Goal: Task Accomplishment & Management: Complete application form

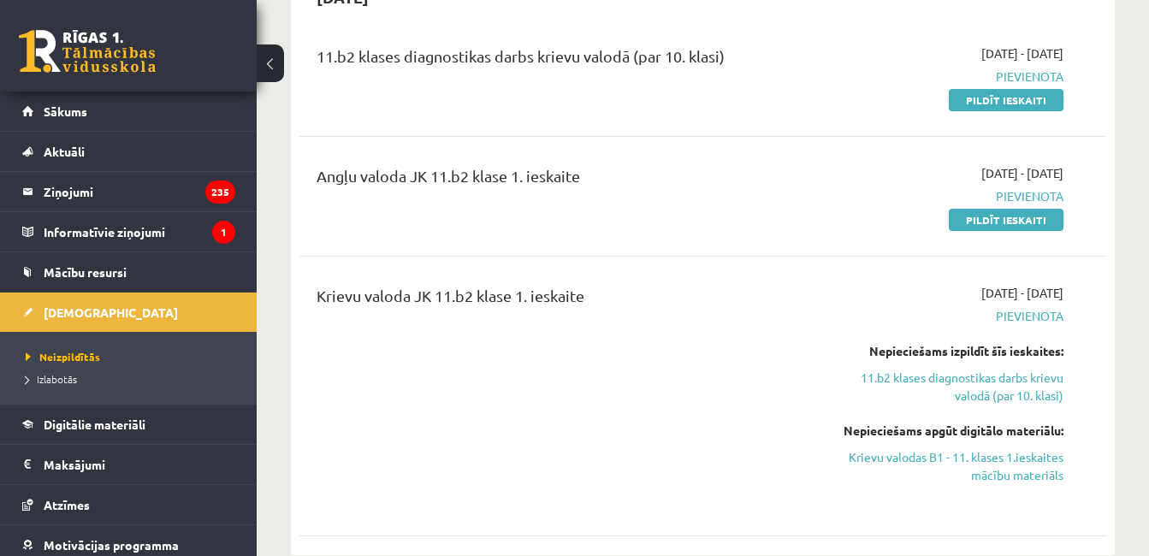
scroll to position [204, 0]
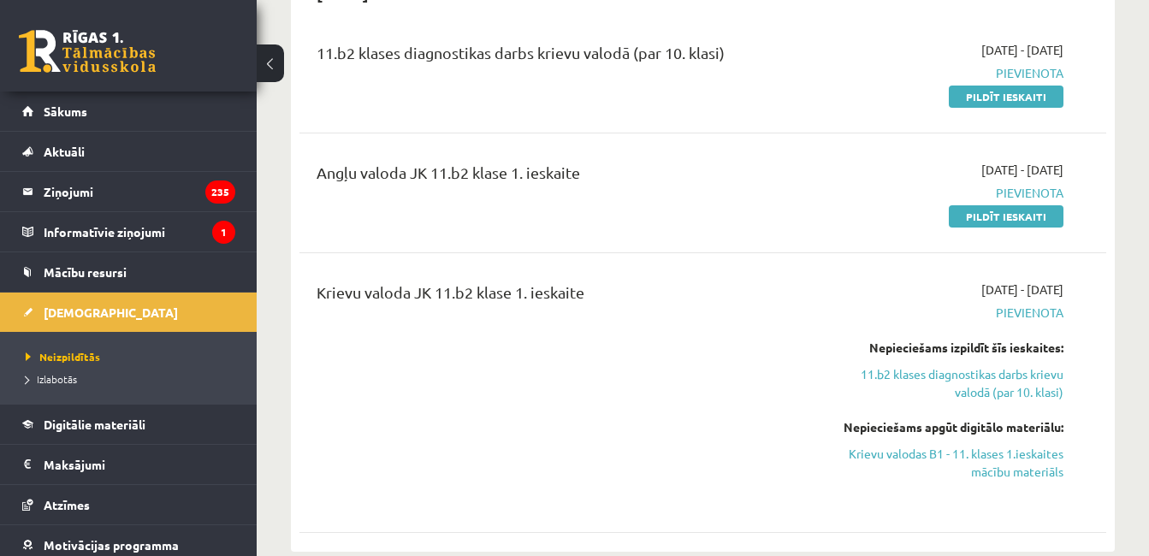
click at [1026, 217] on link "Pildīt ieskaiti" at bounding box center [1006, 216] width 115 height 22
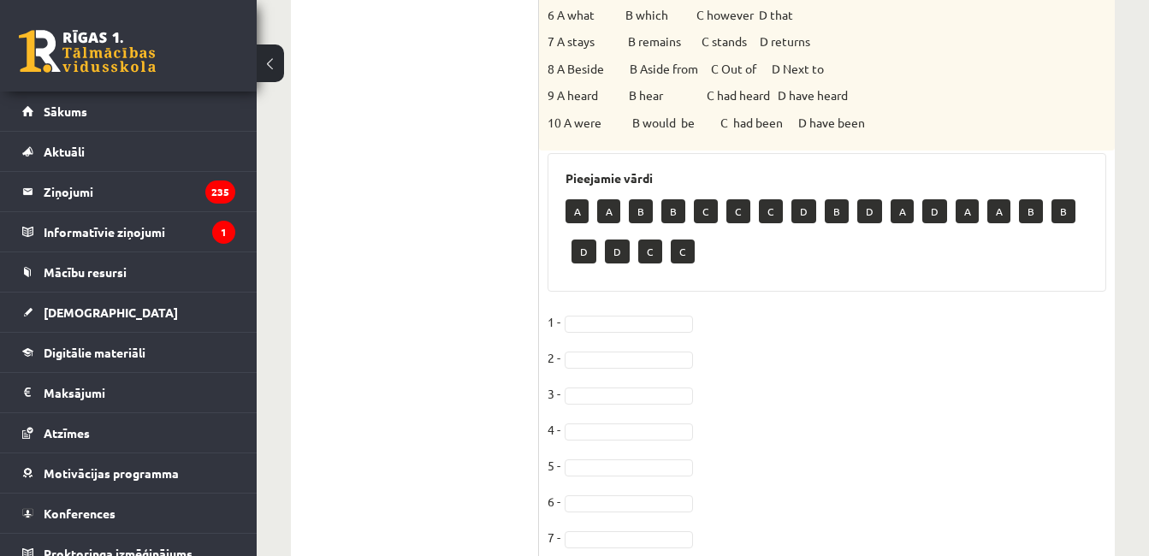
scroll to position [757, 0]
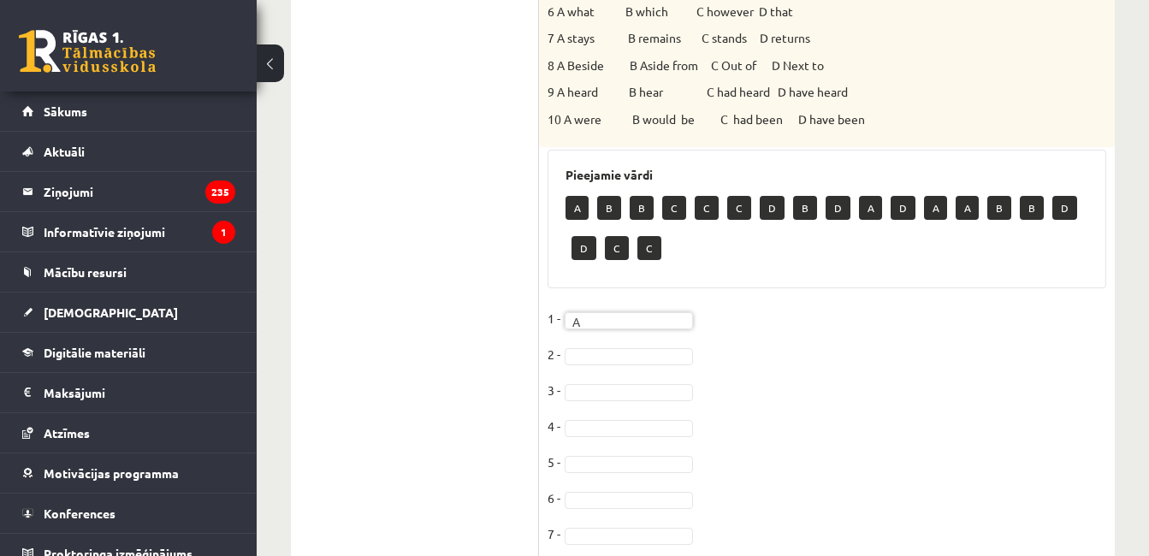
click at [775, 305] on fieldset "1 - A * 2 - 3 - 4 - 5 - 6 - 7 - 8 - 9 - 10 -" at bounding box center [827, 484] width 559 height 359
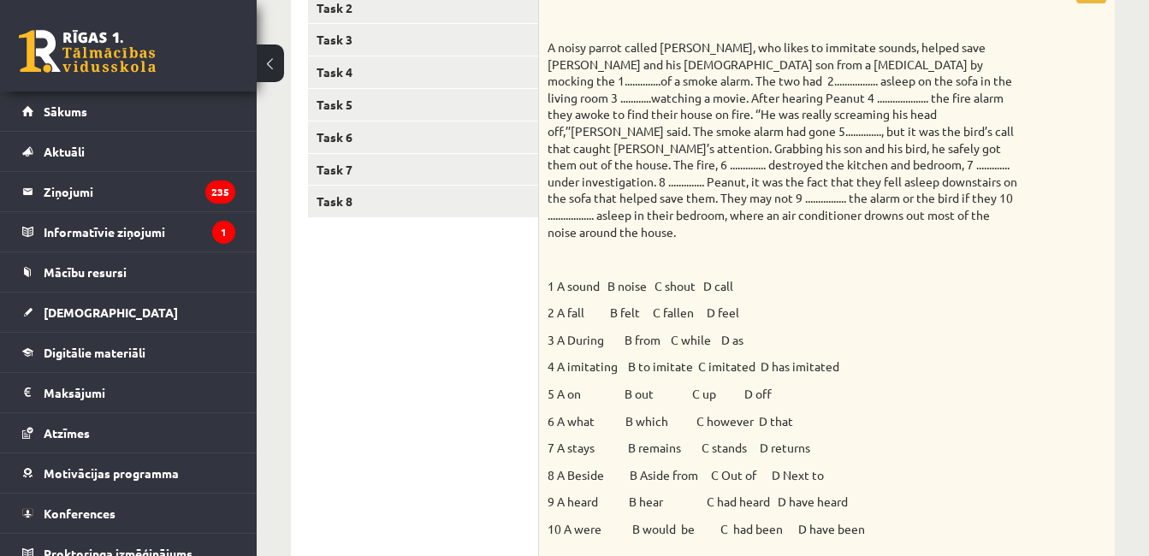
scroll to position [349, 0]
click at [853, 465] on p "8 A Beside B Aside from C Out of D Next to" at bounding box center [784, 473] width 473 height 17
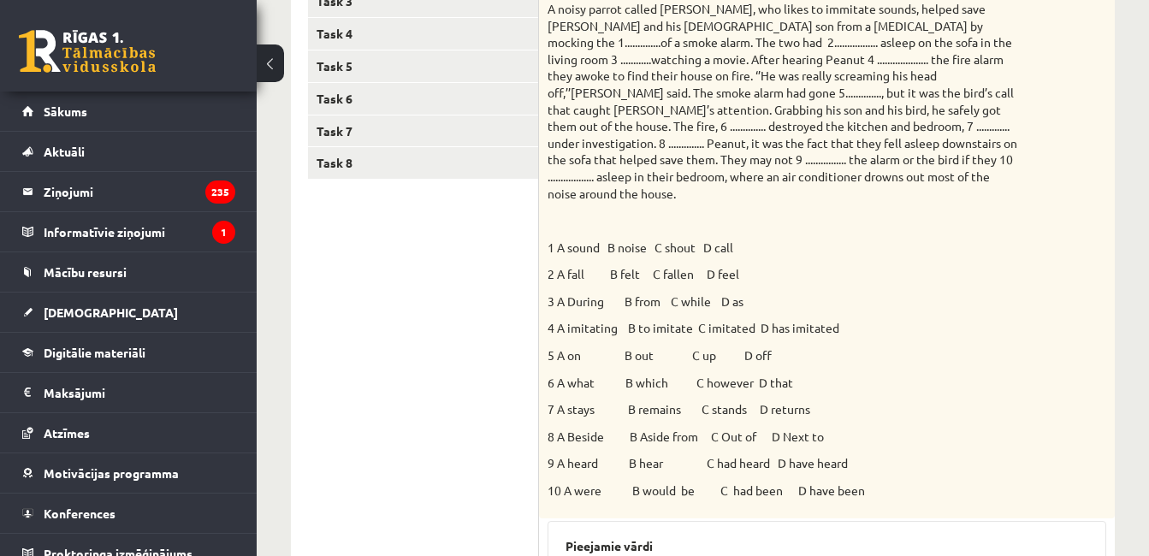
scroll to position [379, 0]
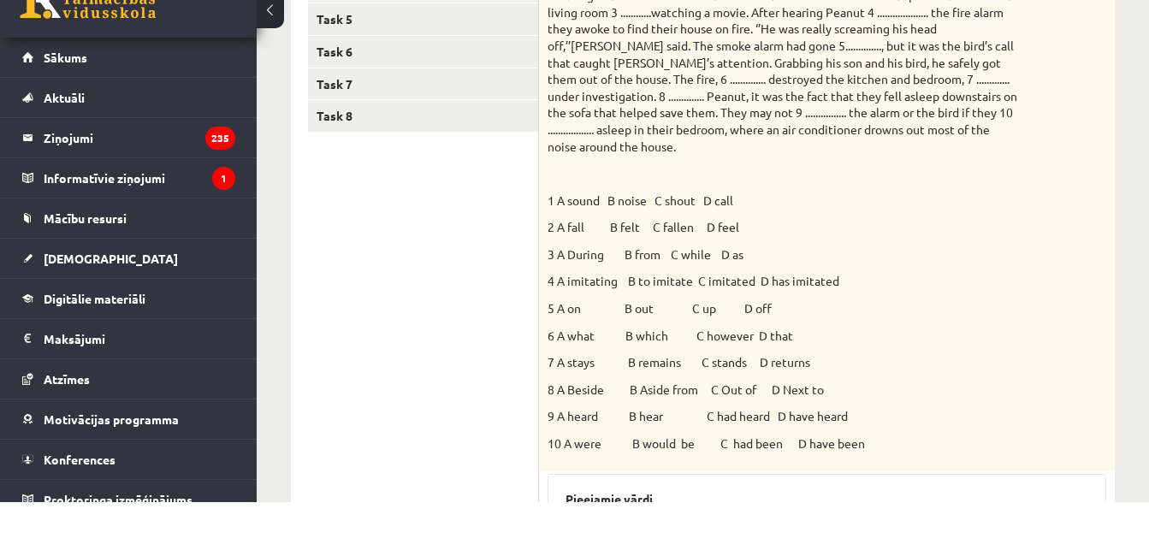
click at [986, 273] on p "2 A fall B felt C fallen D feel" at bounding box center [784, 281] width 473 height 17
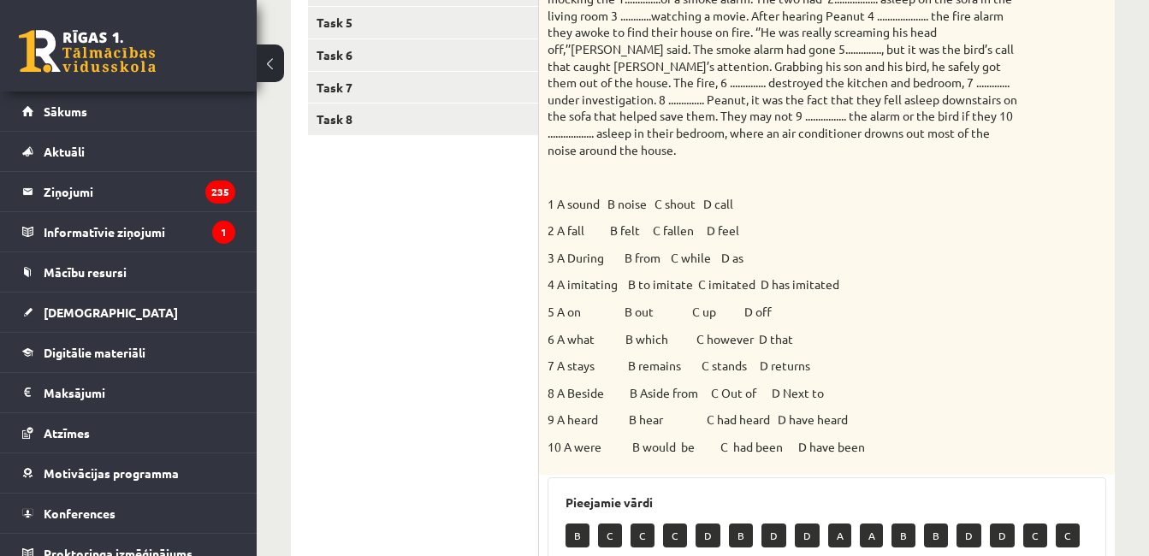
scroll to position [428, 0]
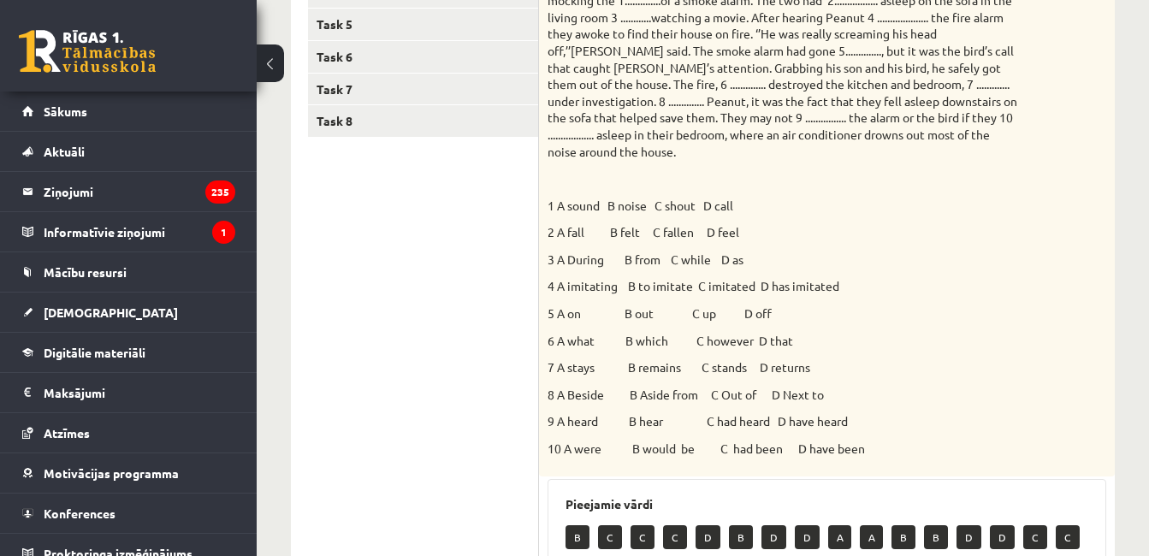
click at [973, 252] on p "3 A During B from C while D as" at bounding box center [784, 260] width 473 height 17
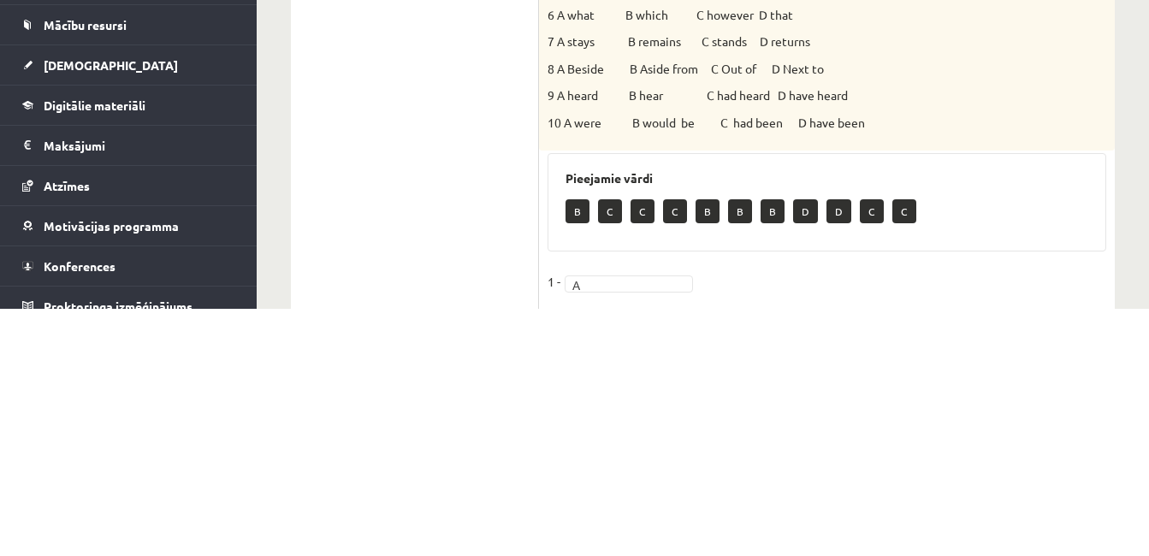
scroll to position [509, 0]
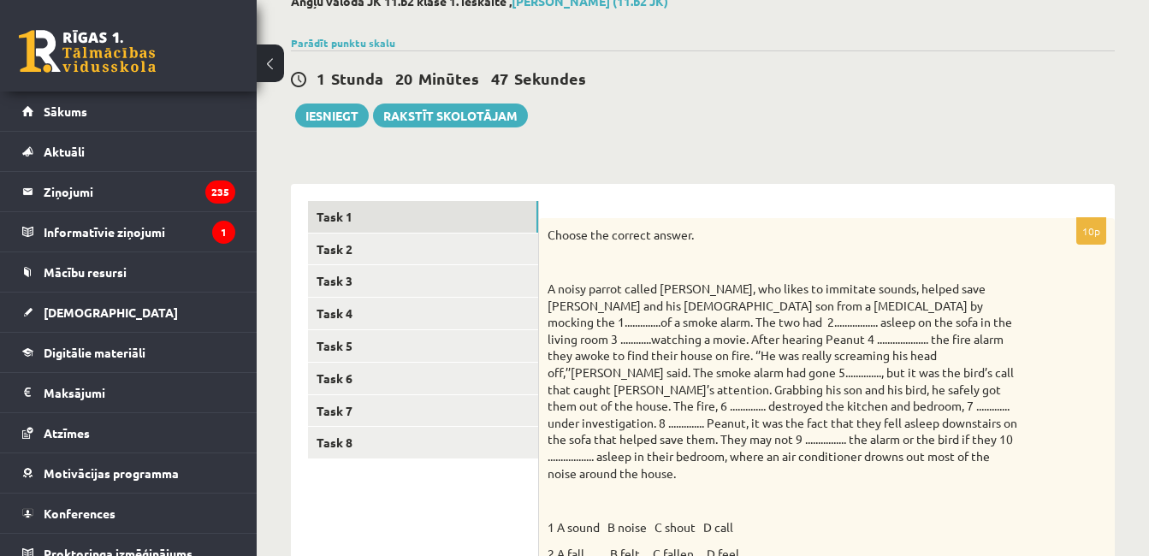
scroll to position [105, 0]
click at [424, 245] on link "Task 2" at bounding box center [423, 250] width 230 height 32
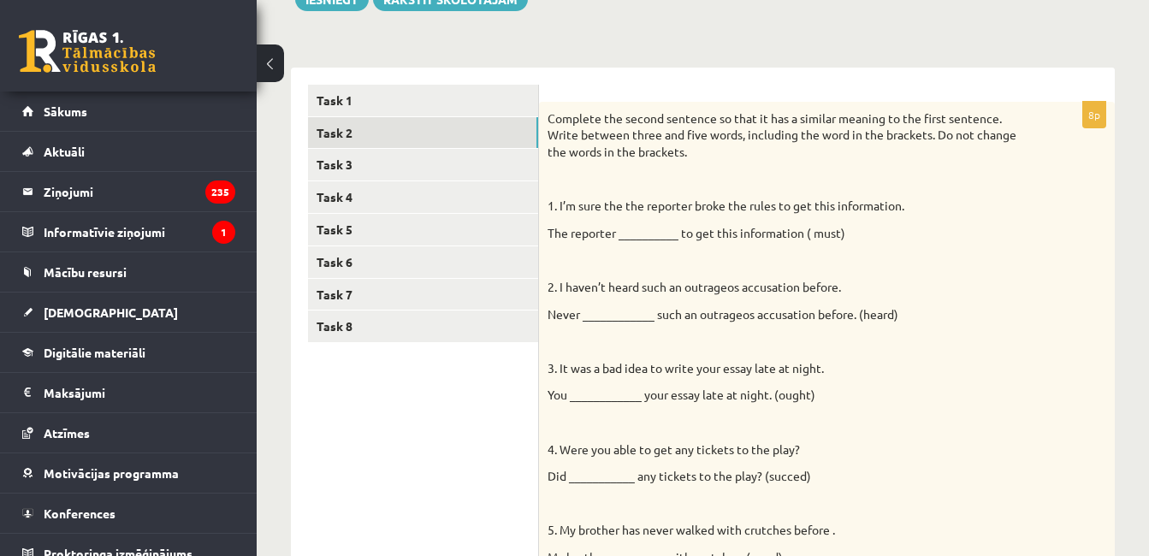
scroll to position [0, 0]
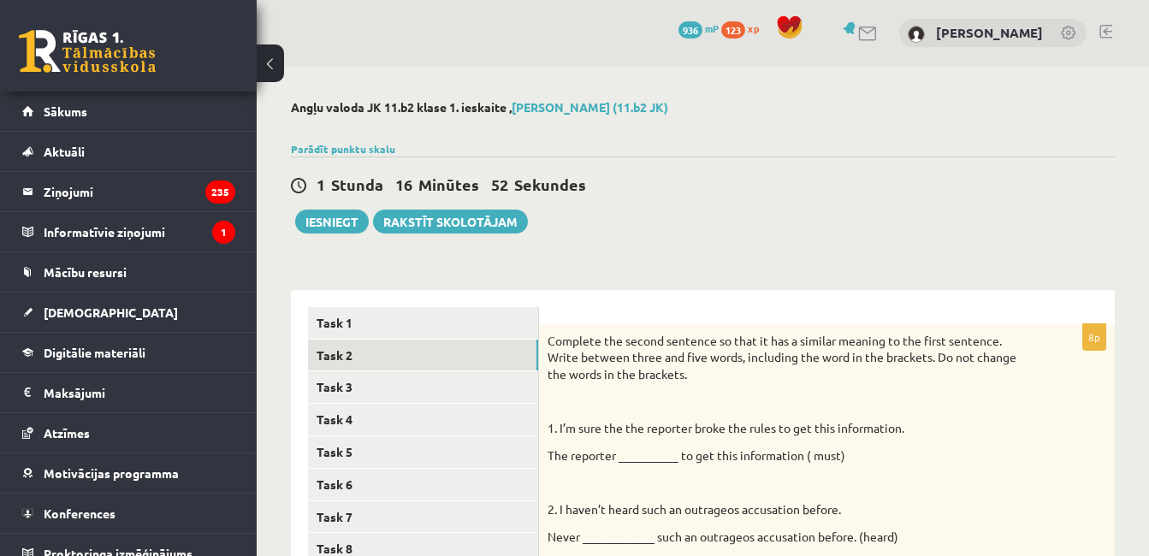
click at [441, 394] on link "Task 3" at bounding box center [423, 387] width 230 height 32
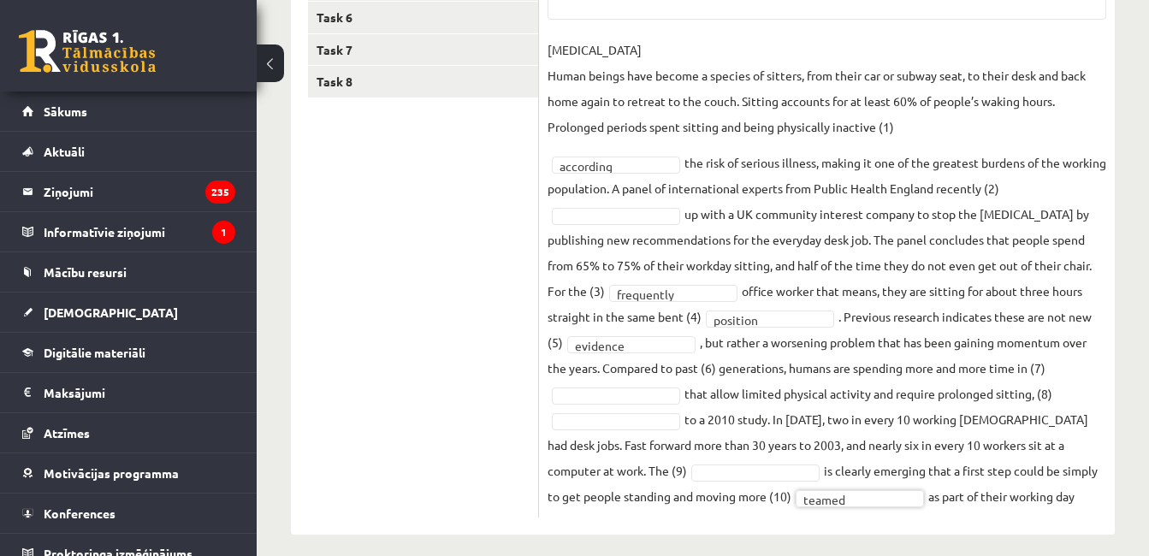
scroll to position [482, 0]
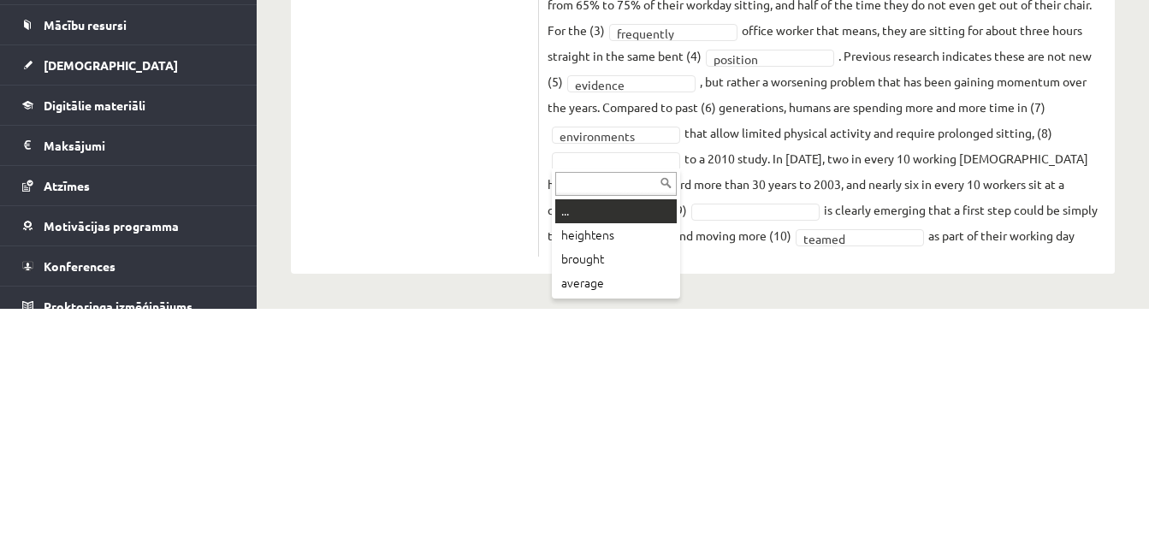
click at [608, 542] on div "... heightens brought average" at bounding box center [616, 481] width 128 height 130
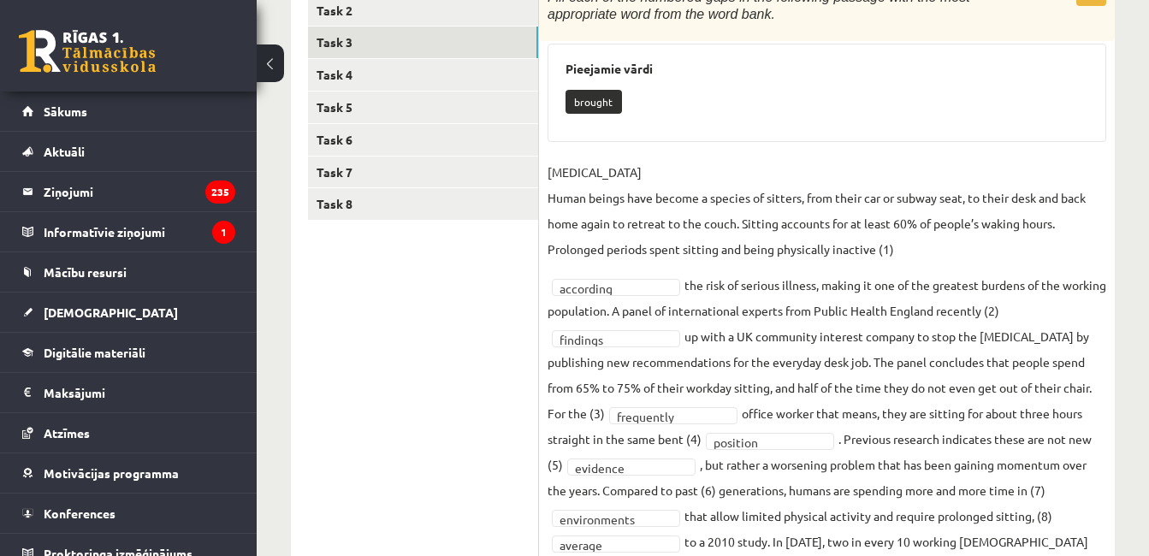
scroll to position [341, 0]
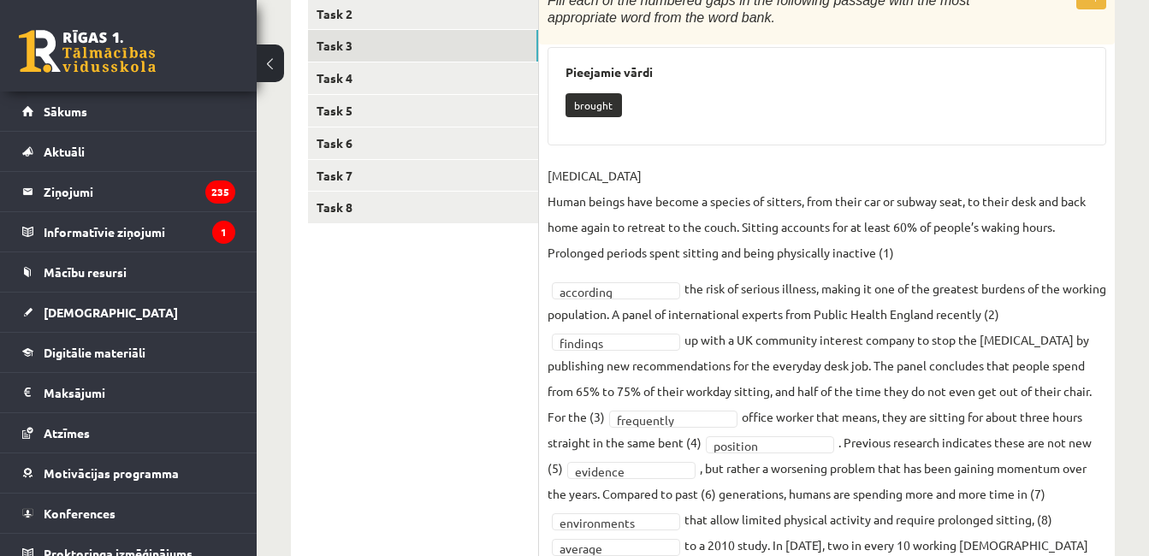
click at [446, 78] on link "Task 4" at bounding box center [423, 78] width 230 height 32
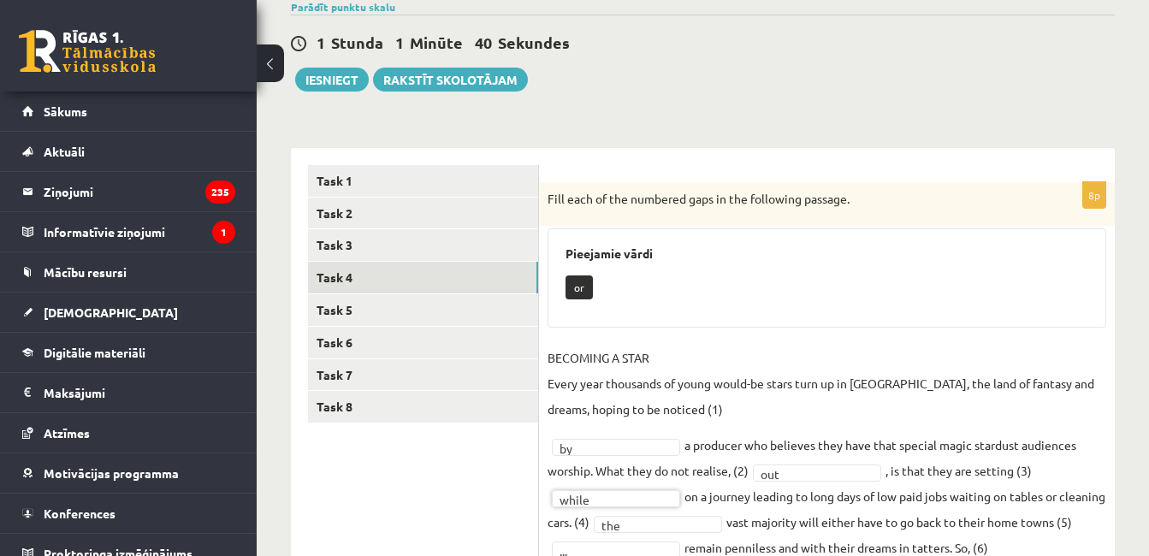
scroll to position [141, 0]
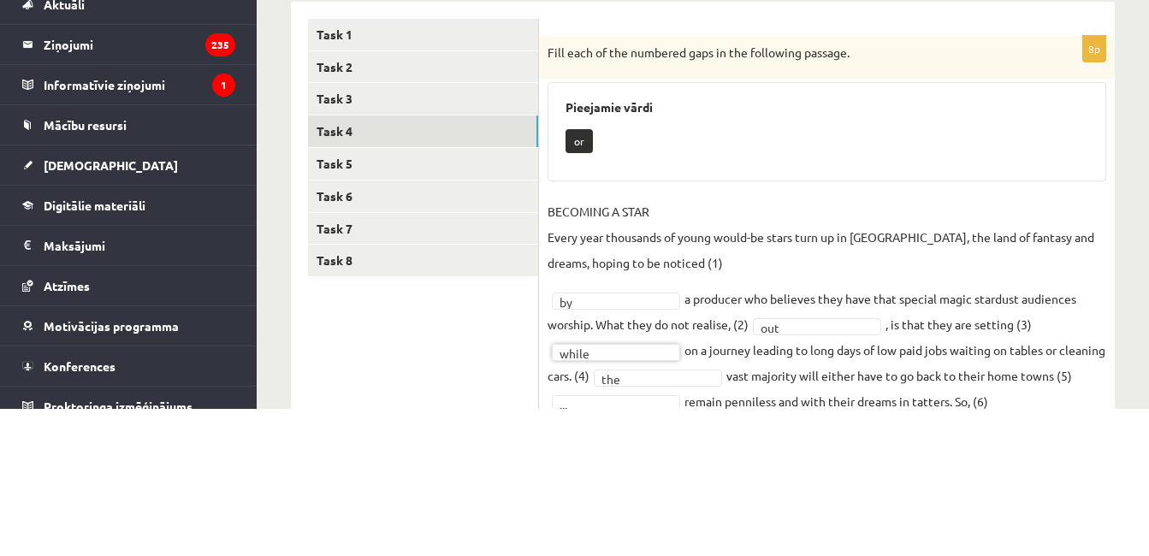
click at [421, 321] on link "Task 5" at bounding box center [423, 311] width 230 height 32
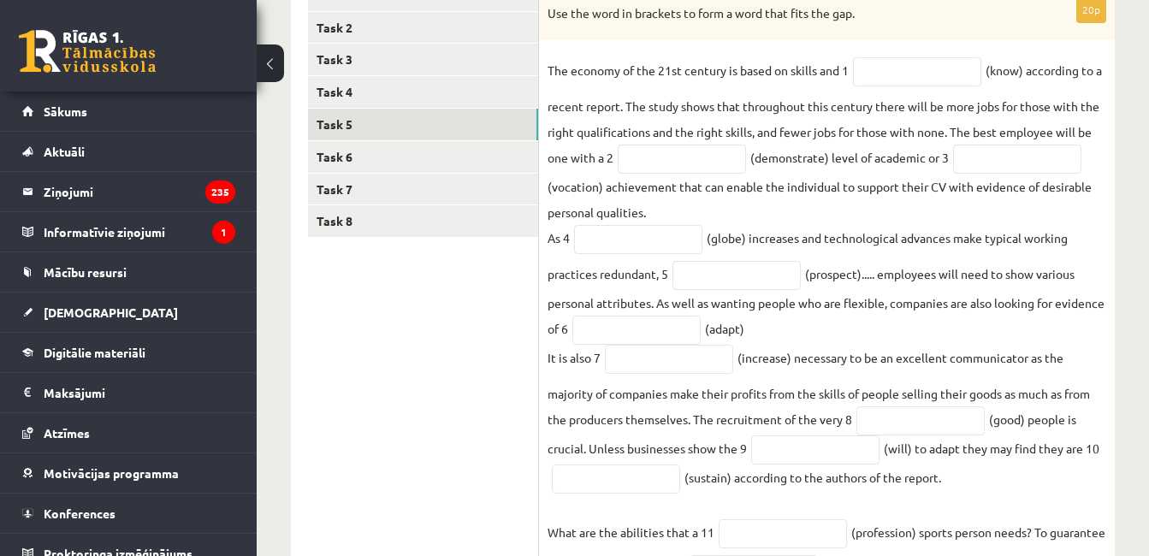
scroll to position [331, 0]
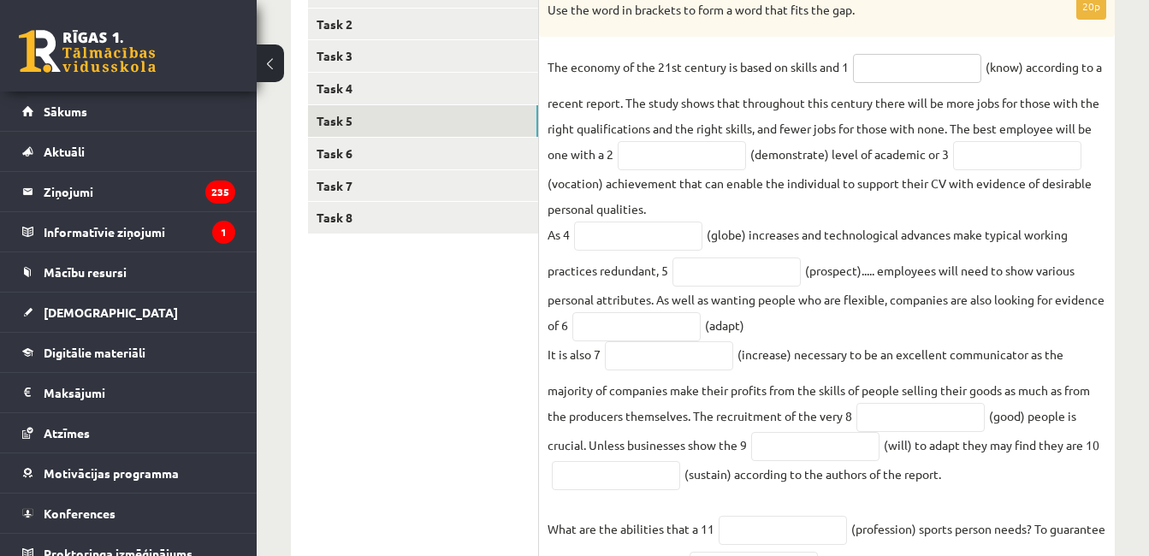
click at [933, 75] on input "text" at bounding box center [917, 68] width 128 height 29
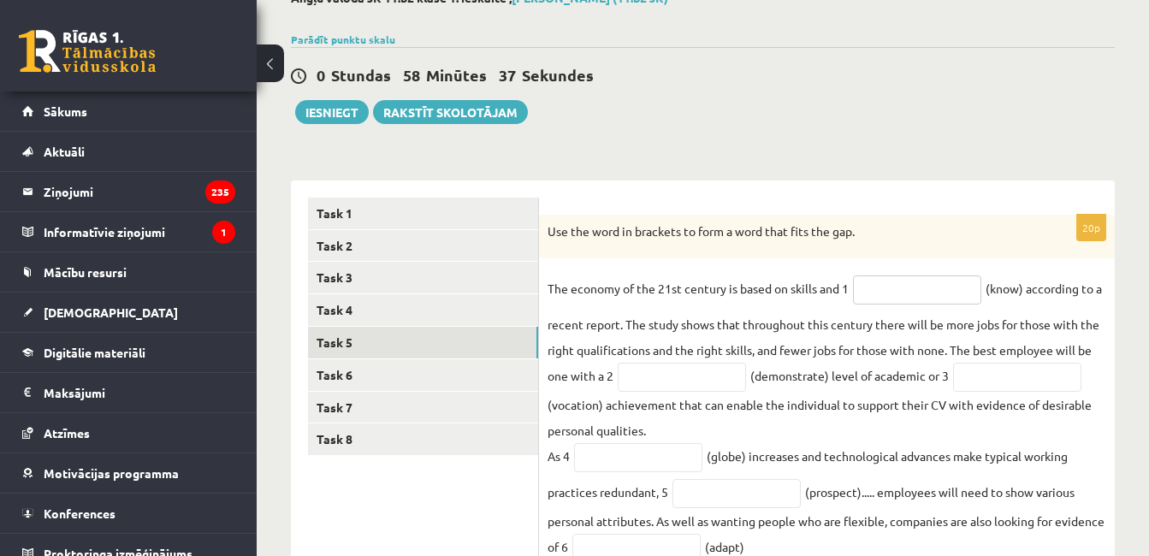
scroll to position [98, 0]
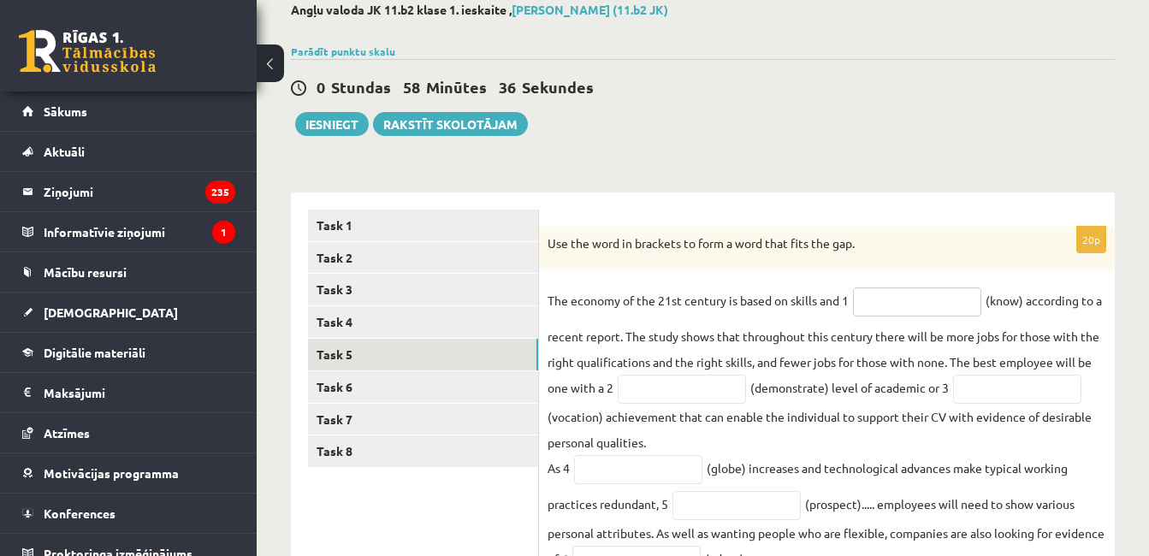
click at [925, 306] on input "text" at bounding box center [917, 301] width 128 height 29
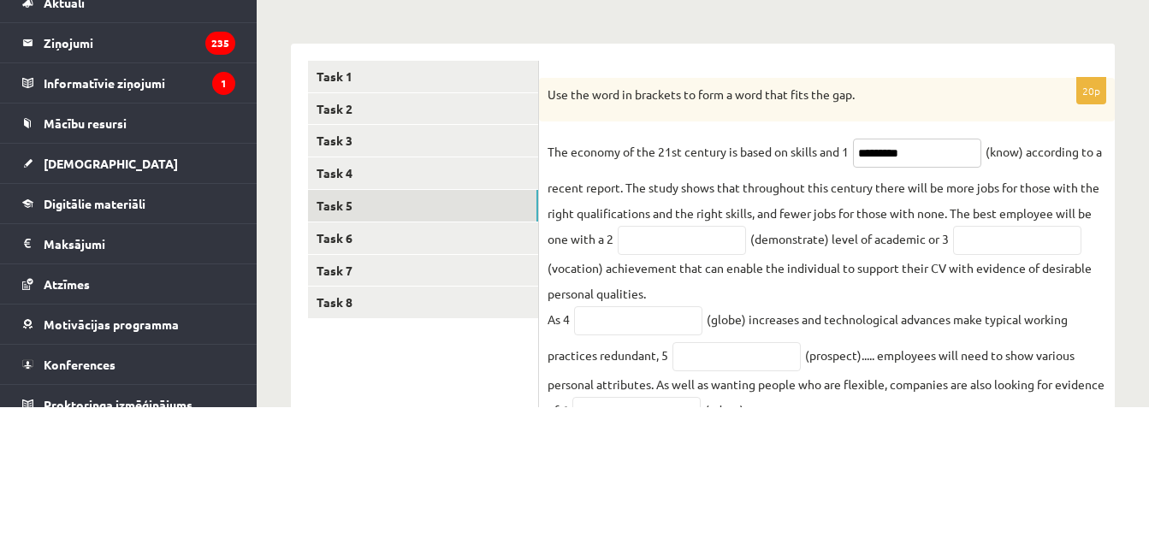
type input "*********"
click at [694, 401] on input "text" at bounding box center [682, 389] width 128 height 29
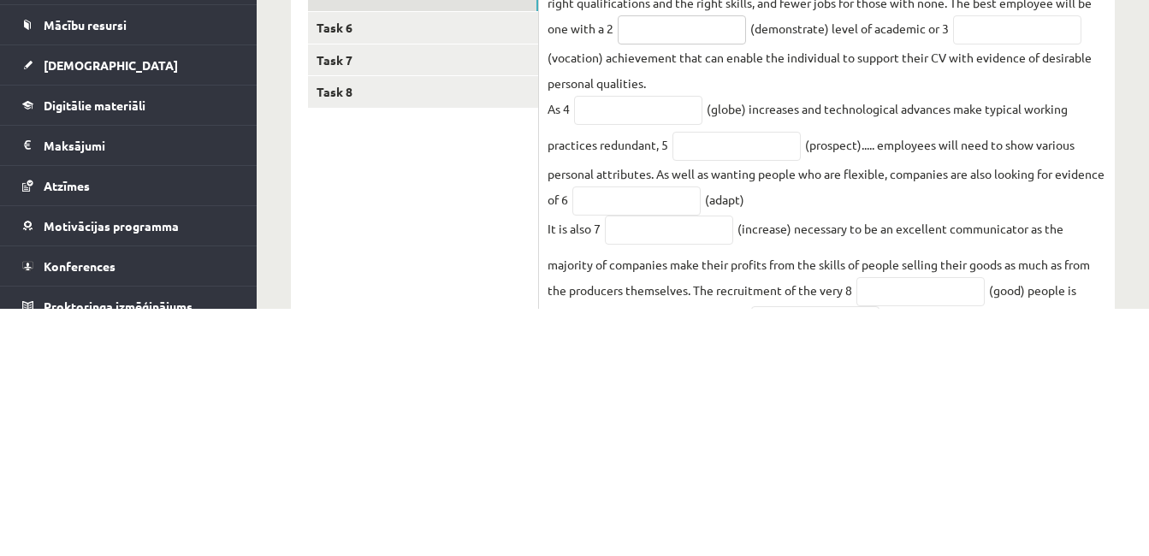
scroll to position [213, 0]
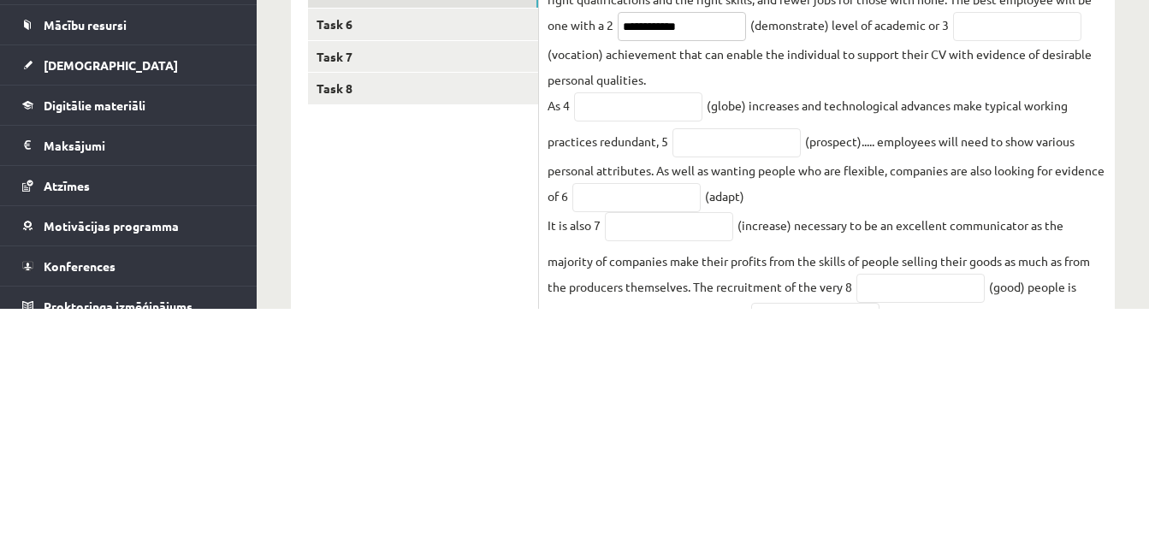
type input "**********"
click at [650, 355] on input "text" at bounding box center [638, 354] width 128 height 29
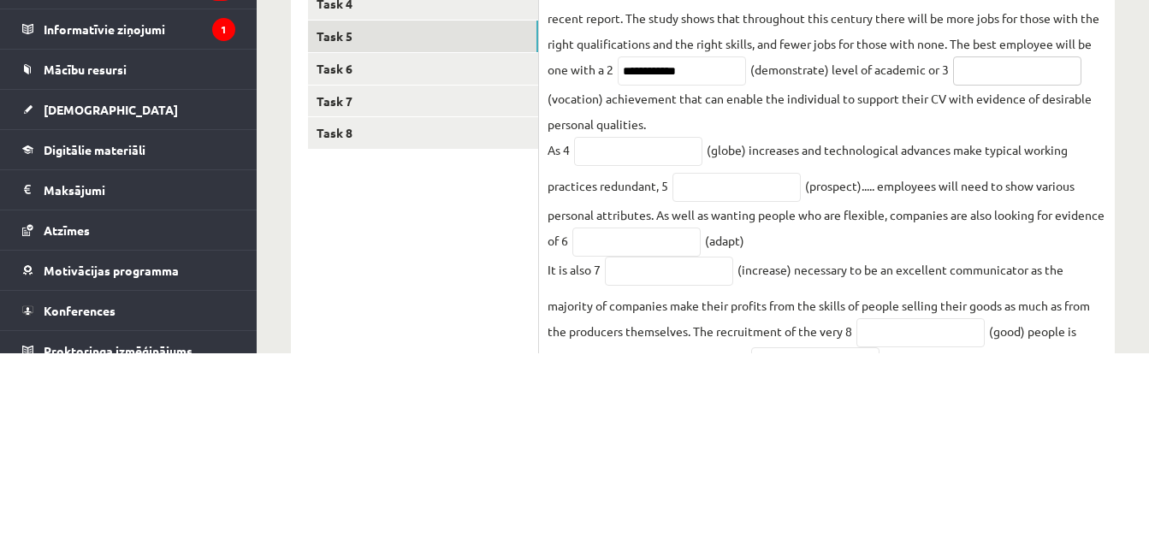
click at [1040, 287] on input "text" at bounding box center [1017, 273] width 128 height 29
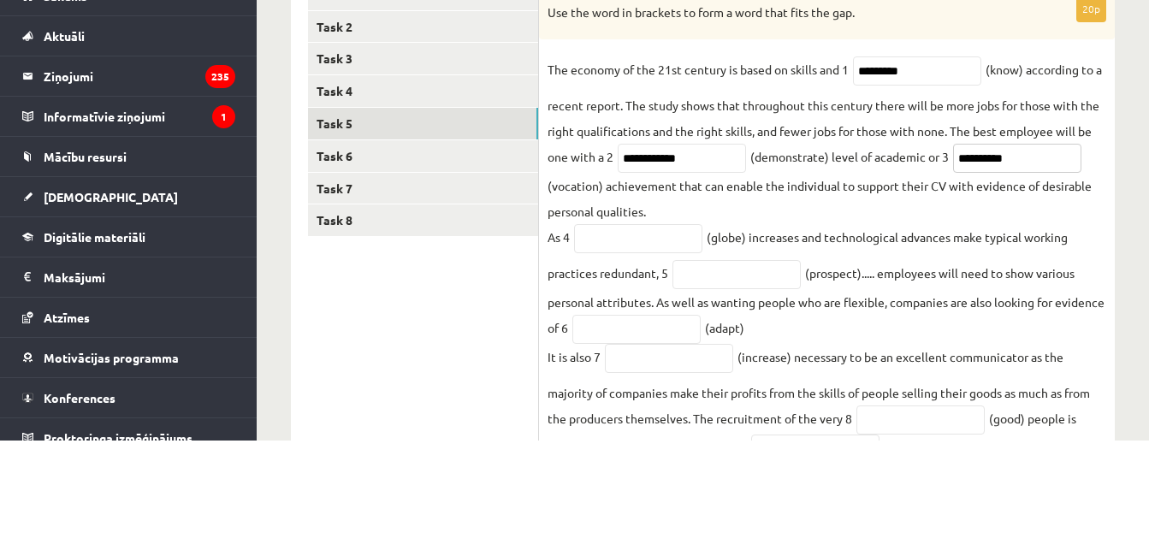
type input "**********"
click at [659, 351] on input "text" at bounding box center [638, 354] width 128 height 29
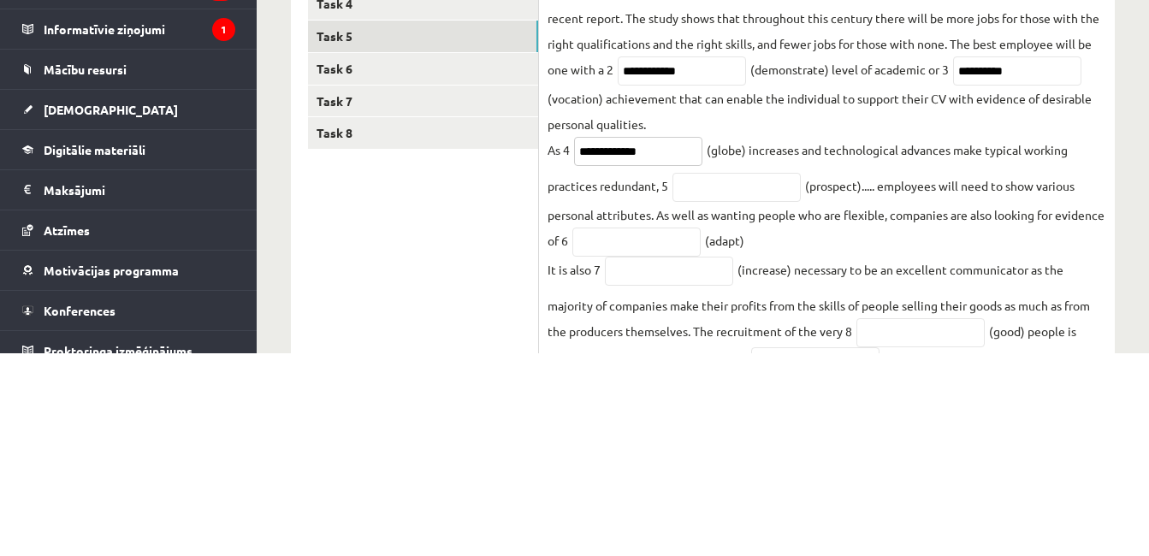
type input "**********"
click at [753, 394] on input "text" at bounding box center [736, 390] width 128 height 29
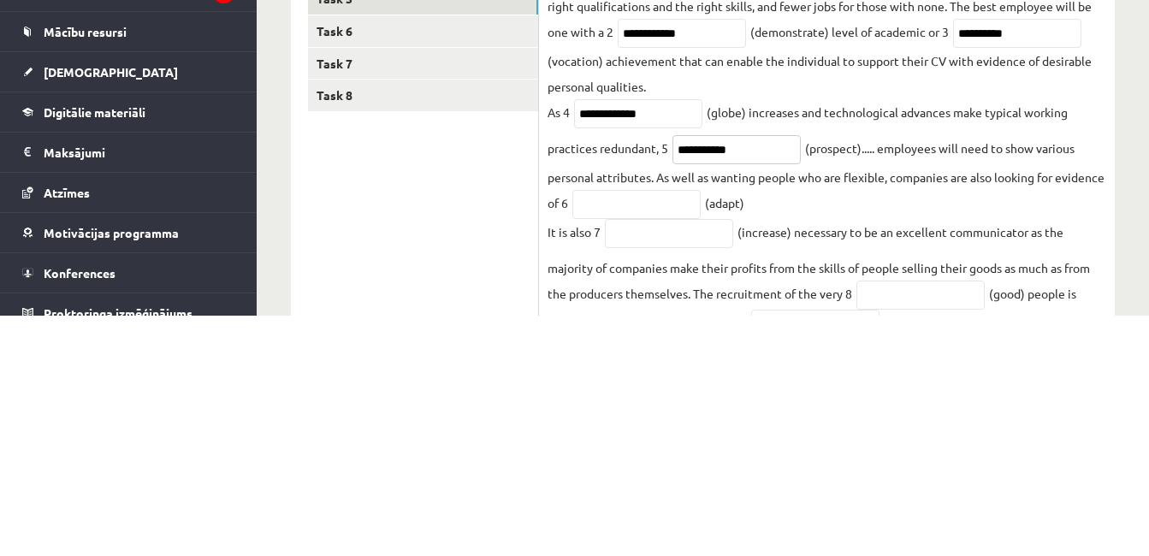
click at [702, 399] on input "**********" at bounding box center [736, 390] width 128 height 29
type input "**********"
click at [701, 451] on input "text" at bounding box center [636, 444] width 128 height 29
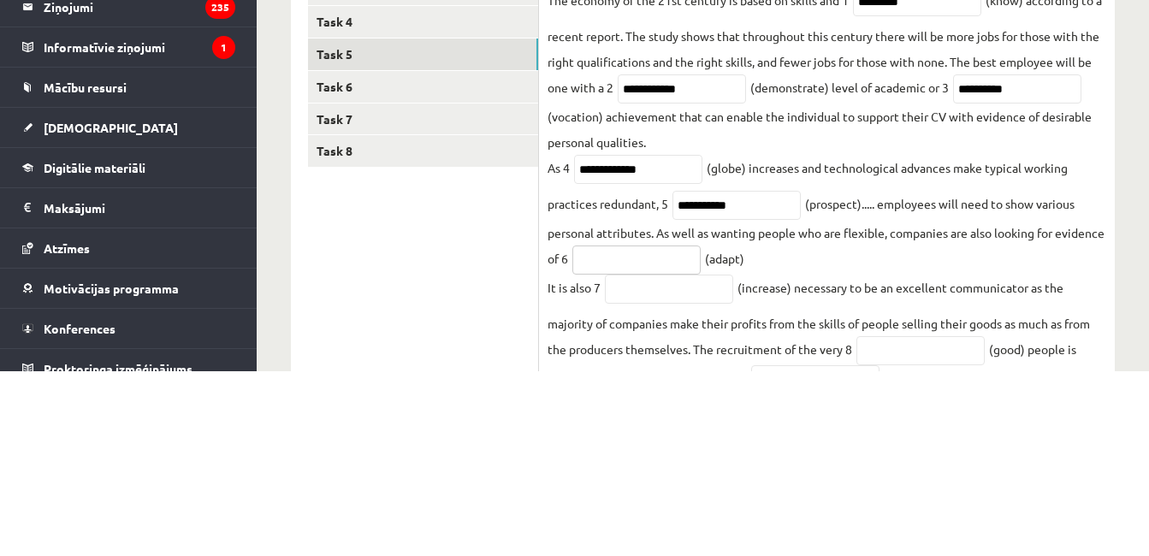
scroll to position [261, 0]
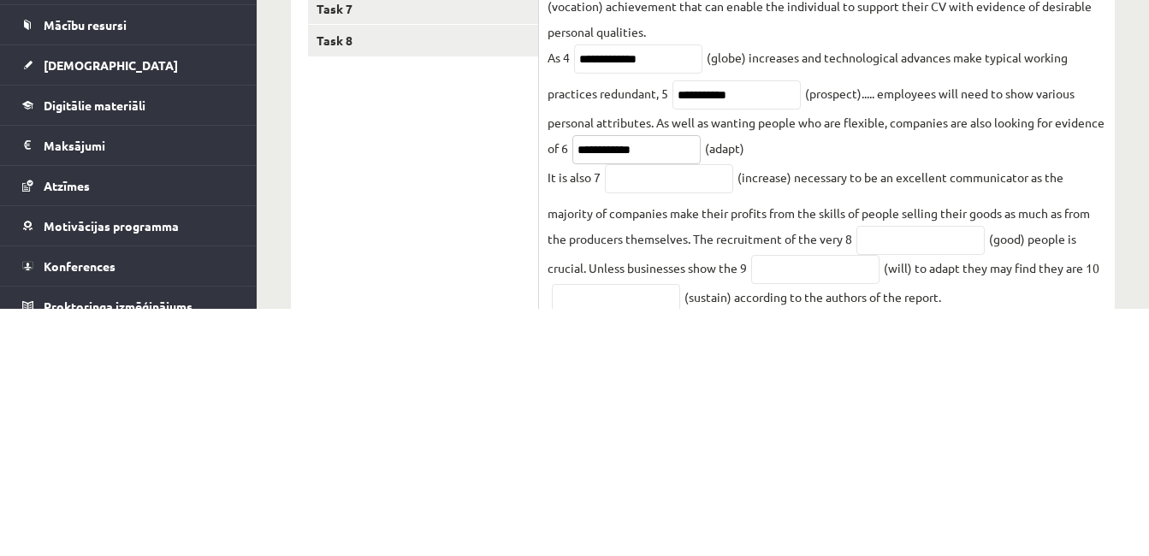
type input "**********"
click at [686, 437] on input "text" at bounding box center [669, 426] width 128 height 29
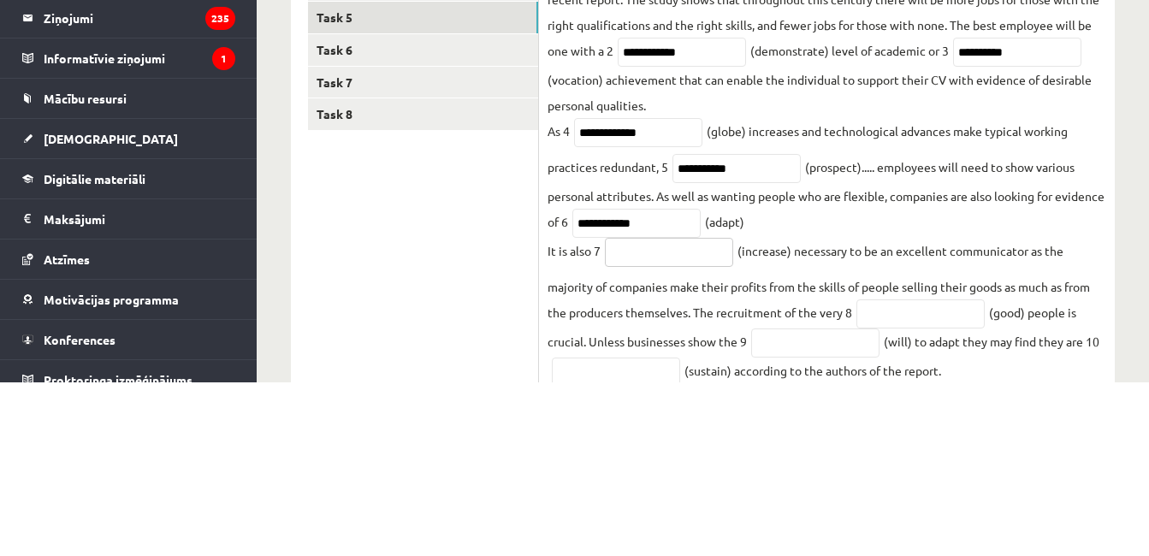
scroll to position [290, 0]
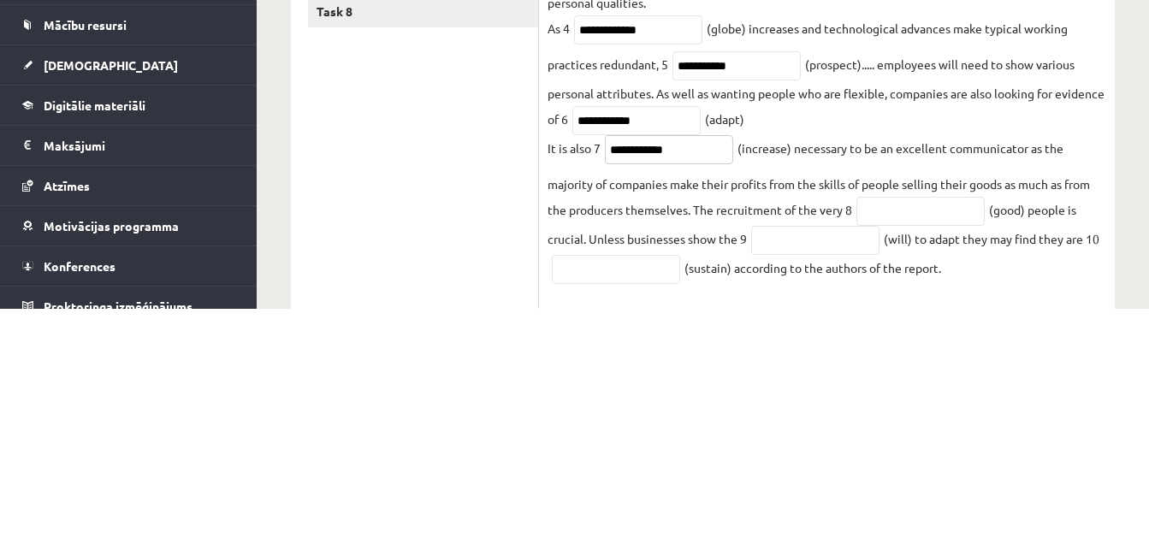
type input "**********"
click at [915, 461] on input "text" at bounding box center [920, 458] width 128 height 29
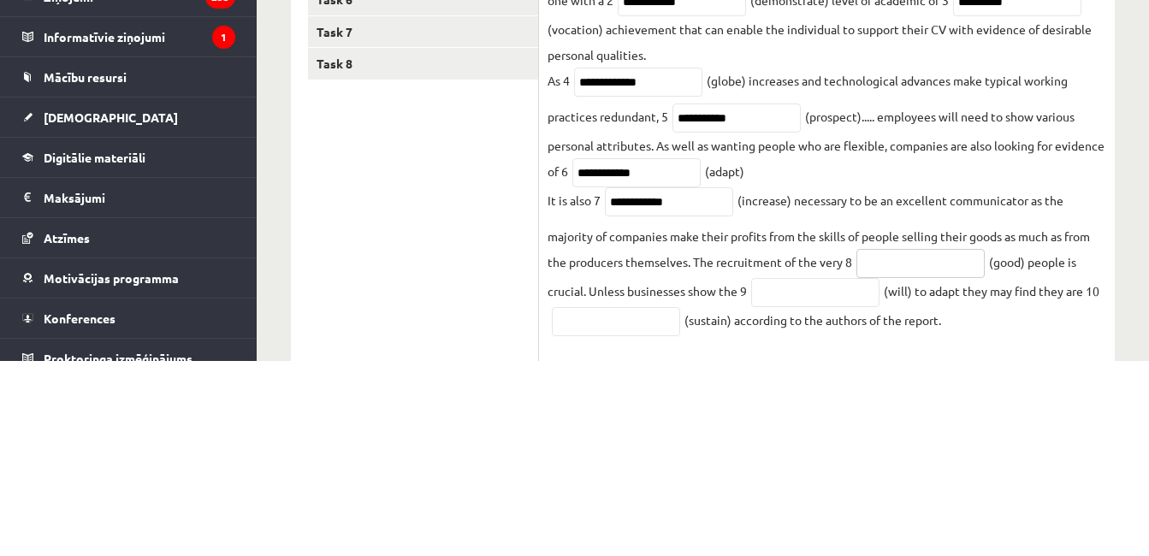
scroll to position [353, 0]
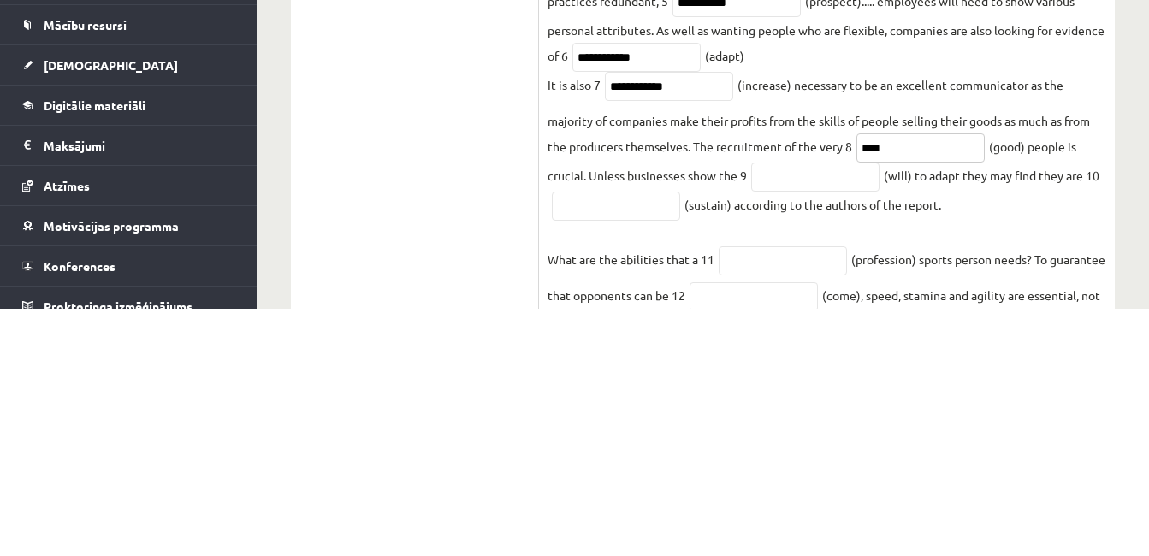
type input "****"
click at [832, 431] on input "text" at bounding box center [815, 424] width 128 height 29
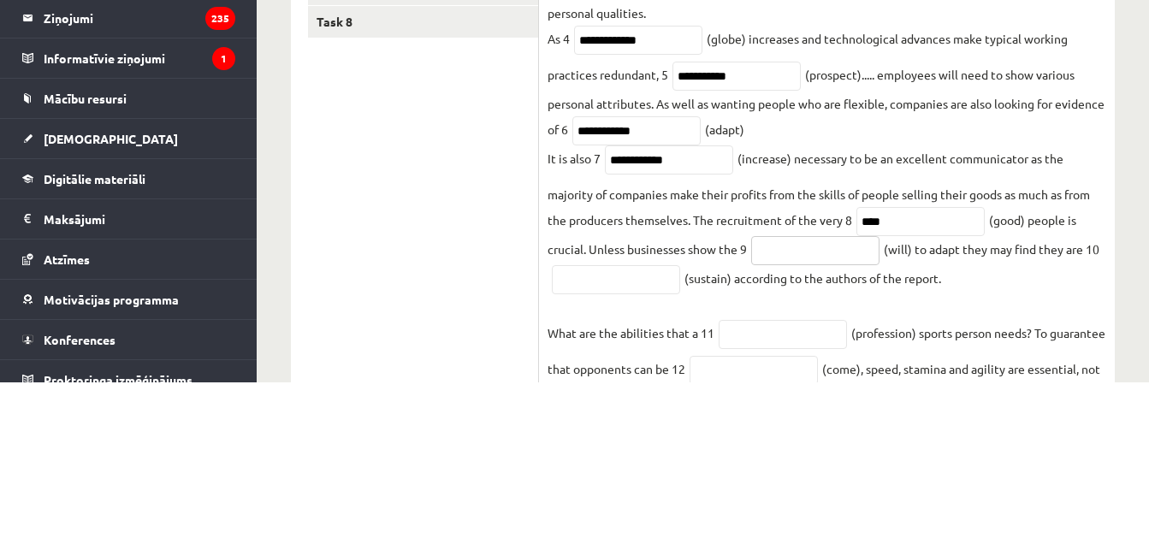
scroll to position [382, 0]
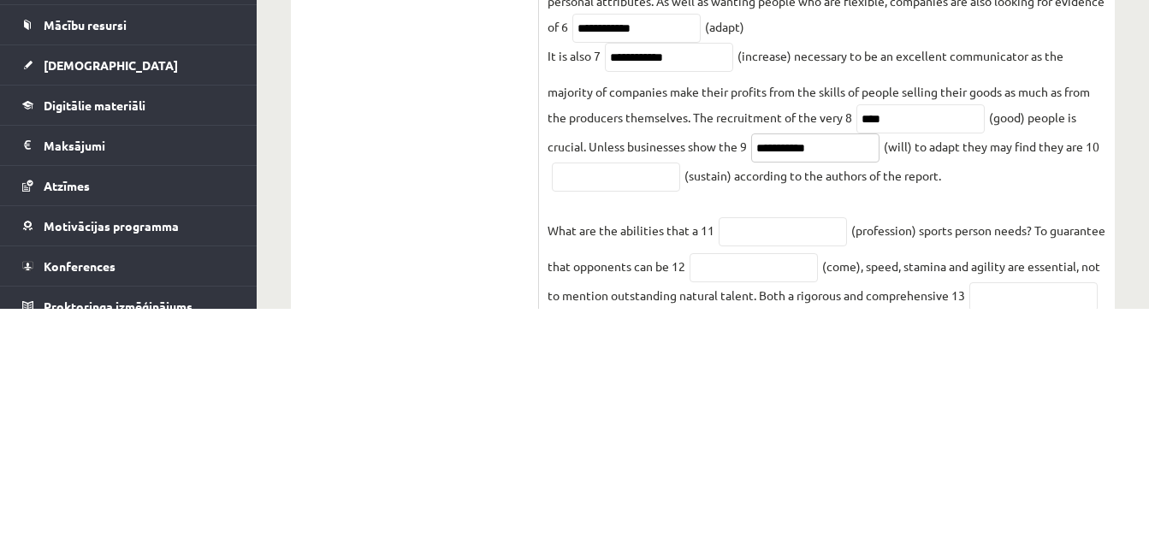
type input "**********"
click at [628, 429] on input "text" at bounding box center [616, 424] width 128 height 29
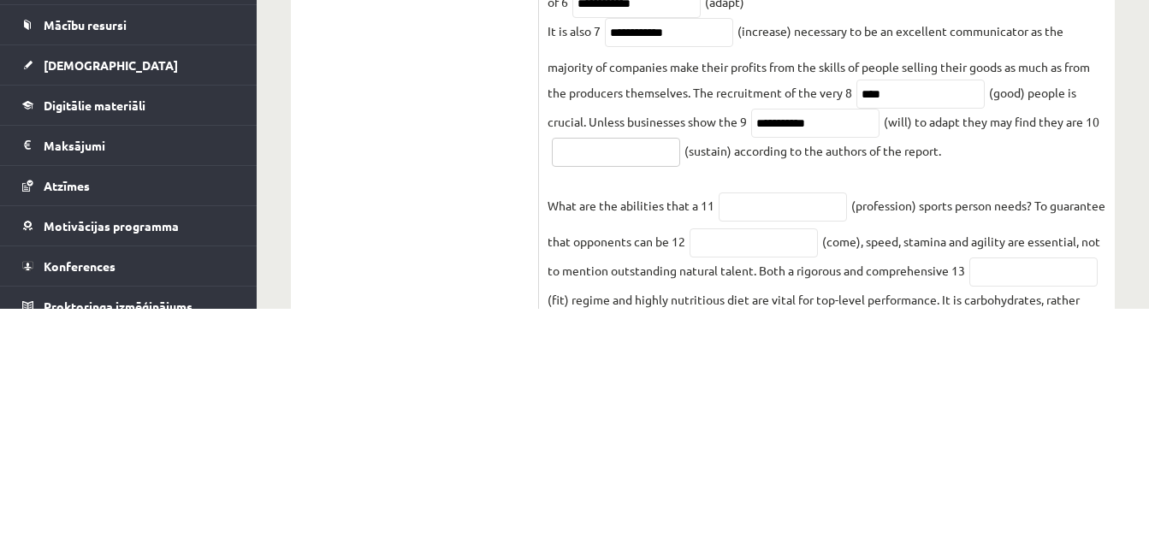
scroll to position [412, 0]
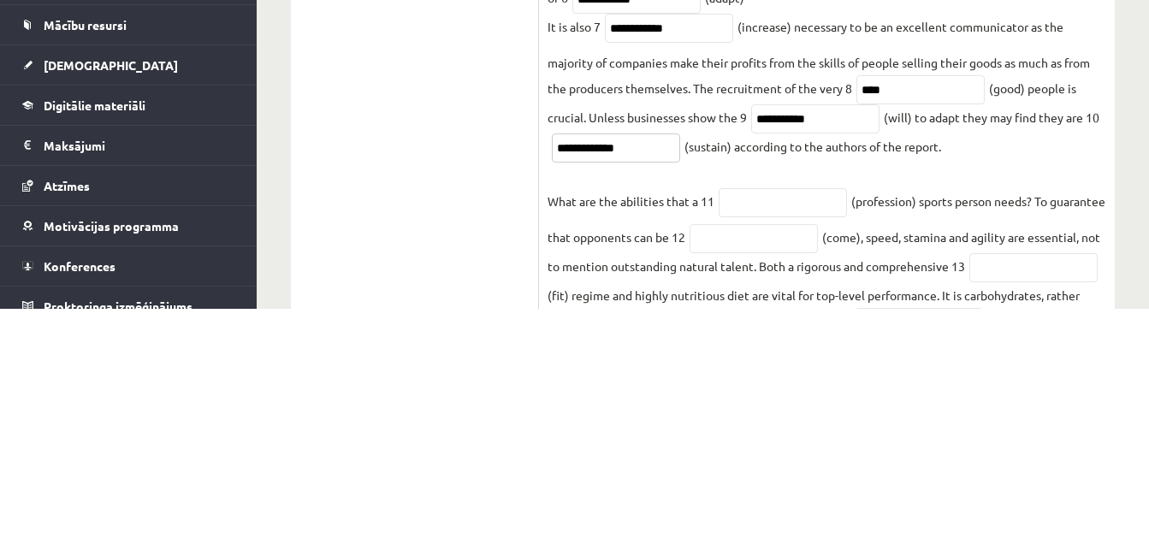
type input "**********"
click at [800, 459] on input "text" at bounding box center [783, 449] width 128 height 29
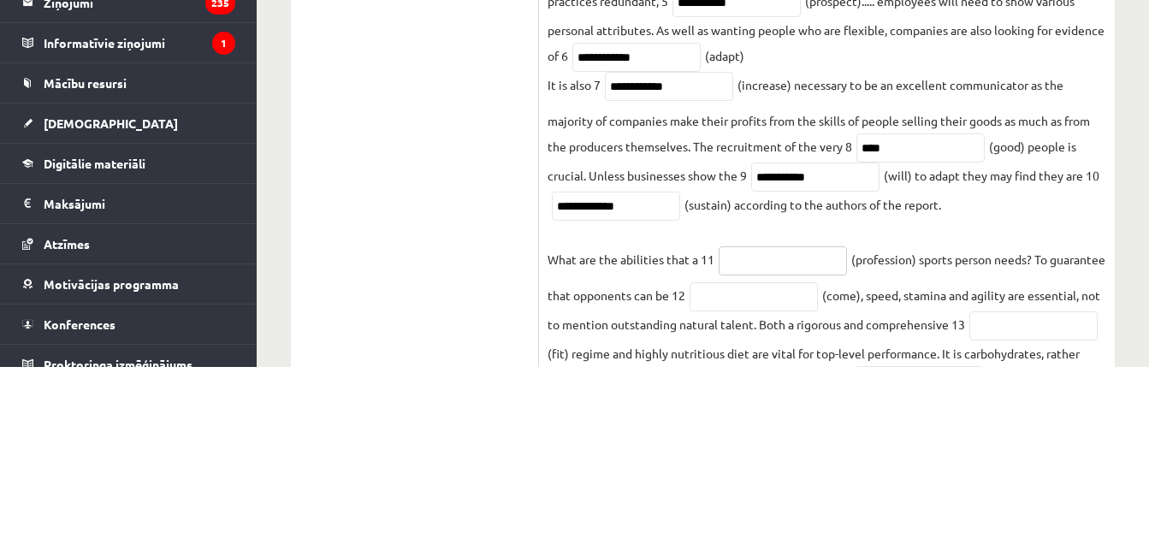
scroll to position [465, 0]
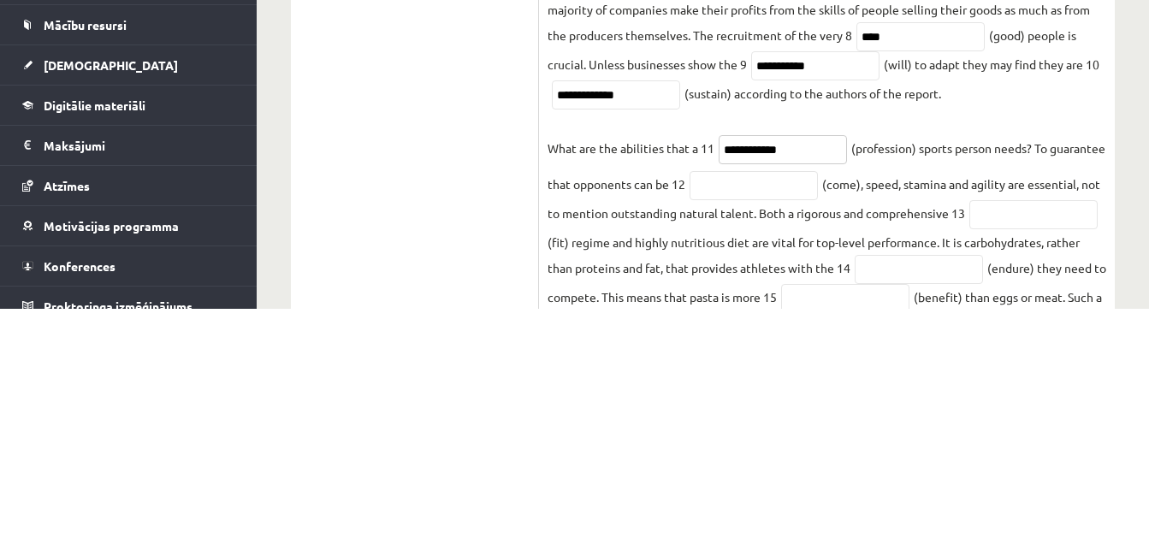
type input "**********"
click at [818, 437] on input "text" at bounding box center [754, 432] width 128 height 29
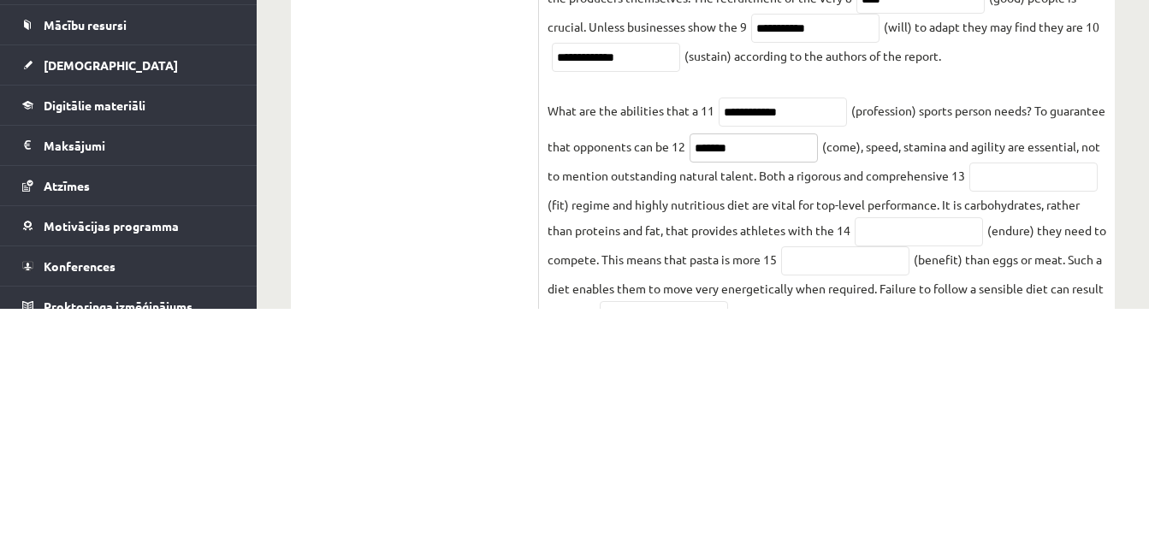
type input "*******"
click at [969, 439] on input "text" at bounding box center [1033, 424] width 128 height 29
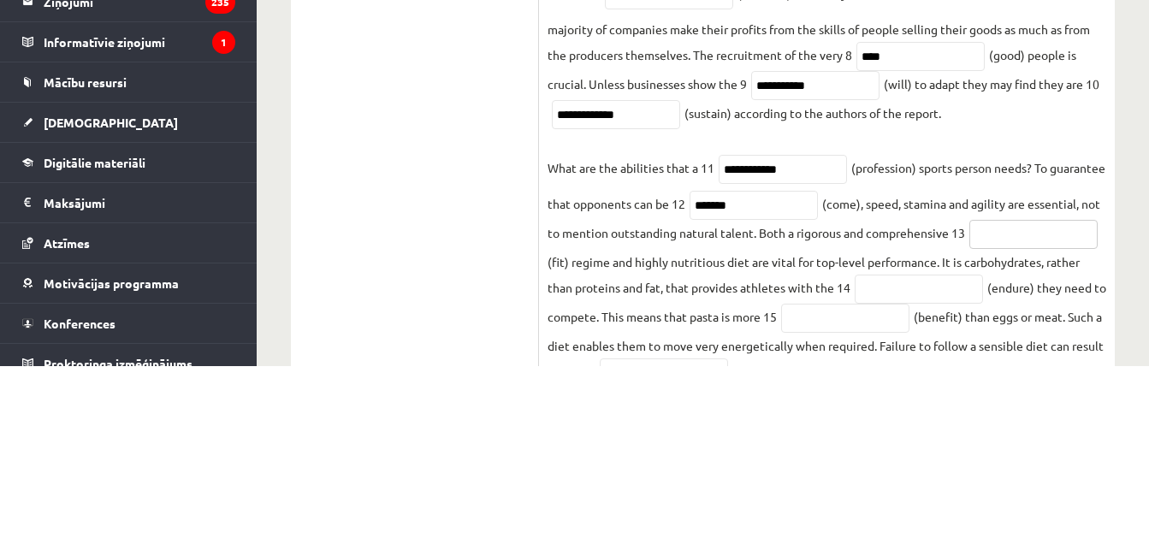
scroll to position [557, 0]
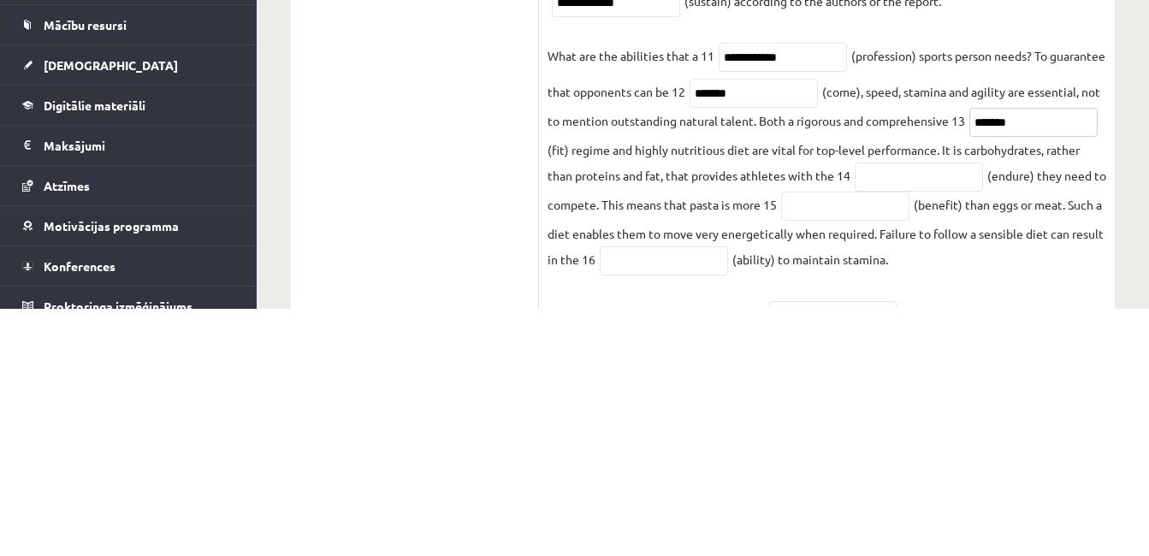
type input "*******"
click at [855, 439] on input "text" at bounding box center [919, 424] width 128 height 29
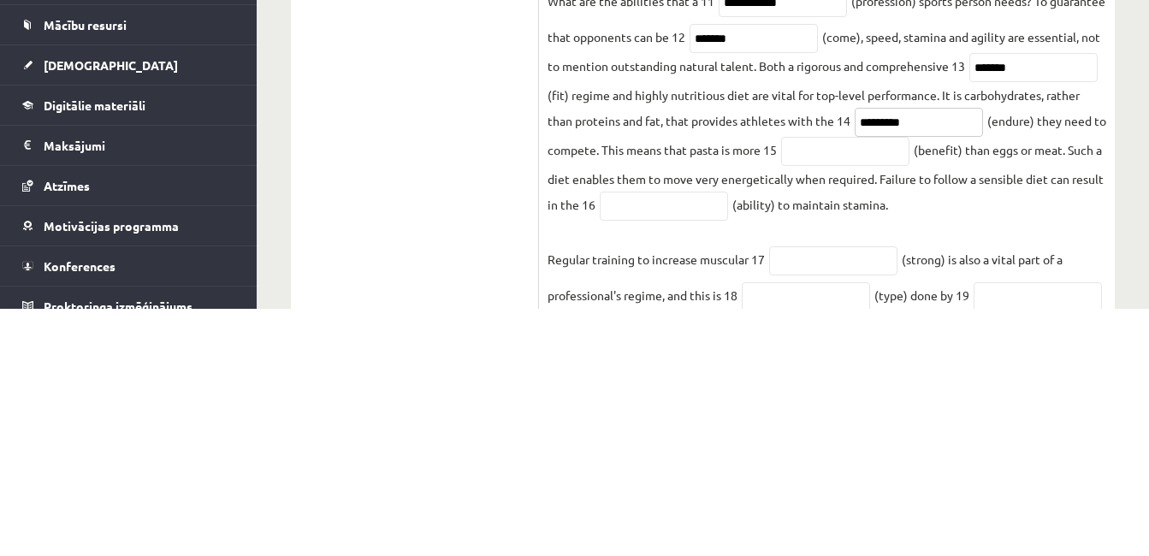
type input "*********"
click at [781, 413] on input "text" at bounding box center [845, 398] width 128 height 29
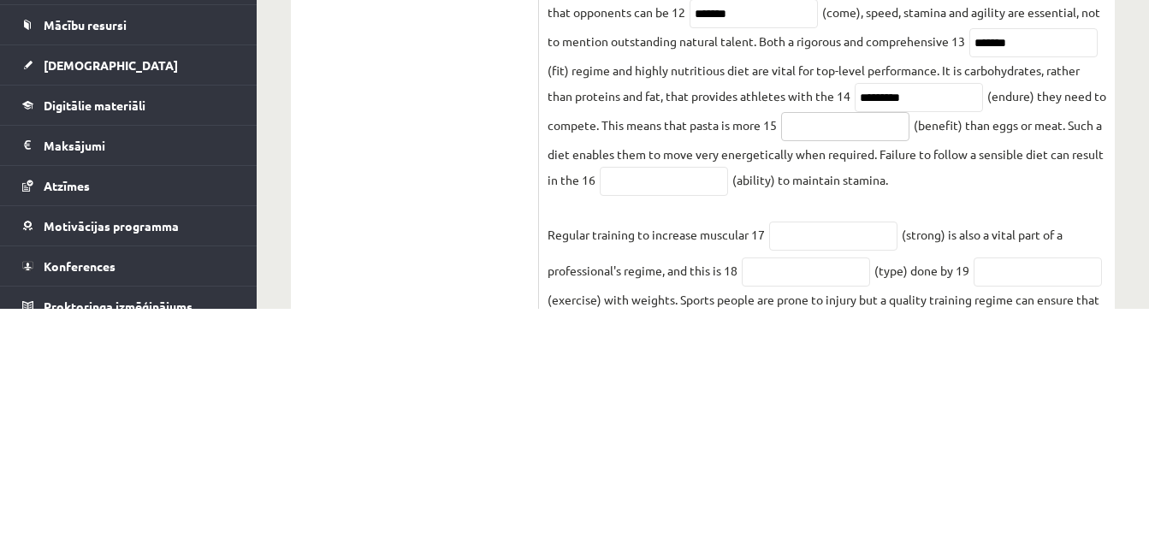
scroll to position [641, 0]
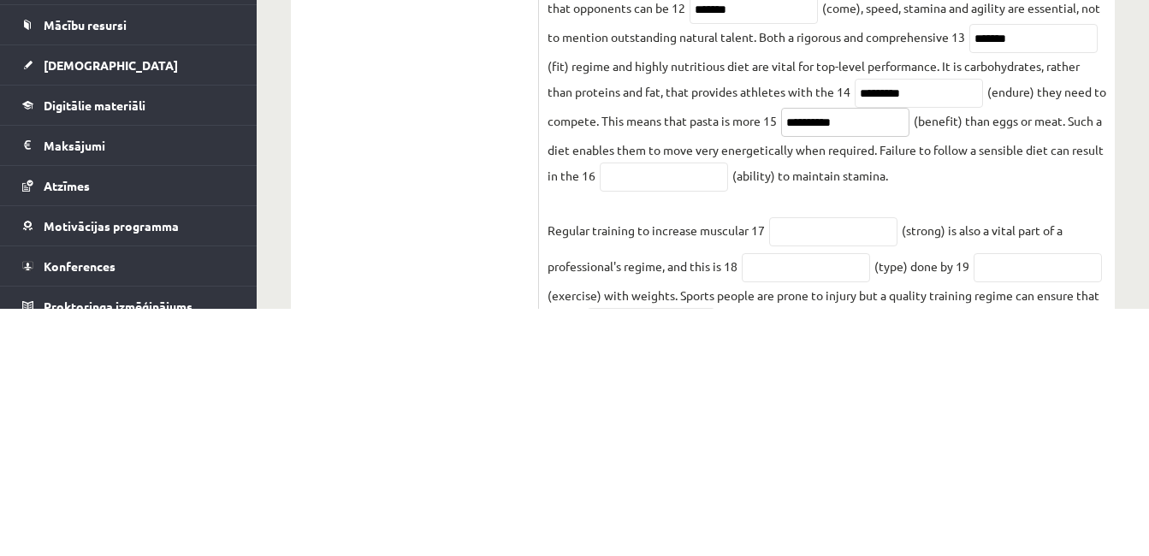
type input "**********"
click at [637, 439] on input "text" at bounding box center [664, 424] width 128 height 29
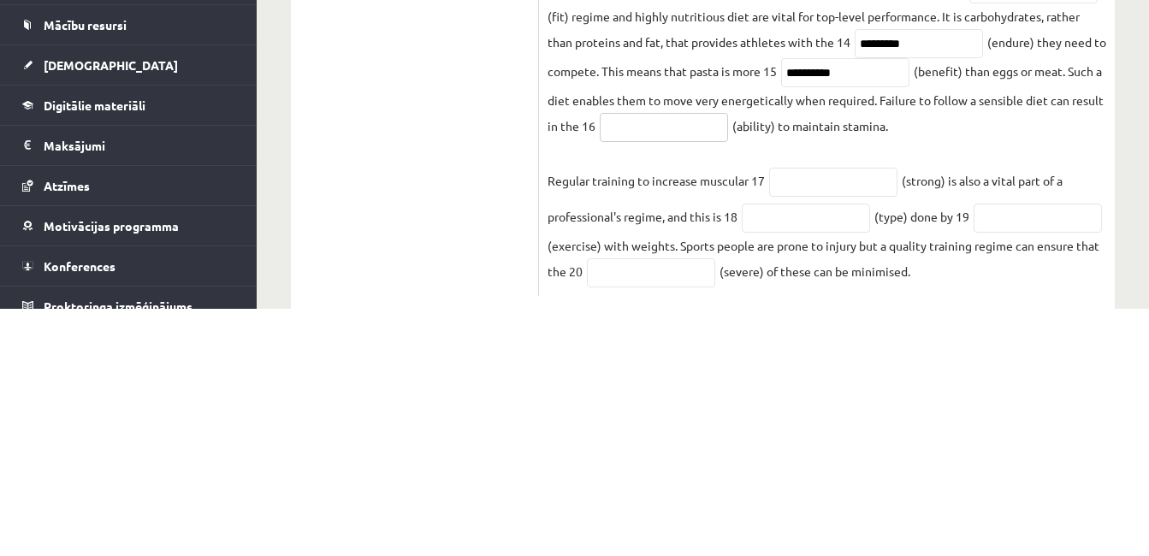
scroll to position [696, 0]
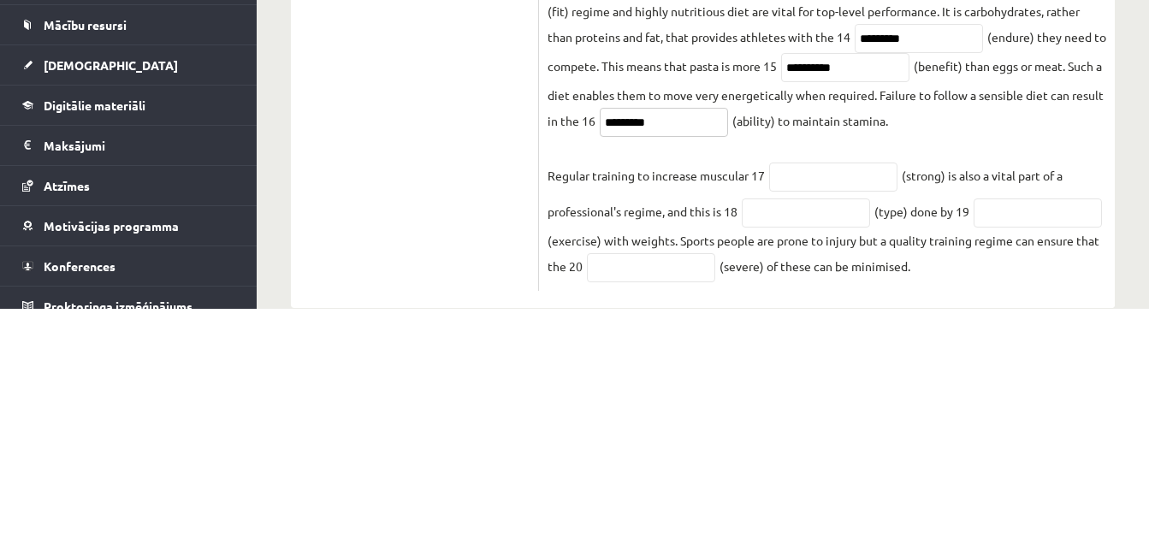
type input "*********"
click at [838, 439] on input "text" at bounding box center [833, 424] width 128 height 29
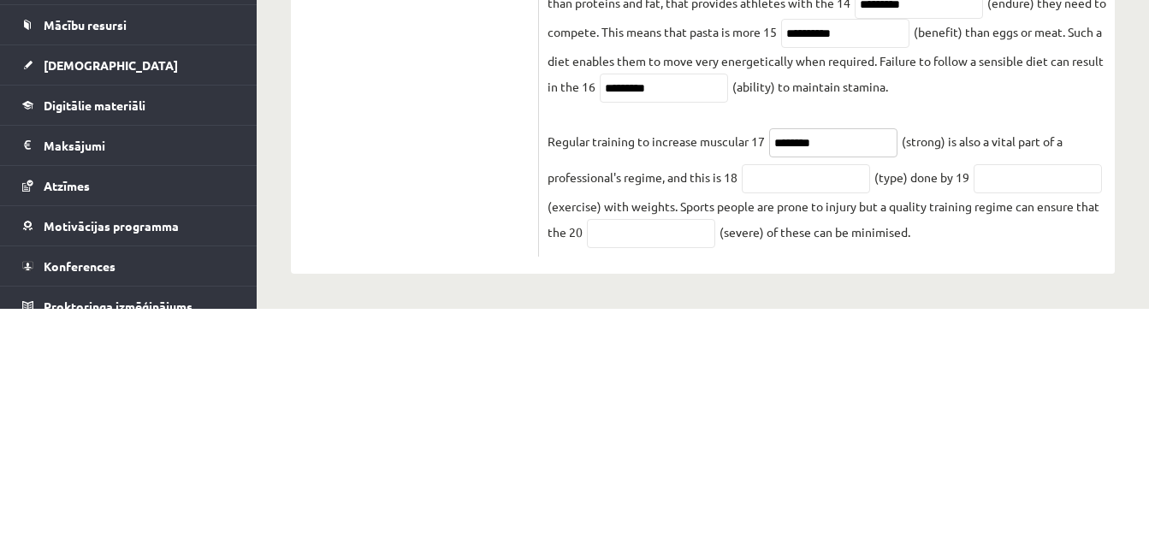
type input "********"
click at [819, 432] on input "text" at bounding box center [806, 426] width 128 height 29
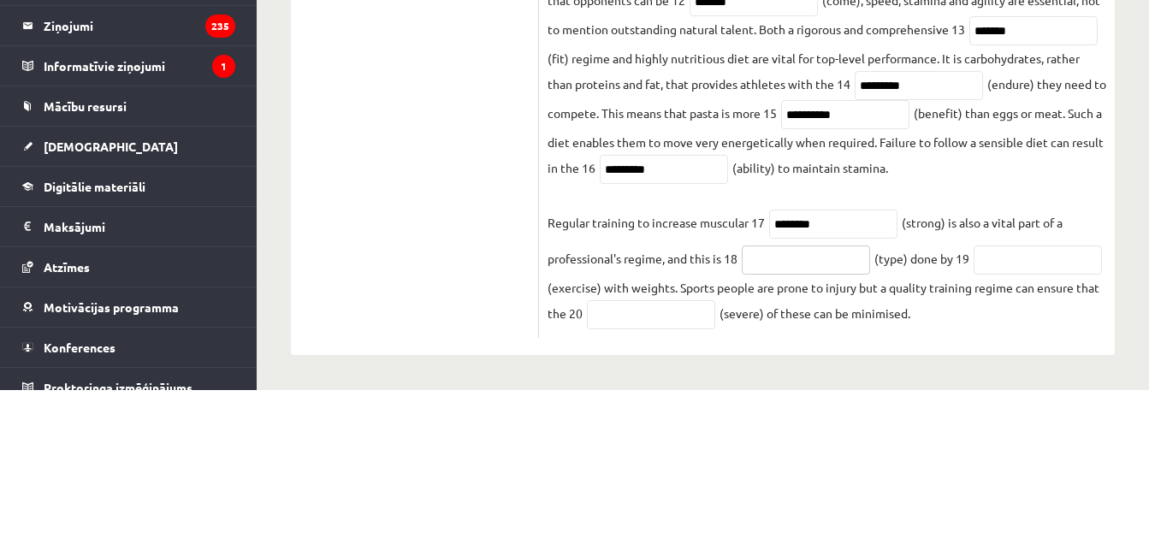
scroll to position [765, 0]
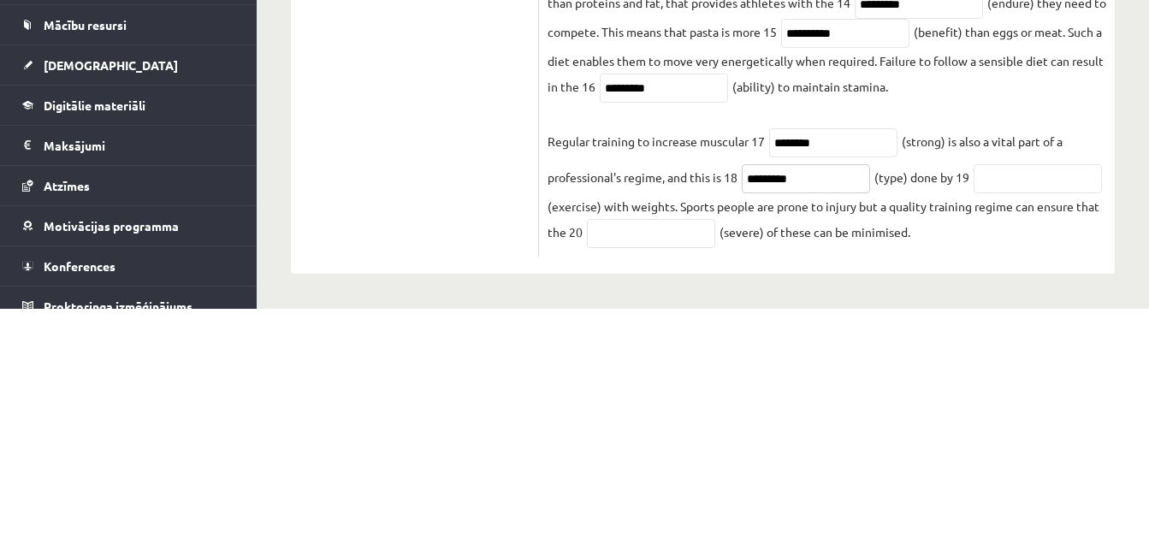
type input "*********"
click at [974, 441] on input "text" at bounding box center [1038, 426] width 128 height 29
type input "**********"
click at [715, 483] on input "text" at bounding box center [651, 480] width 128 height 29
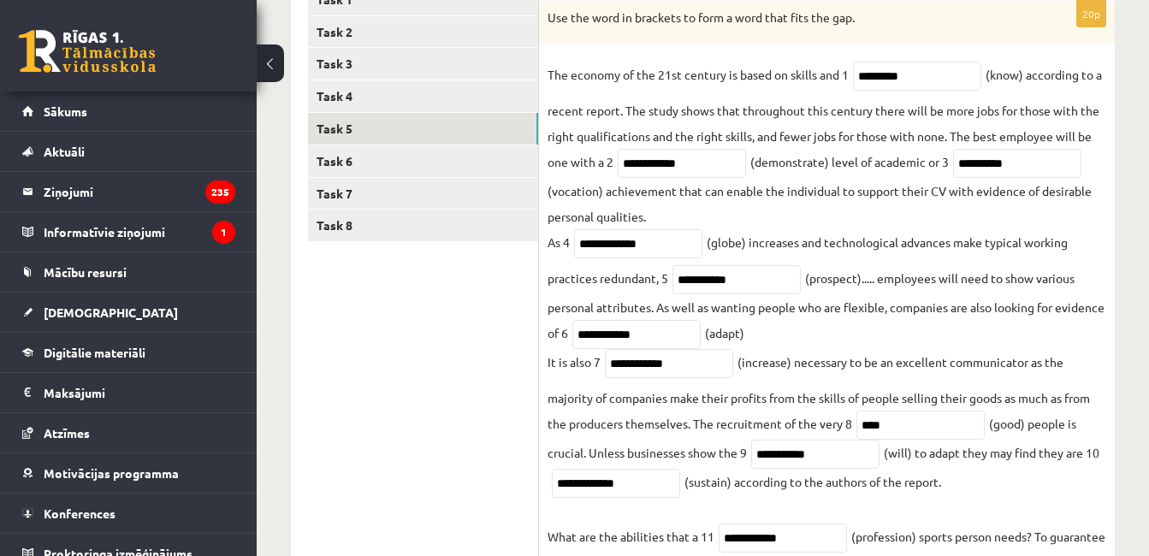
scroll to position [323, 0]
type input "********"
click at [495, 166] on link "Task 6" at bounding box center [423, 162] width 230 height 32
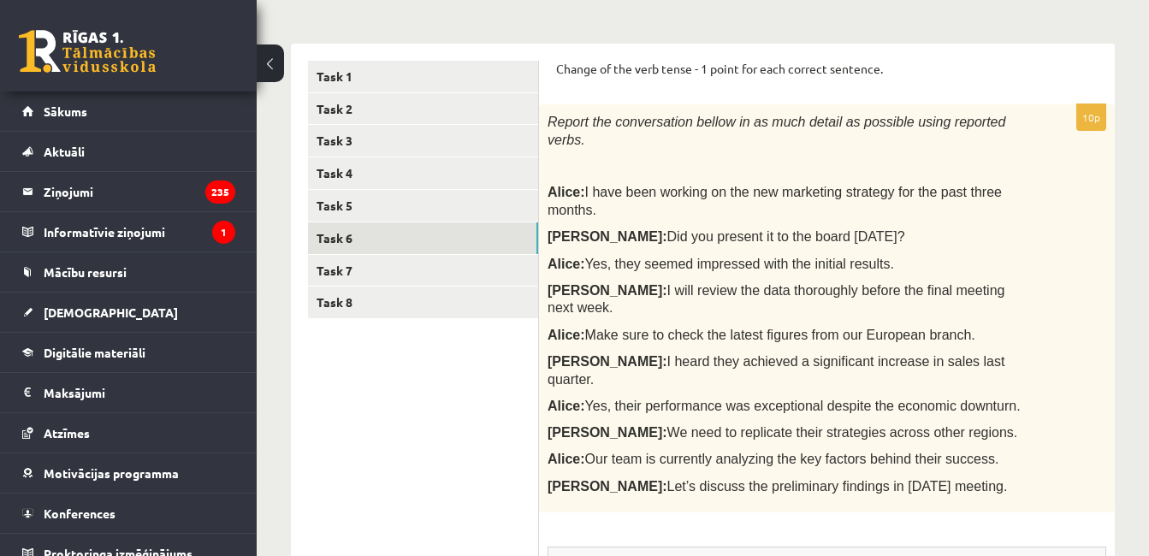
scroll to position [264, 0]
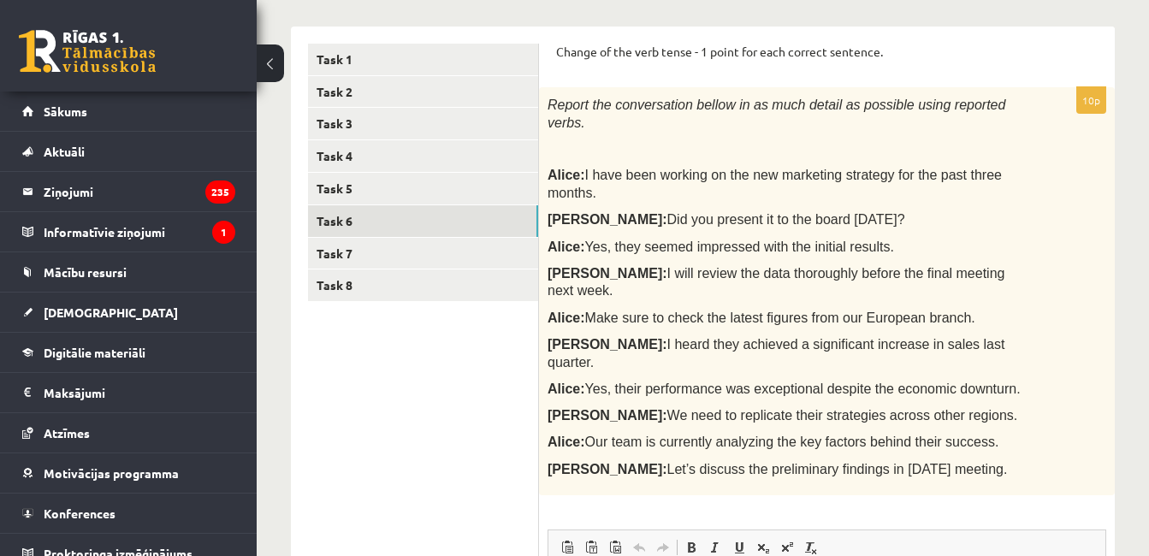
click at [406, 258] on link "Task 7" at bounding box center [423, 254] width 230 height 32
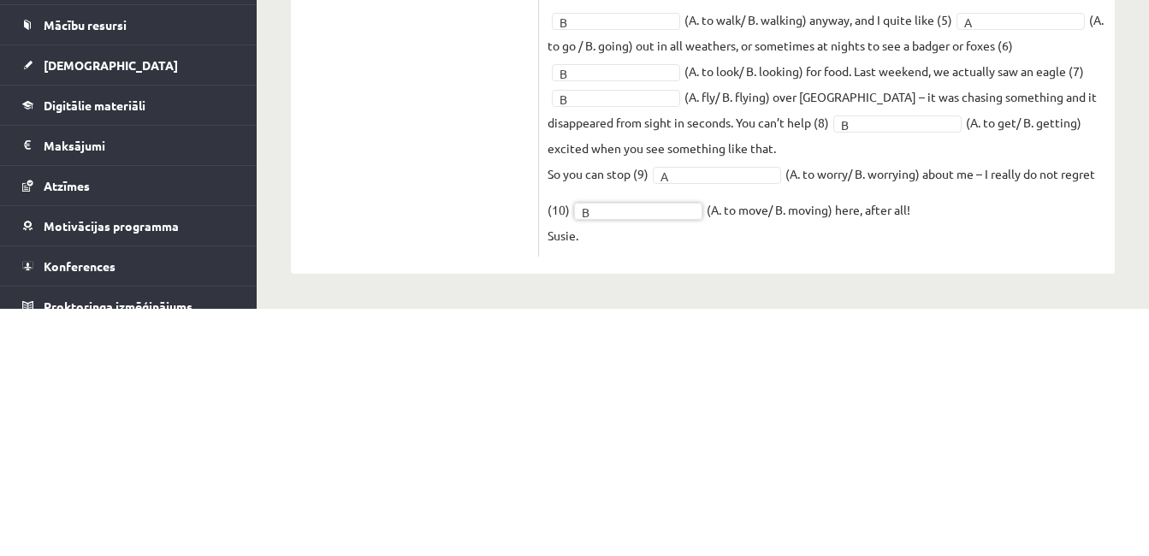
scroll to position [419, 0]
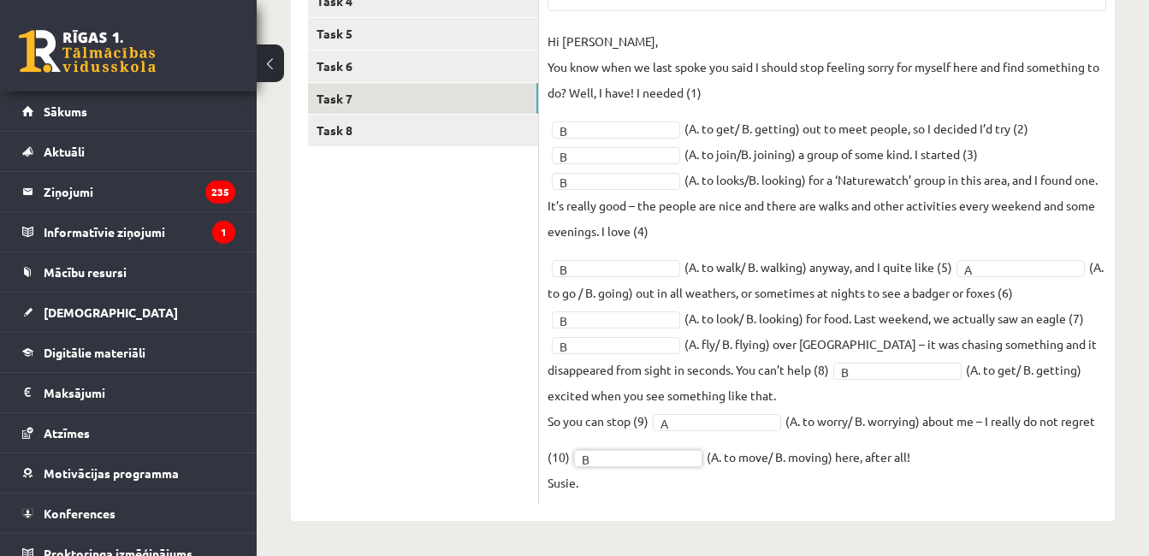
click at [466, 138] on link "Task 8" at bounding box center [423, 131] width 230 height 32
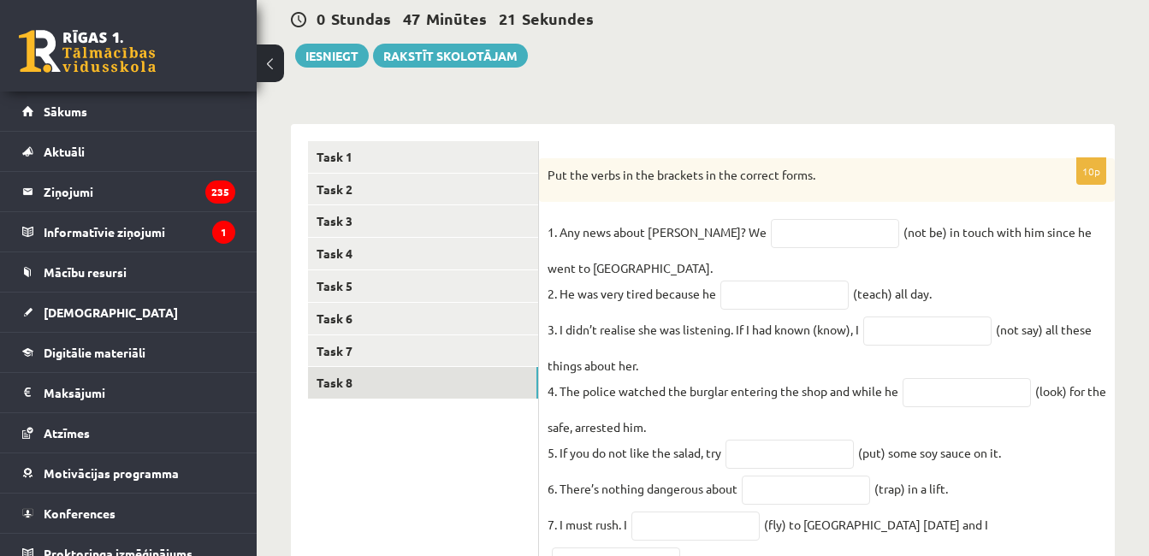
scroll to position [167, 0]
click at [449, 169] on link "Task 1" at bounding box center [423, 156] width 230 height 32
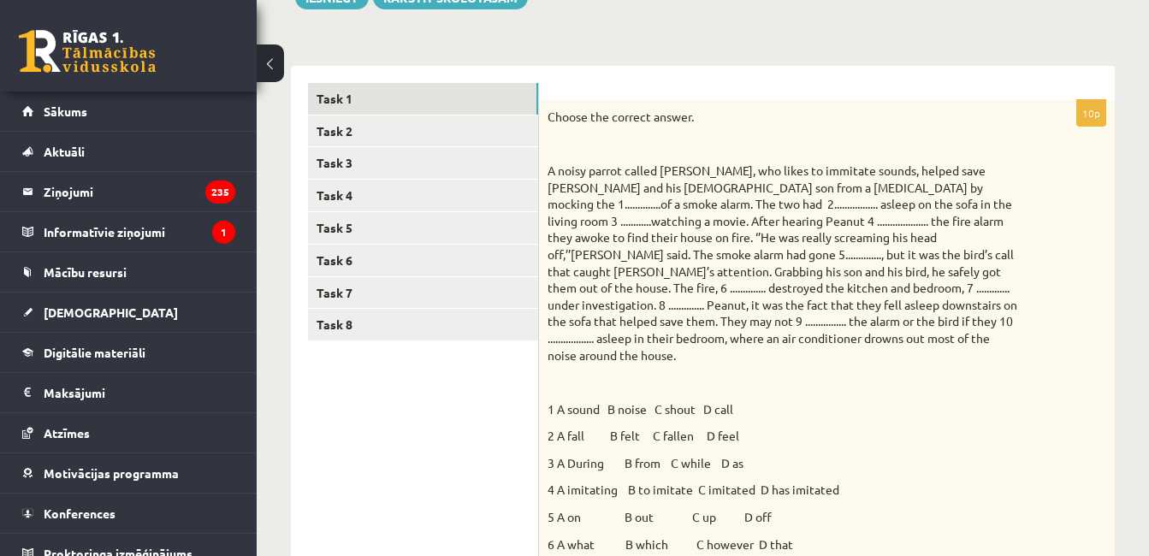
scroll to position [223, 0]
click at [437, 142] on link "Task 2" at bounding box center [423, 132] width 230 height 32
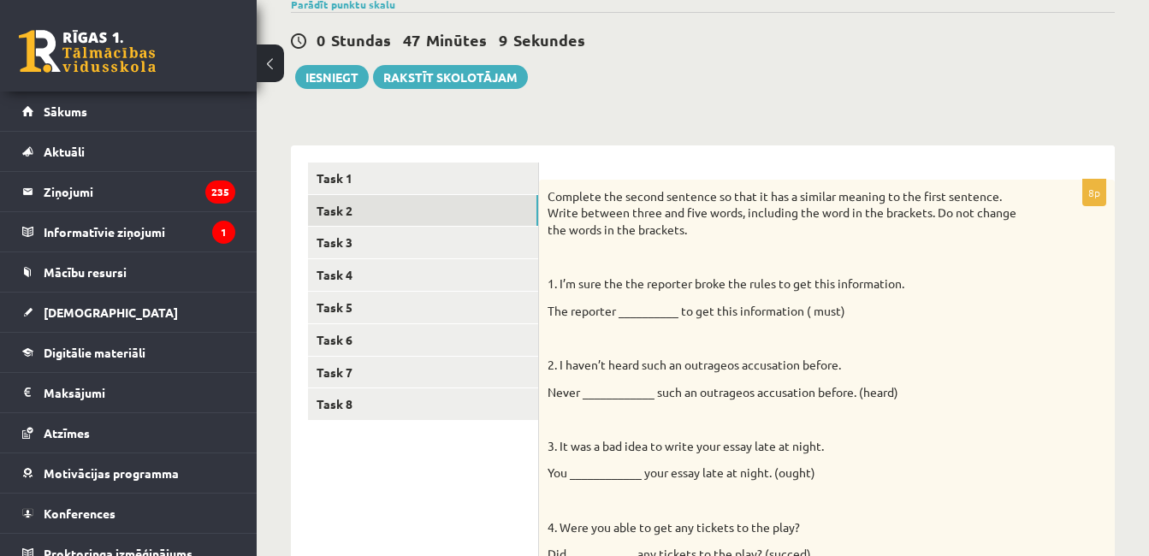
scroll to position [143, 0]
click at [441, 248] on link "Task 3" at bounding box center [423, 244] width 230 height 32
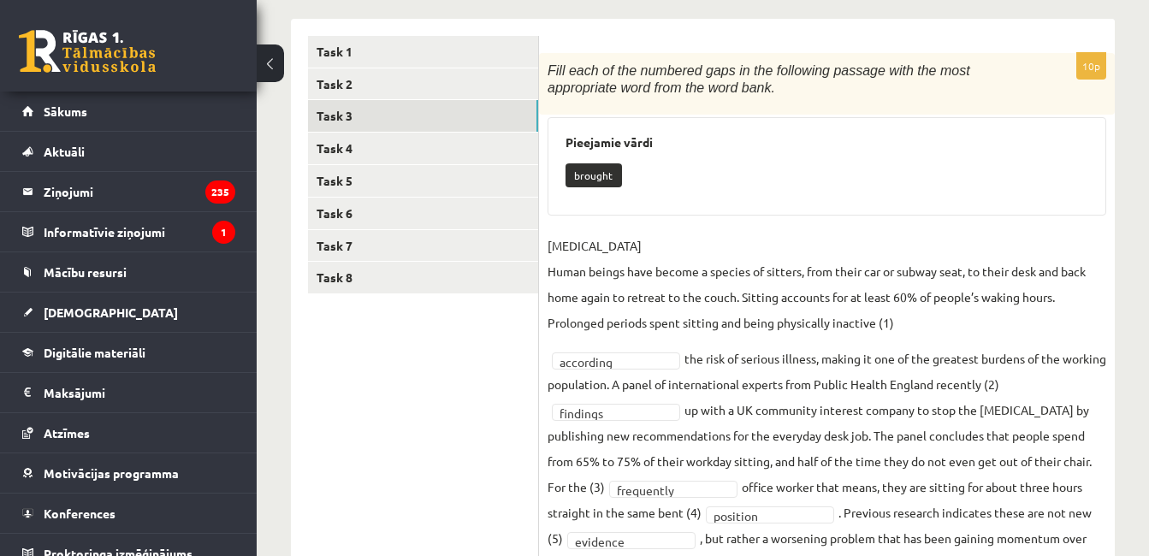
scroll to position [270, 0]
click at [454, 158] on link "Task 4" at bounding box center [423, 149] width 230 height 32
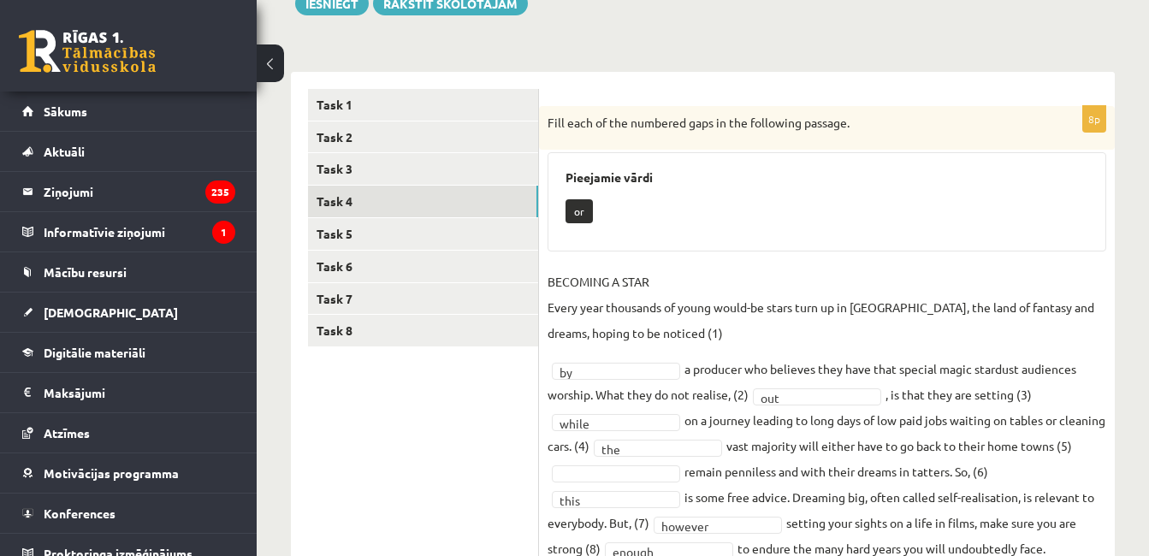
scroll to position [208, 0]
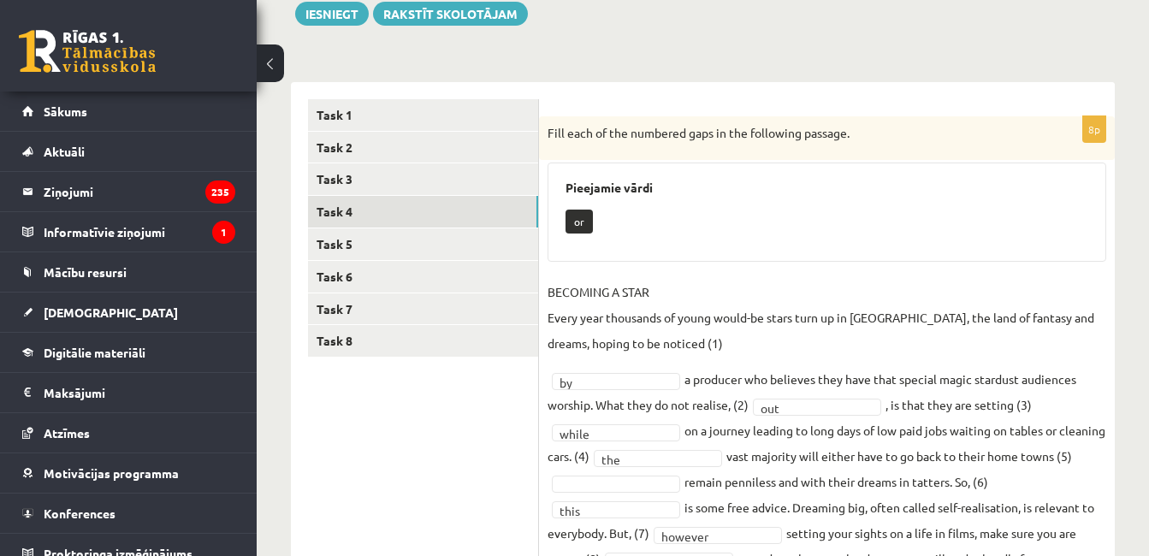
click at [413, 253] on link "Task 5" at bounding box center [423, 244] width 230 height 32
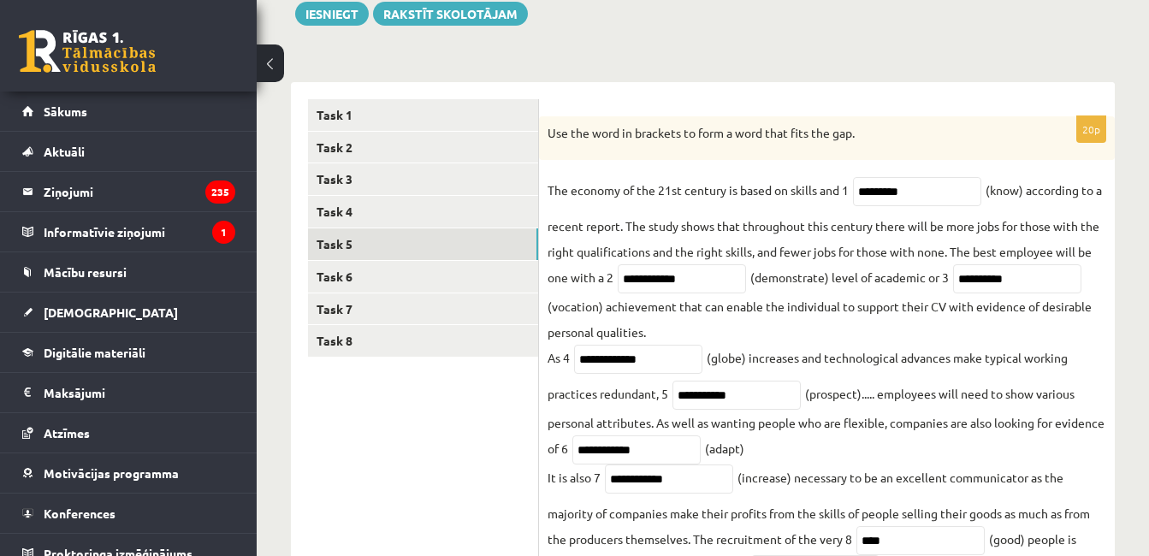
click at [450, 282] on link "Task 6" at bounding box center [423, 277] width 230 height 32
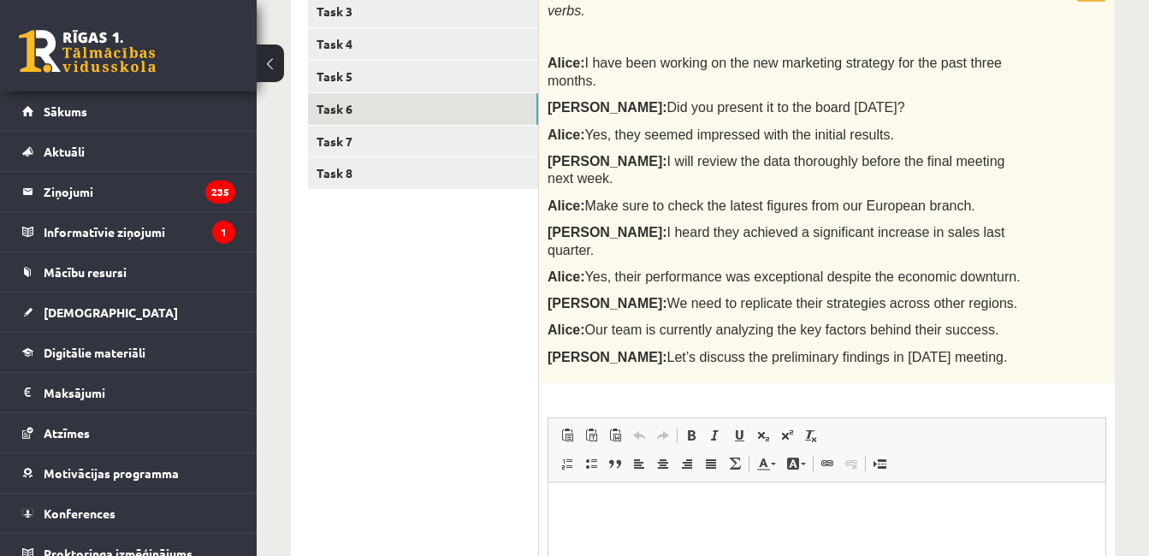
scroll to position [376, 0]
click at [459, 145] on link "Task 7" at bounding box center [423, 141] width 230 height 32
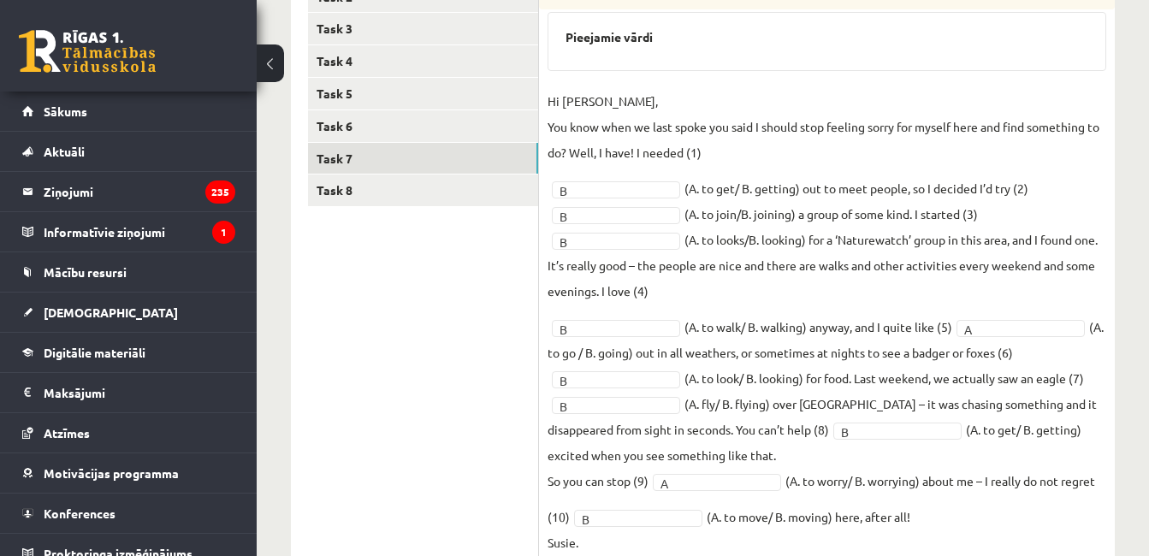
scroll to position [383, 0]
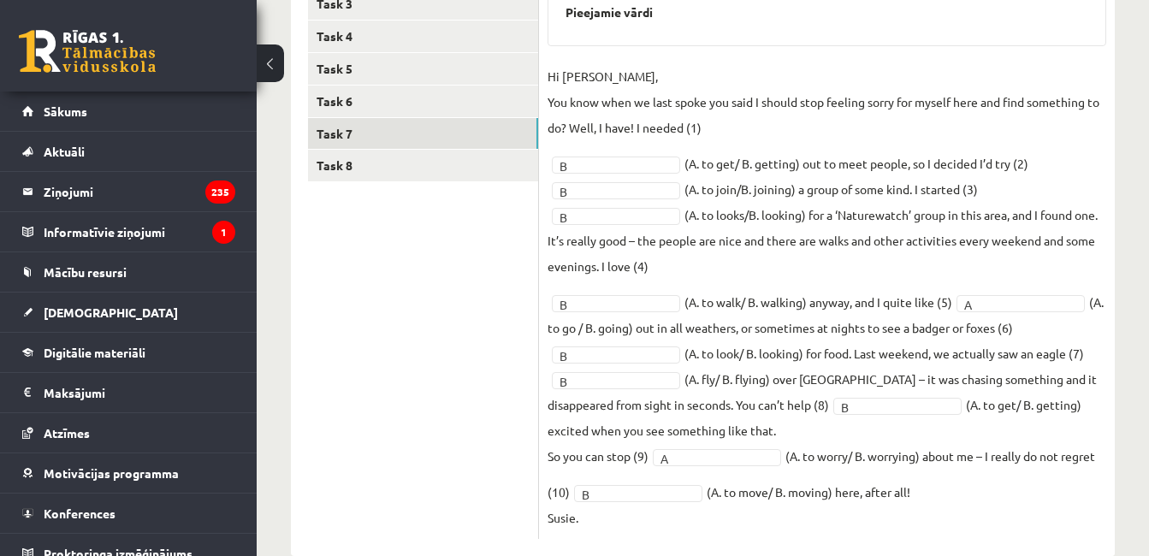
click at [478, 181] on link "Task 8" at bounding box center [423, 166] width 230 height 32
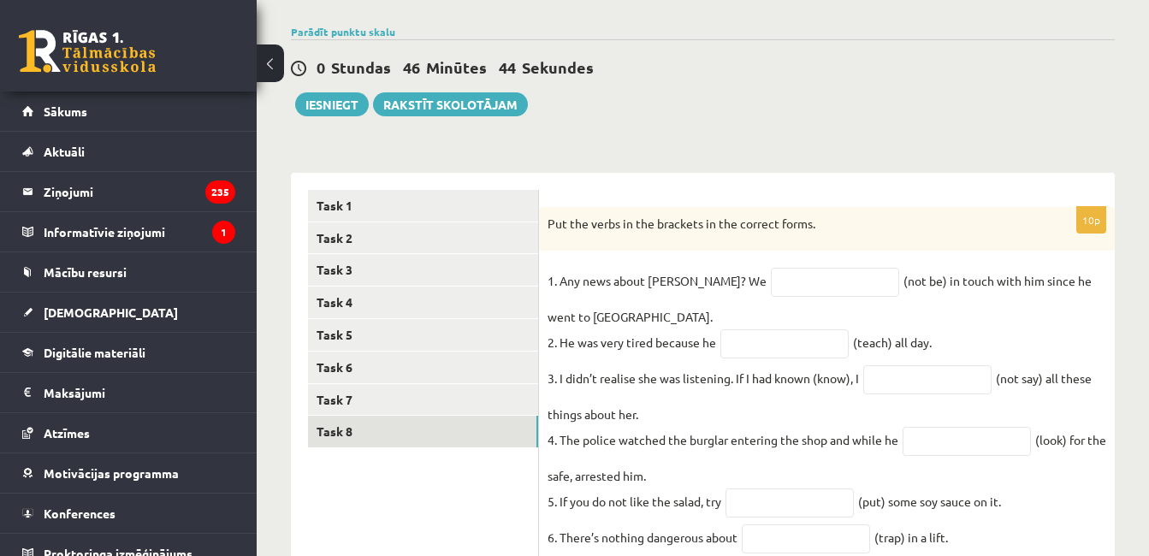
scroll to position [0, 0]
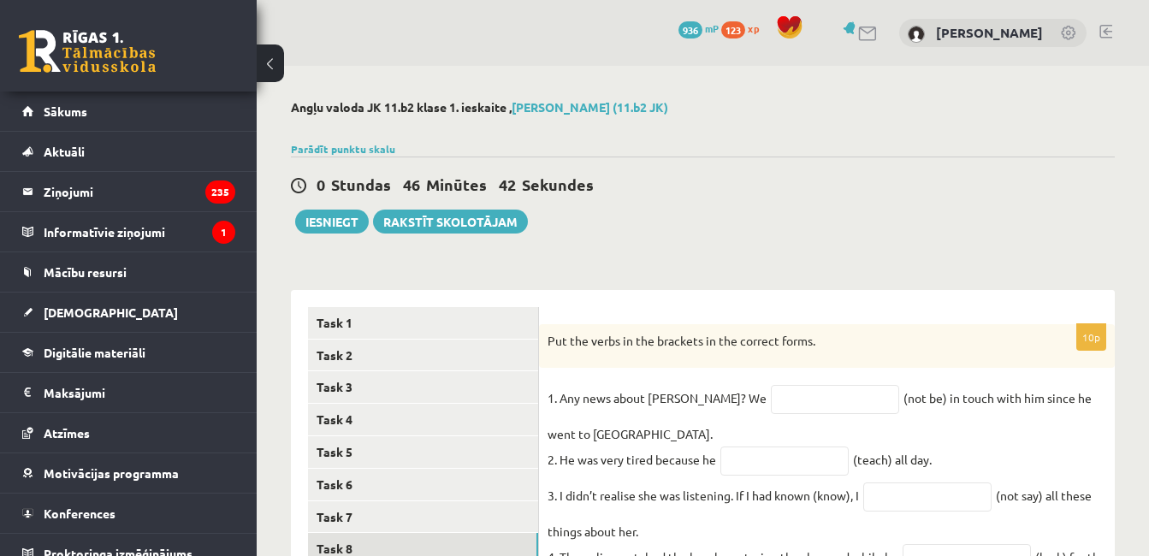
click at [363, 151] on link "Parādīt punktu skalu" at bounding box center [343, 149] width 104 height 14
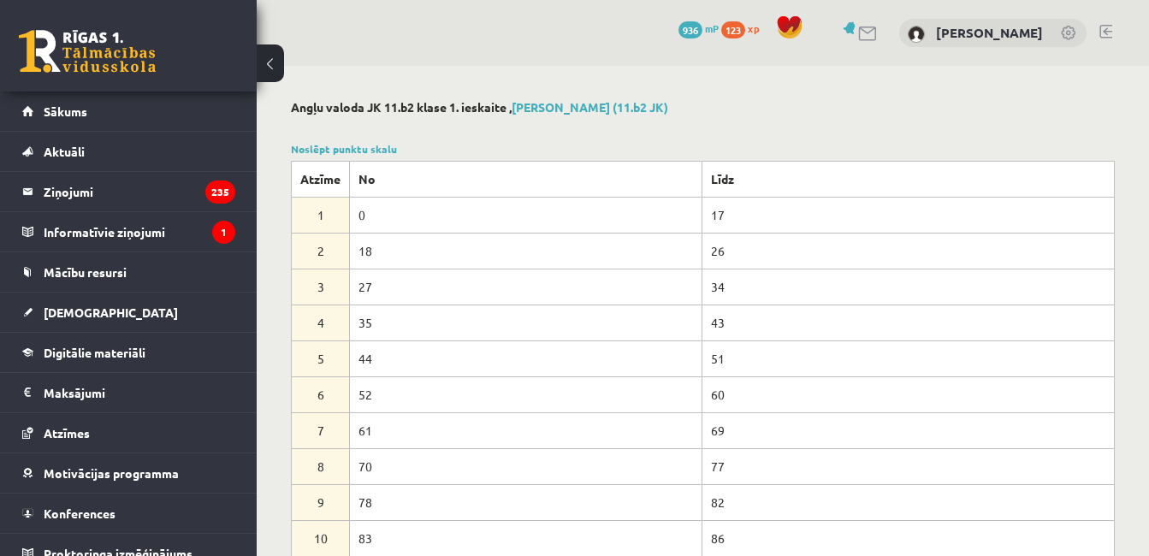
click at [887, 145] on div "Noslēpt punktu skalu Atzīme No Līdz 1 0 17 2 18 26 3 27 34 4 35 43 5 44 51 6 52…" at bounding box center [703, 349] width 824 height 416
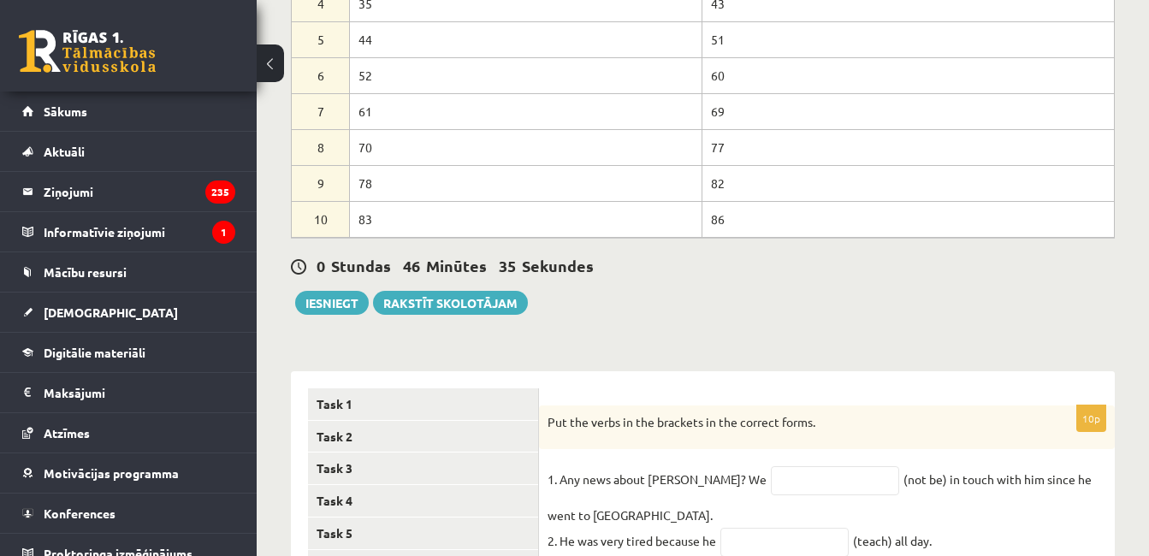
scroll to position [323, 0]
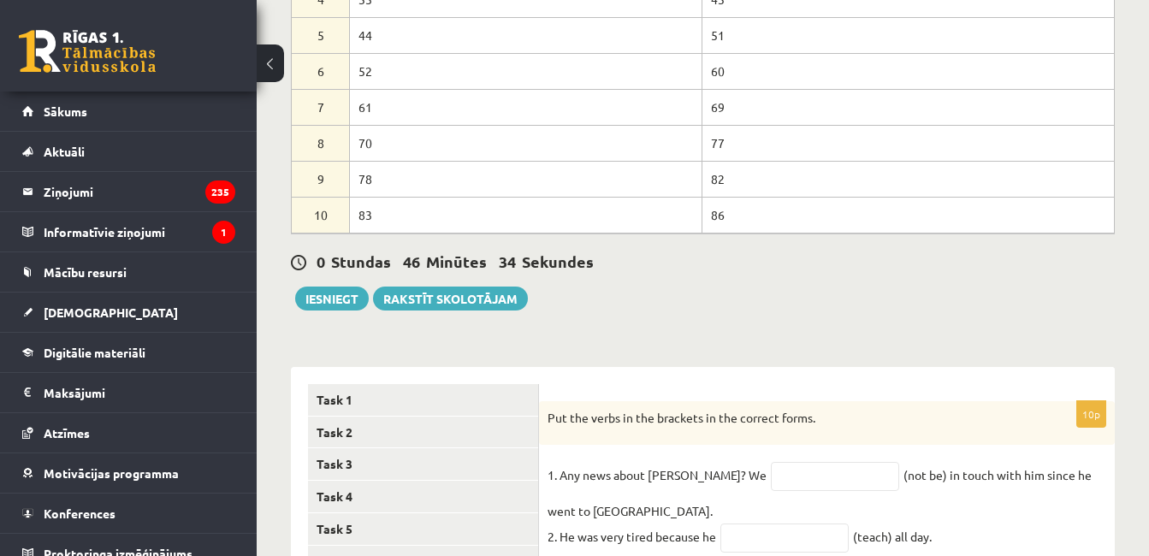
click at [334, 304] on button "Iesniegt" at bounding box center [332, 299] width 74 height 24
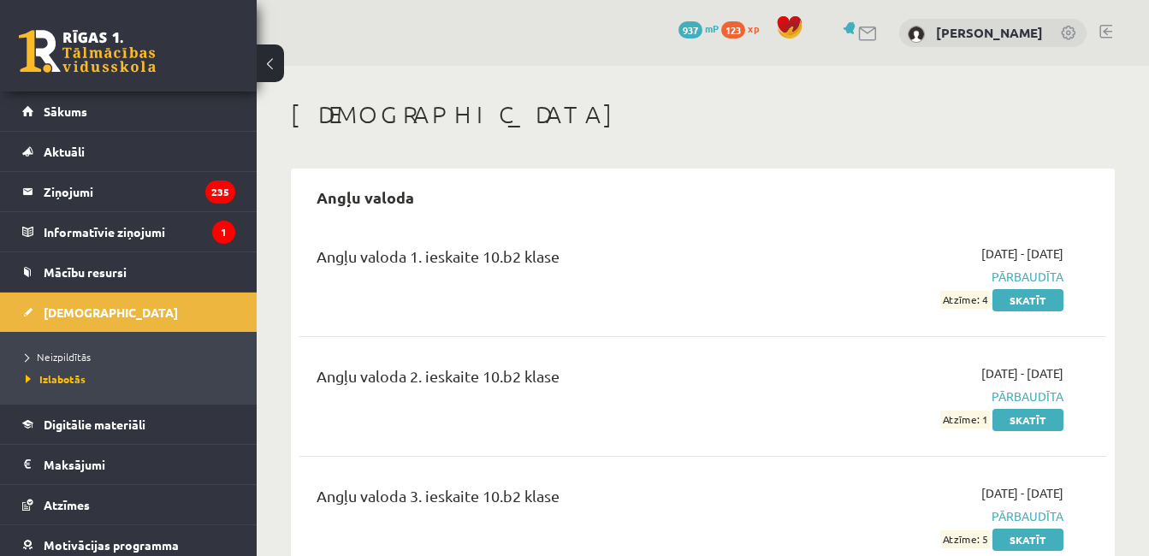
click at [171, 424] on link "Digitālie materiāli" at bounding box center [128, 424] width 213 height 39
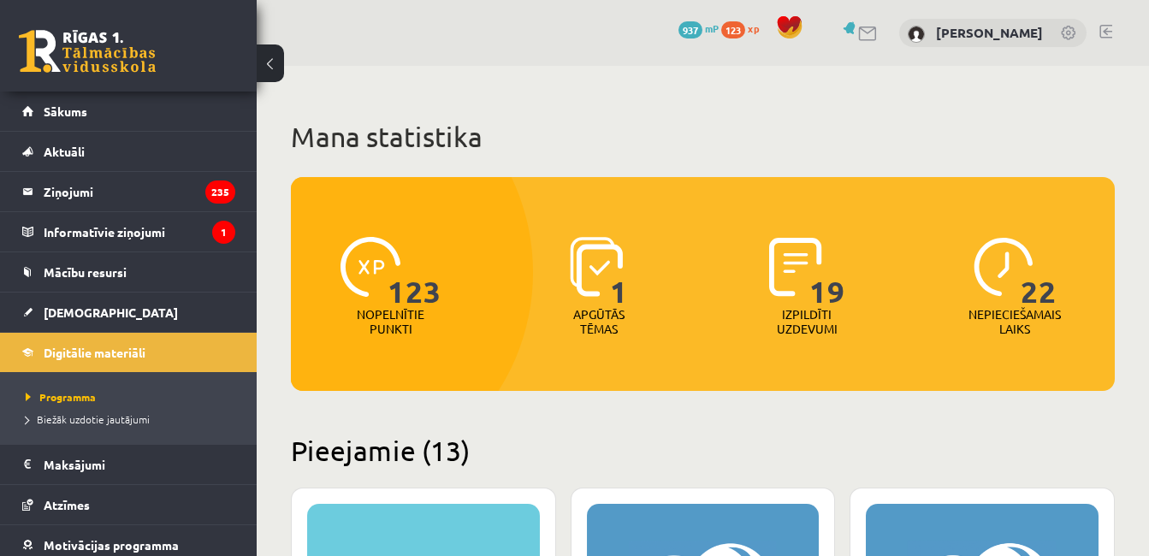
click at [135, 314] on link "[DEMOGRAPHIC_DATA]" at bounding box center [128, 312] width 213 height 39
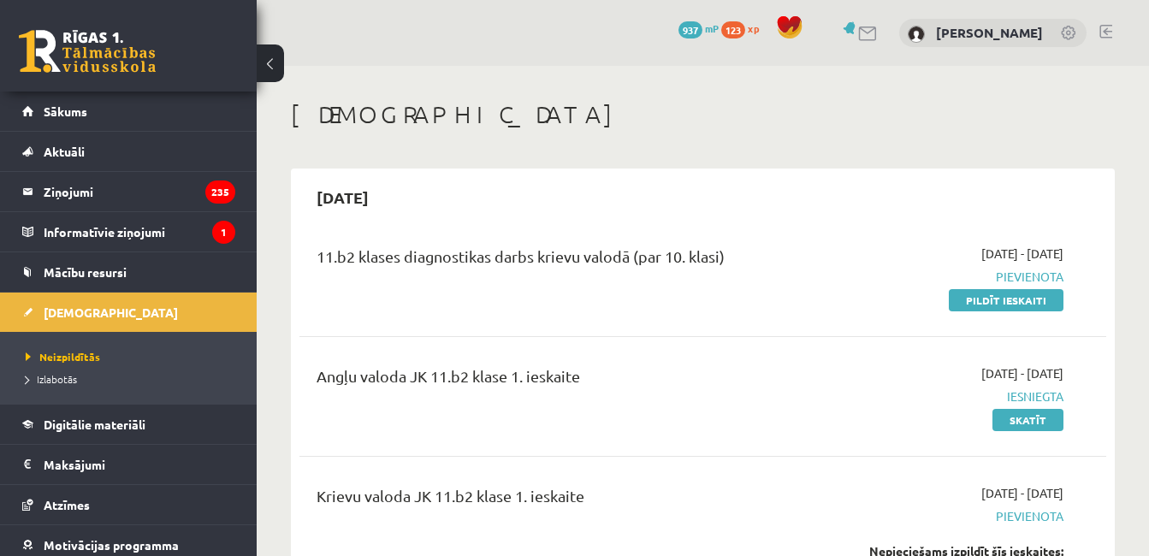
click at [1010, 293] on link "Pildīt ieskaiti" at bounding box center [1006, 300] width 115 height 22
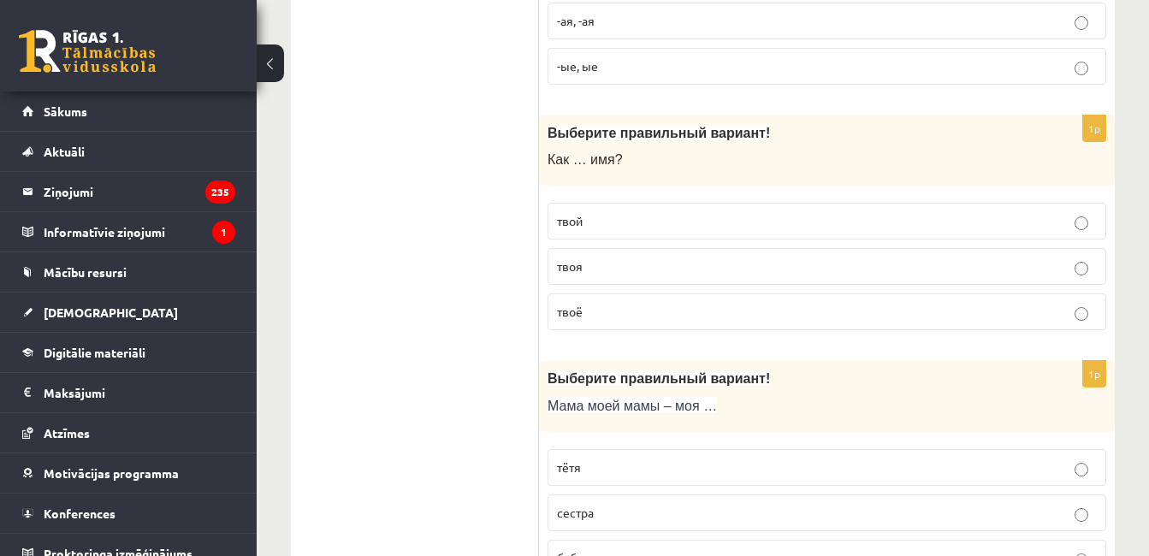
scroll to position [726, 0]
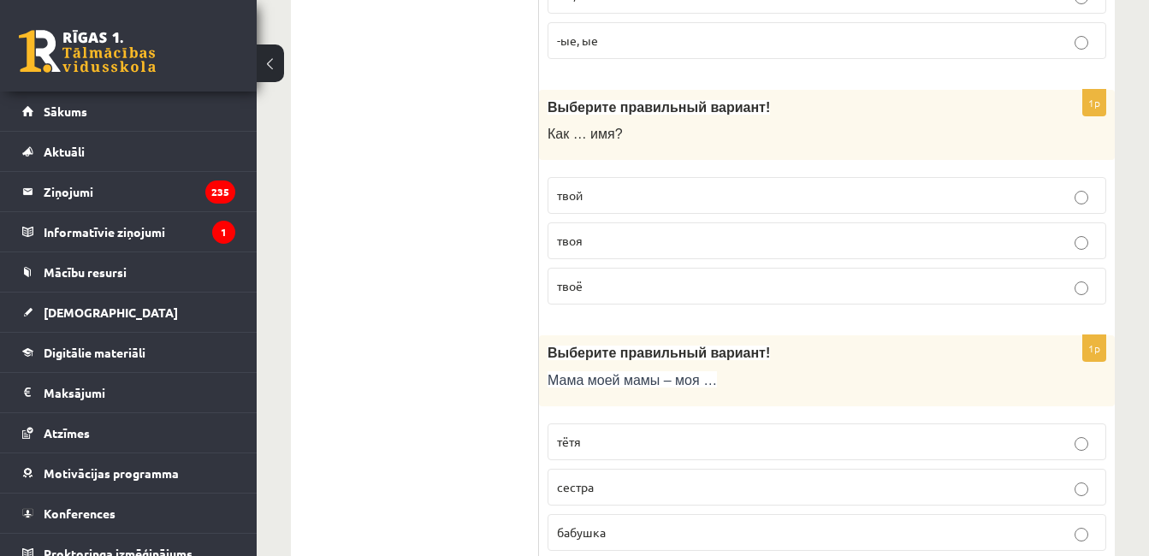
click at [994, 292] on p "твоё" at bounding box center [827, 286] width 540 height 18
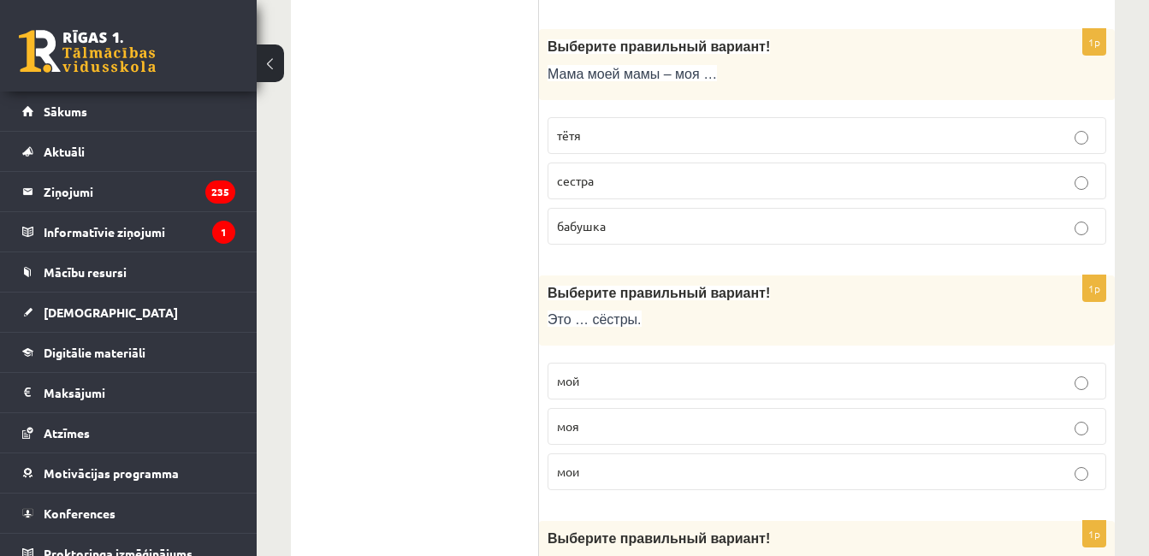
scroll to position [1039, 0]
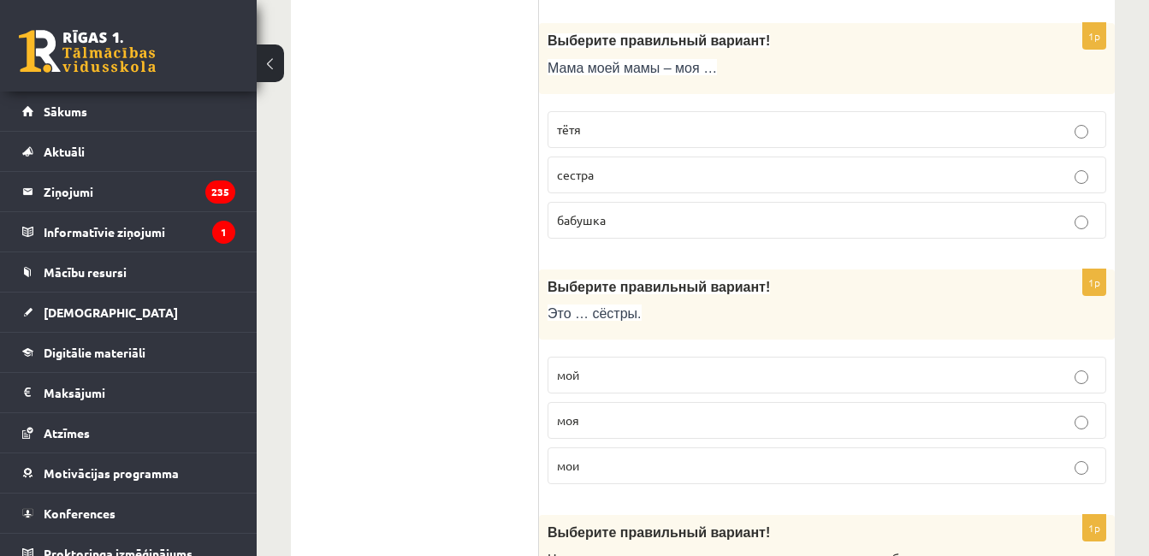
click at [1059, 221] on p "бабушка" at bounding box center [827, 220] width 540 height 18
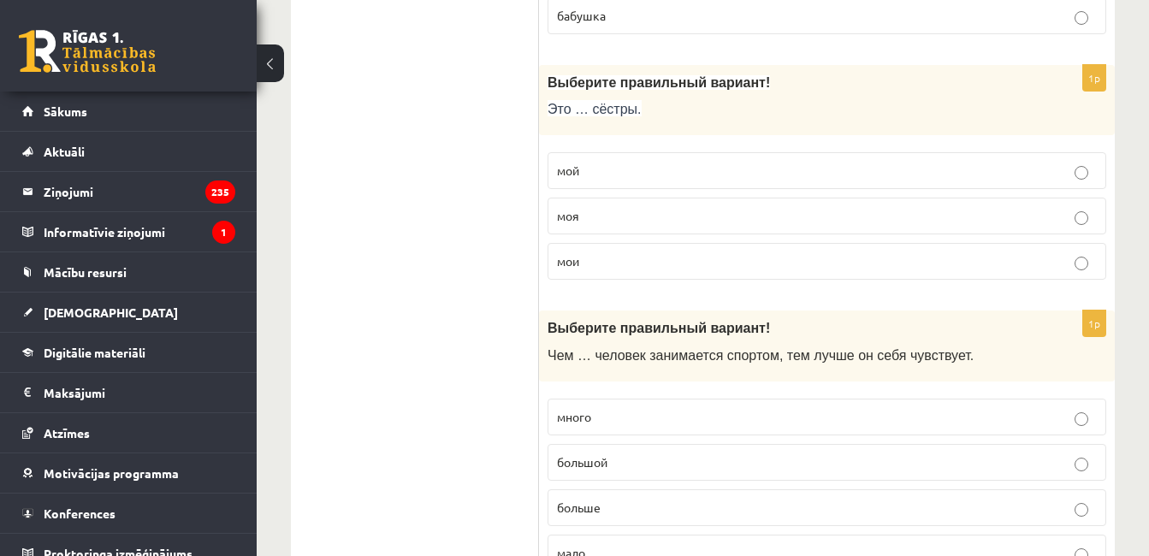
scroll to position [1244, 0]
click at [1048, 277] on label "мои" at bounding box center [827, 260] width 559 height 37
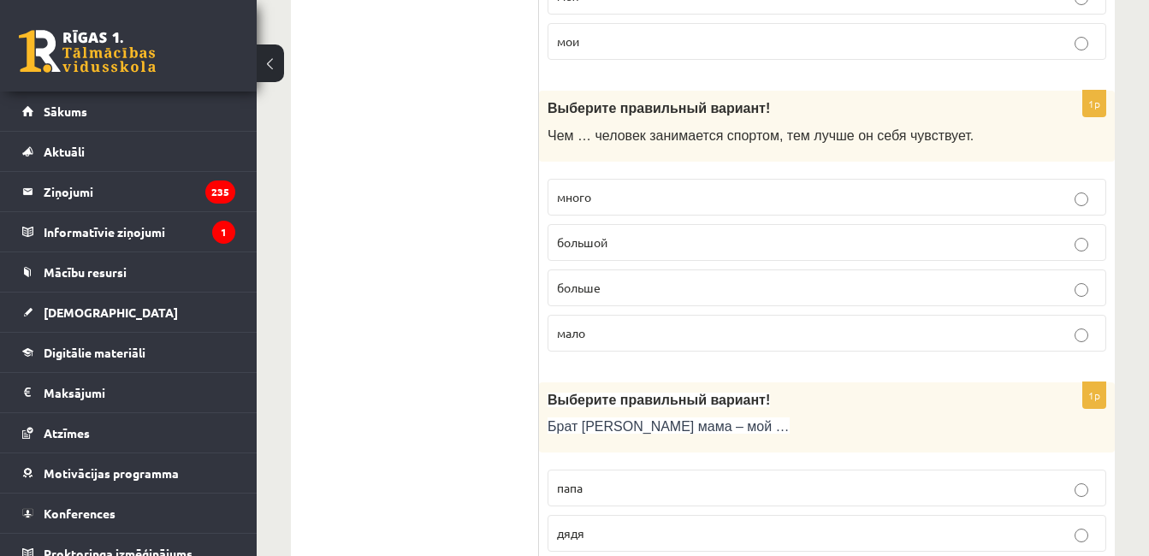
scroll to position [1502, 0]
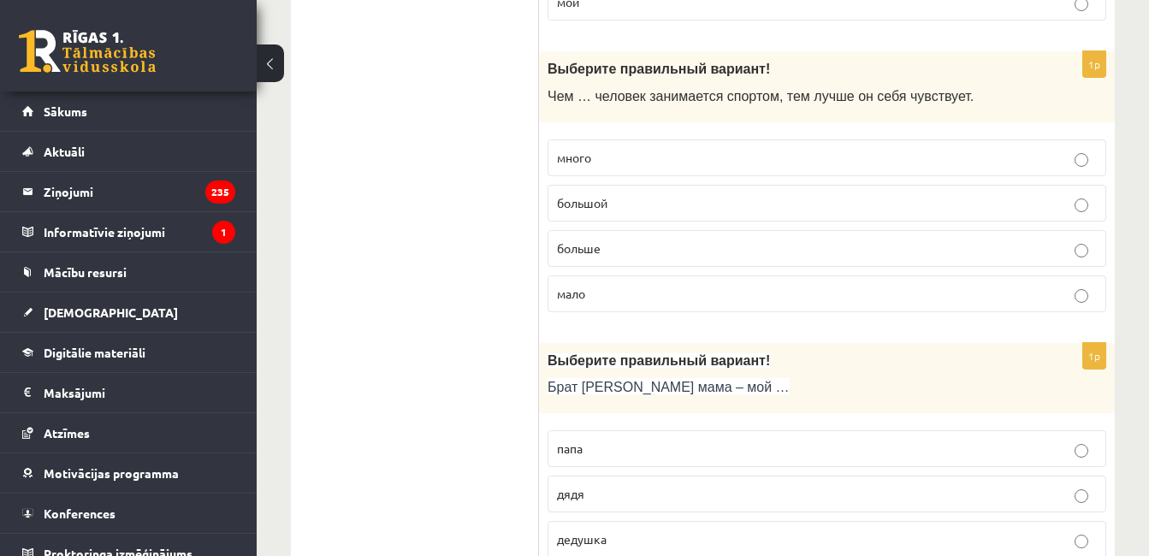
click at [977, 278] on label "мало" at bounding box center [827, 293] width 559 height 37
click at [1006, 234] on label "больше" at bounding box center [827, 248] width 559 height 37
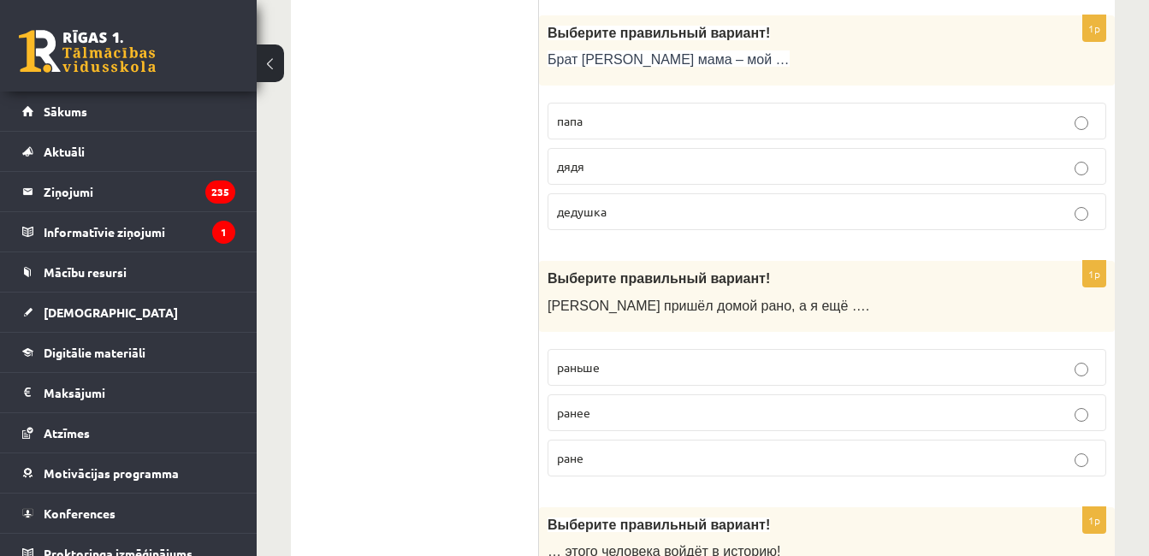
scroll to position [1833, 0]
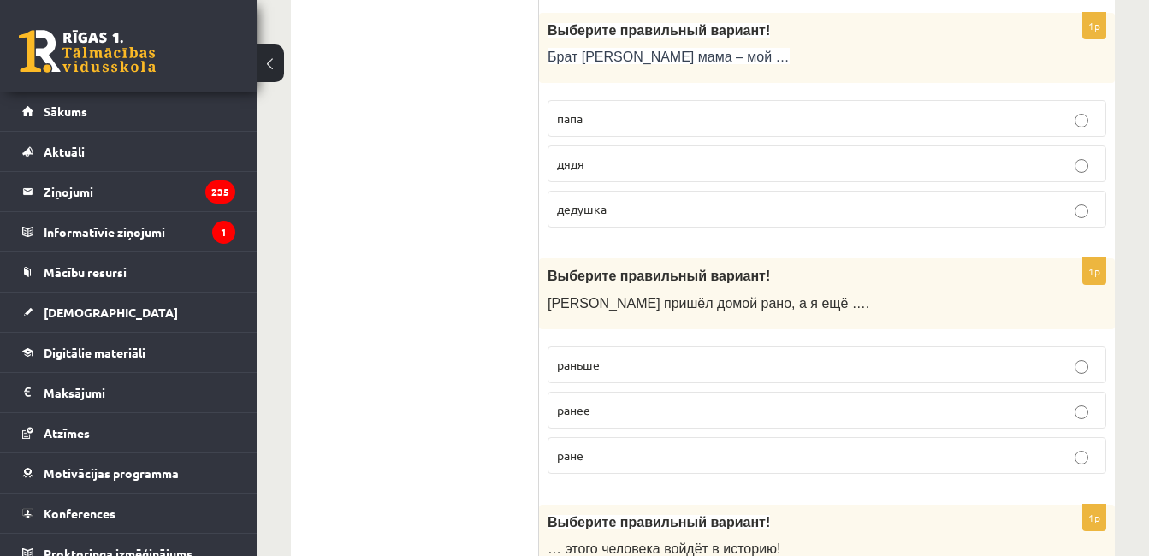
click at [1042, 164] on p "дядя" at bounding box center [827, 164] width 540 height 18
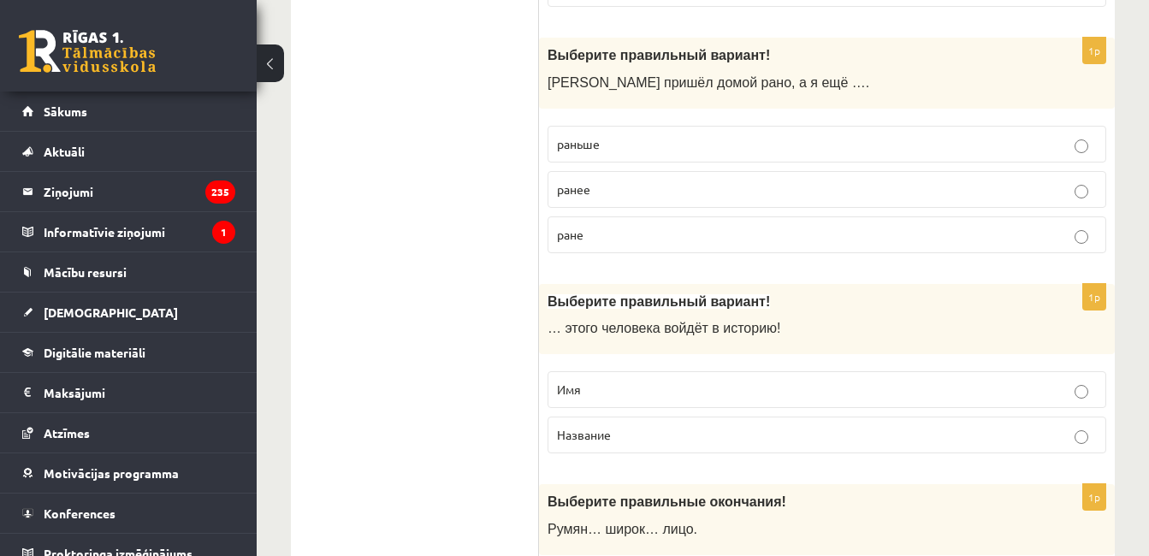
scroll to position [2070, 0]
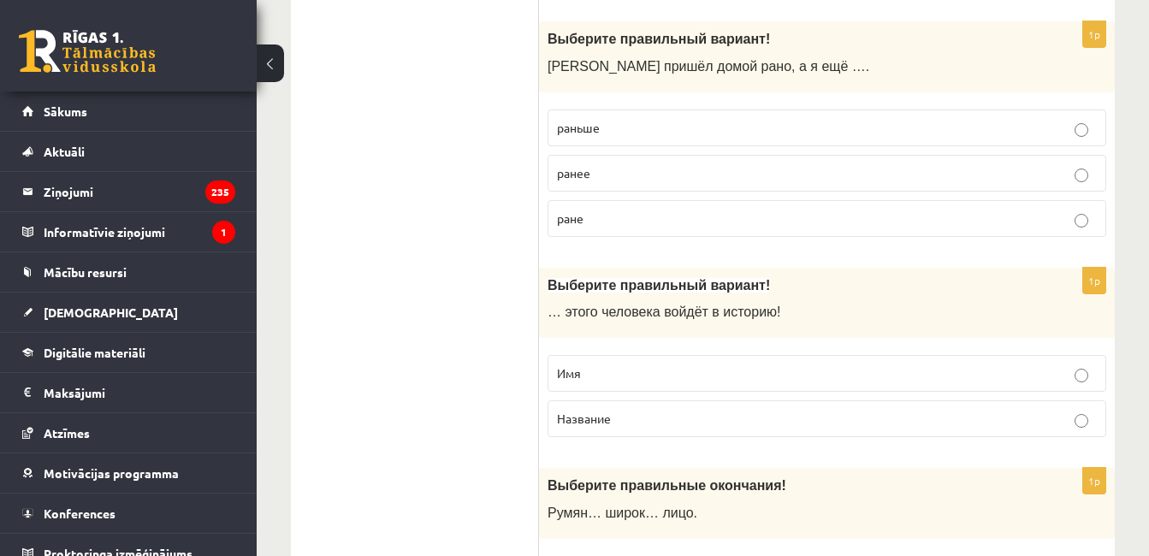
click at [1049, 132] on p "раньше" at bounding box center [827, 128] width 540 height 18
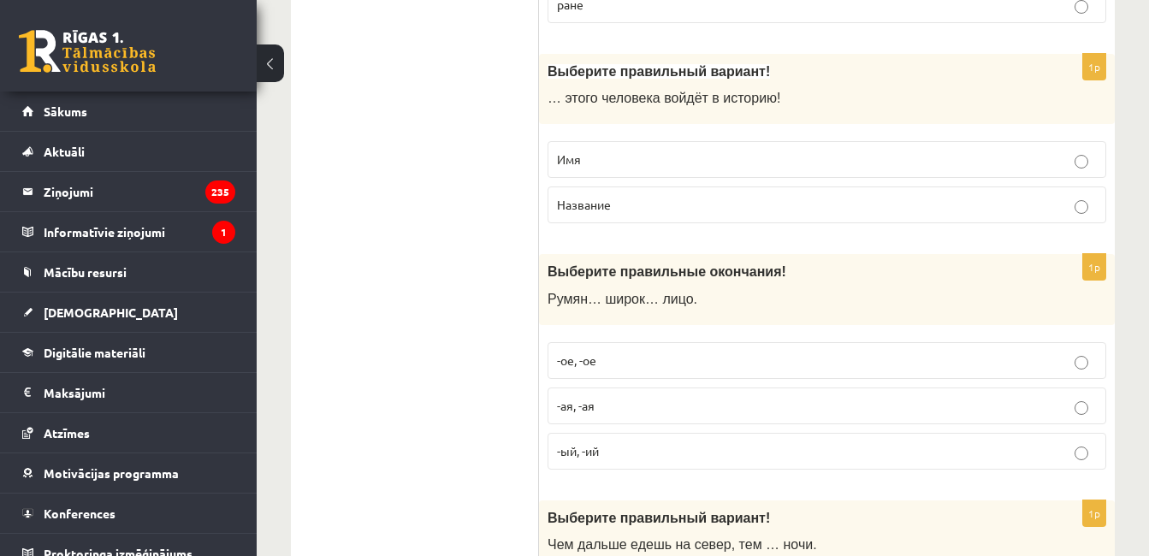
scroll to position [2289, 0]
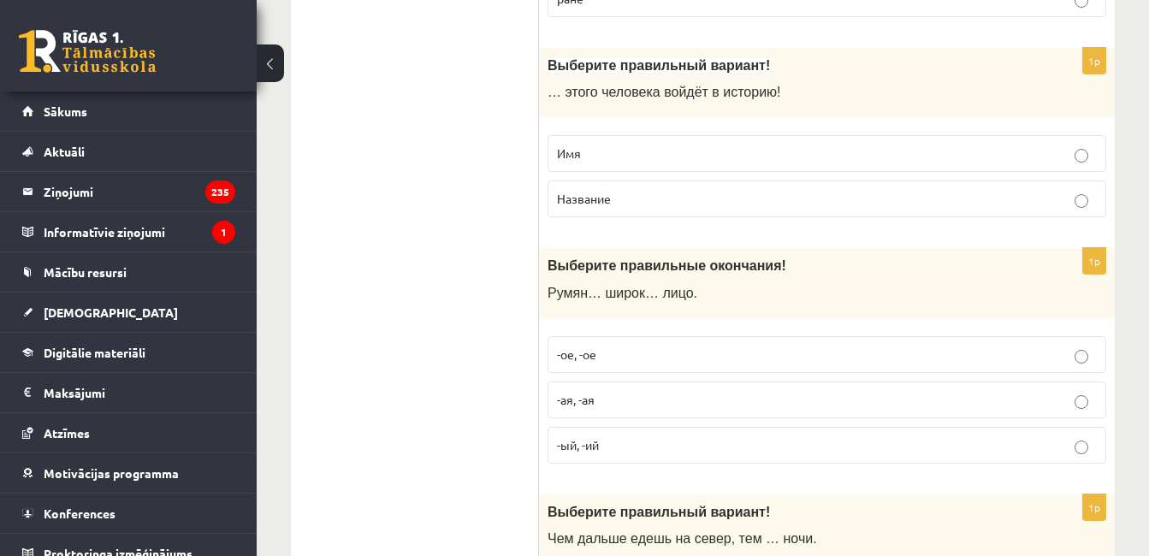
click at [854, 170] on label "Имя" at bounding box center [827, 153] width 559 height 37
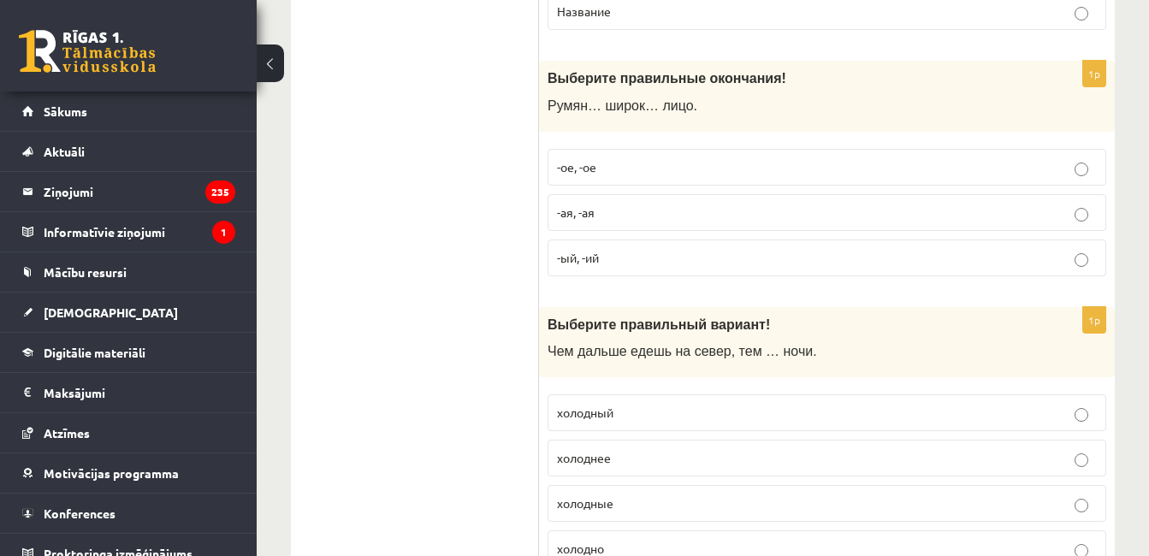
scroll to position [2488, 0]
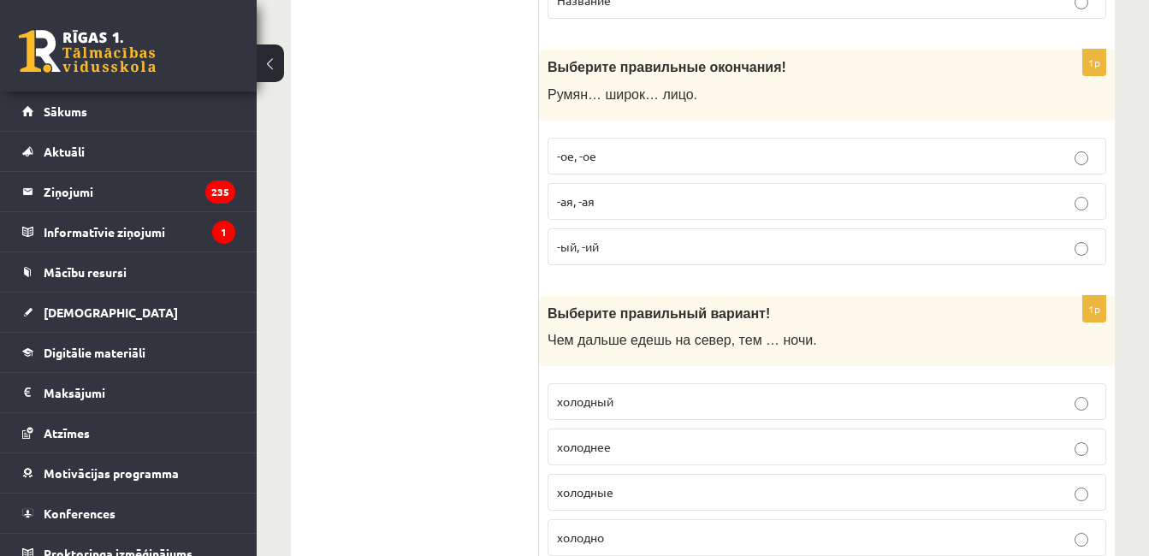
click at [1047, 151] on p "-ое, -ое" at bounding box center [827, 156] width 540 height 18
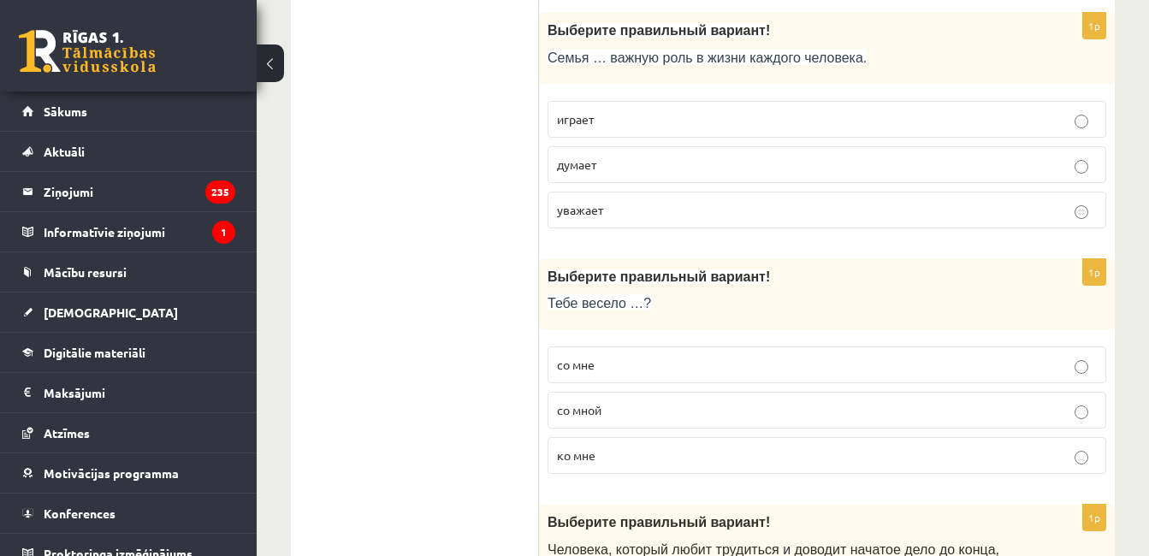
scroll to position [3071, 0]
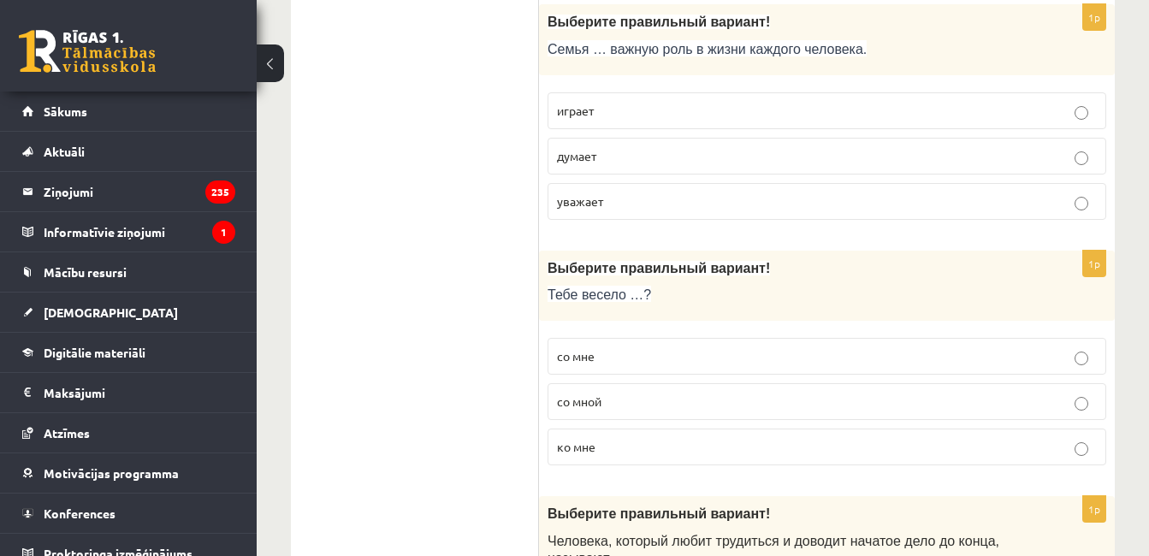
click at [758, 113] on p "играет" at bounding box center [827, 111] width 540 height 18
click at [470, 471] on ul "Tests Tests par tekstu Izvērtējums!" at bounding box center [423, 187] width 231 height 5901
click at [471, 457] on ul "Tests Tests par tekstu Izvērtējums!" at bounding box center [423, 187] width 231 height 5901
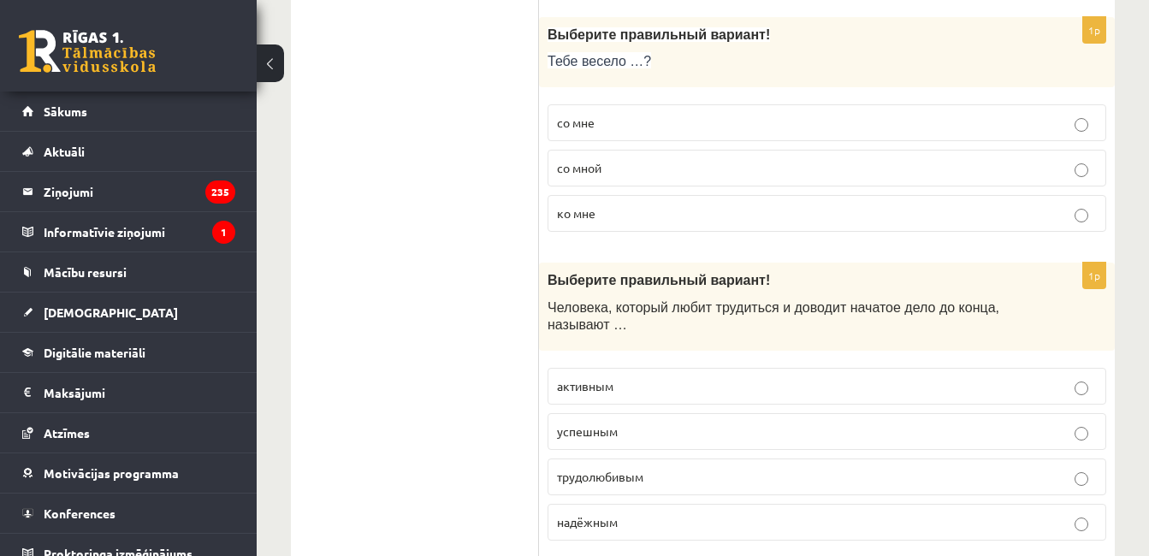
scroll to position [3312, 0]
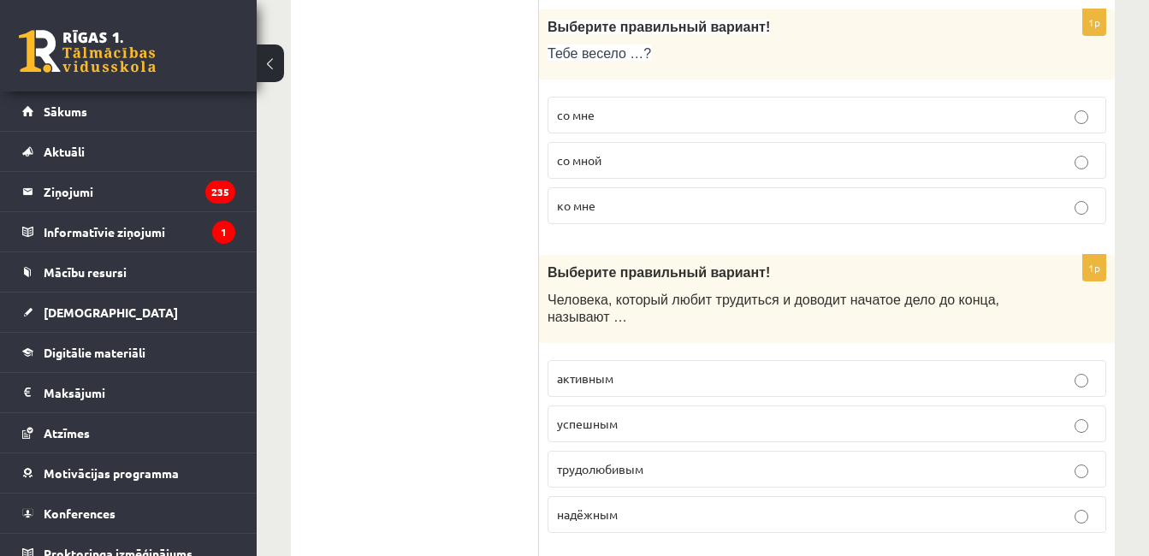
click at [733, 164] on p "со мной" at bounding box center [827, 160] width 540 height 18
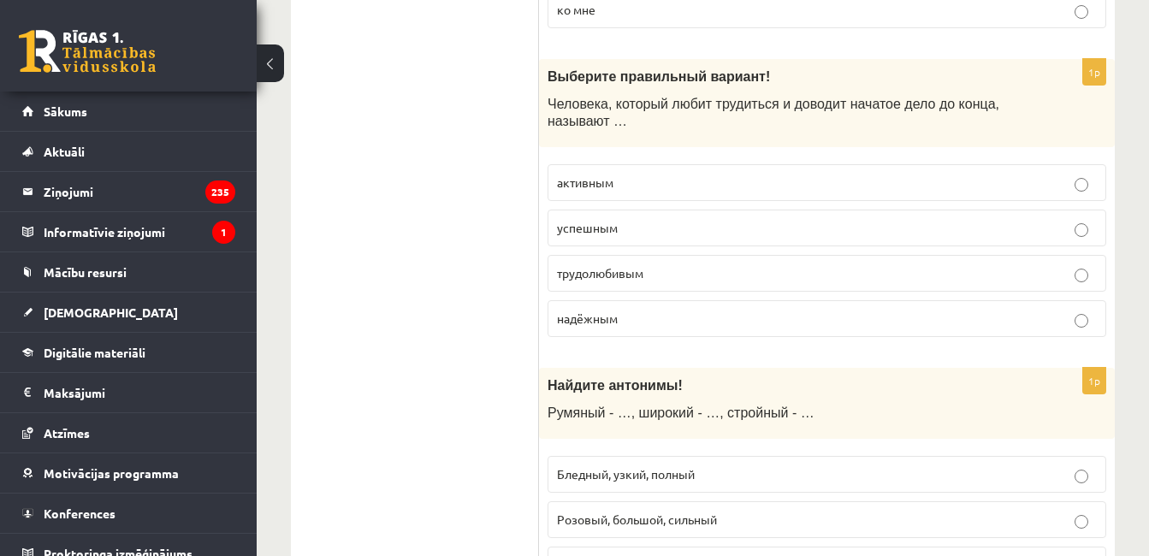
scroll to position [3514, 0]
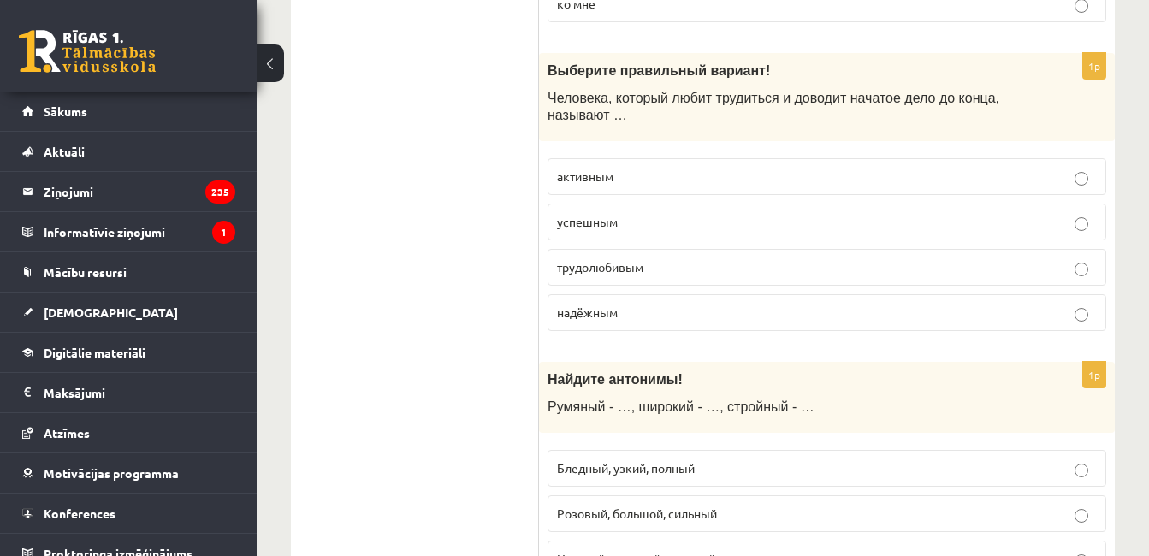
click at [767, 227] on p "успешным" at bounding box center [827, 222] width 540 height 18
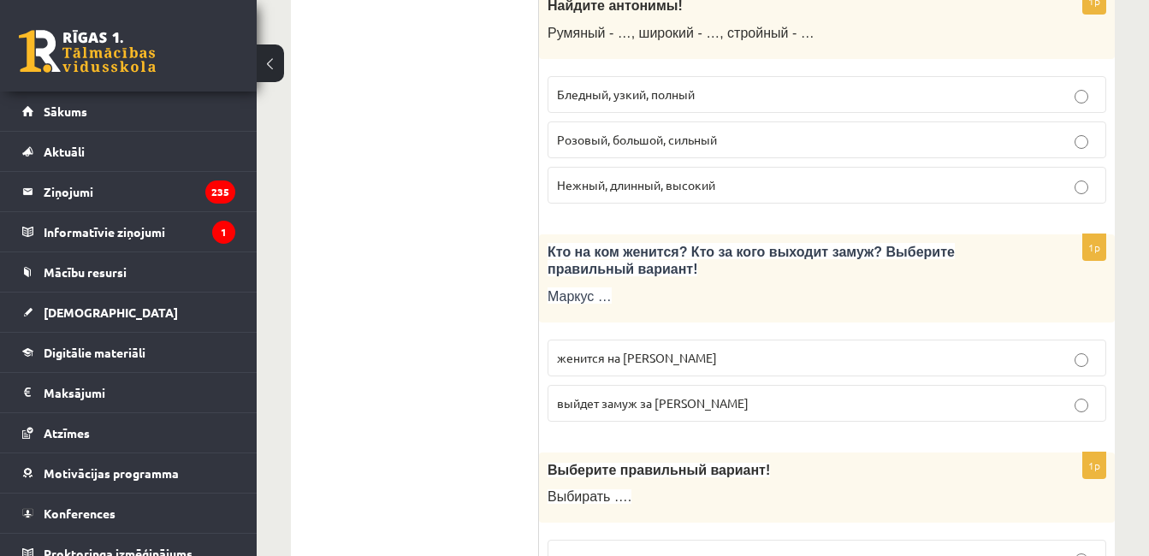
scroll to position [3889, 0]
click at [714, 104] on label "Бледный, узкий, полный" at bounding box center [827, 93] width 559 height 37
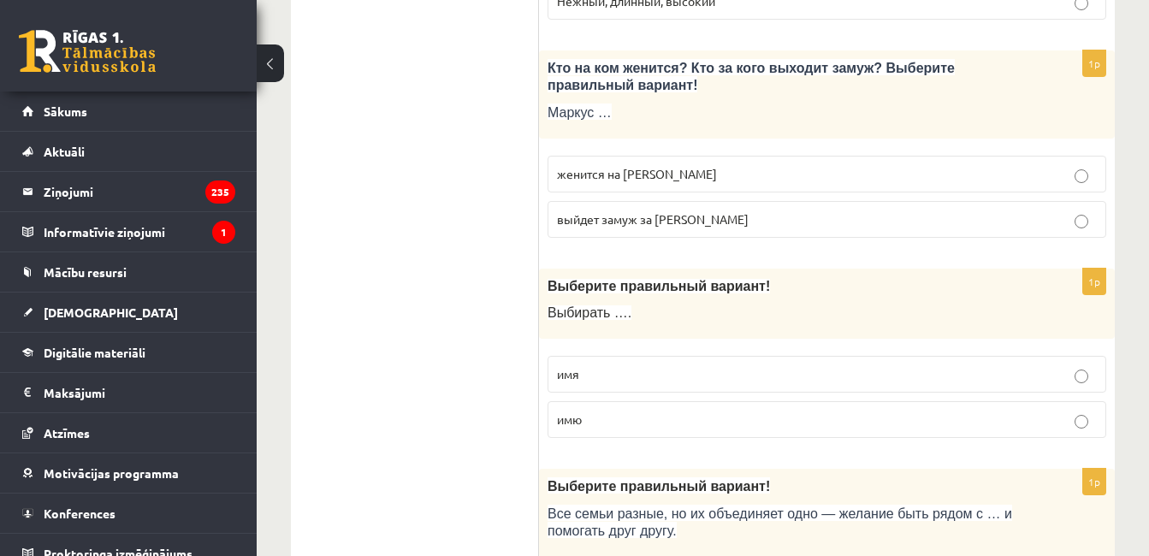
scroll to position [4120, 0]
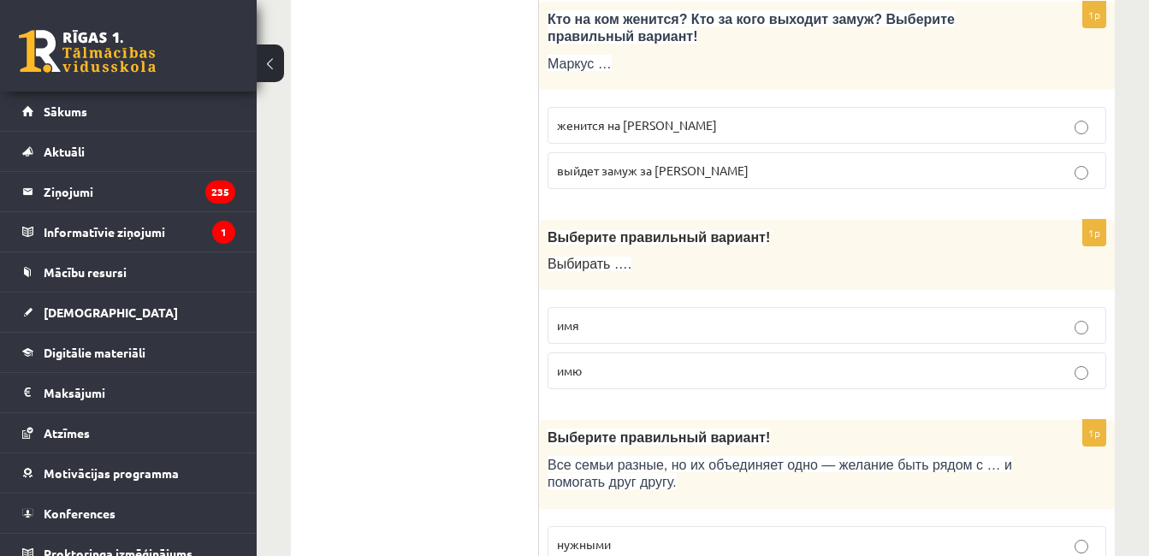
click at [661, 128] on p "женится на Агнии" at bounding box center [827, 125] width 540 height 18
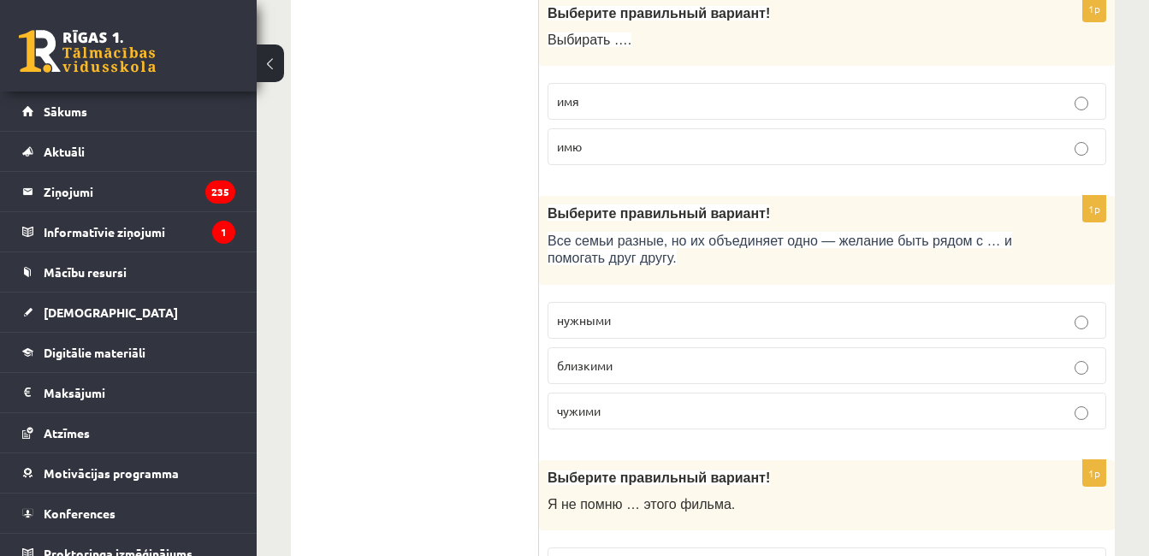
scroll to position [4342, 0]
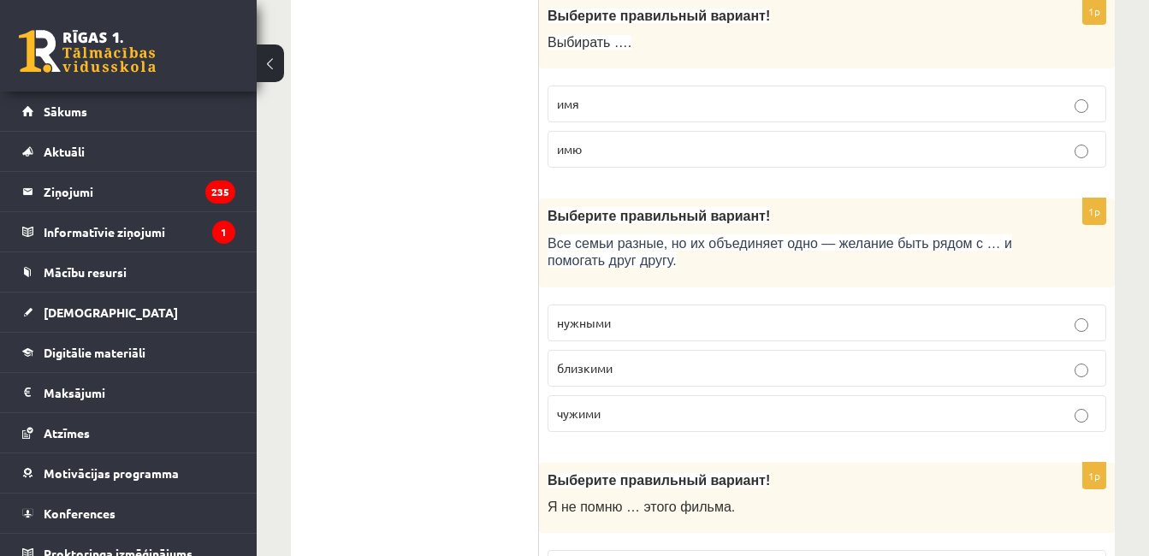
click at [695, 98] on p "имя" at bounding box center [827, 104] width 540 height 18
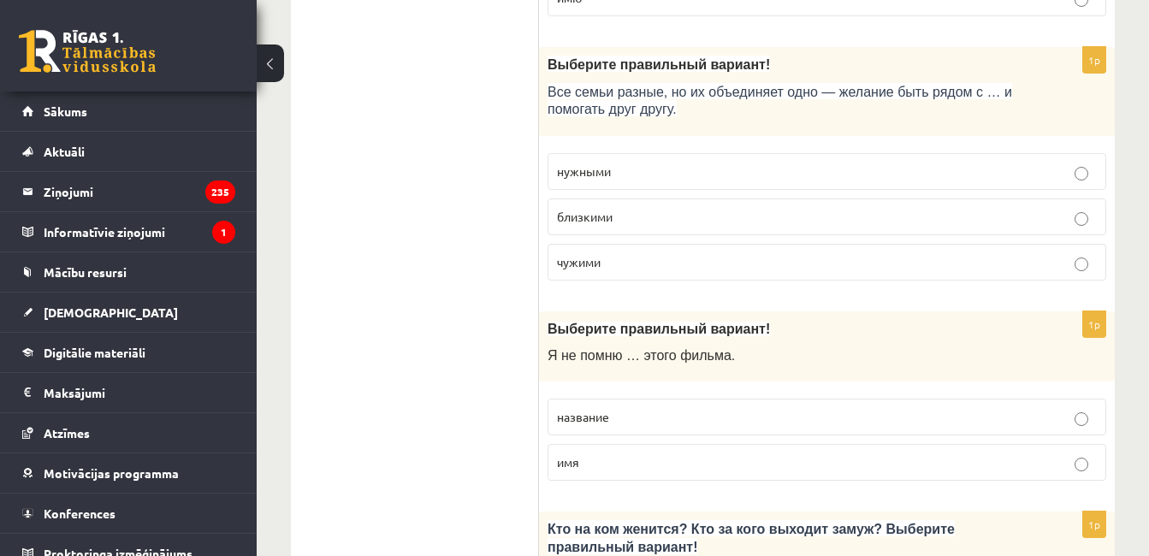
scroll to position [4503, 0]
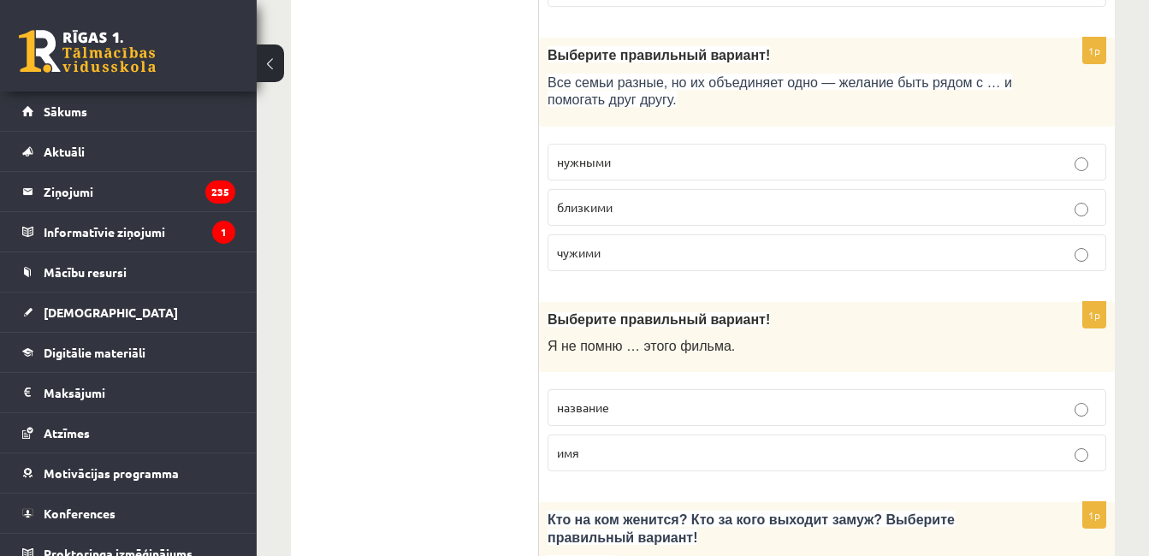
click at [651, 211] on p "близкими" at bounding box center [827, 207] width 540 height 18
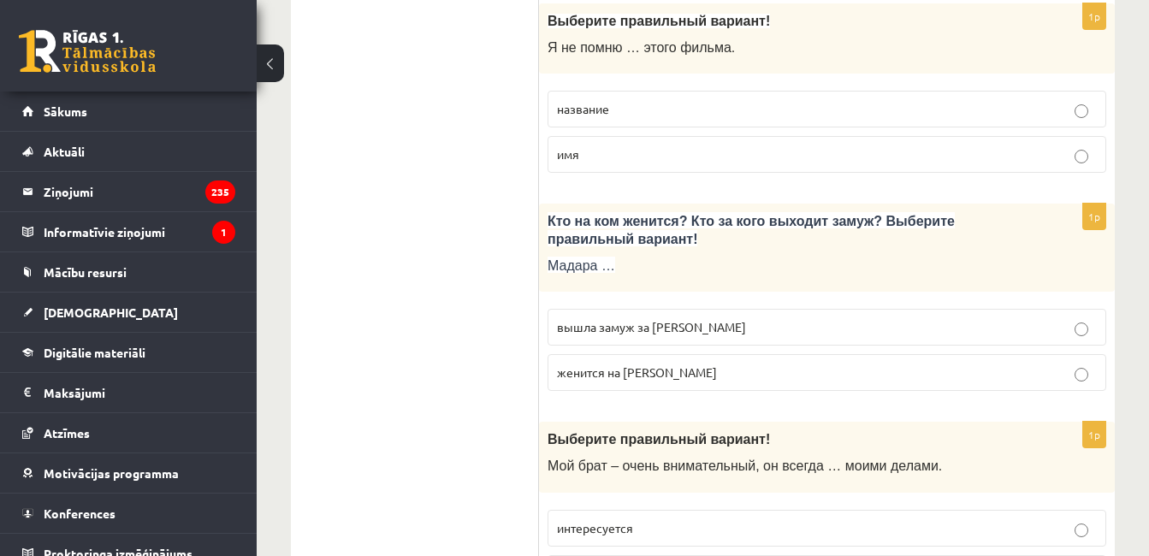
scroll to position [4802, 0]
click at [736, 104] on p "название" at bounding box center [827, 108] width 540 height 18
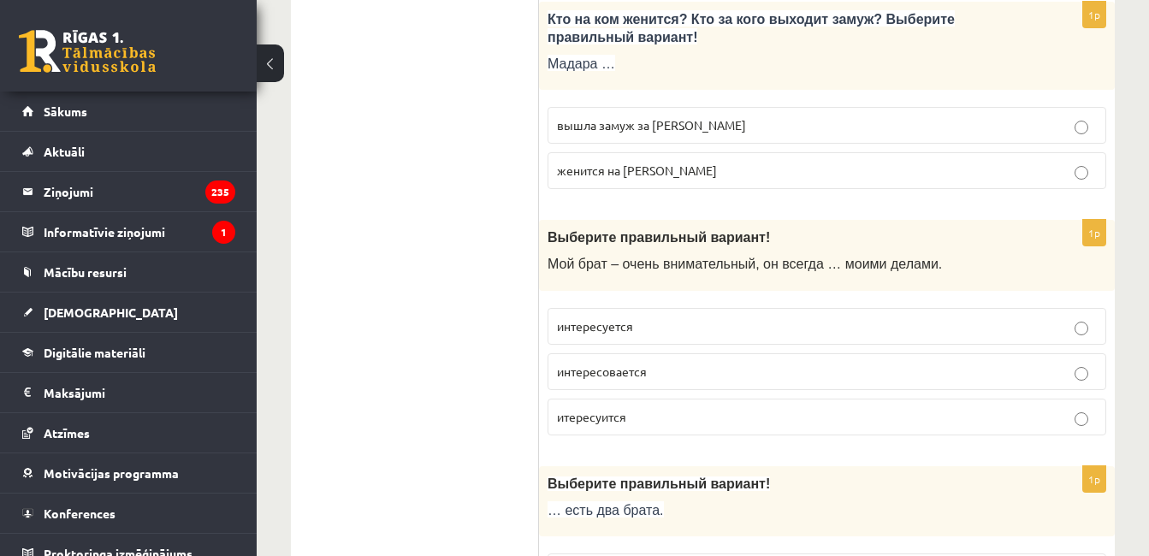
scroll to position [5001, 0]
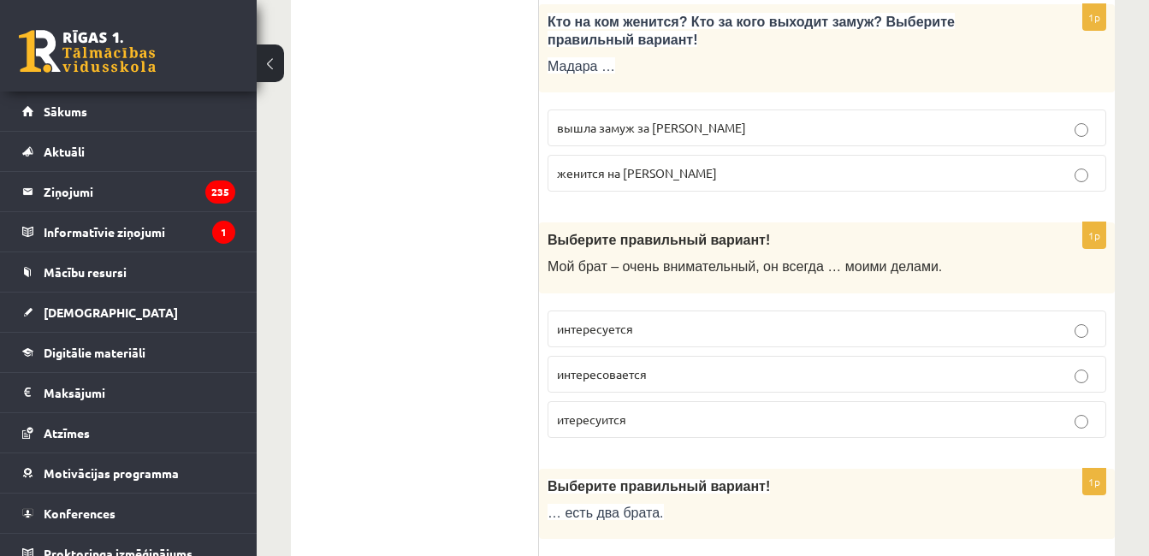
click at [735, 128] on p "вышла замуж за Марка" at bounding box center [827, 128] width 540 height 18
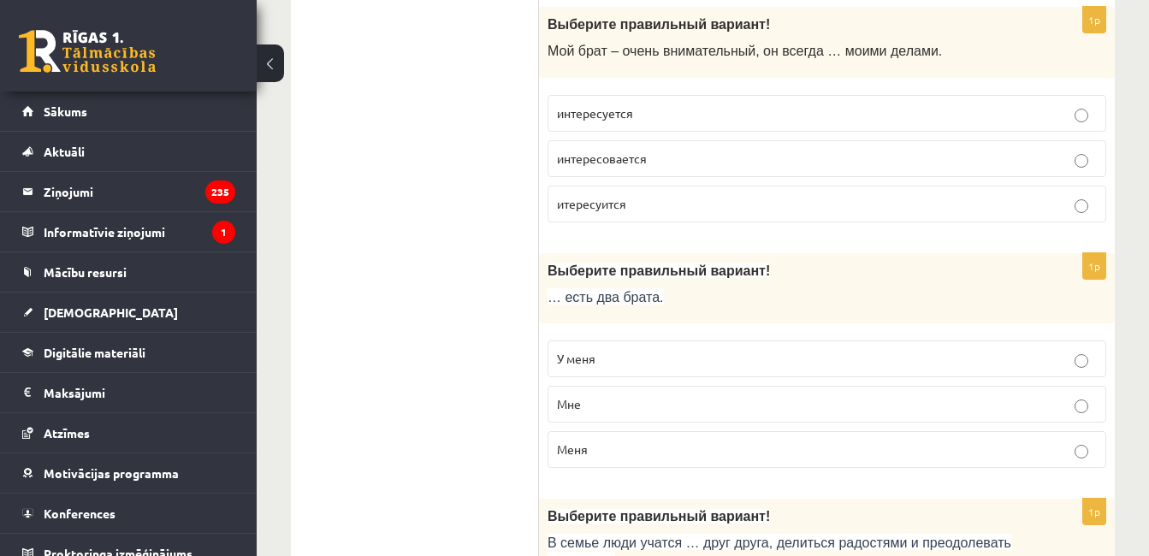
scroll to position [5219, 0]
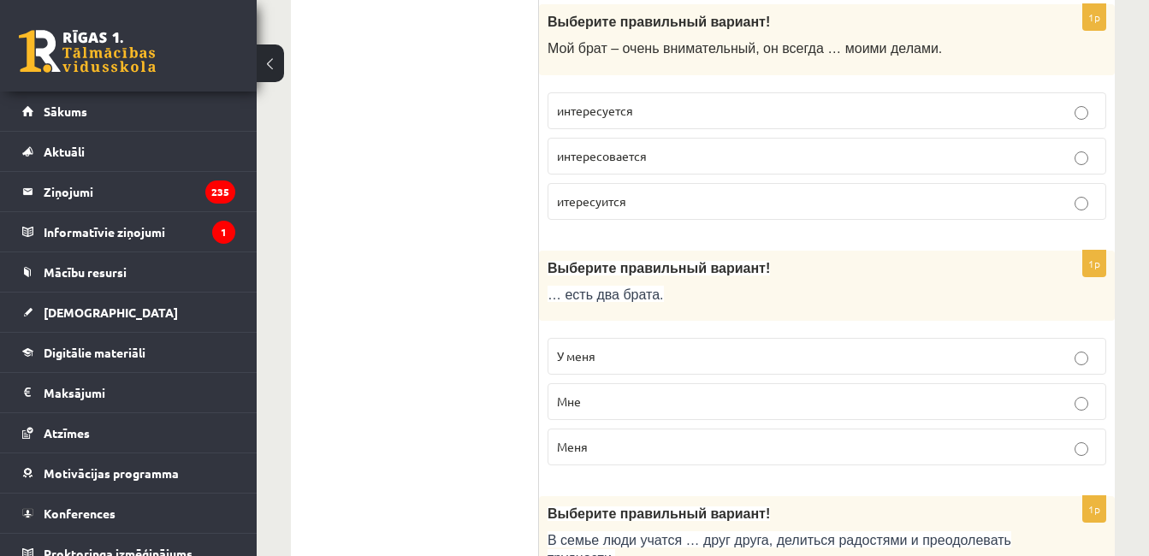
click at [718, 113] on p "интересуется" at bounding box center [827, 111] width 540 height 18
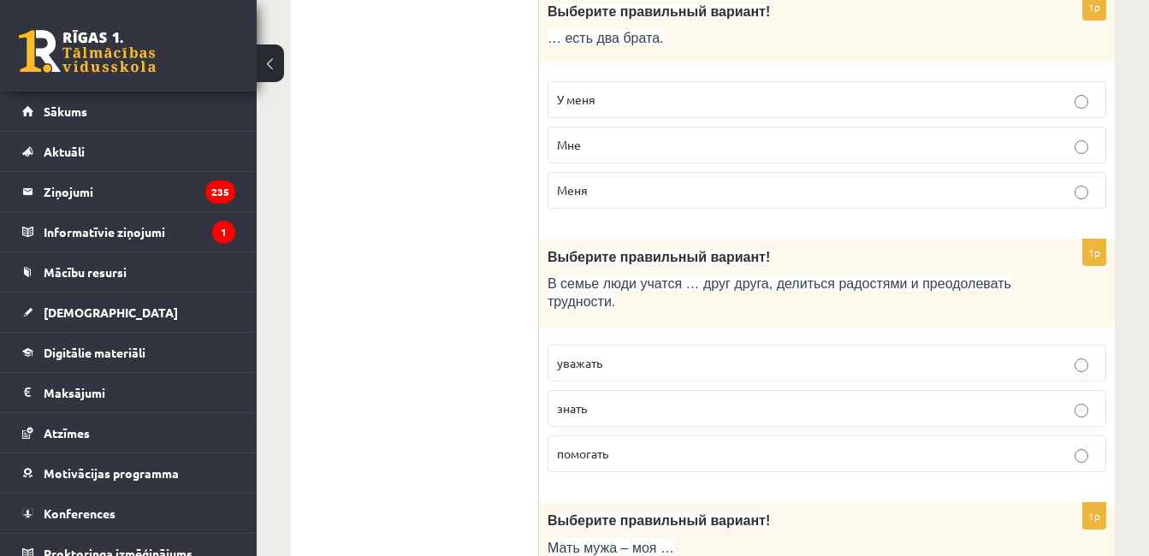
scroll to position [5478, 0]
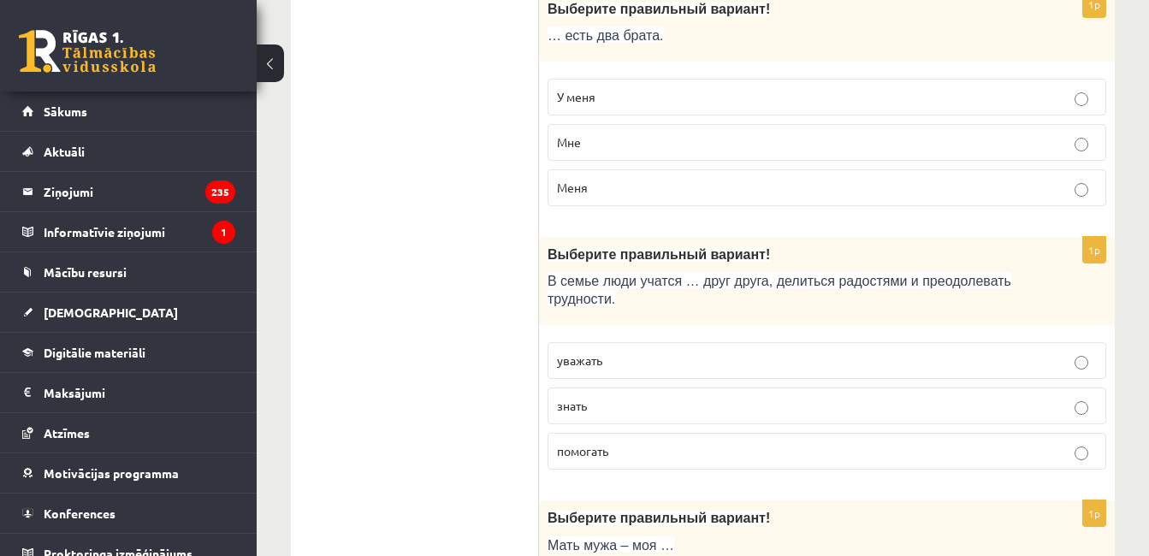
click at [749, 91] on p "У меня" at bounding box center [827, 97] width 540 height 18
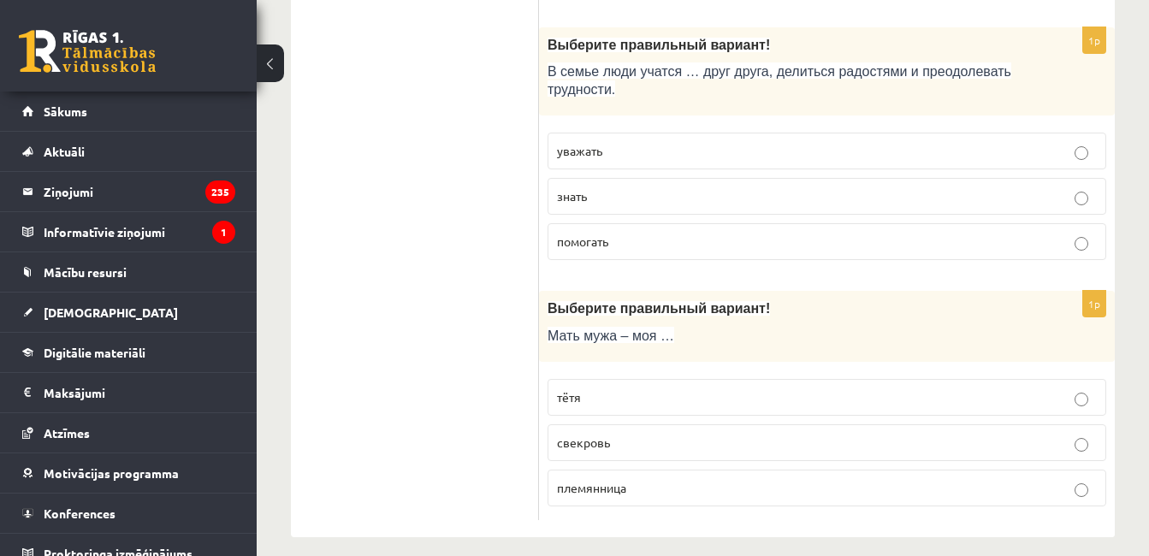
scroll to position [5701, 0]
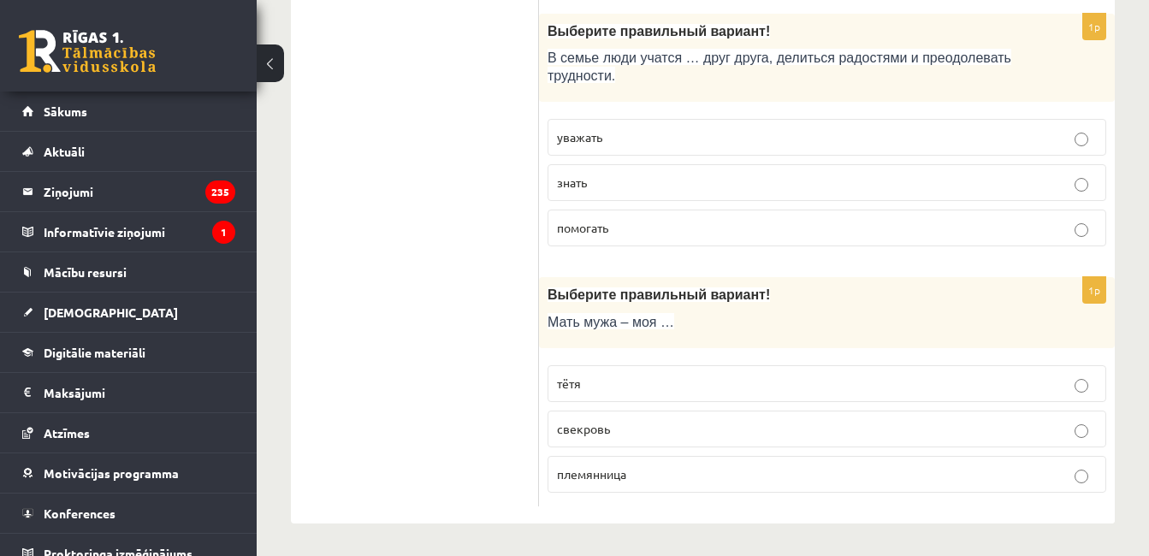
click at [723, 139] on p "уважать" at bounding box center [827, 137] width 540 height 18
click at [669, 434] on p "свекровь" at bounding box center [827, 427] width 540 height 18
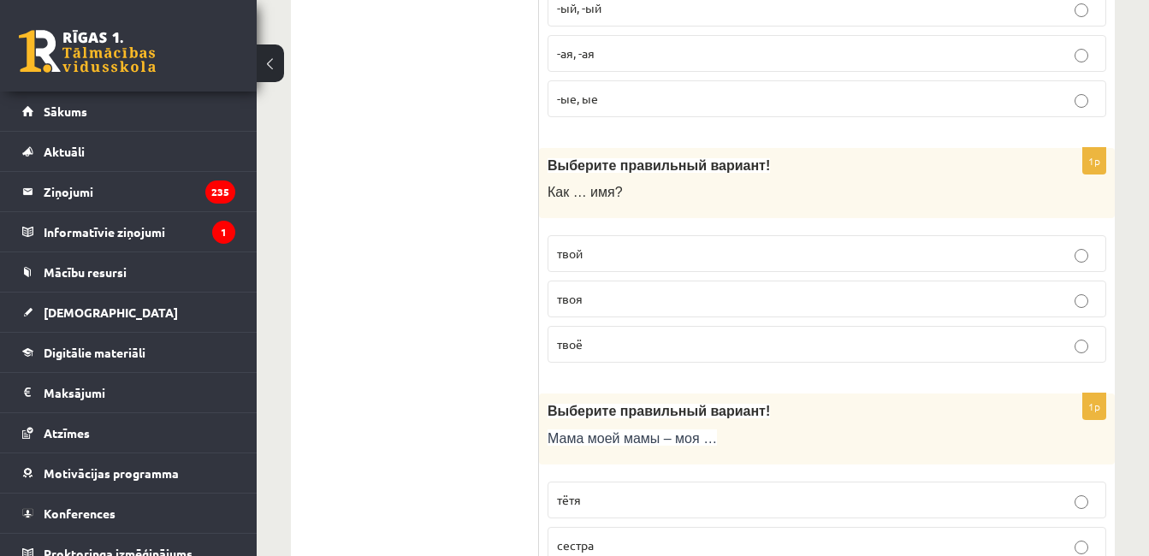
scroll to position [0, 0]
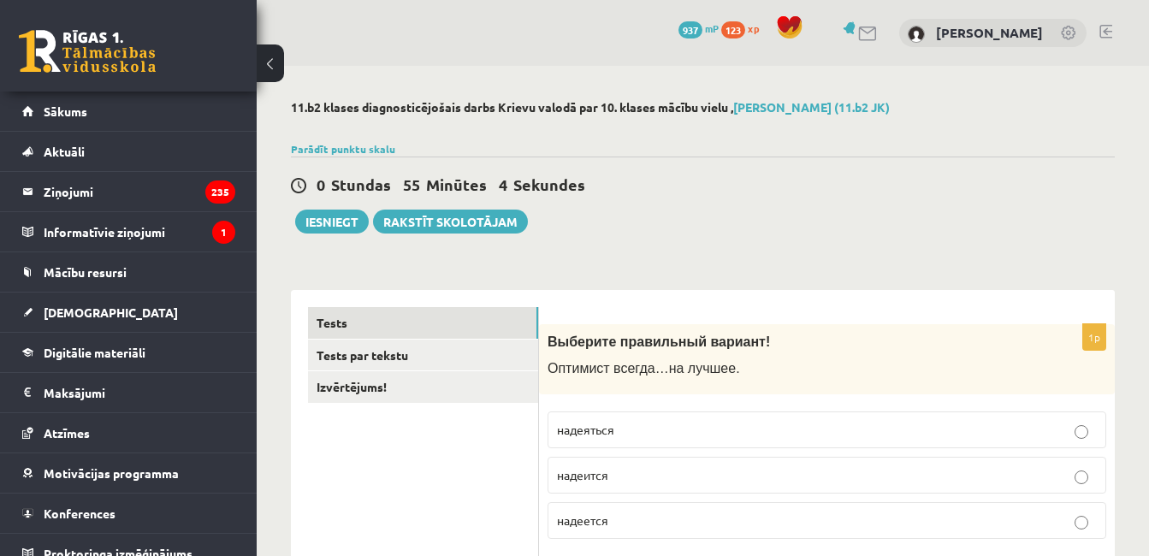
click at [447, 358] on link "Tests par tekstu" at bounding box center [423, 356] width 230 height 32
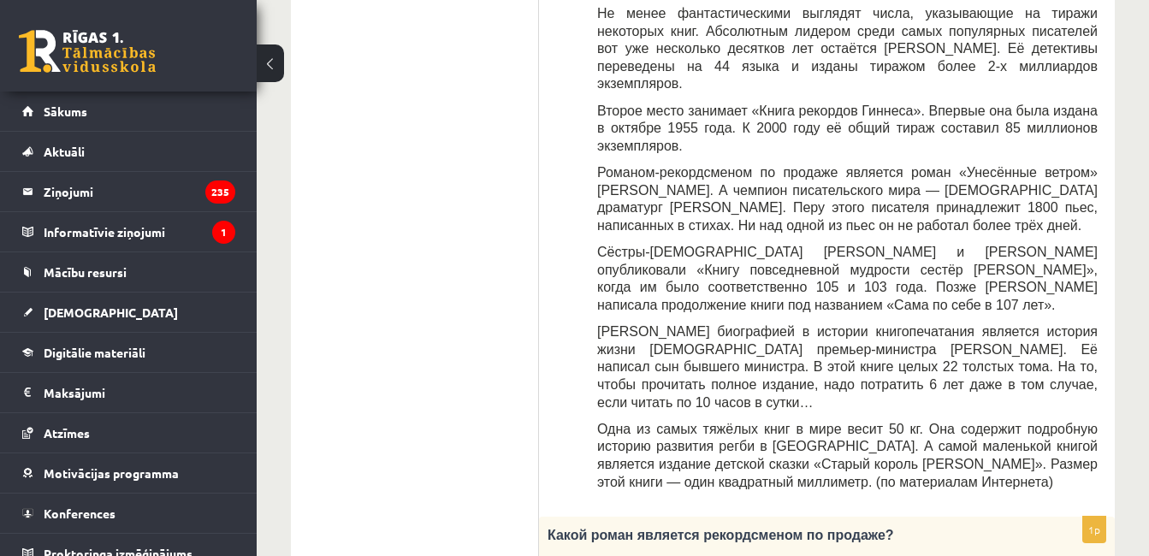
scroll to position [695, 0]
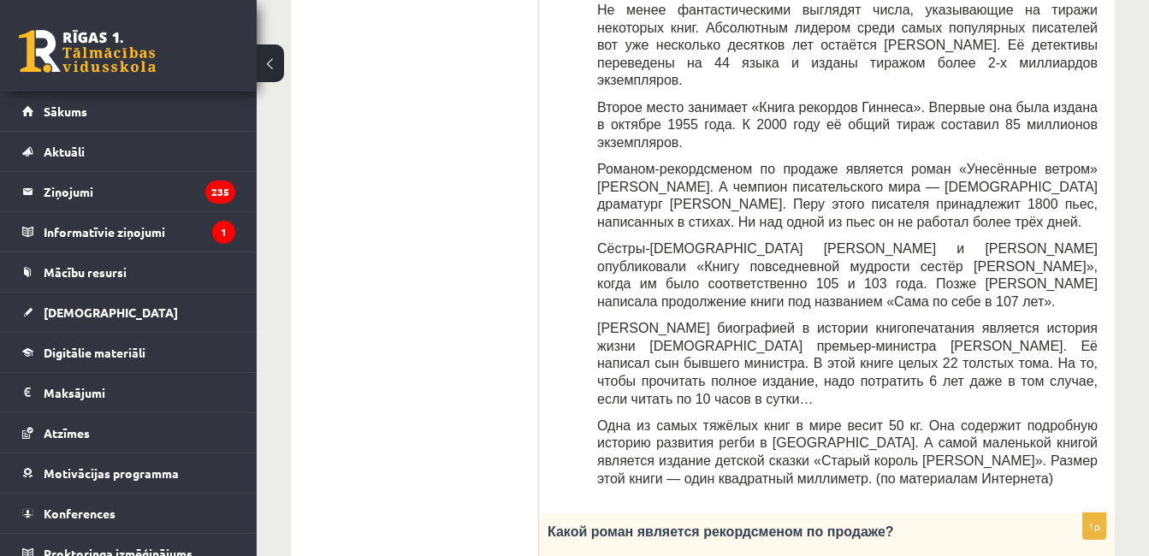
click at [950, 418] on span "Одна из самых тяжёлых книг в мире весит 50 кг. Она содержит подробную историю р…" at bounding box center [847, 452] width 501 height 68
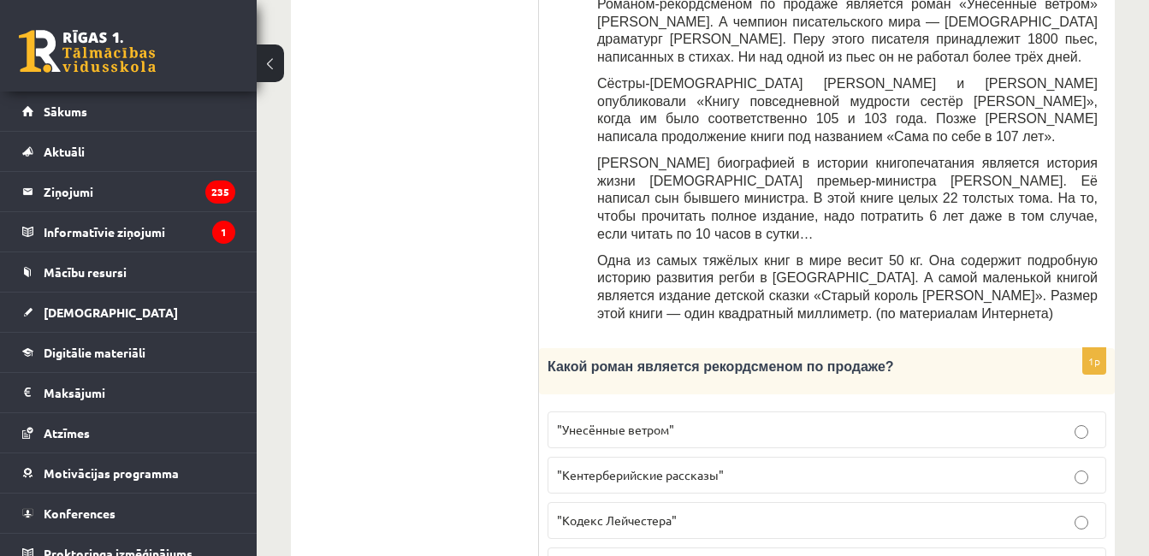
scroll to position [861, 0]
click at [758, 420] on p ""Унесённые ветром"" at bounding box center [827, 429] width 540 height 18
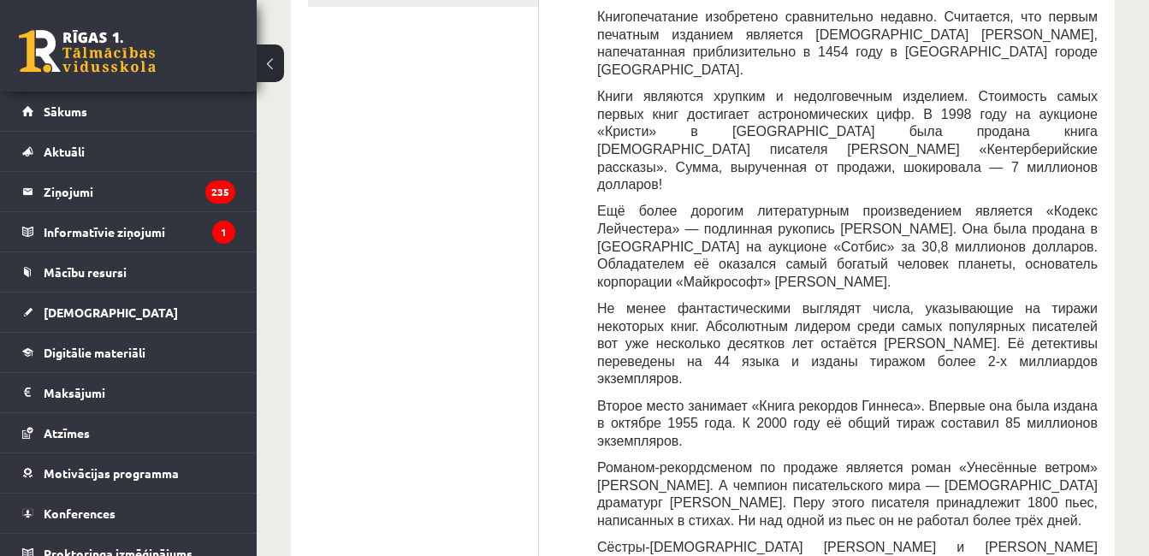
scroll to position [399, 0]
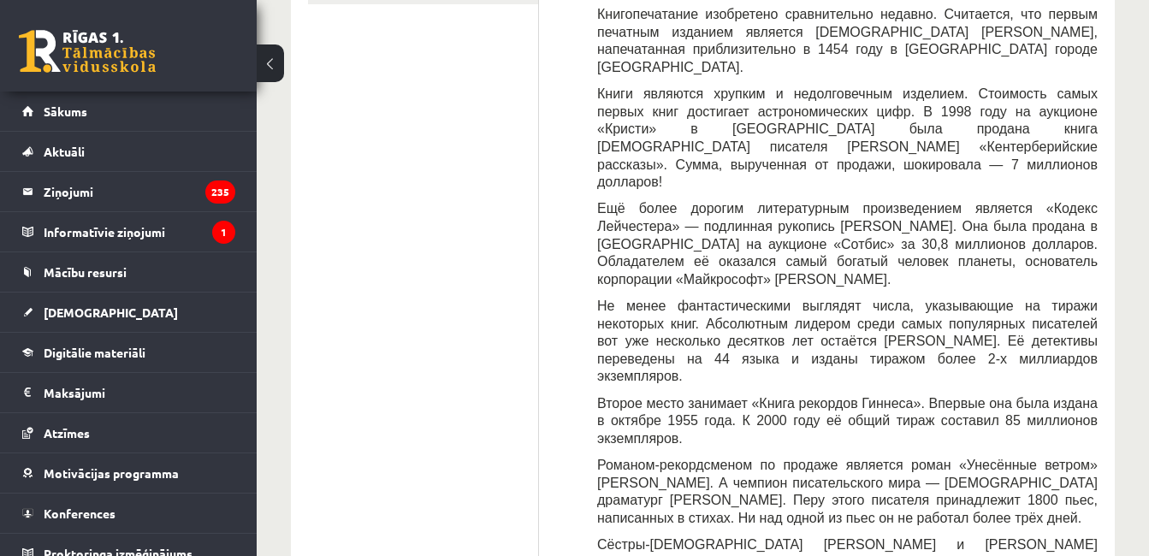
click at [948, 458] on span "Романом-рекордсменом по продаже является роман «Унесённые ветром» Маргарет Митч…" at bounding box center [847, 492] width 501 height 68
click at [960, 396] on span "Второе место занимает «Книга рекордов Гиннеса». Впервые она была издана в октяб…" at bounding box center [847, 421] width 501 height 50
click at [963, 396] on span "Второе место занимает «Книга рекордов Гиннеса». Впервые она была издана в октяб…" at bounding box center [847, 421] width 501 height 50
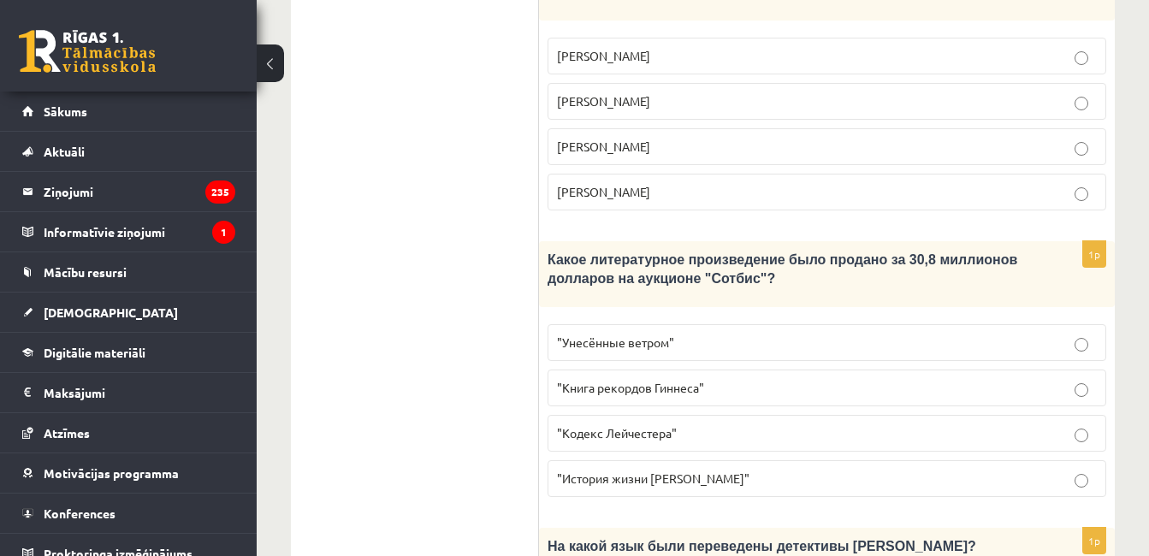
scroll to position [1528, 0]
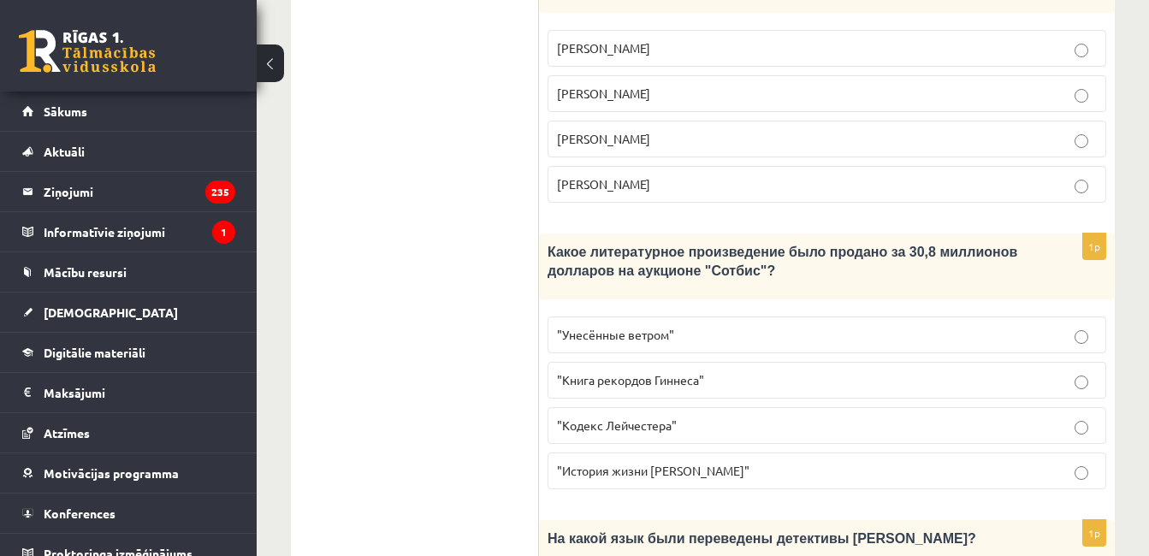
click at [781, 417] on p ""Кодекс Лейчестера"" at bounding box center [827, 426] width 540 height 18
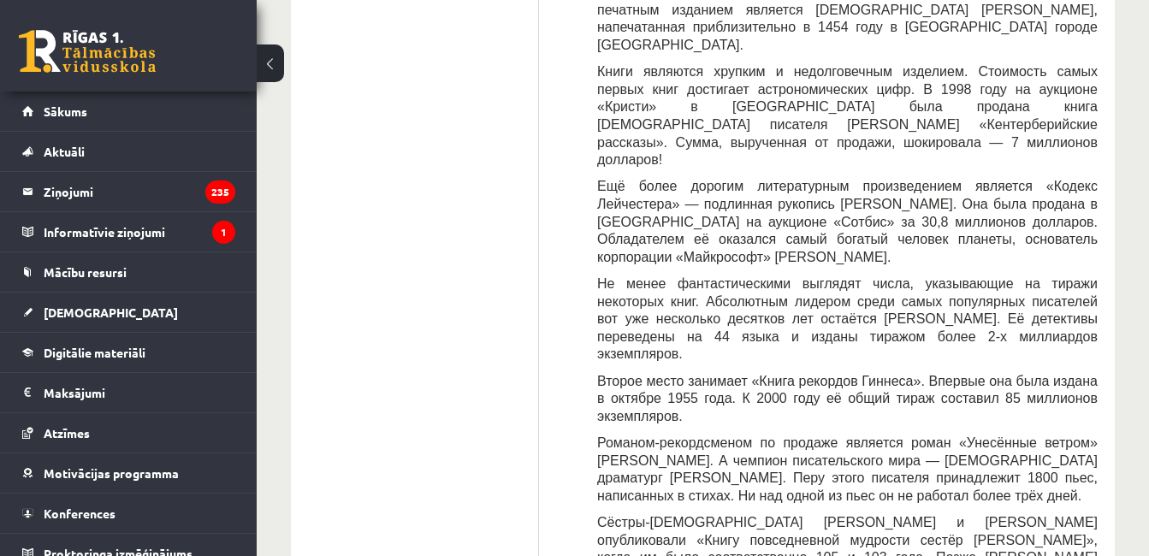
scroll to position [422, 0]
click at [974, 371] on p "Второе место занимает «Книга рекордов Гиннеса». Впервые она была издана в октяб…" at bounding box center [847, 397] width 501 height 53
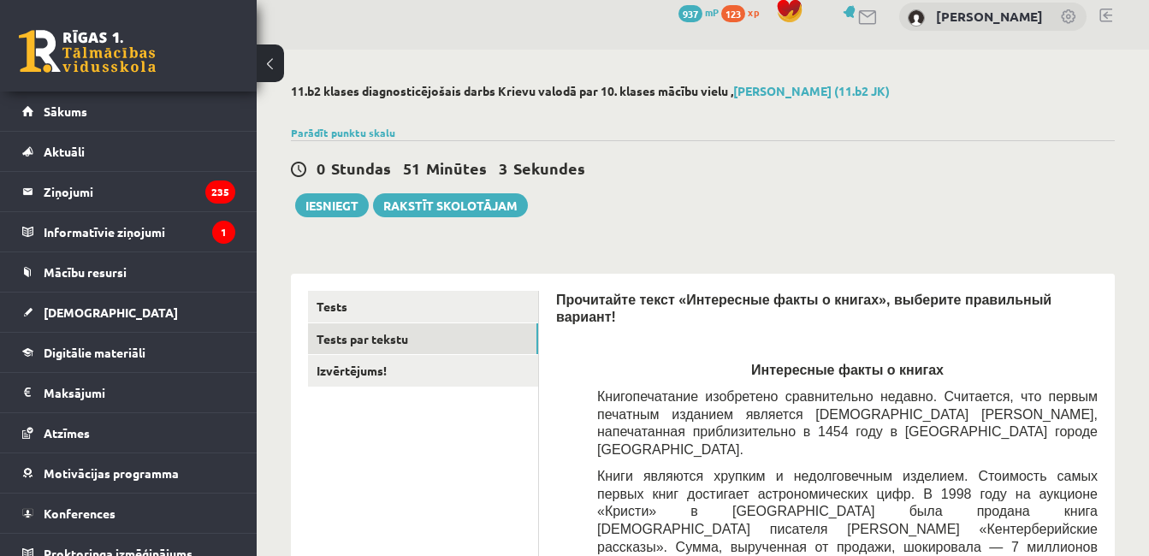
scroll to position [0, 0]
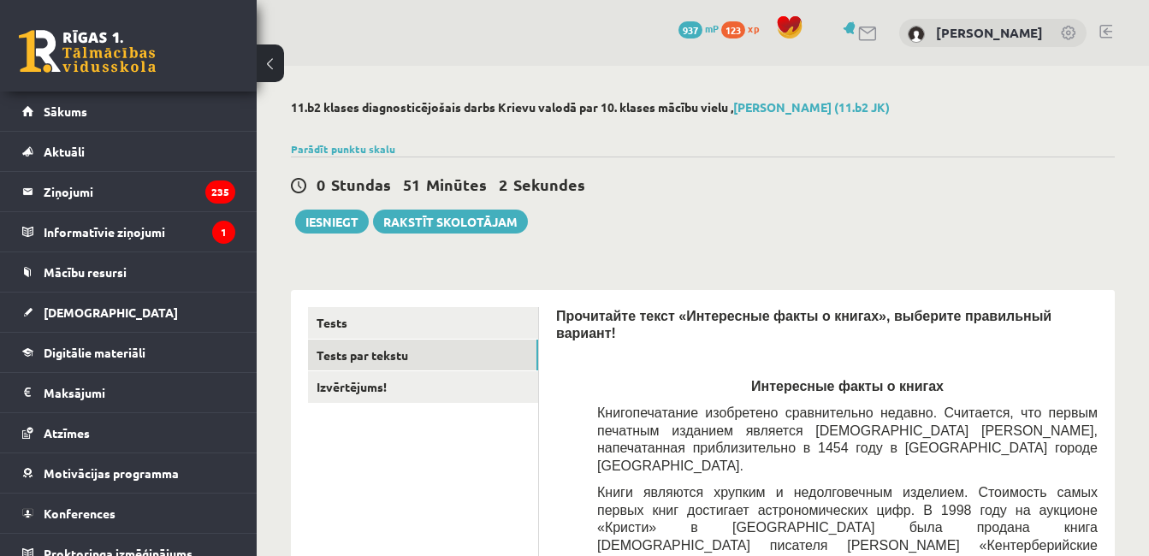
click at [429, 395] on link "Izvērtējums!" at bounding box center [423, 387] width 230 height 32
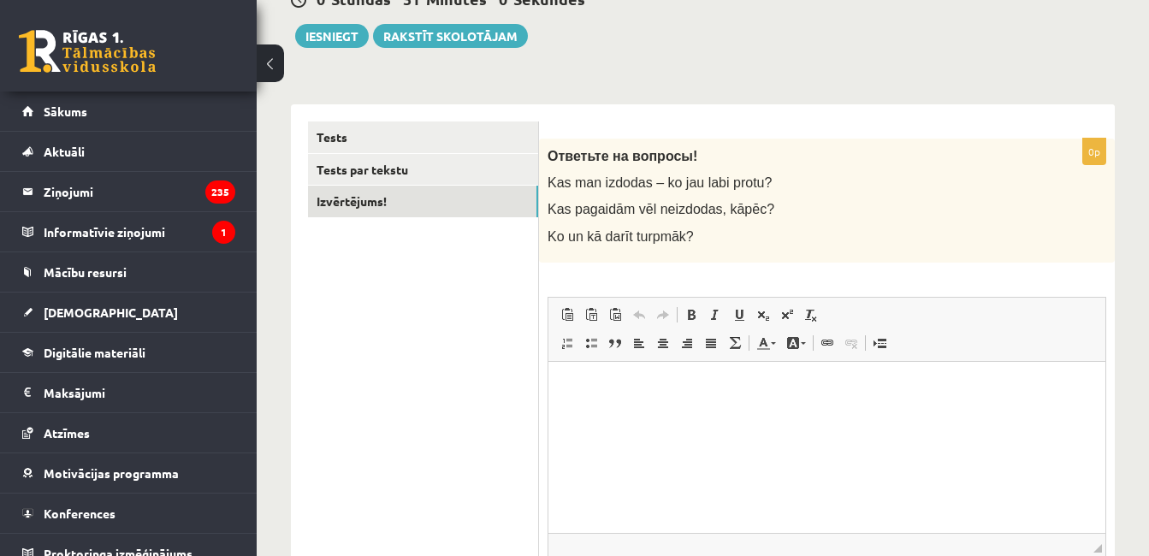
click at [998, 273] on div "0p Ответьте на вопросы! Kas man izdodas – ko jau labi protu? Kas pagaidām vēl n…" at bounding box center [827, 396] width 576 height 514
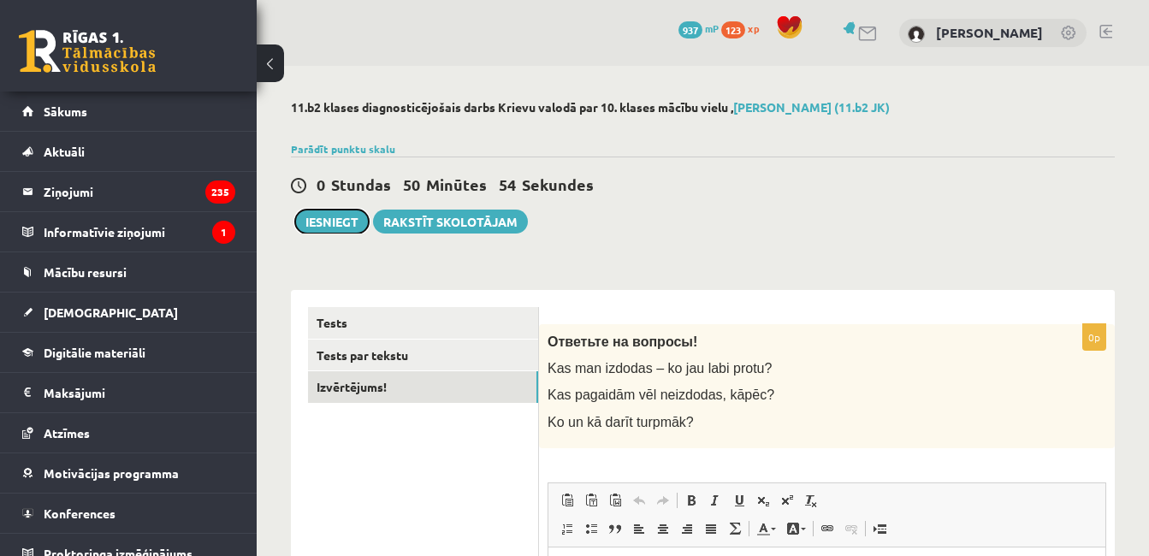
click at [341, 219] on button "Iesniegt" at bounding box center [332, 222] width 74 height 24
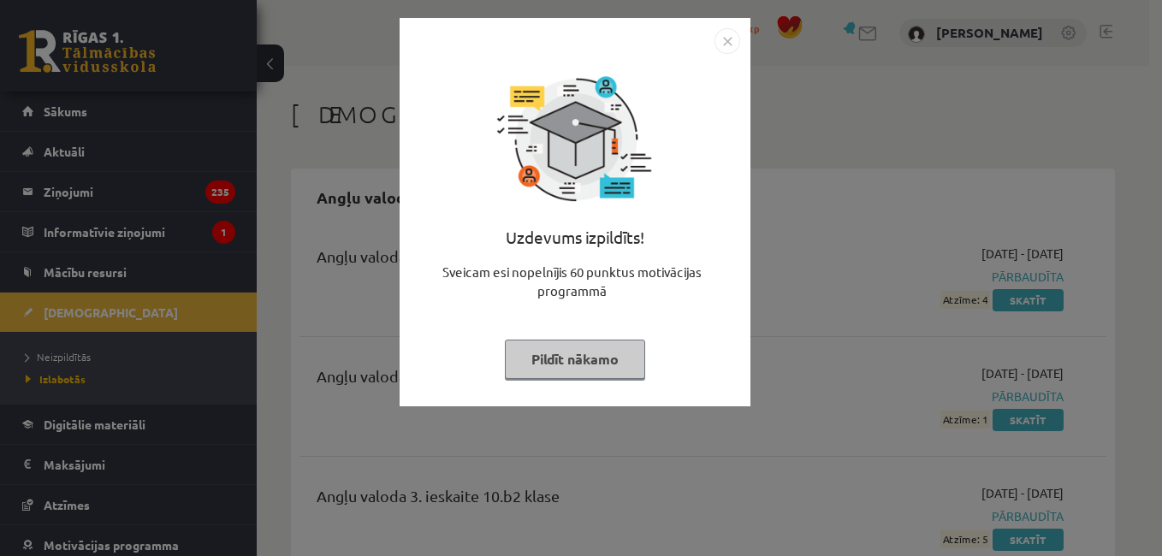
click at [727, 50] on img "Close" at bounding box center [727, 41] width 26 height 26
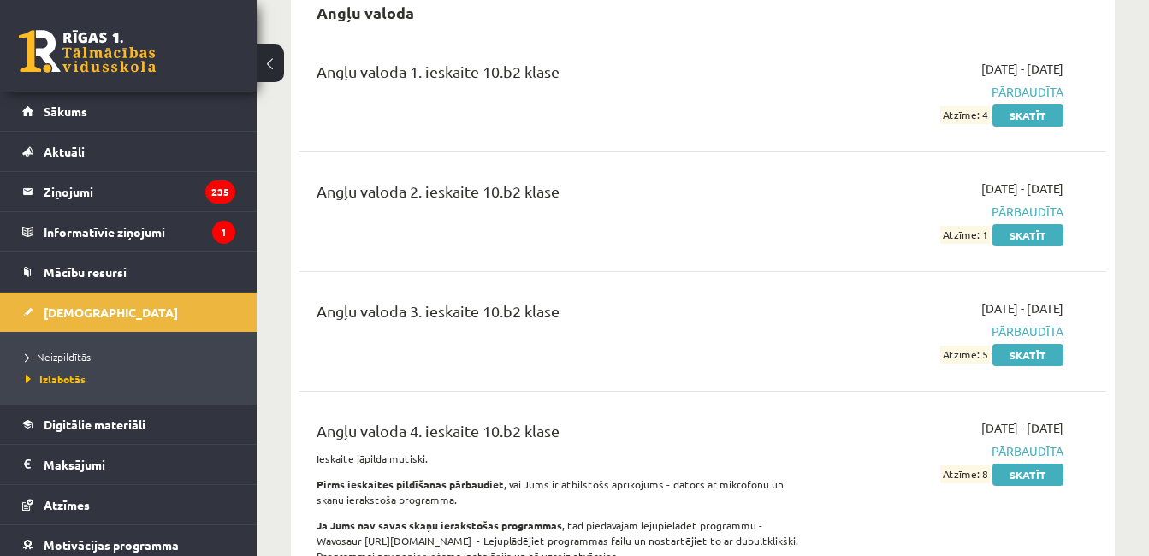
scroll to position [194, 0]
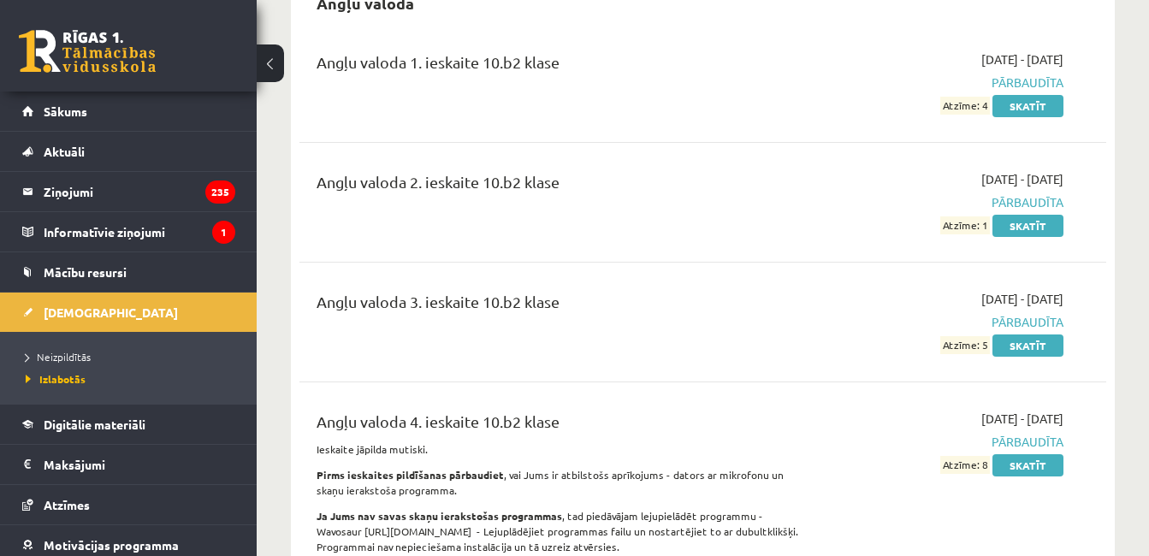
click at [111, 360] on link "Neizpildītās" at bounding box center [133, 356] width 214 height 15
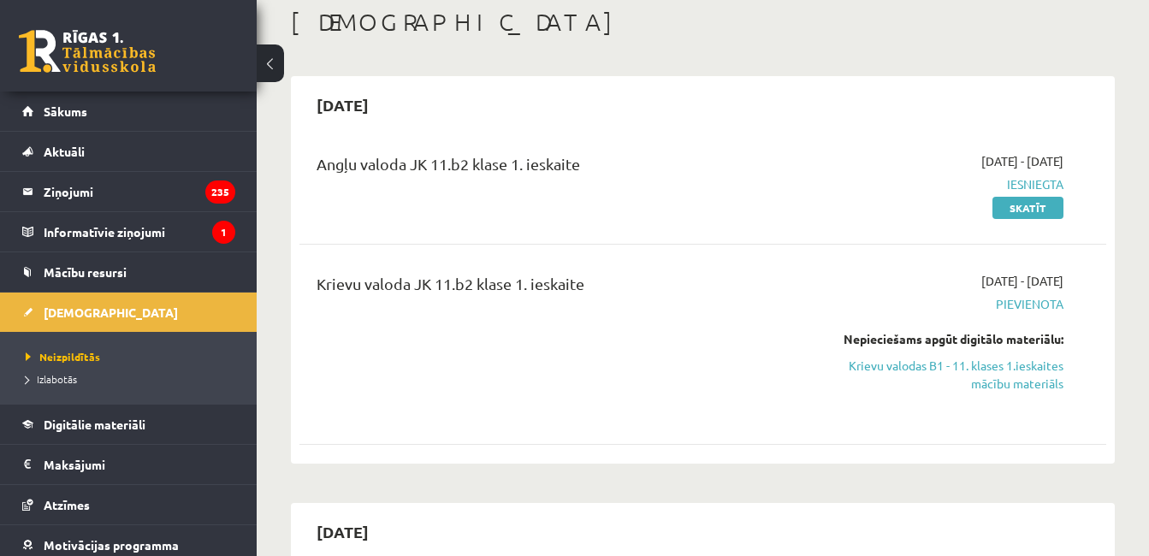
scroll to position [113, 0]
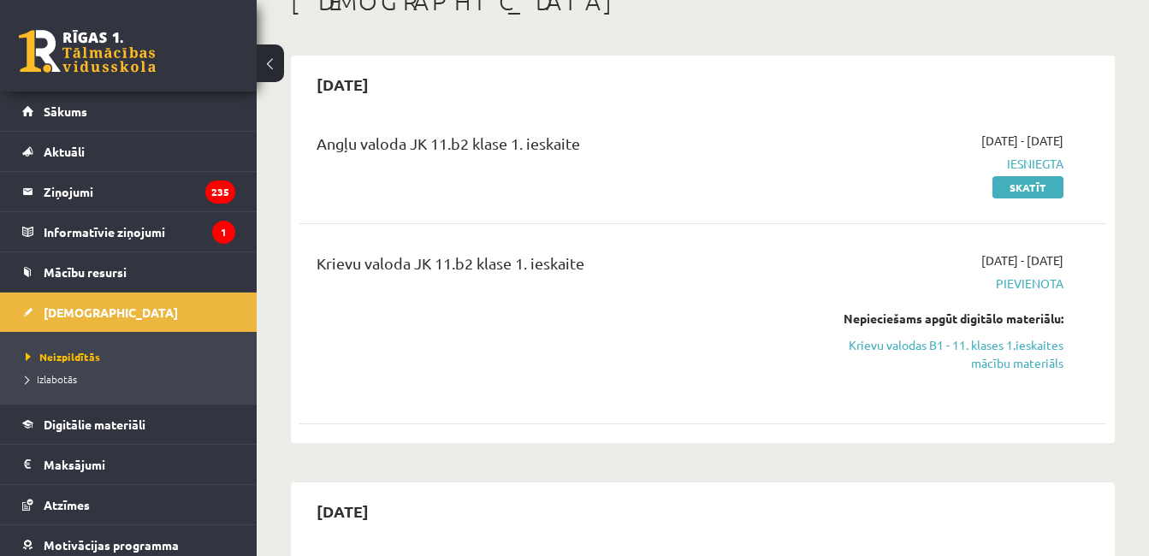
click at [126, 424] on span "Digitālie materiāli" at bounding box center [95, 424] width 102 height 15
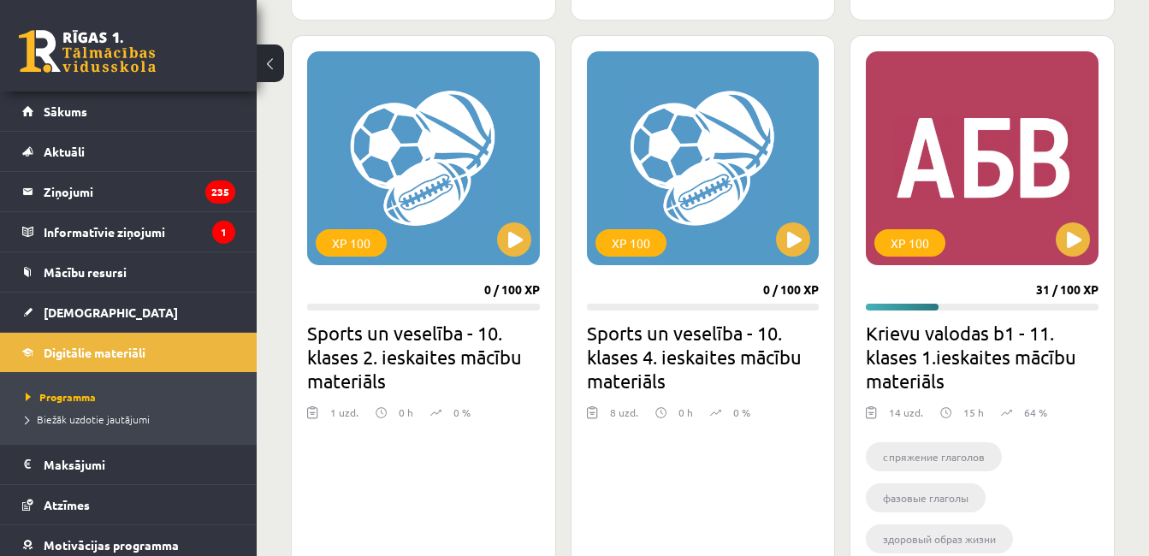
scroll to position [1544, 0]
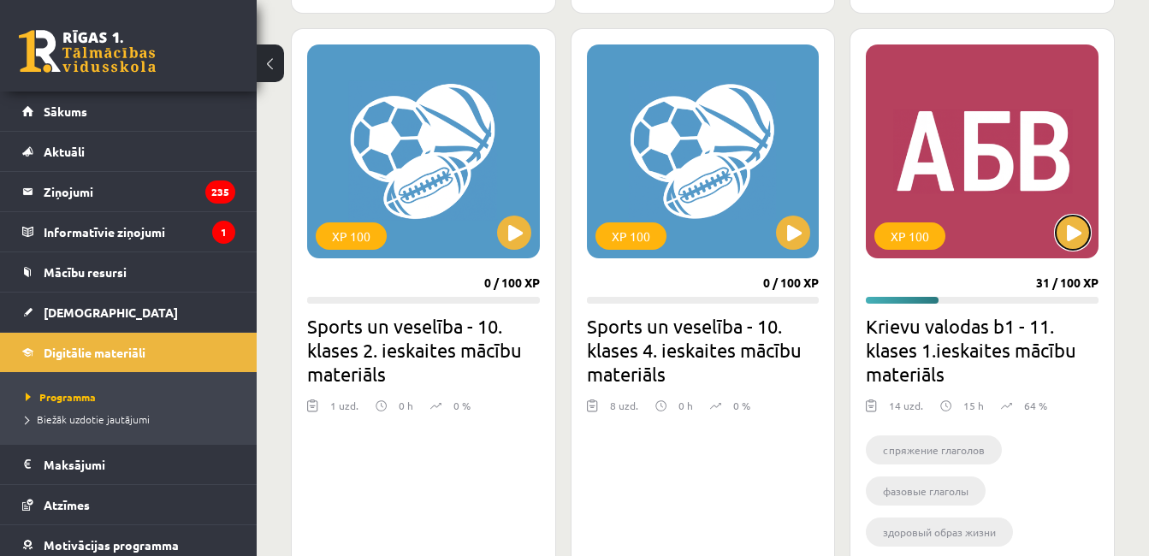
click at [1075, 237] on button at bounding box center [1073, 233] width 34 height 34
click at [945, 232] on div "XP 100" at bounding box center [982, 151] width 233 height 214
click at [958, 193] on div "XP 100" at bounding box center [982, 151] width 233 height 214
click at [904, 246] on div "XP 100" at bounding box center [909, 235] width 71 height 27
click at [1038, 160] on div "XP 100" at bounding box center [982, 151] width 233 height 214
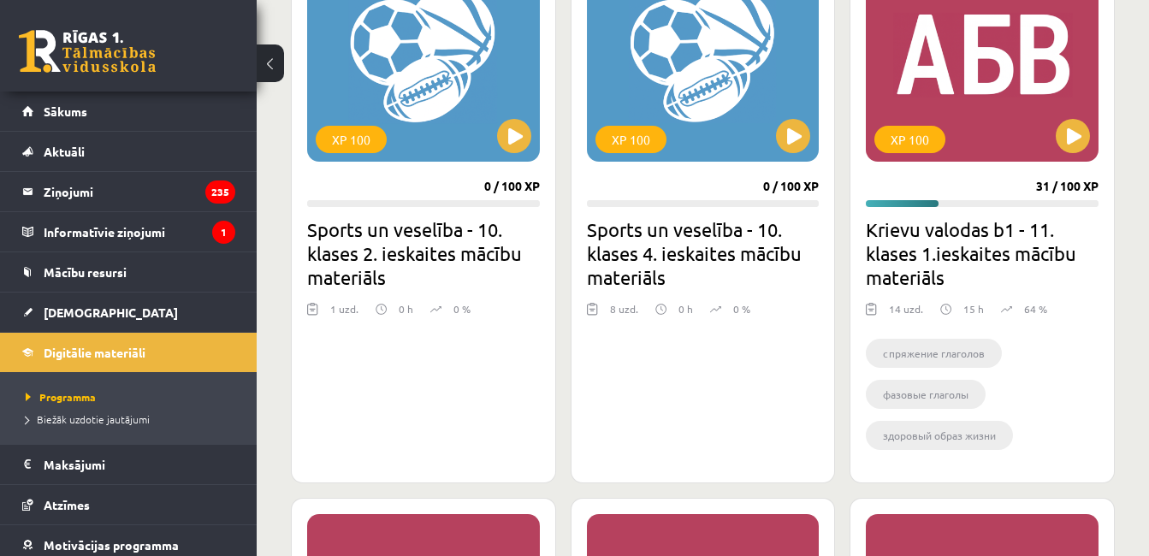
scroll to position [1706, 0]
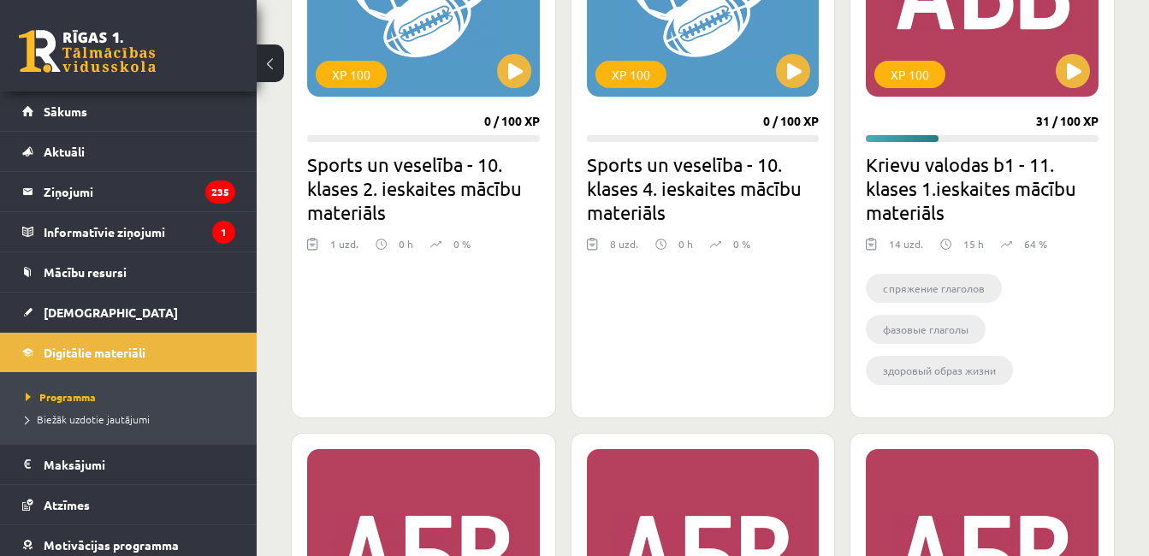
click at [1036, 228] on div "XP 100 31 / 100 XP Krievu valodas b1 - 11. klases 1.ieskaites mācību materiāls …" at bounding box center [982, 143] width 265 height 552
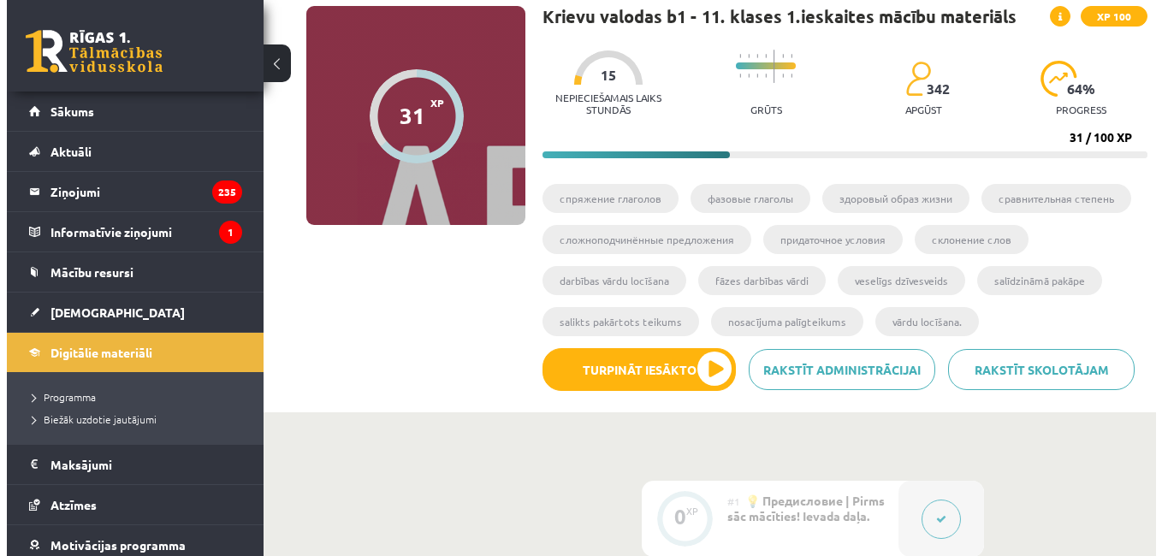
scroll to position [133, 0]
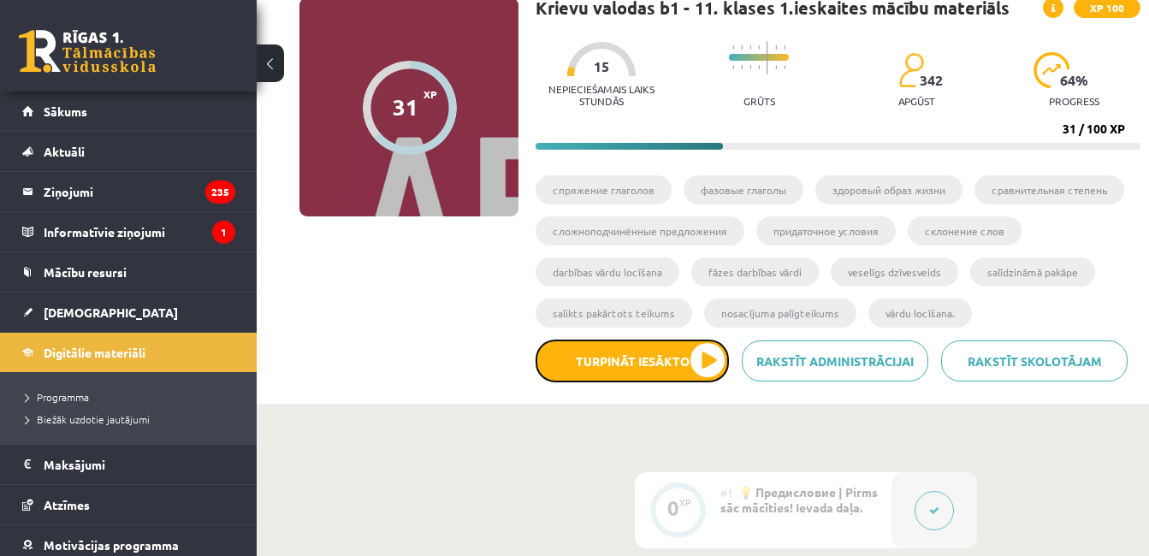
click at [688, 369] on button "Turpināt iesākto" at bounding box center [632, 361] width 193 height 43
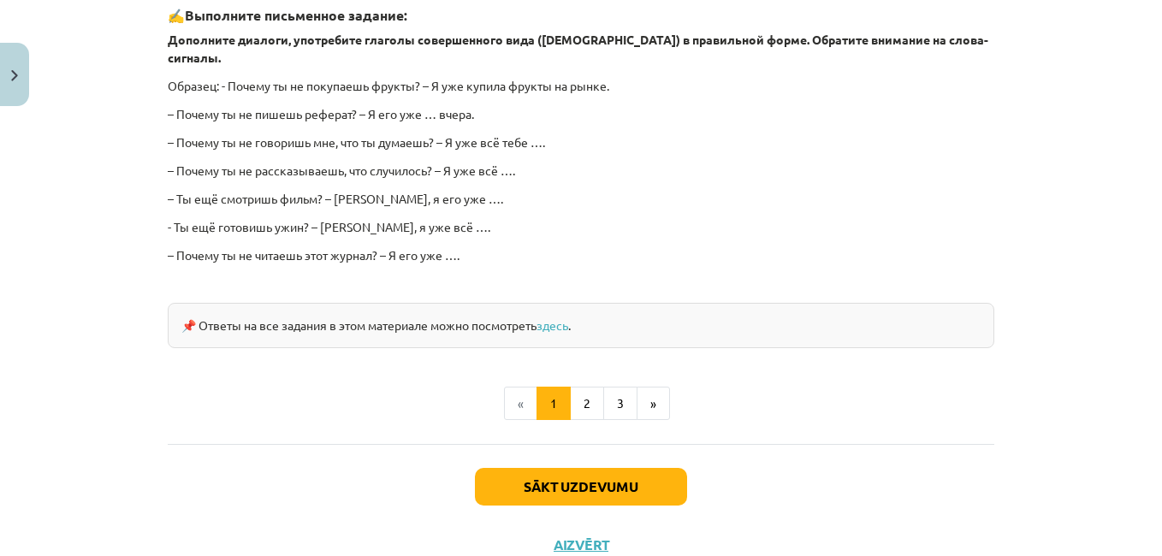
scroll to position [1601, 0]
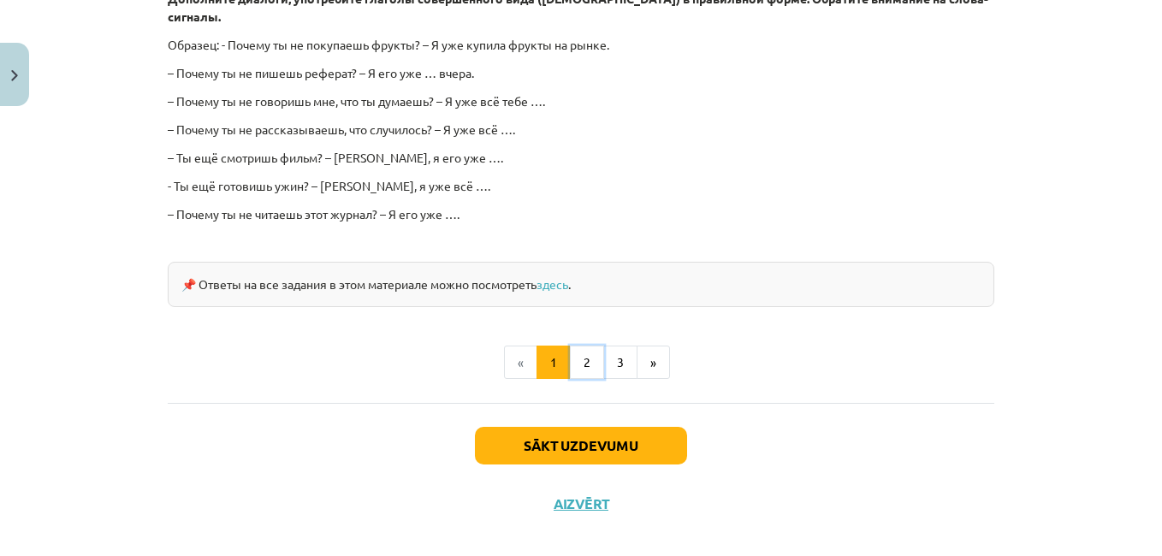
click at [587, 349] on button "2" at bounding box center [587, 363] width 34 height 34
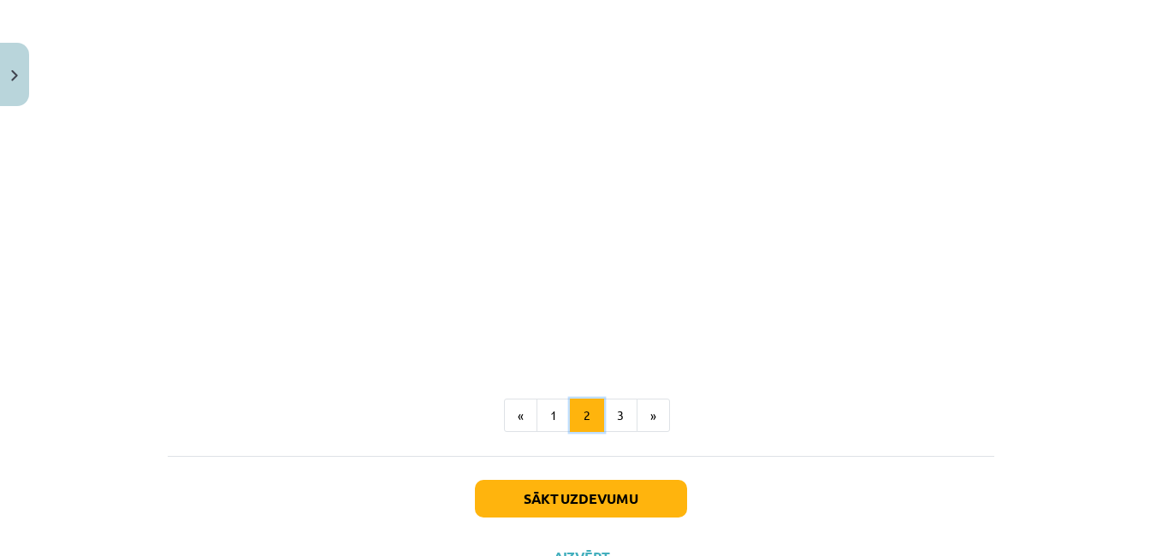
scroll to position [788, 0]
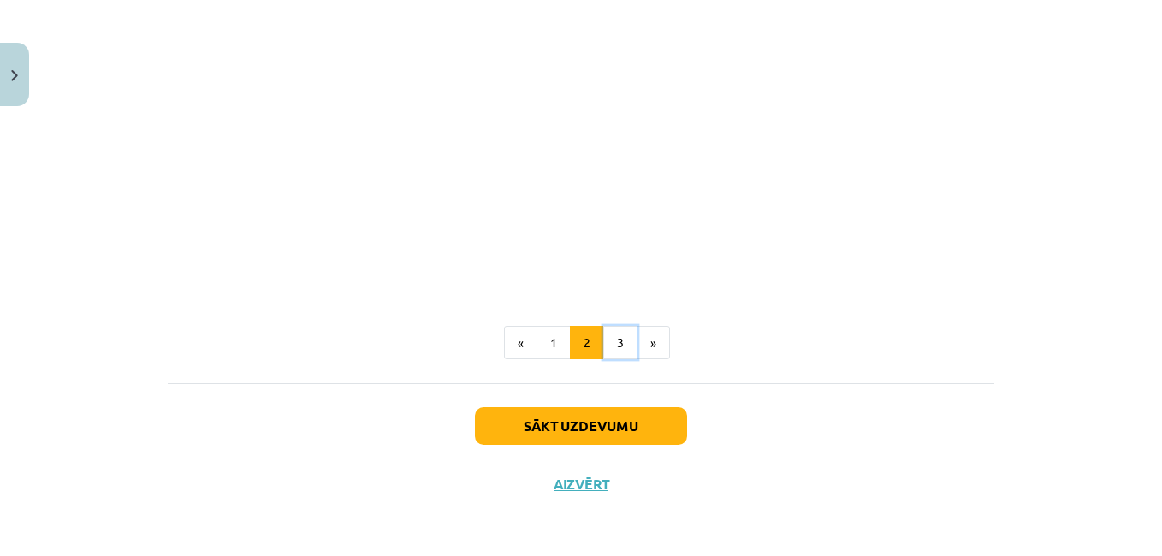
click at [608, 345] on button "3" at bounding box center [620, 343] width 34 height 34
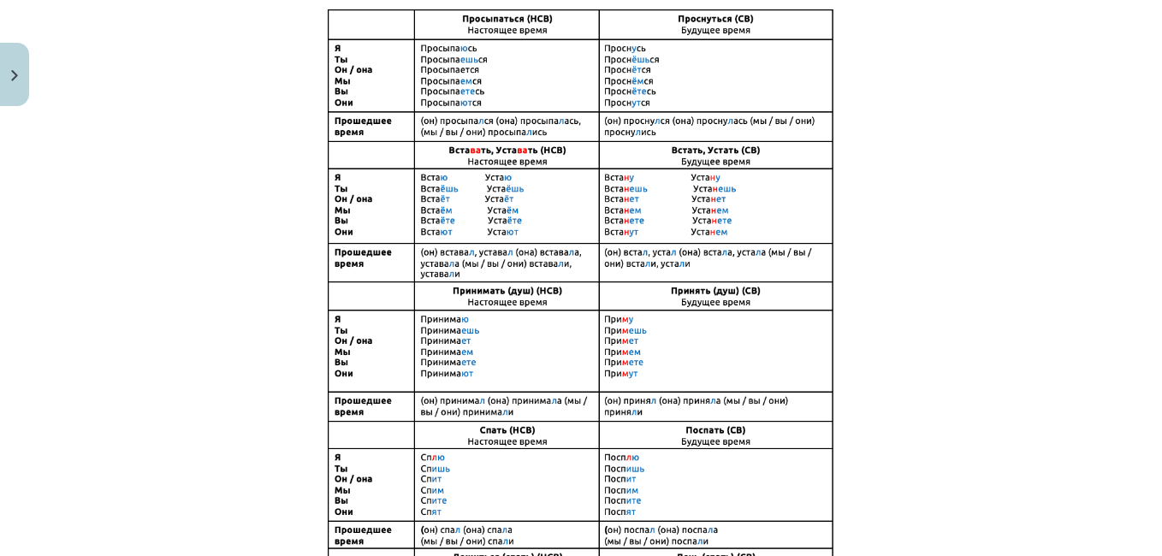
scroll to position [383, 0]
click at [909, 277] on p at bounding box center [581, 345] width 826 height 677
click at [909, 261] on p at bounding box center [581, 345] width 826 height 677
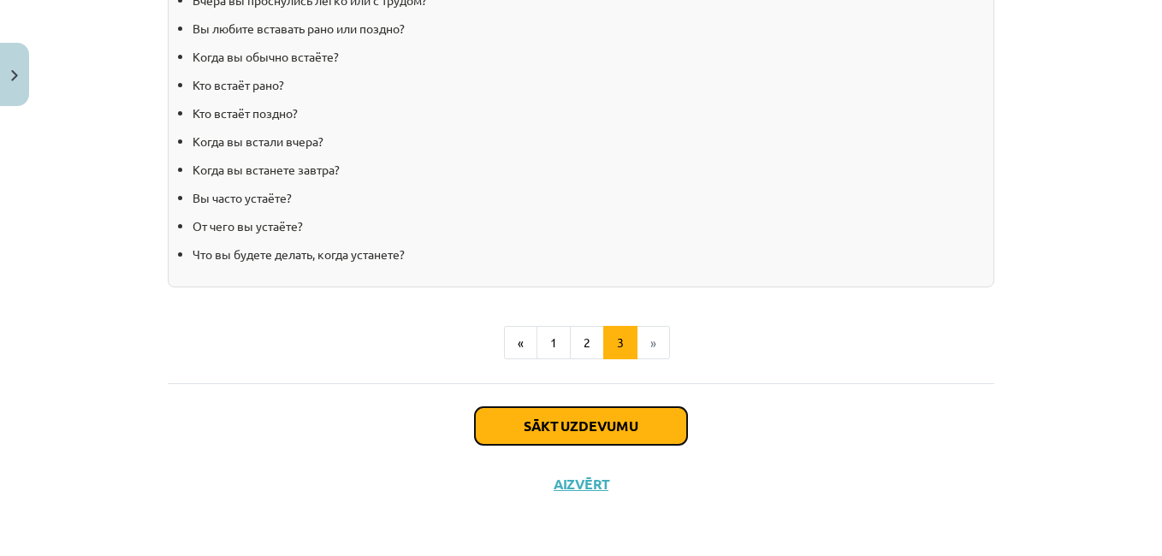
click at [607, 433] on button "Sākt uzdevumu" at bounding box center [581, 426] width 212 height 38
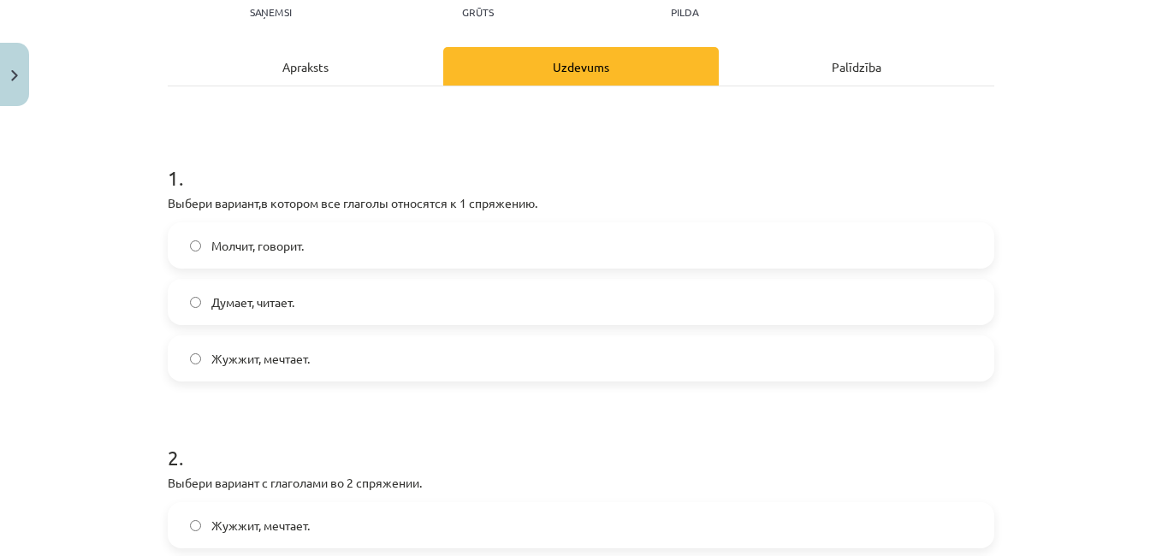
scroll to position [210, 0]
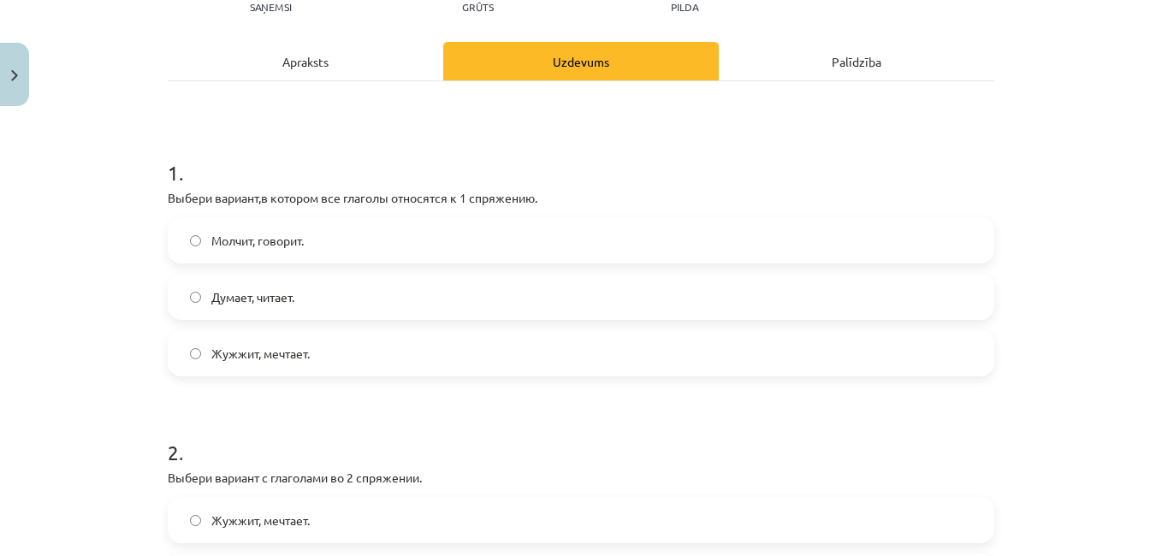
click at [441, 298] on label "Думает, читает." at bounding box center [580, 296] width 823 height 43
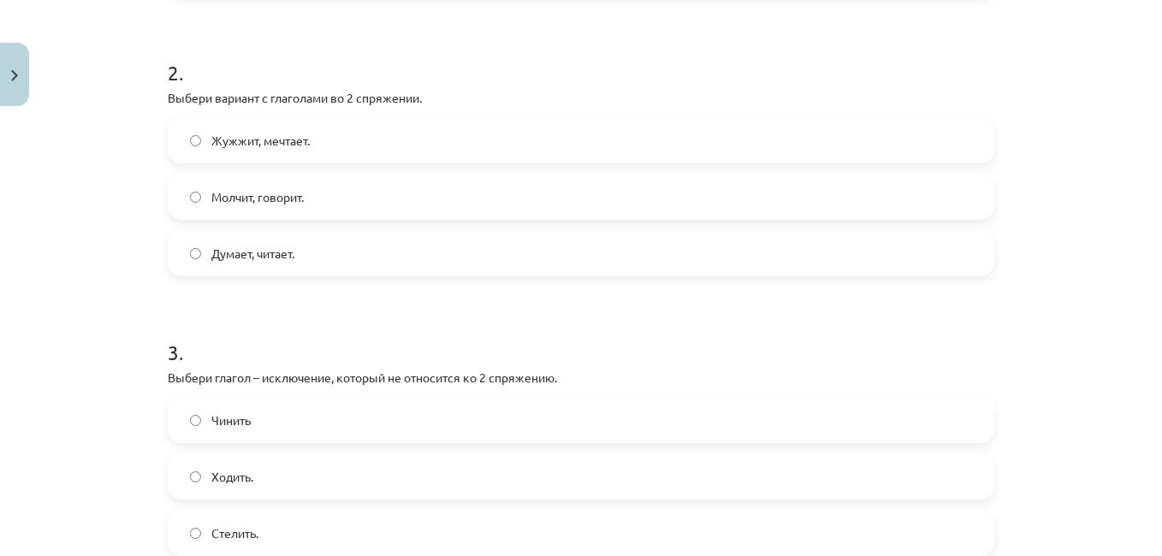
scroll to position [594, 0]
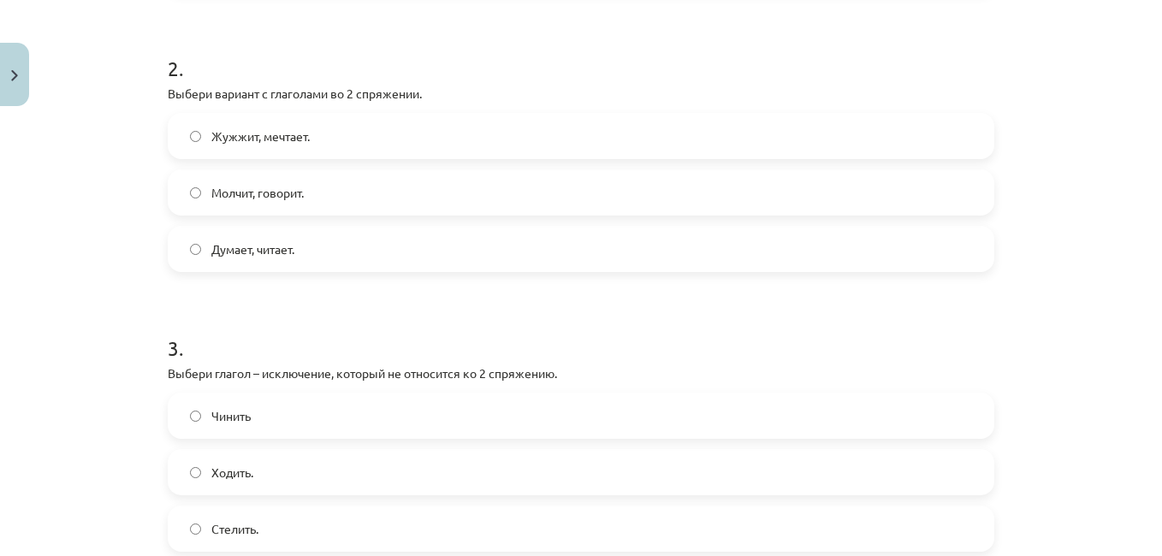
click at [447, 198] on label "Молчит, говорит." at bounding box center [580, 192] width 823 height 43
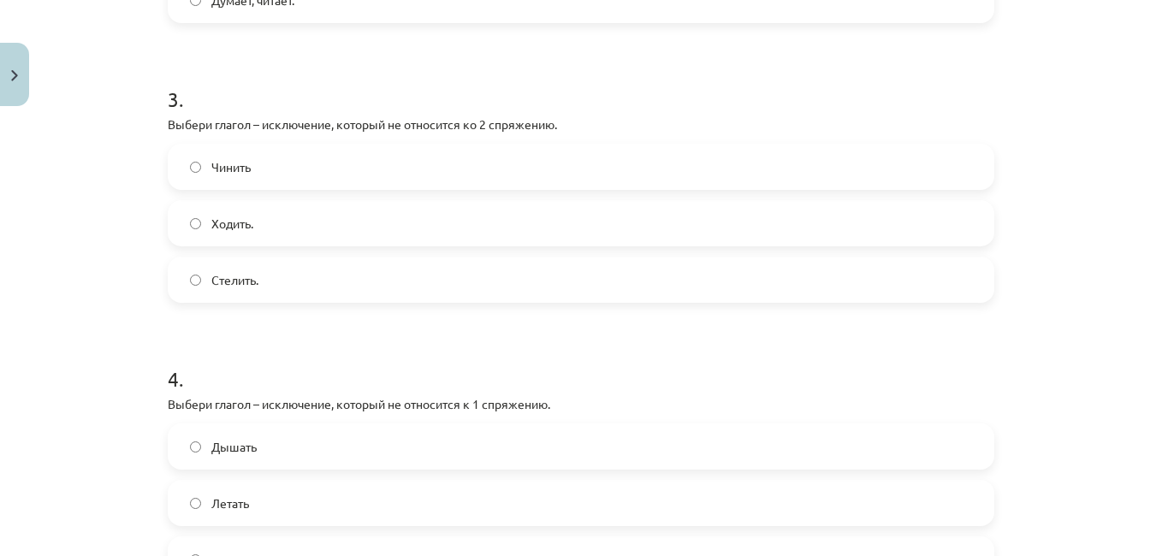
scroll to position [850, 0]
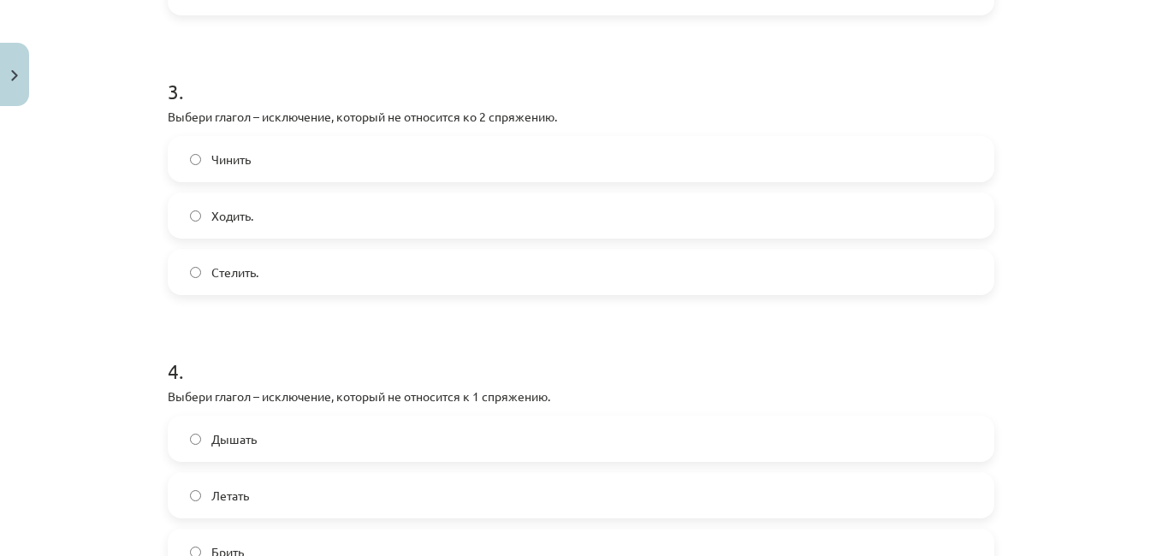
click at [451, 230] on label "Ходить." at bounding box center [580, 215] width 823 height 43
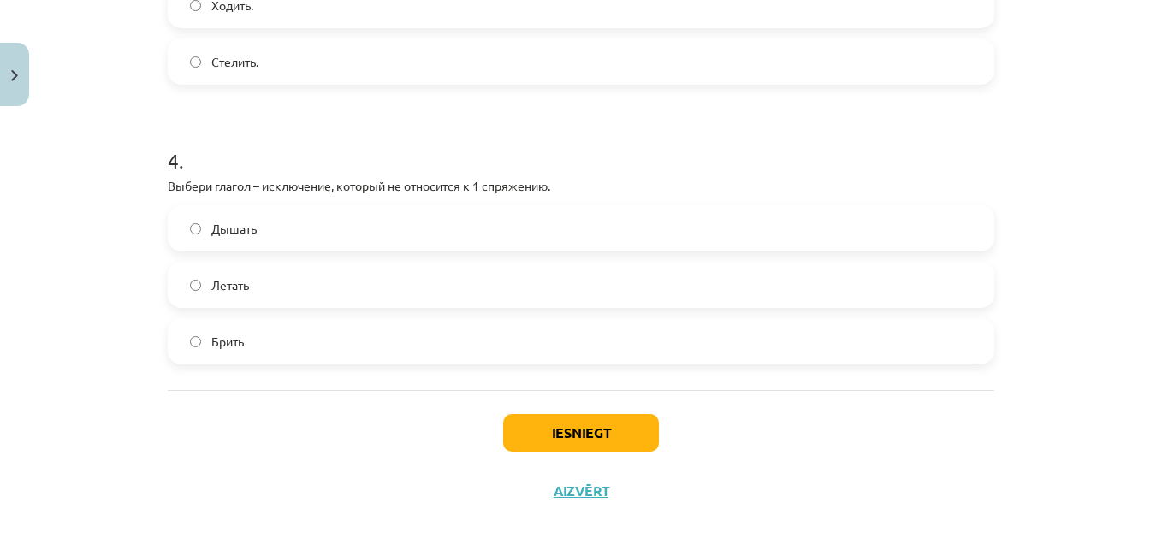
scroll to position [1068, 0]
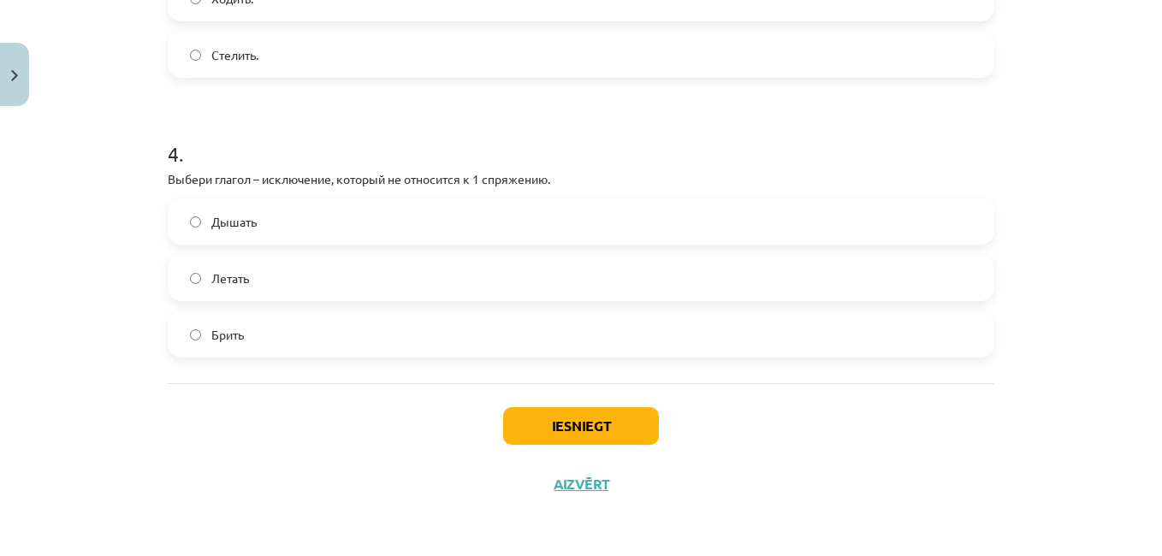
click at [518, 73] on label "Стелить." at bounding box center [580, 54] width 823 height 43
click at [394, 216] on label "Дышать" at bounding box center [580, 221] width 823 height 43
click at [589, 434] on button "Iesniegt" at bounding box center [581, 426] width 156 height 38
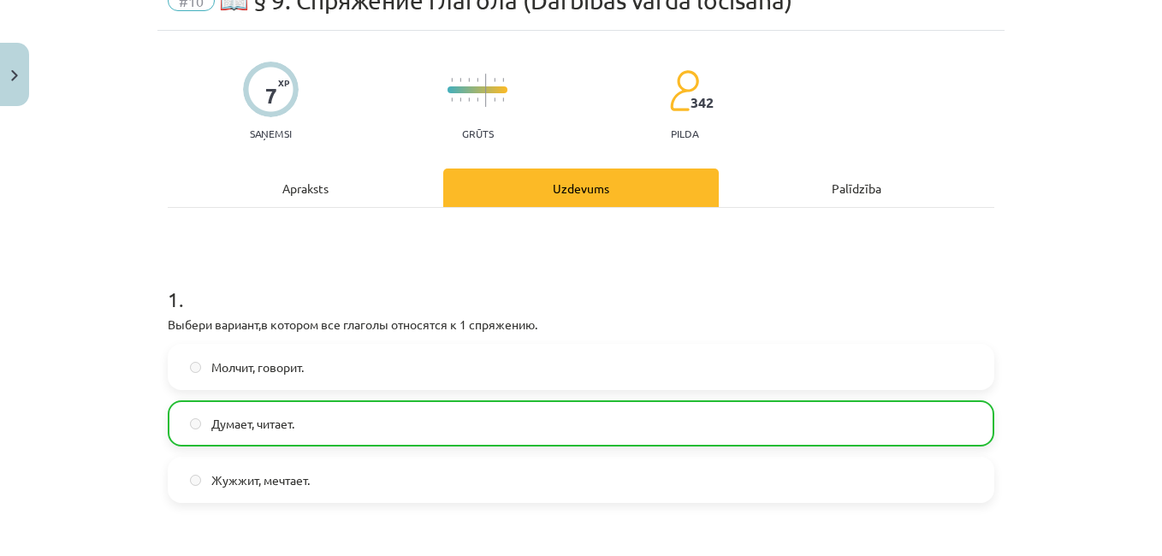
scroll to position [0, 0]
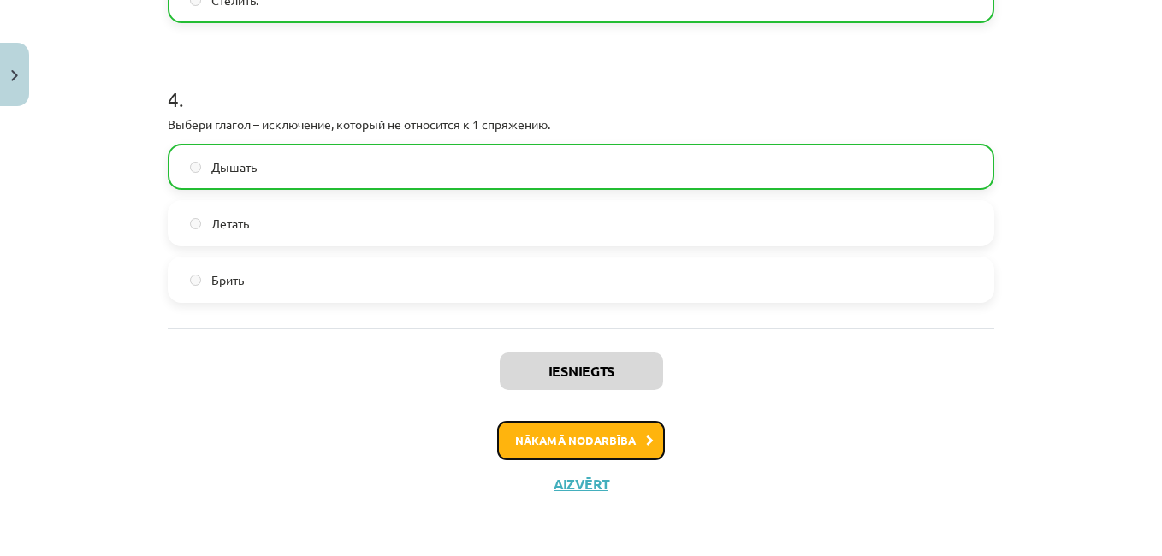
click at [611, 452] on button "Nākamā nodarbība" at bounding box center [581, 440] width 168 height 39
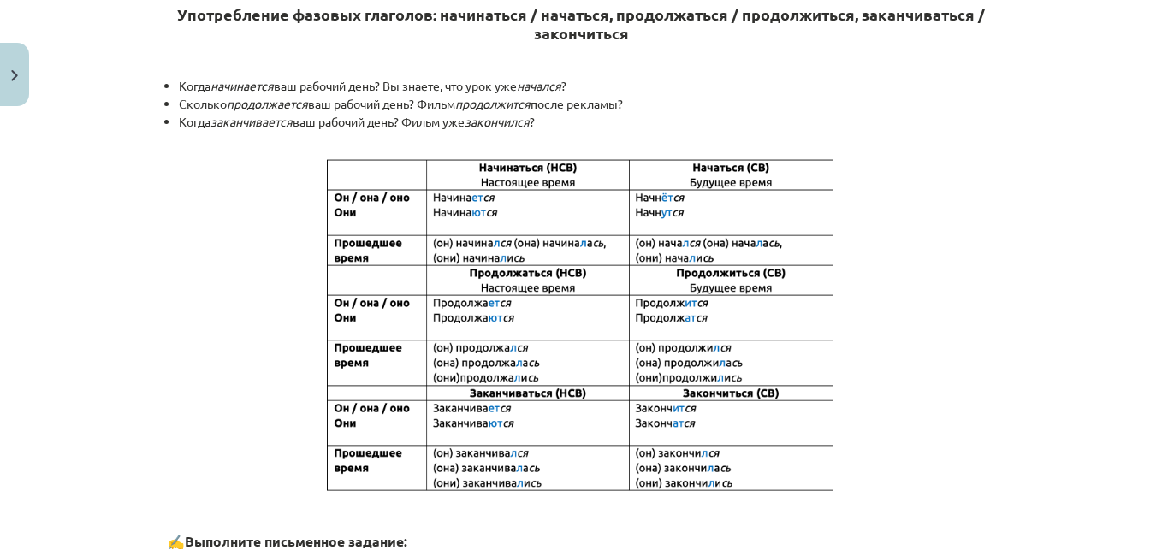
scroll to position [352, 0]
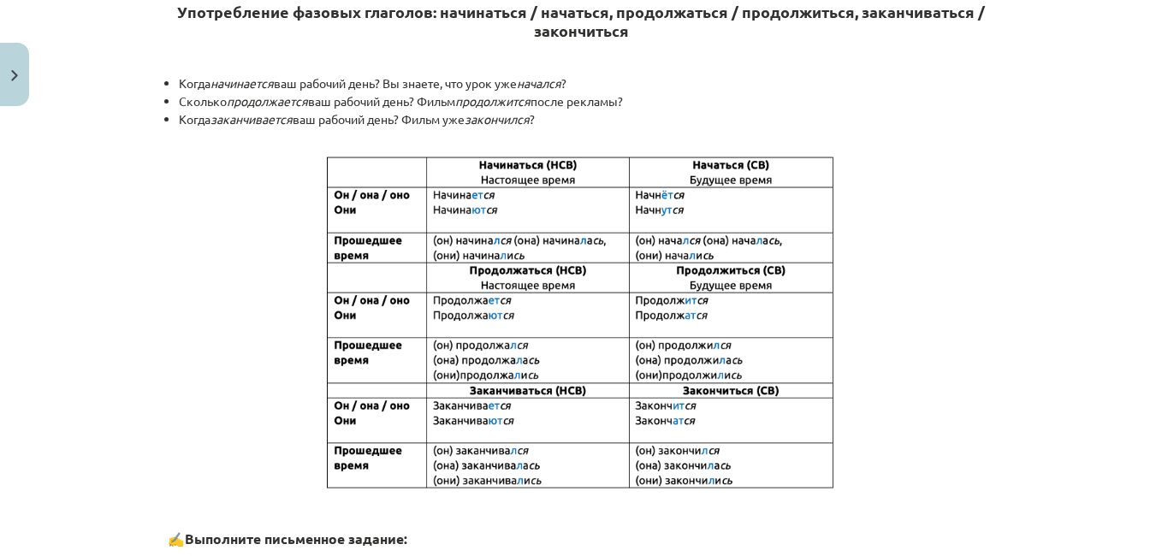
click at [934, 318] on p at bounding box center [581, 323] width 826 height 336
click at [936, 303] on p at bounding box center [581, 323] width 826 height 336
click at [939, 290] on p at bounding box center [581, 323] width 826 height 336
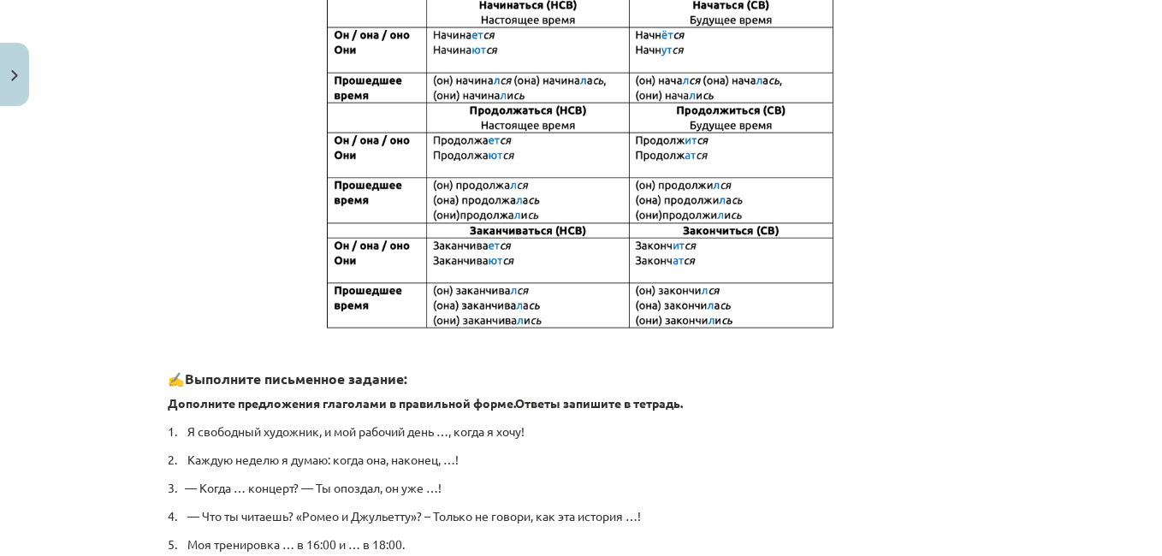
scroll to position [514, 0]
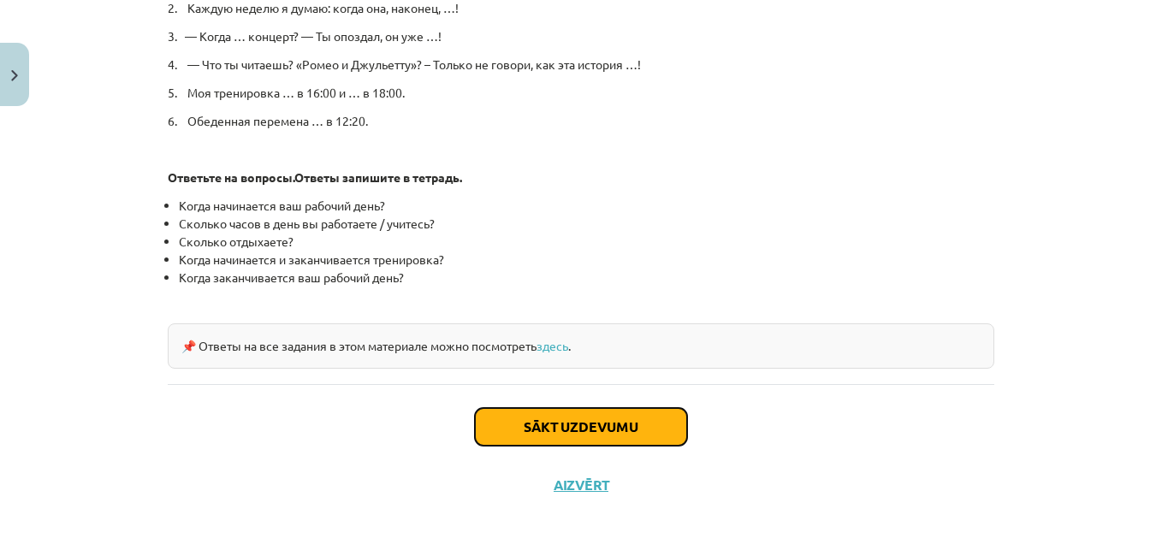
click at [618, 437] on button "Sākt uzdevumu" at bounding box center [581, 427] width 212 height 38
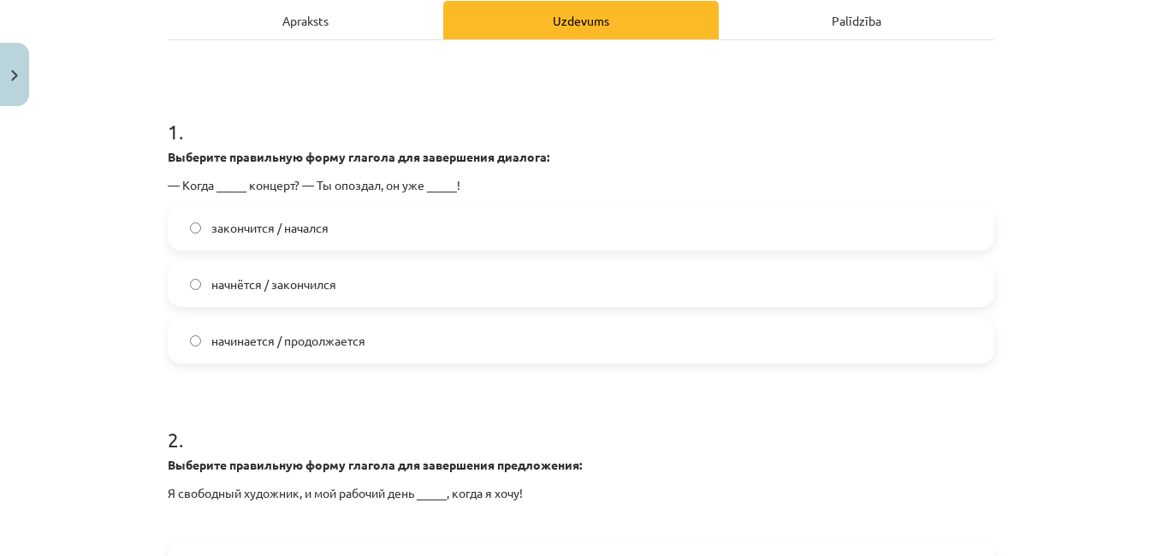
scroll to position [281, 0]
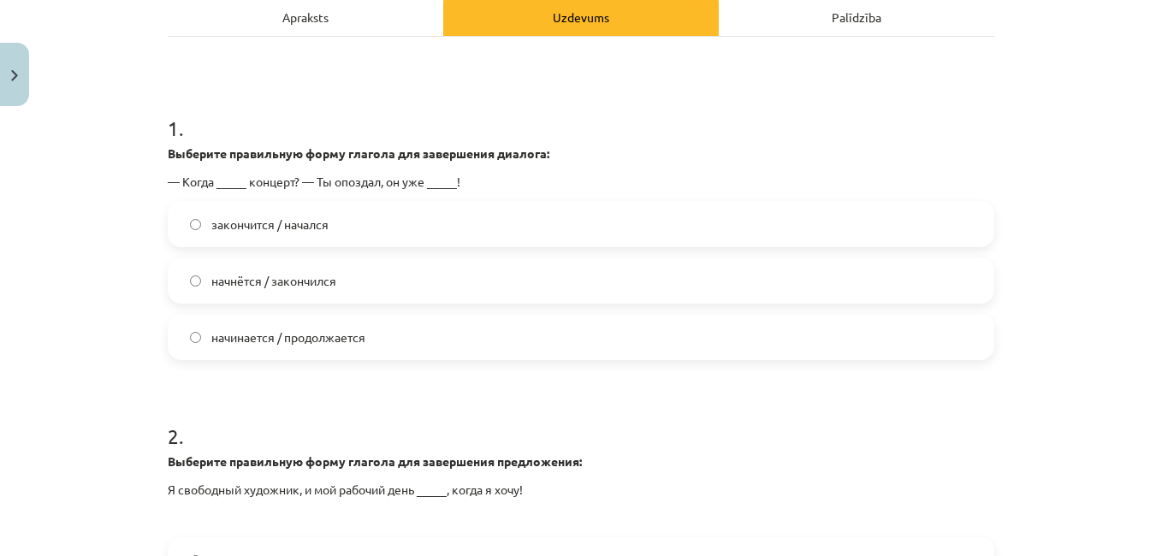
click at [506, 292] on label "начнётся / закончился" at bounding box center [580, 280] width 823 height 43
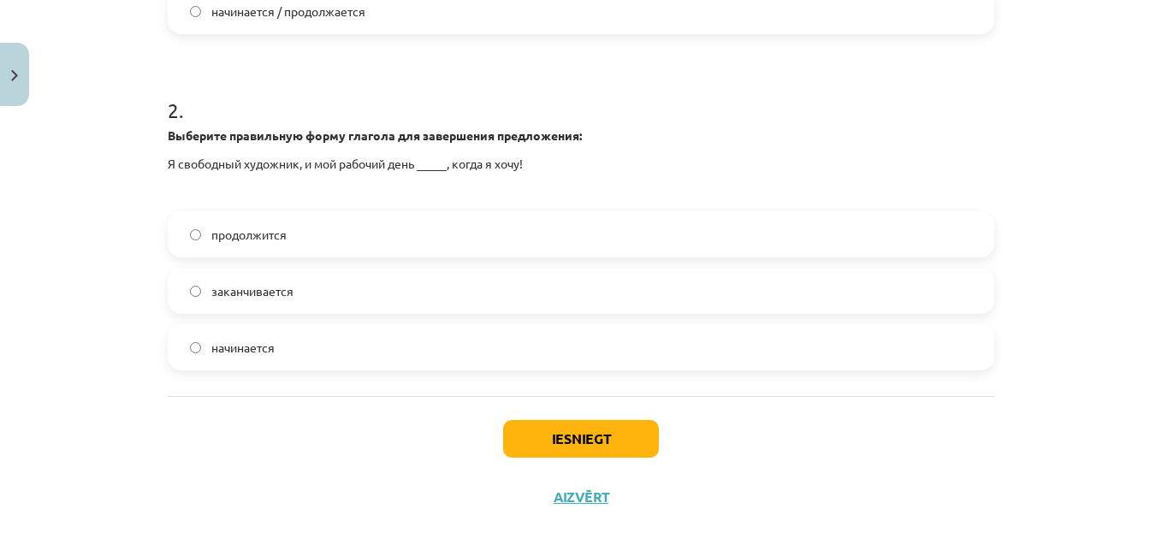
scroll to position [620, 0]
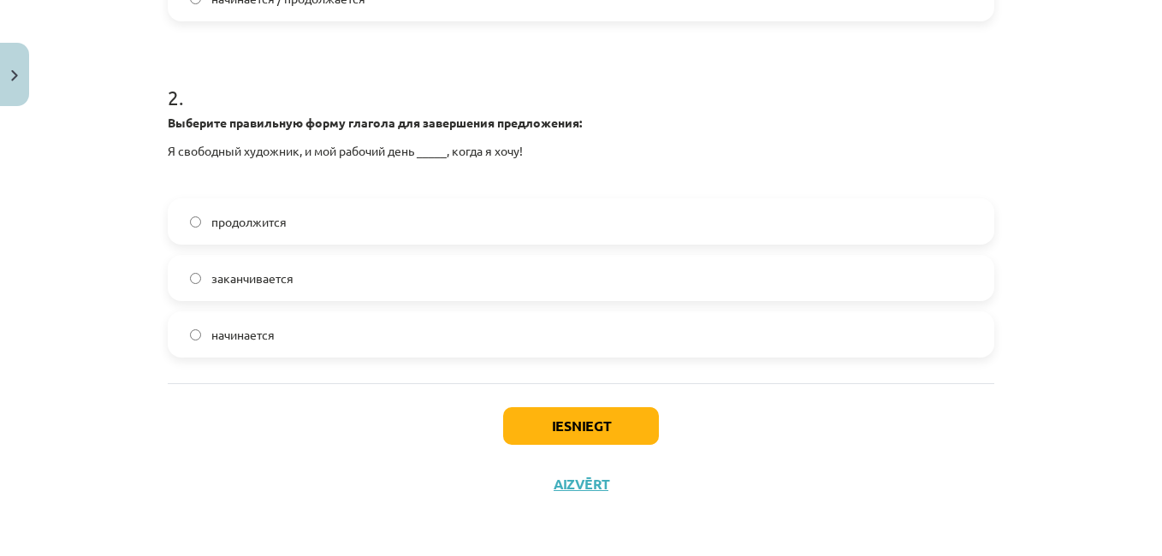
click at [416, 336] on label "начинается" at bounding box center [580, 334] width 823 height 43
click at [580, 429] on button "Iesniegt" at bounding box center [581, 426] width 156 height 38
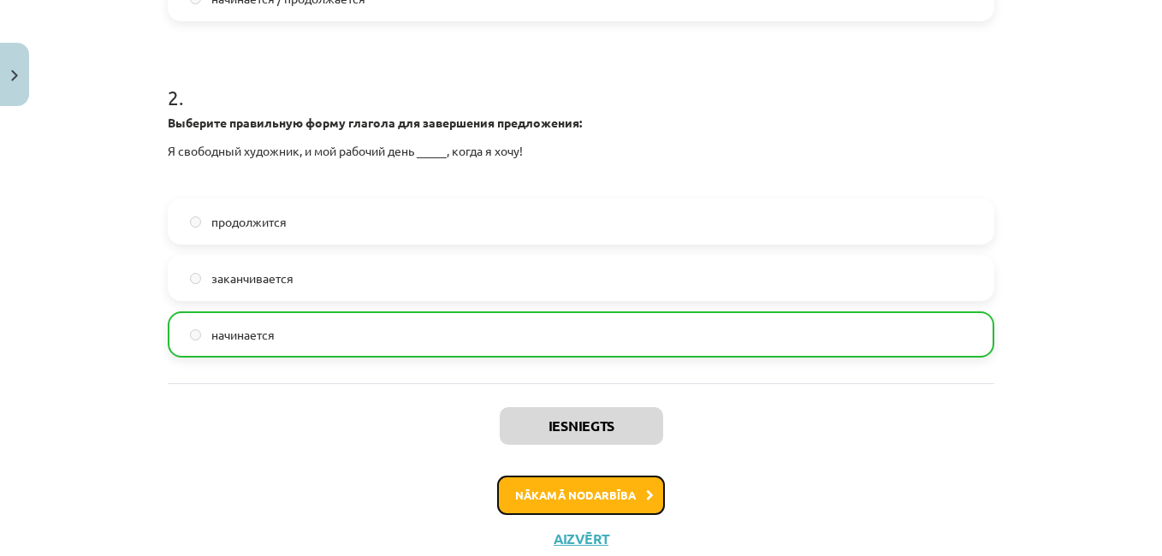
click at [601, 500] on button "Nākamā nodarbība" at bounding box center [581, 495] width 168 height 39
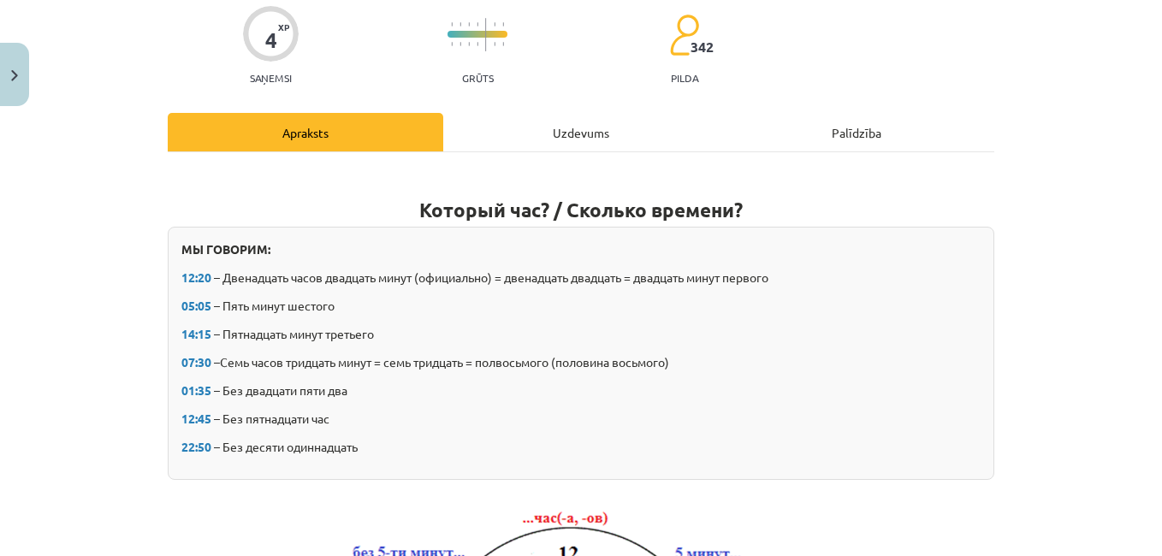
scroll to position [43, 0]
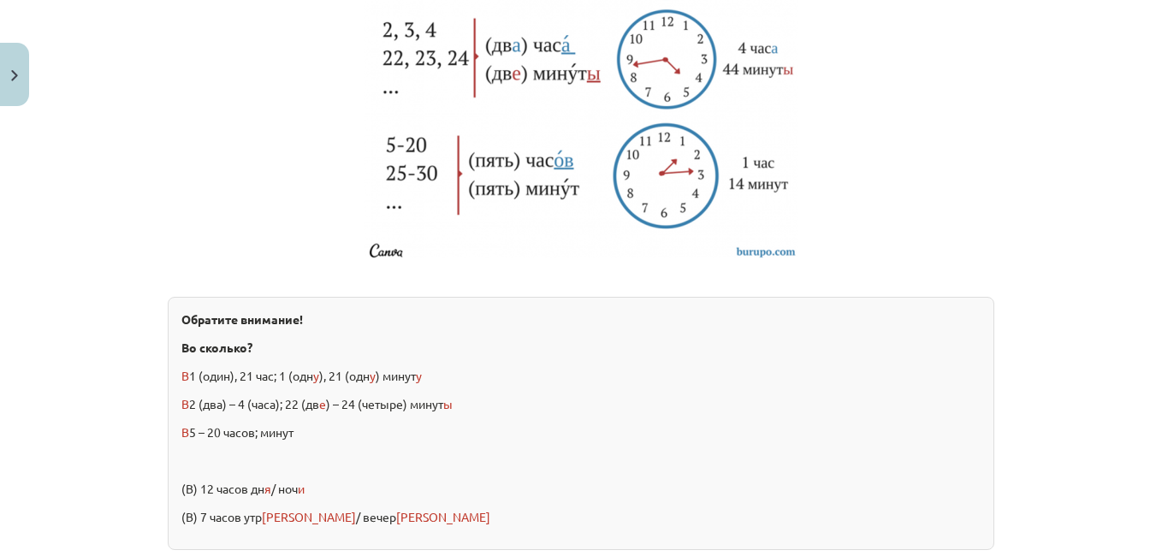
click at [766, 380] on p "В 1 (один), 21 час; 1 (одн у ), 21 (одн у ) минут у" at bounding box center [580, 376] width 799 height 18
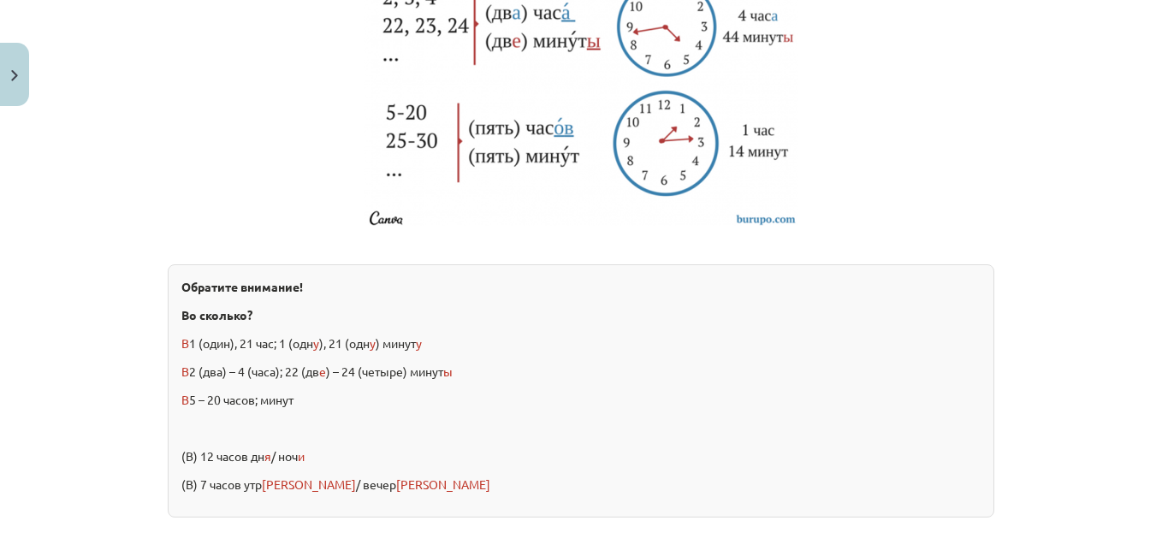
click at [819, 307] on p "Во сколько?" at bounding box center [580, 315] width 799 height 18
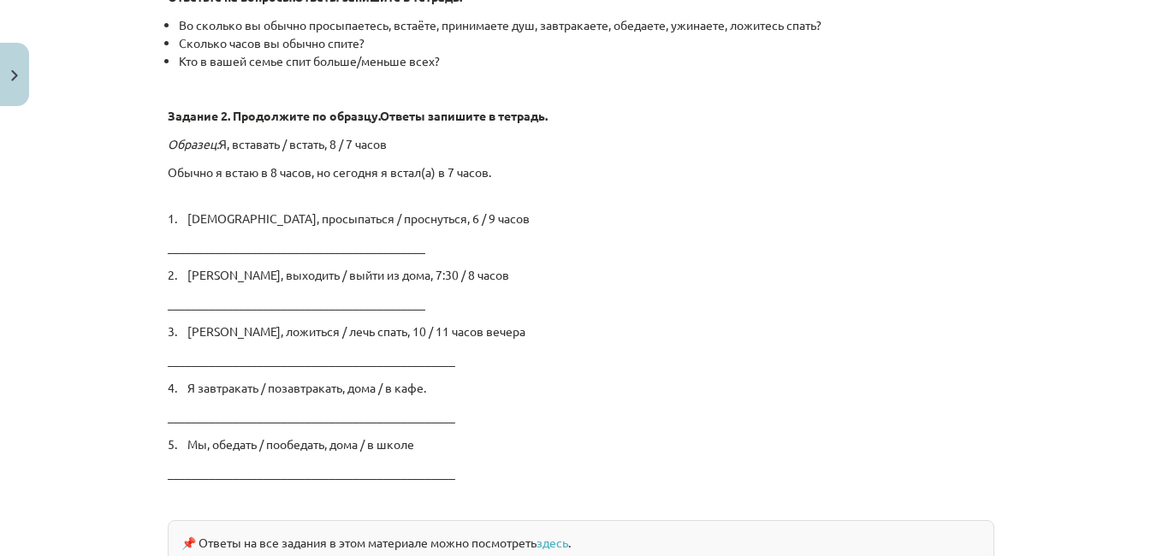
scroll to position [2973, 0]
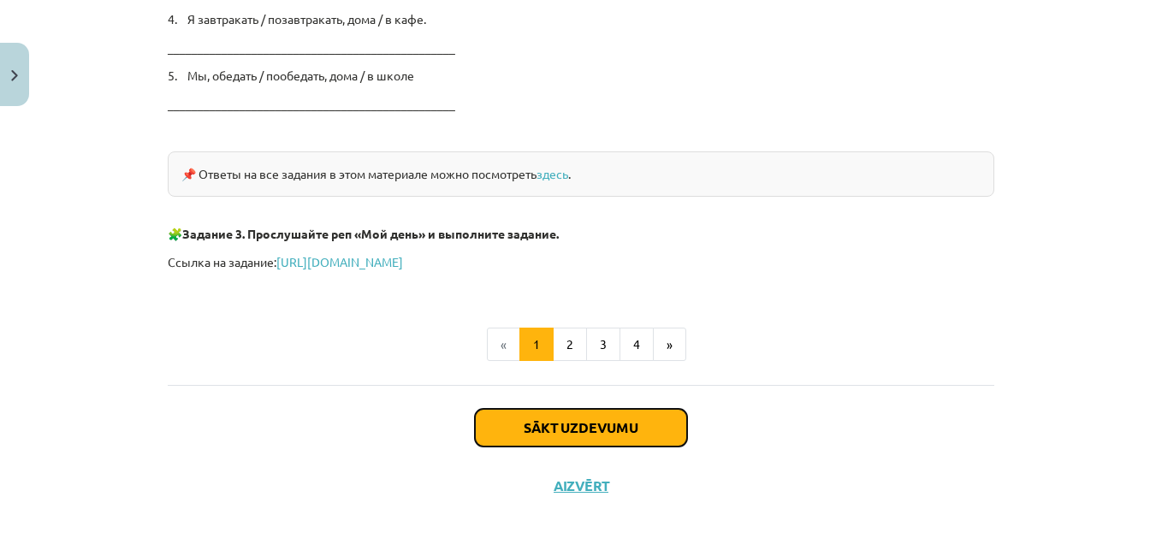
click at [564, 436] on button "Sākt uzdevumu" at bounding box center [581, 428] width 212 height 38
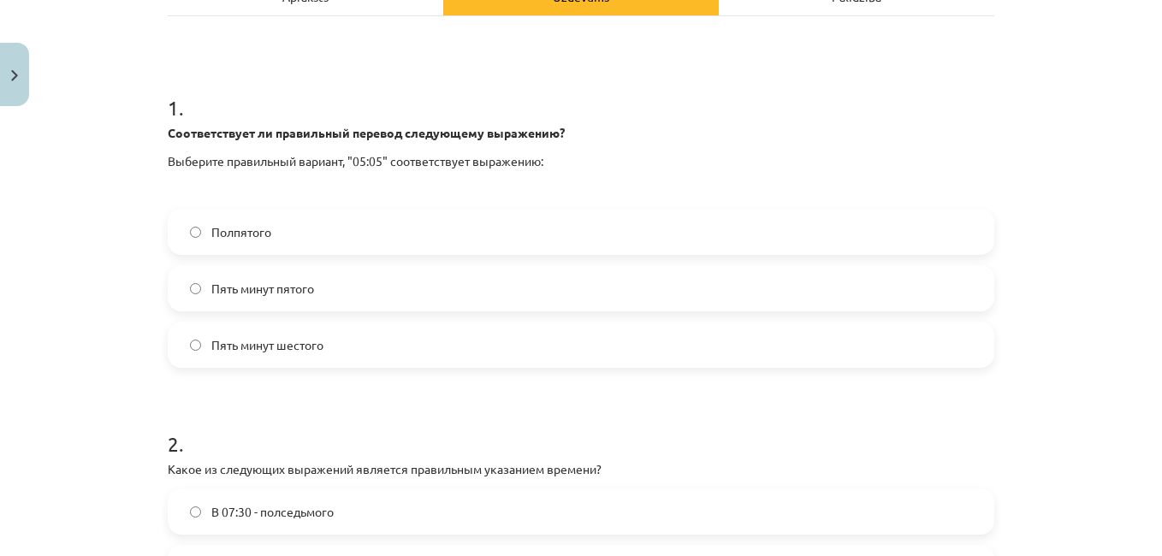
scroll to position [285, 0]
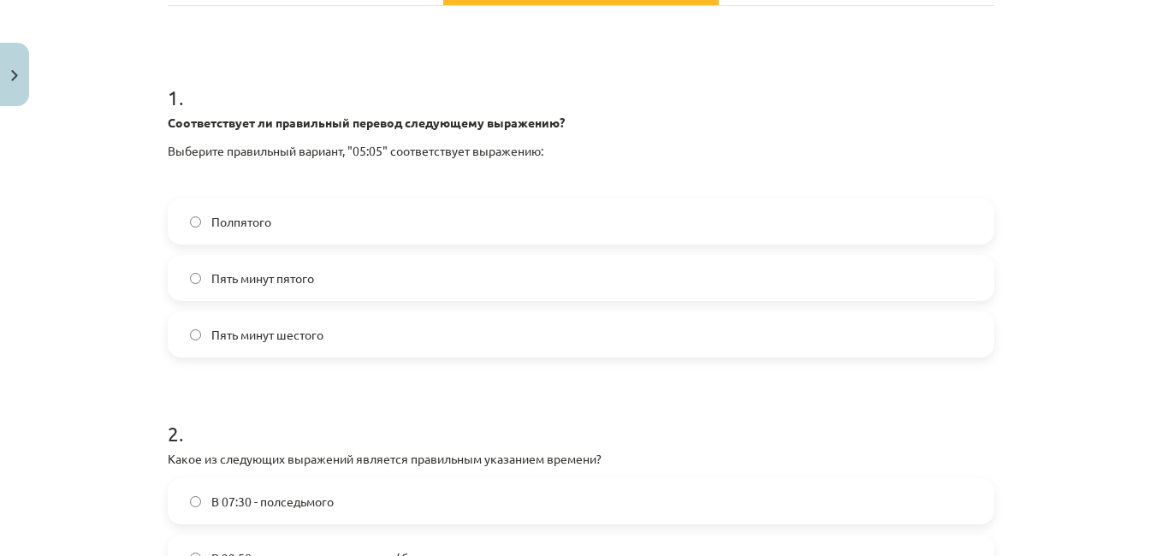
click at [557, 351] on label "Пять минут шестого" at bounding box center [580, 334] width 823 height 43
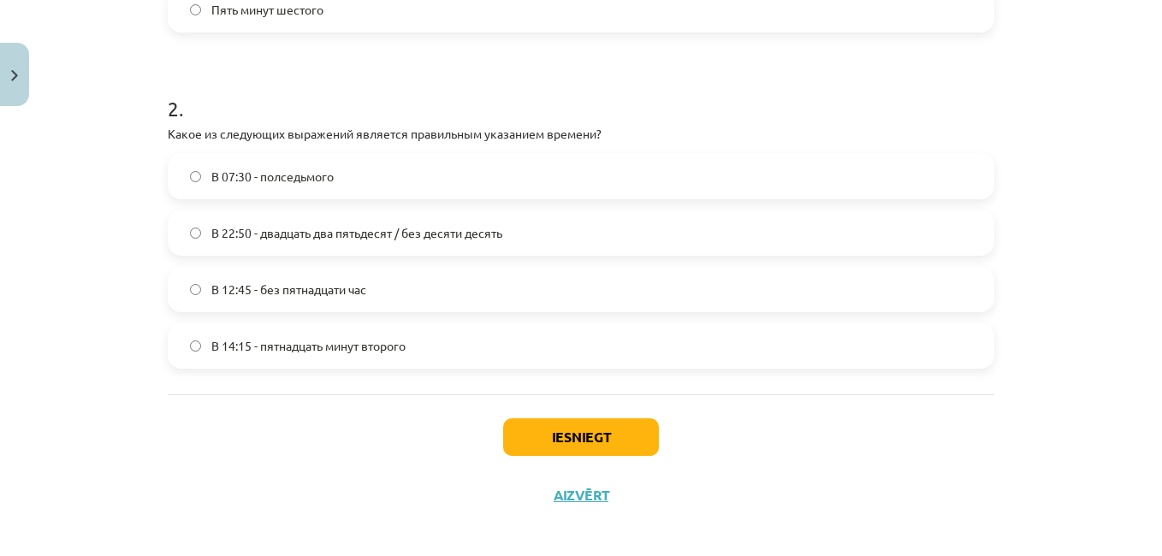
scroll to position [621, 0]
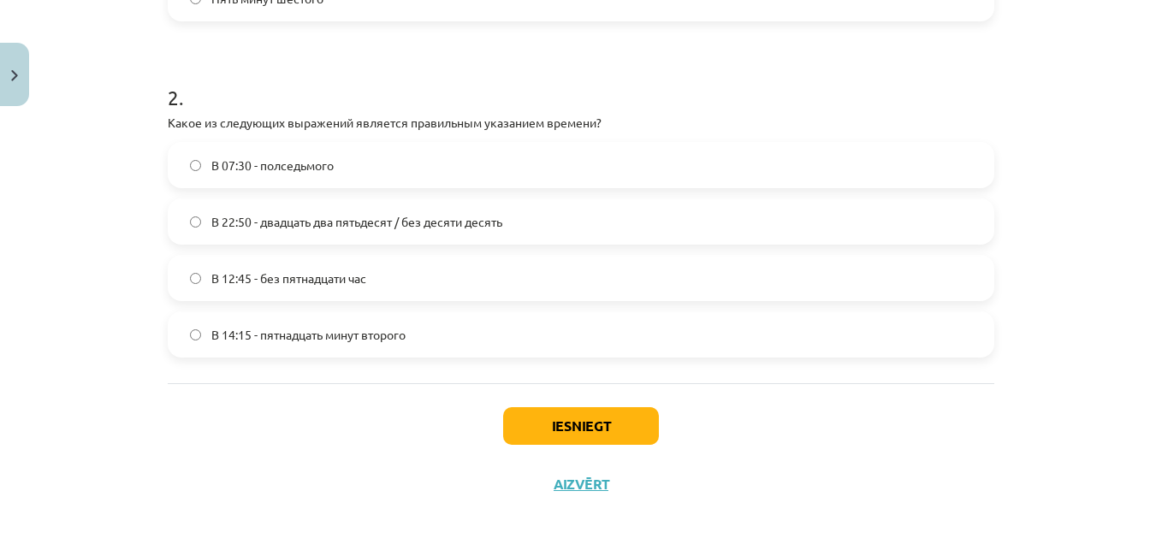
click at [589, 299] on label "В 12:45 - без пятнадцати час" at bounding box center [580, 278] width 823 height 43
click at [561, 435] on button "Iesniegt" at bounding box center [581, 426] width 156 height 38
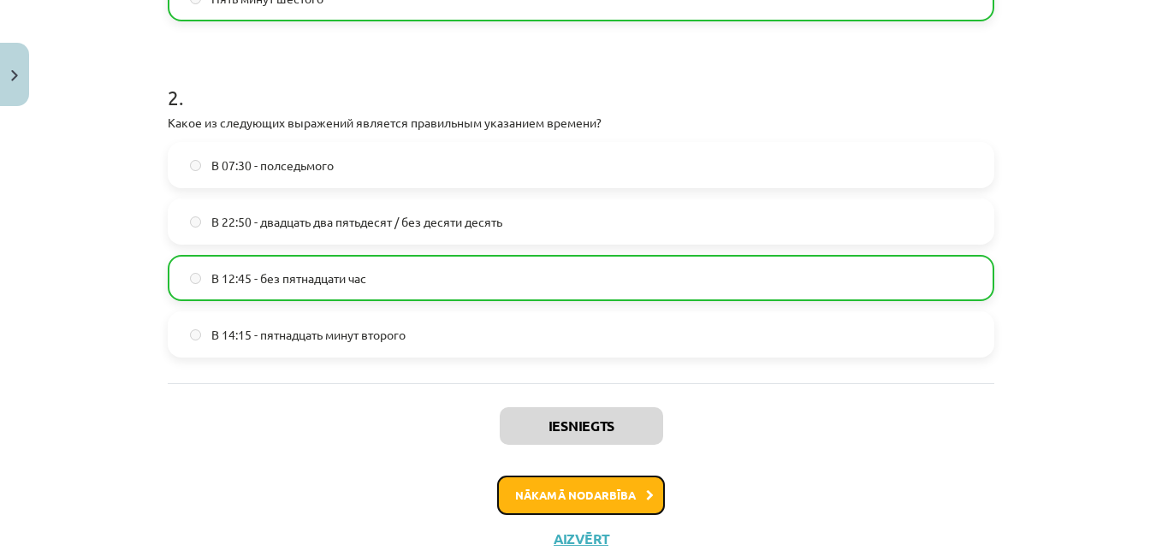
click at [566, 498] on button "Nākamā nodarbība" at bounding box center [581, 495] width 168 height 39
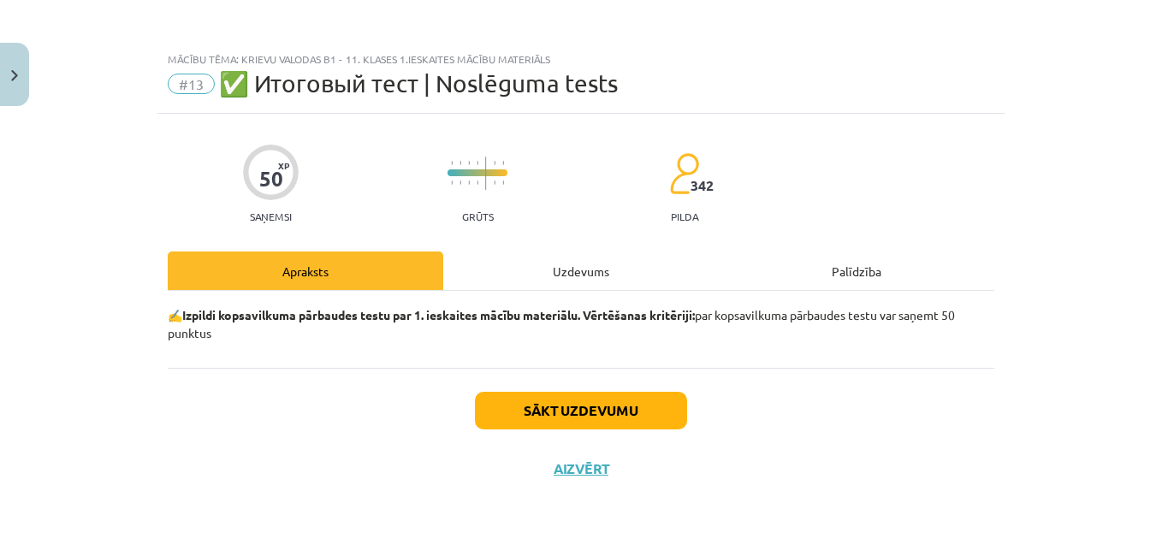
scroll to position [0, 0]
click at [562, 424] on button "Sākt uzdevumu" at bounding box center [581, 411] width 212 height 38
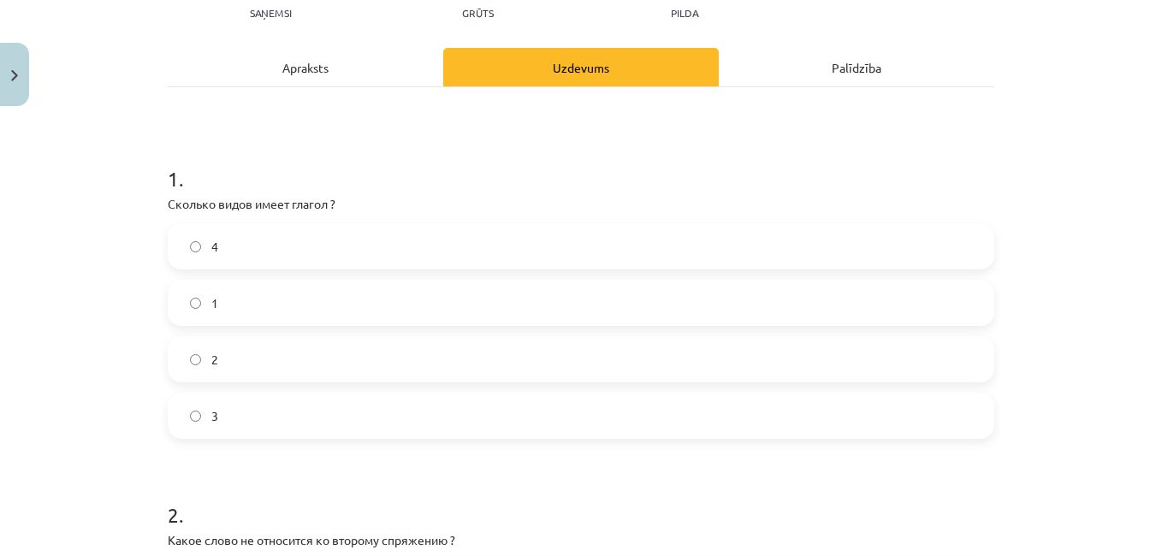
click at [554, 412] on label "3" at bounding box center [580, 415] width 823 height 43
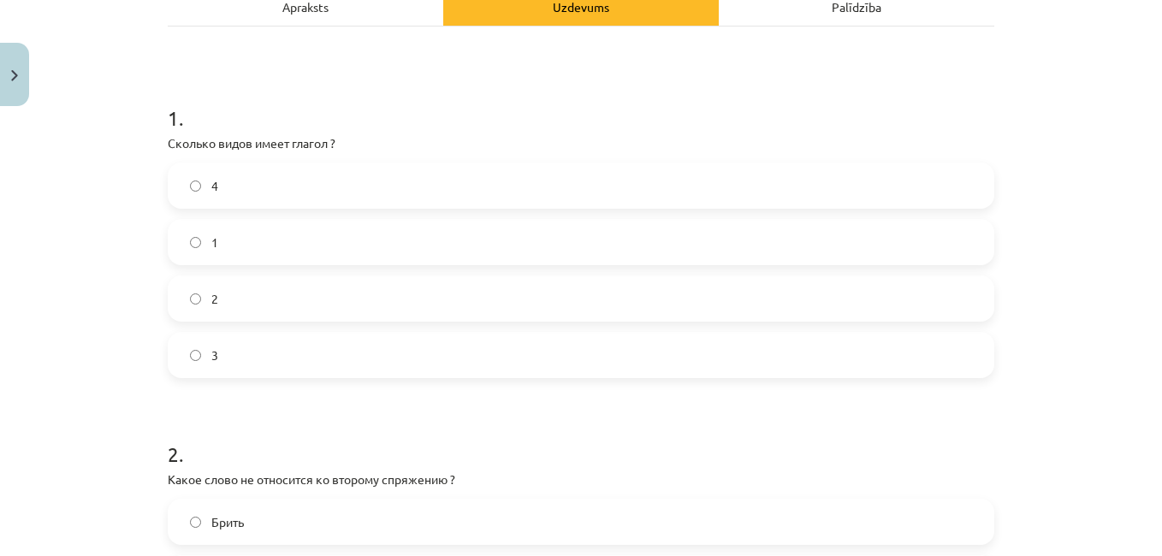
scroll to position [268, 0]
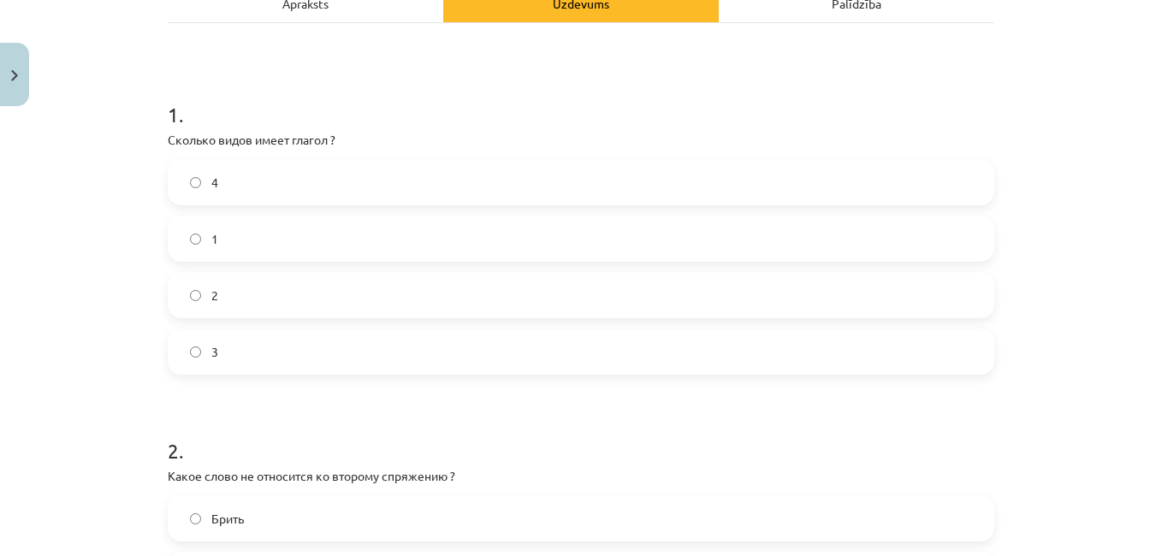
click at [624, 293] on label "2" at bounding box center [580, 295] width 823 height 43
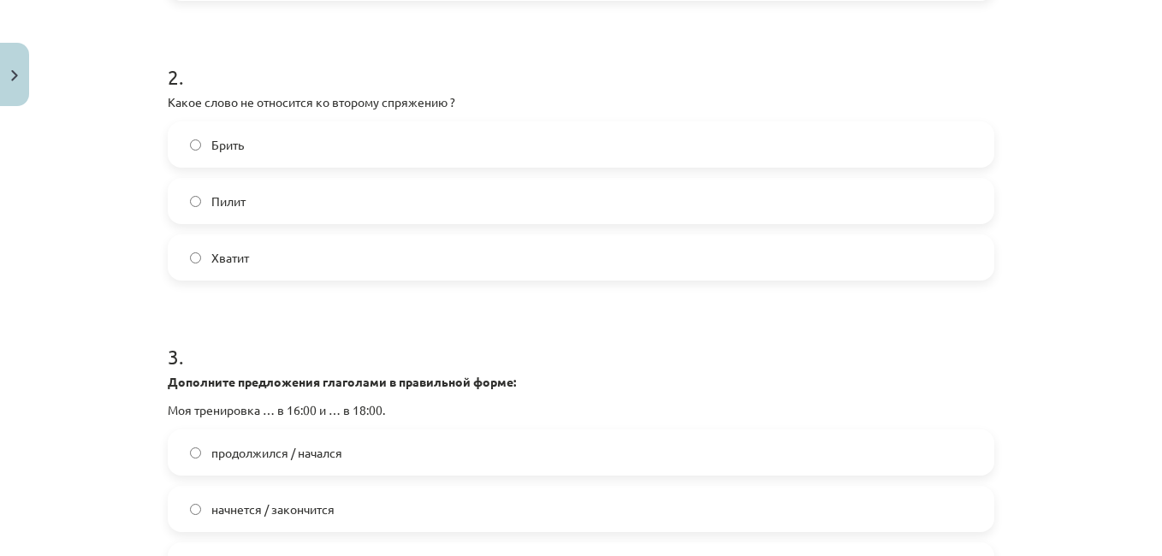
scroll to position [649, 0]
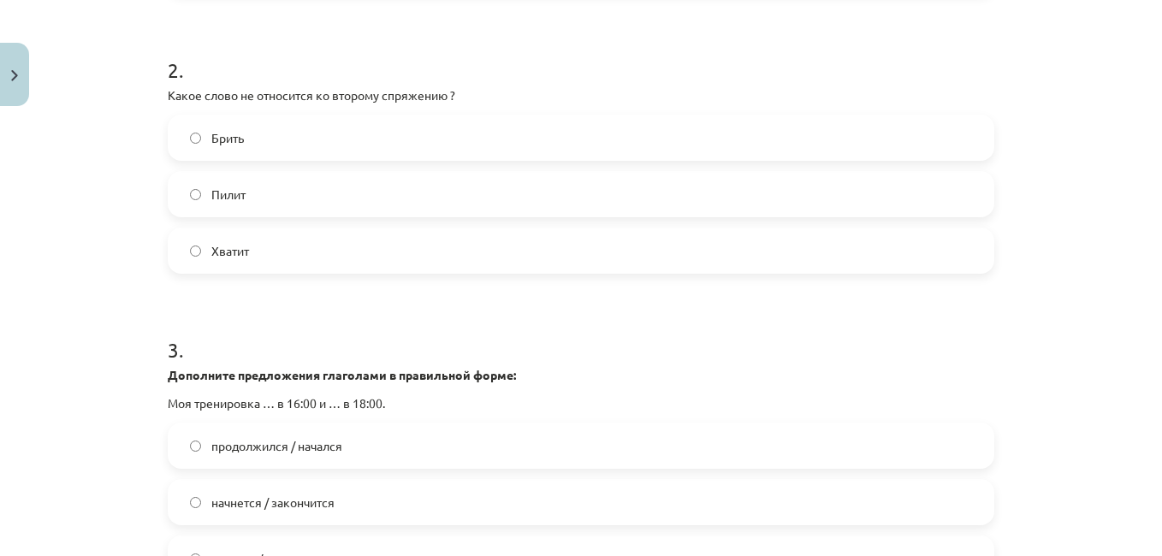
click at [431, 201] on label "Пилит" at bounding box center [580, 194] width 823 height 43
click at [469, 133] on label "Брить" at bounding box center [580, 137] width 823 height 43
click at [432, 198] on label "Пилит" at bounding box center [580, 194] width 823 height 43
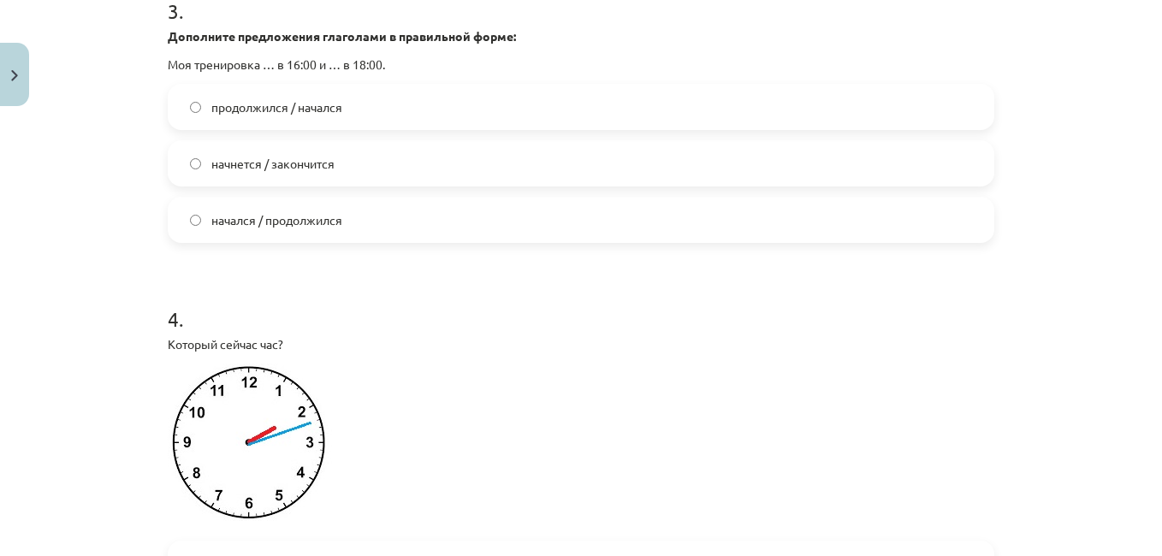
scroll to position [992, 0]
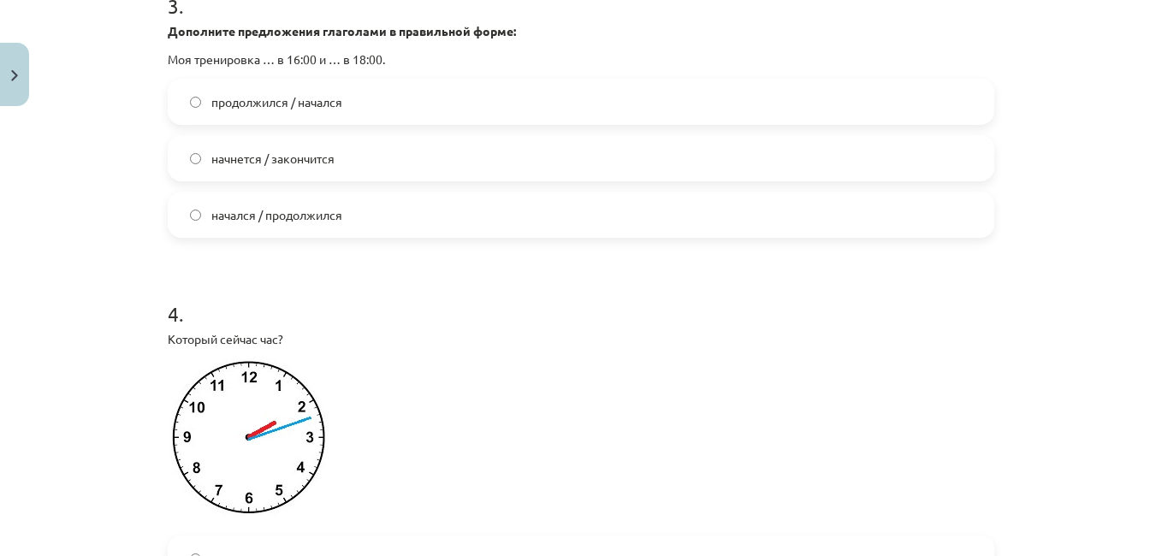
click at [471, 163] on label "начнется / закончится" at bounding box center [580, 158] width 823 height 43
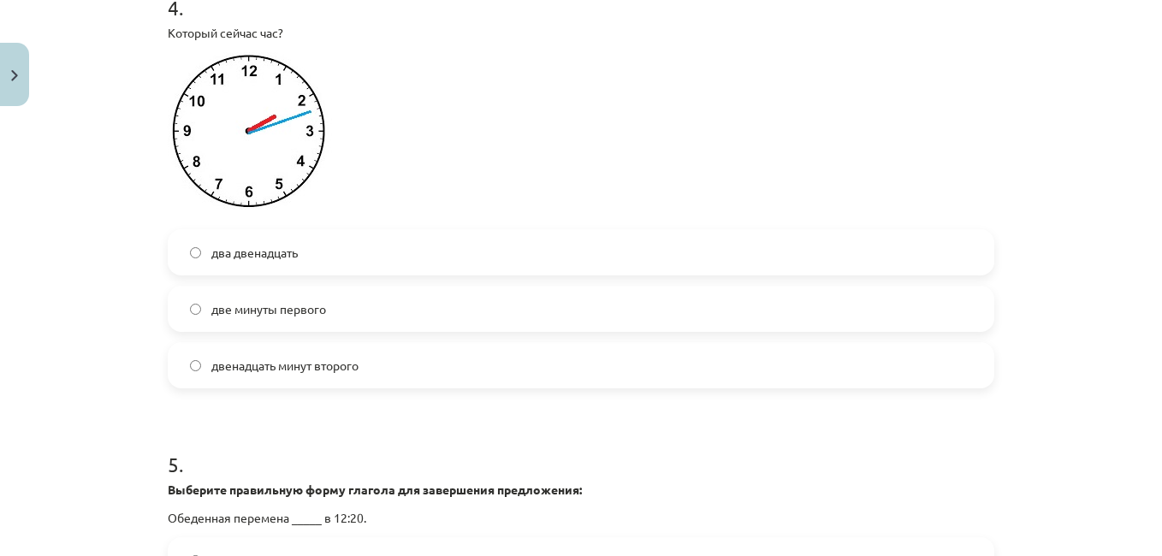
scroll to position [1304, 0]
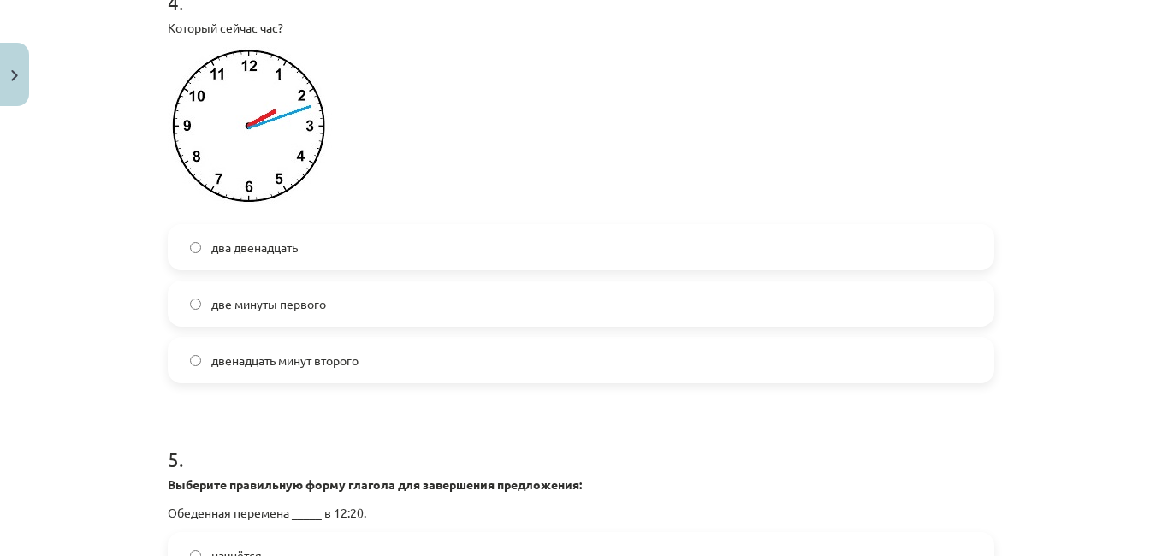
click at [368, 253] on label "два двенадцать" at bounding box center [580, 247] width 823 height 43
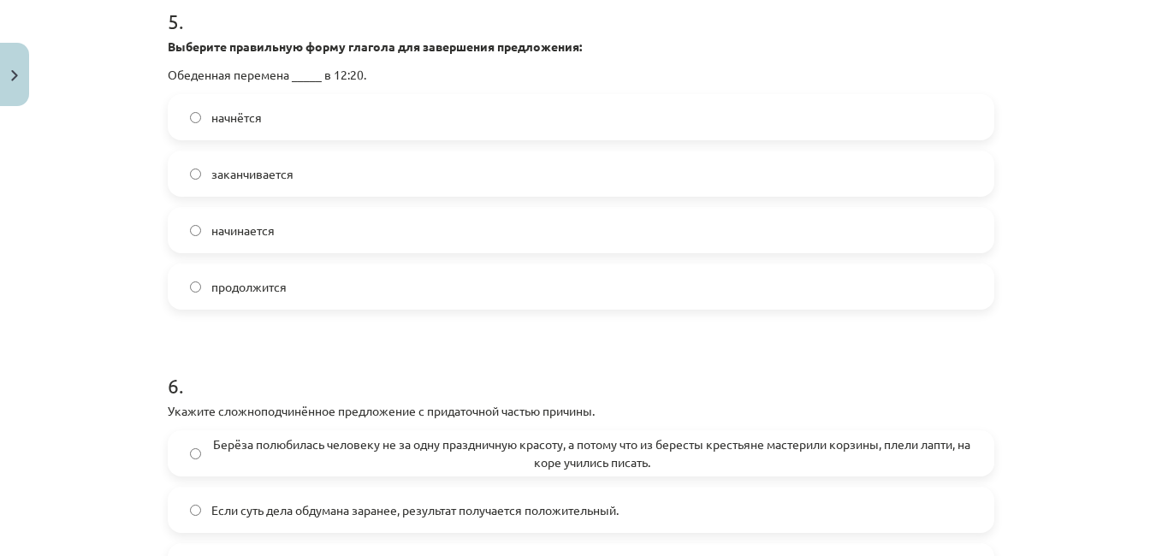
scroll to position [1747, 0]
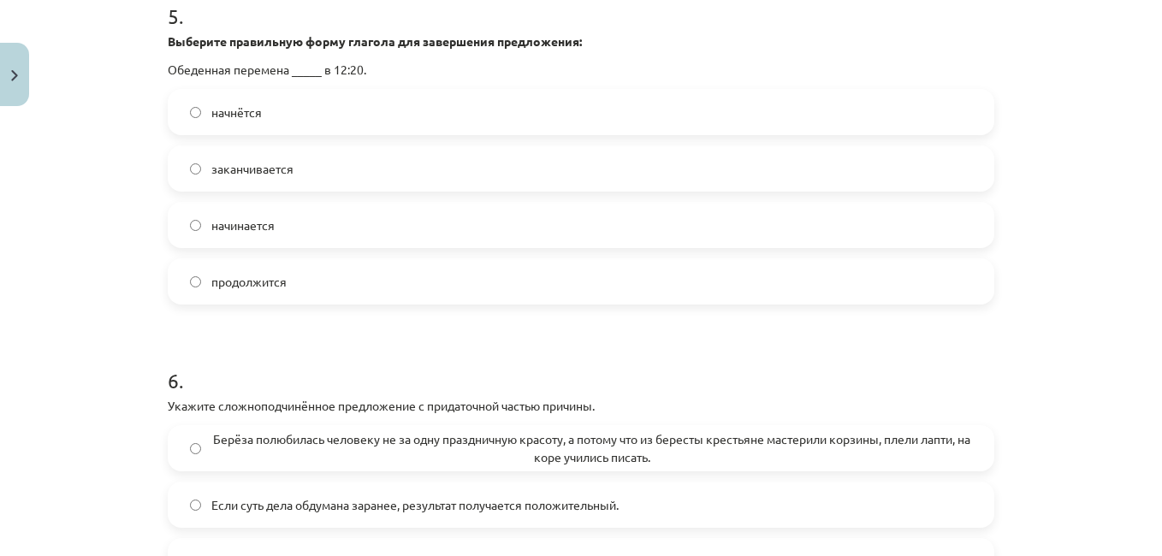
click at [583, 122] on label "начнётся" at bounding box center [580, 112] width 823 height 43
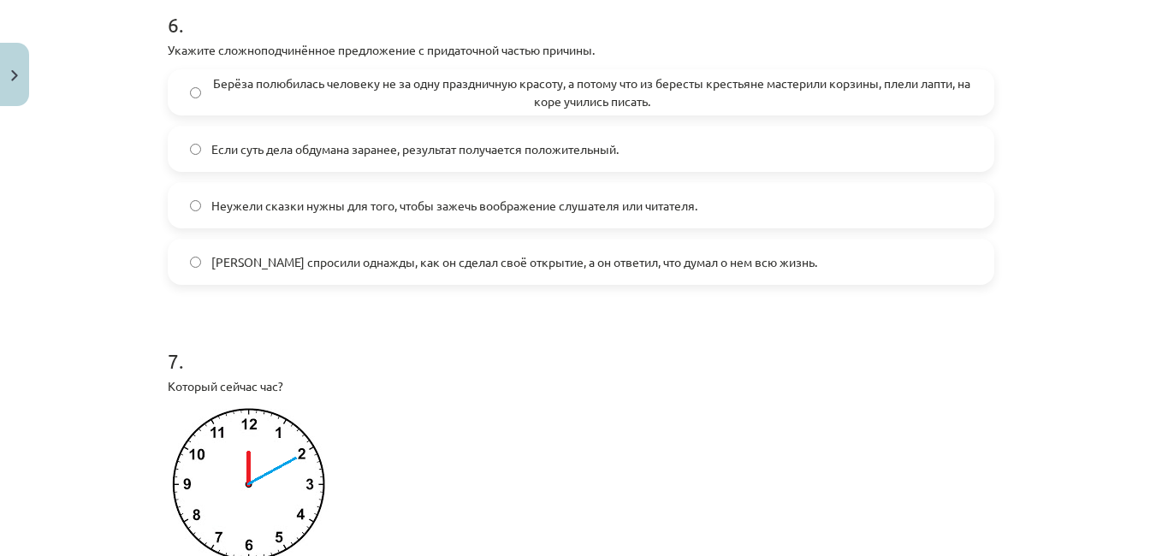
scroll to position [2110, 0]
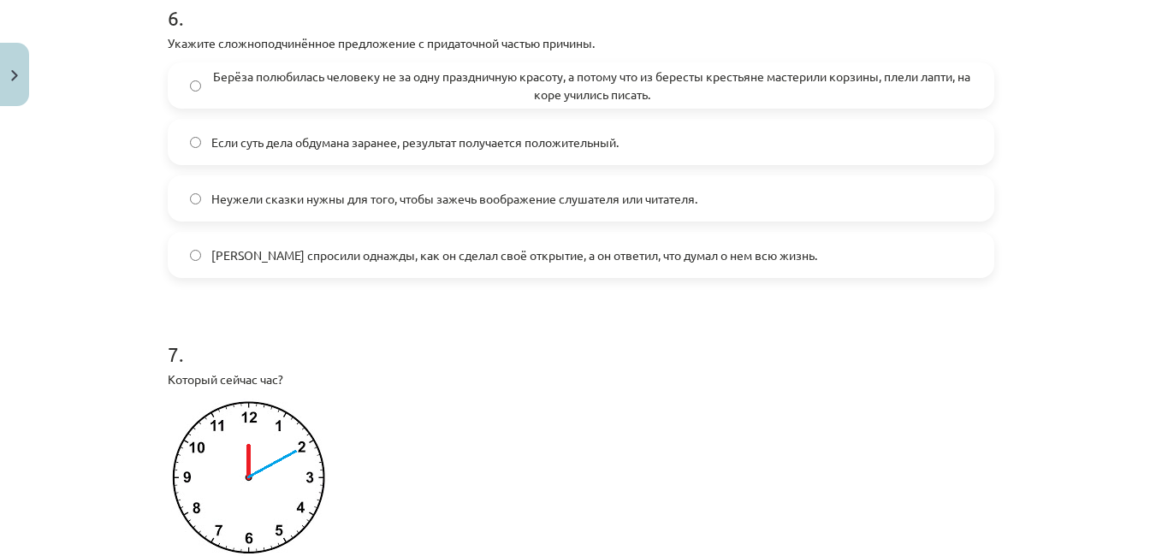
click at [727, 83] on span "Берёза полюбилась человеку не за одну праздничную красоту, а потому что из бере…" at bounding box center [591, 86] width 761 height 36
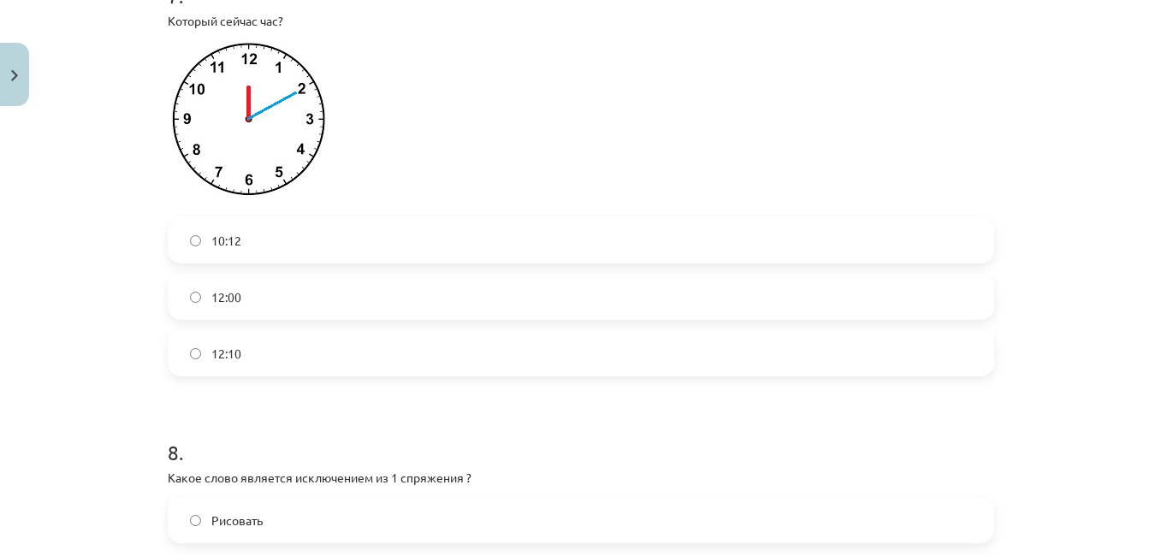
scroll to position [2474, 0]
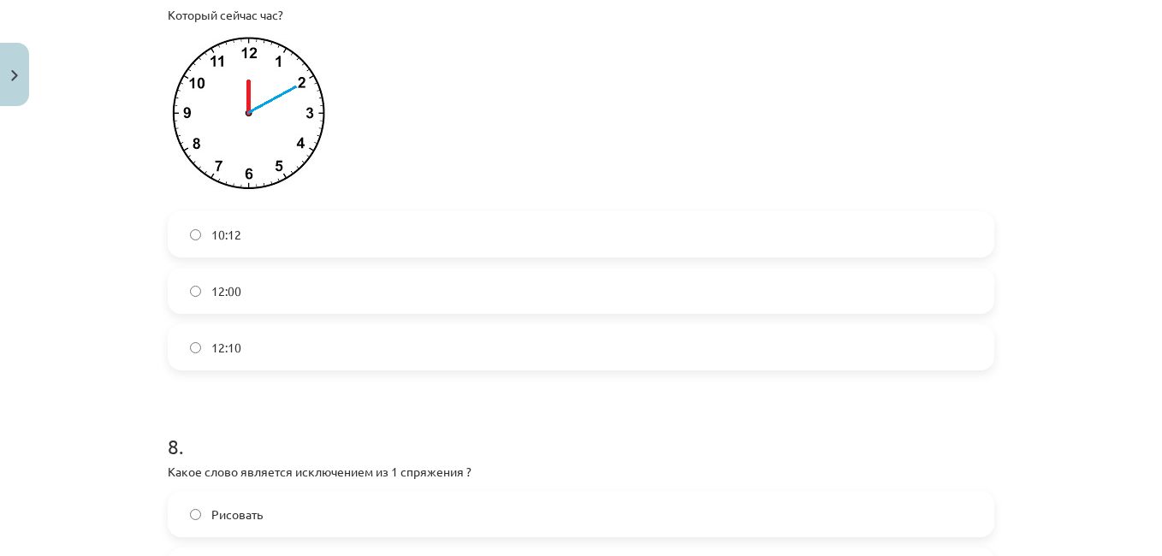
click at [474, 358] on label "12:10" at bounding box center [580, 347] width 823 height 43
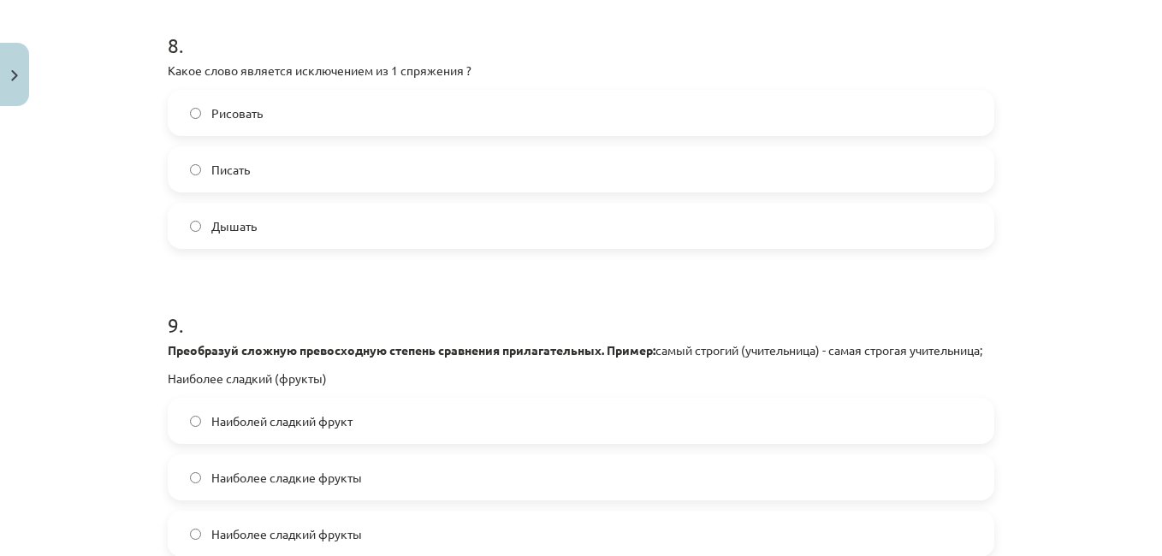
click at [470, 377] on div "Преобразуй сложную превосходную степень сравнения прилагательных. Пример: самый…" at bounding box center [581, 364] width 826 height 46
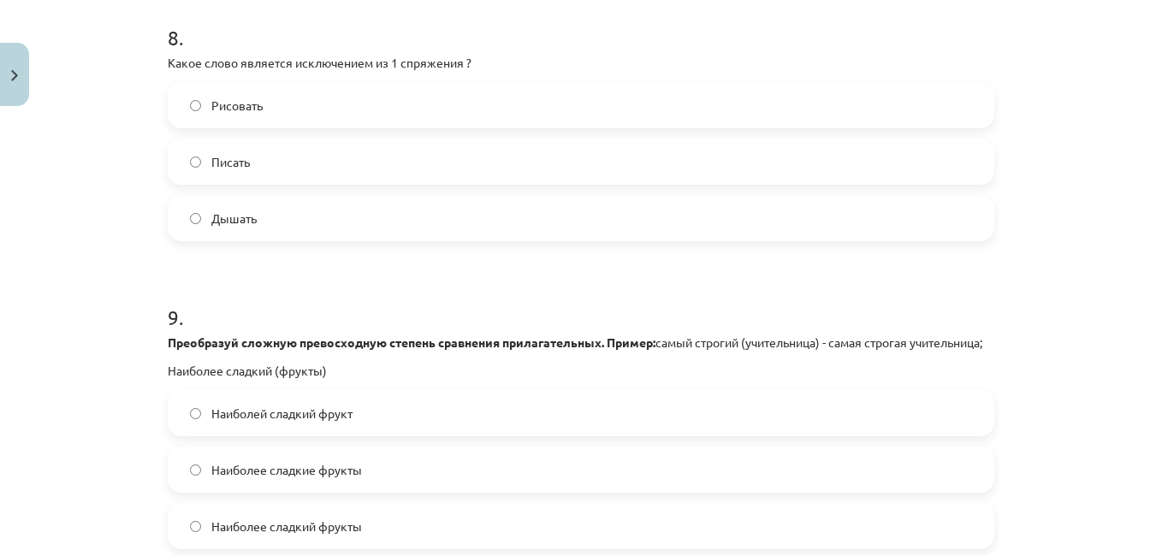
scroll to position [2884, 0]
click at [594, 111] on label "Рисовать" at bounding box center [580, 104] width 823 height 43
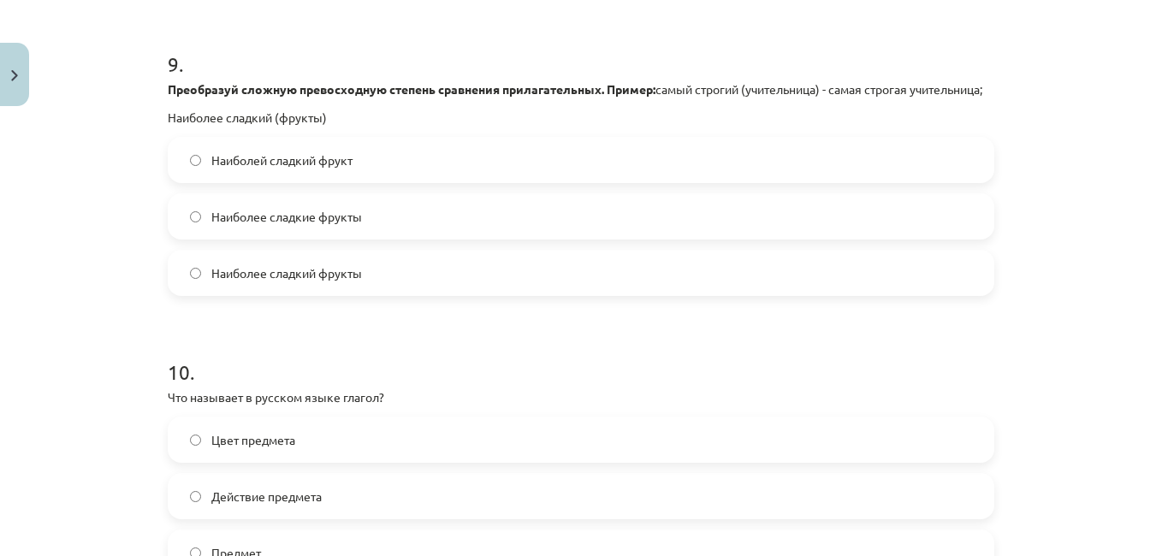
scroll to position [3184, 0]
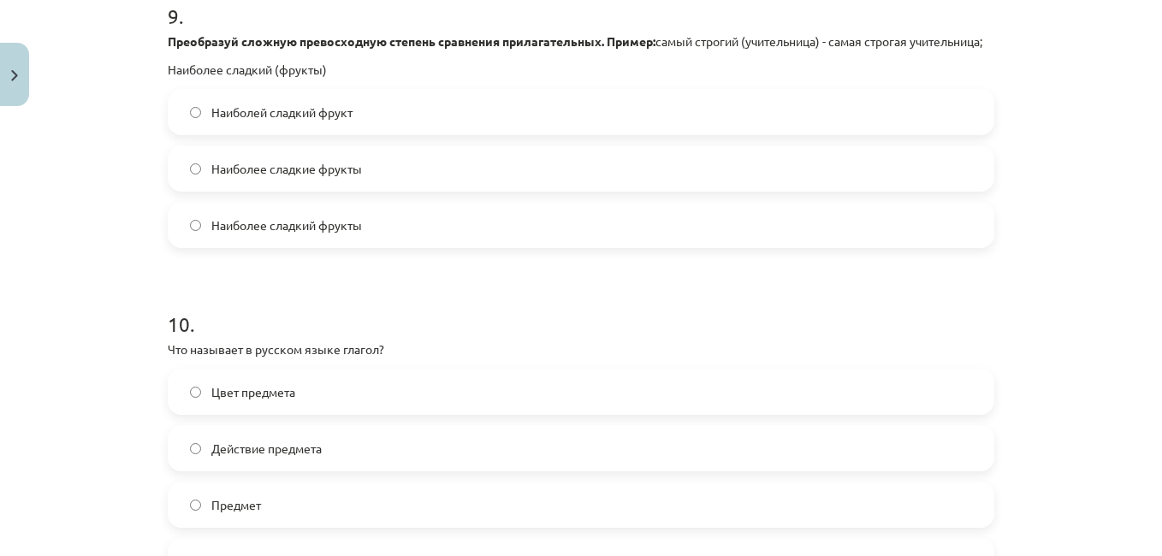
click at [543, 129] on label "Наиболей сладкий фрукт" at bounding box center [580, 112] width 823 height 43
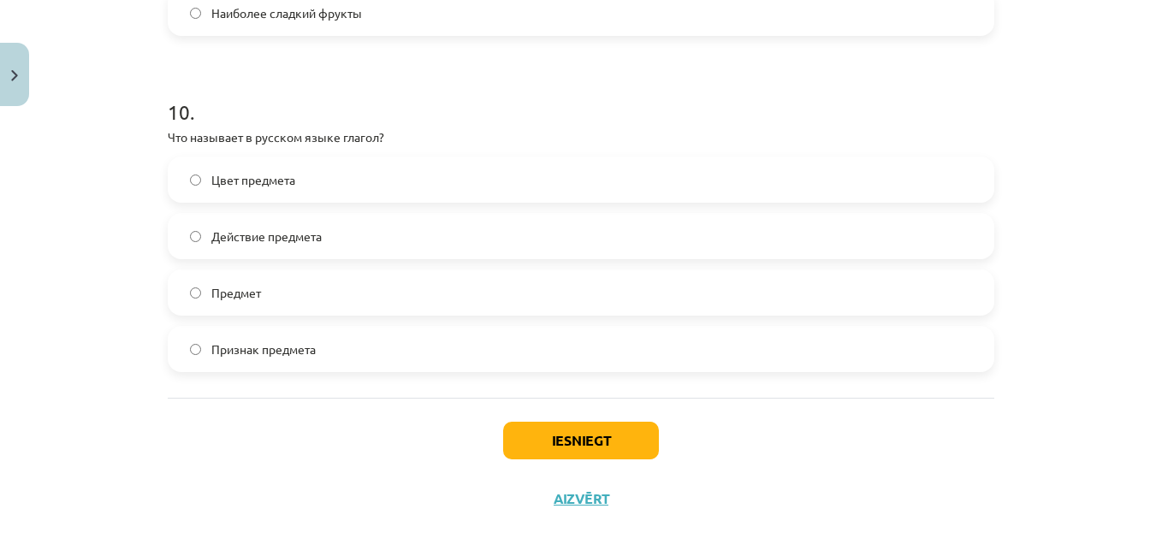
scroll to position [3427, 0]
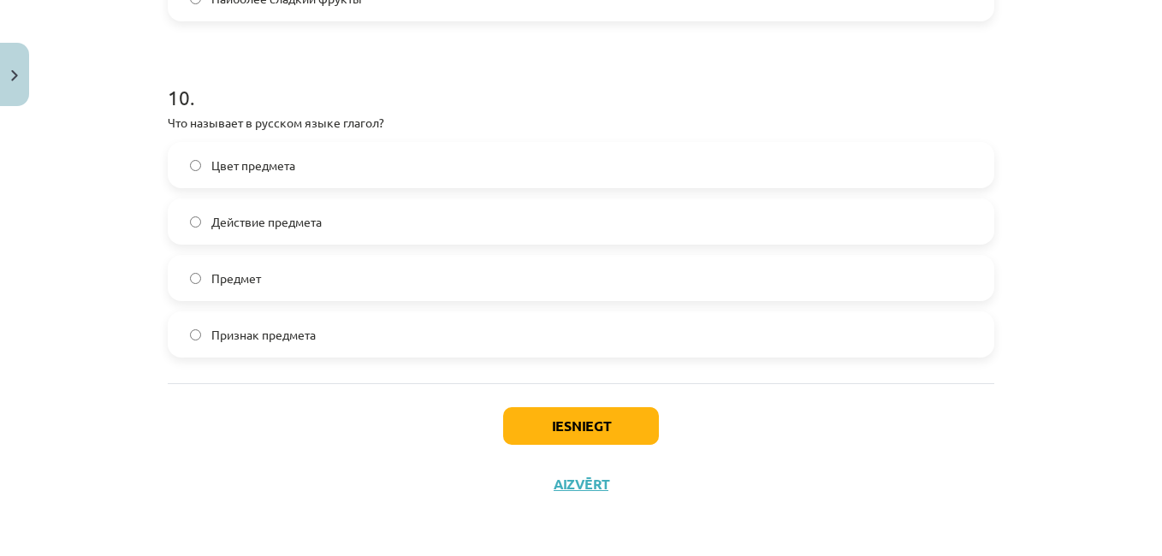
click at [387, 289] on label "Предмет" at bounding box center [580, 278] width 823 height 43
click at [589, 442] on button "Iesniegt" at bounding box center [581, 426] width 156 height 38
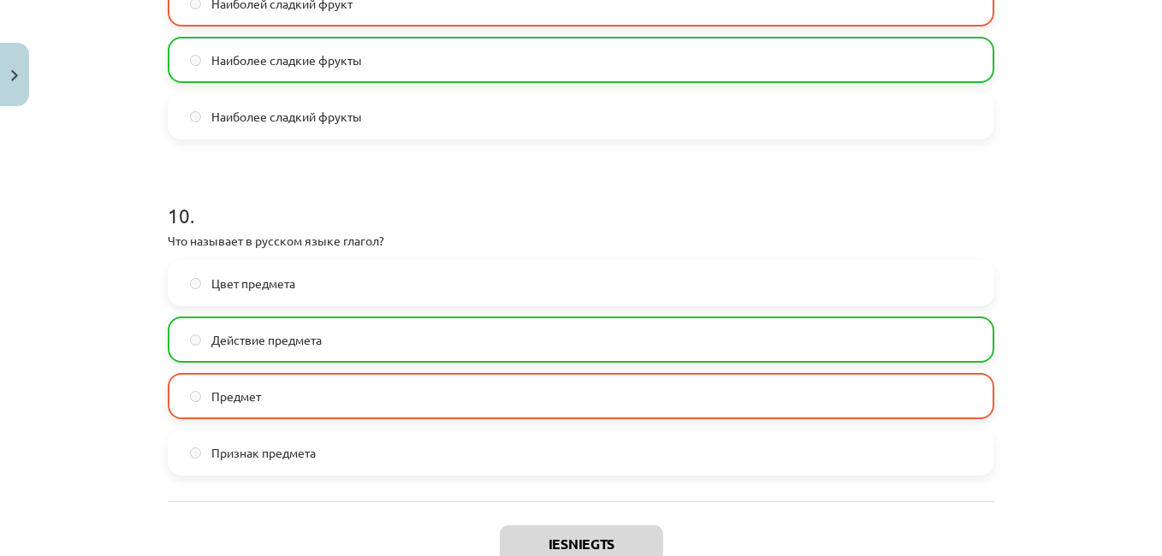
scroll to position [3484, 0]
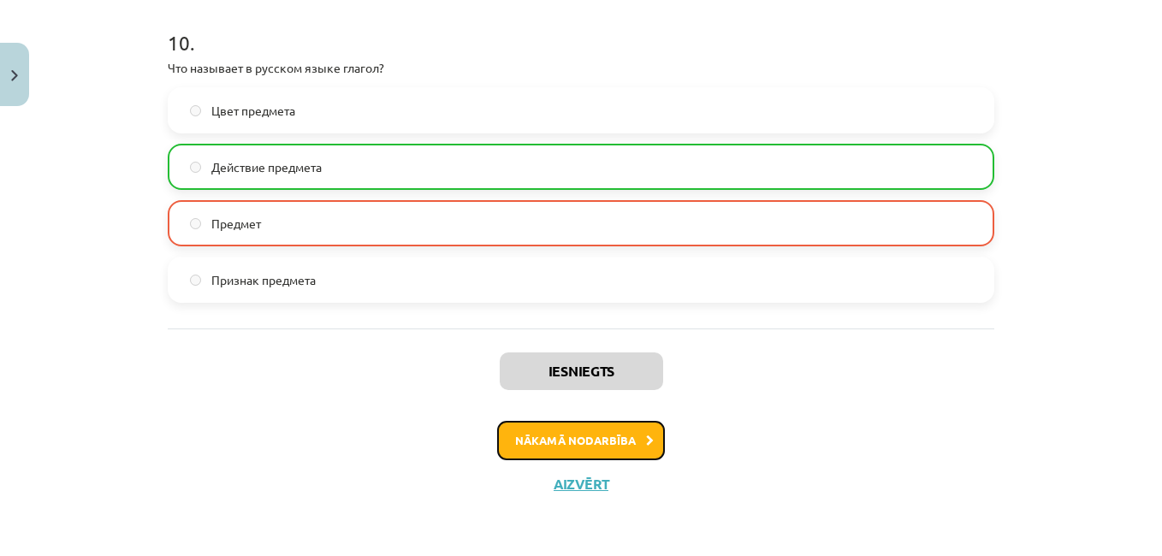
click at [606, 445] on button "Nākamā nodarbība" at bounding box center [581, 440] width 168 height 39
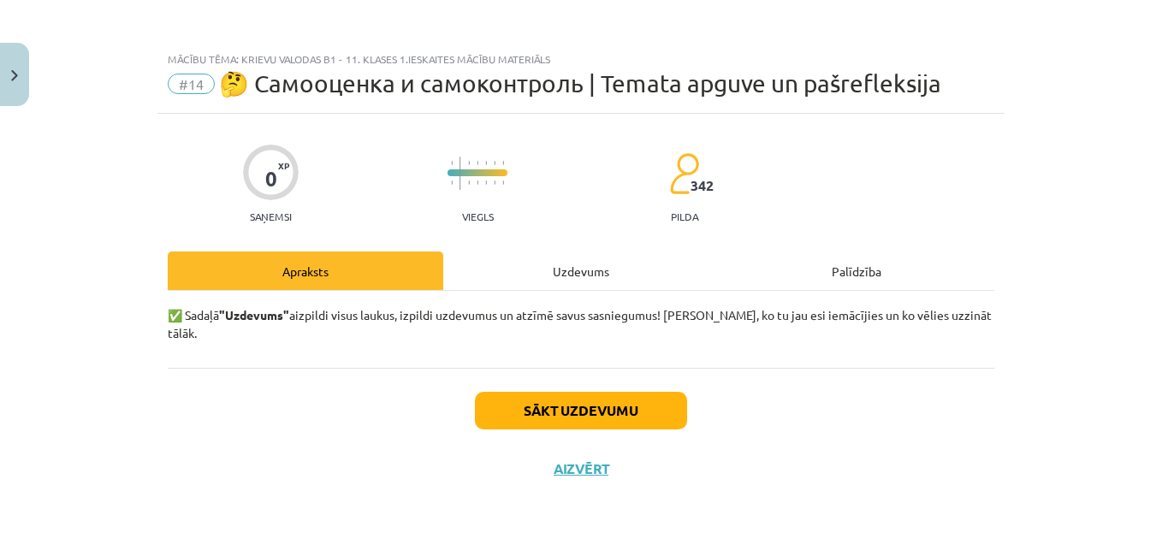
scroll to position [0, 0]
click at [626, 392] on button "Sākt uzdevumu" at bounding box center [581, 411] width 212 height 38
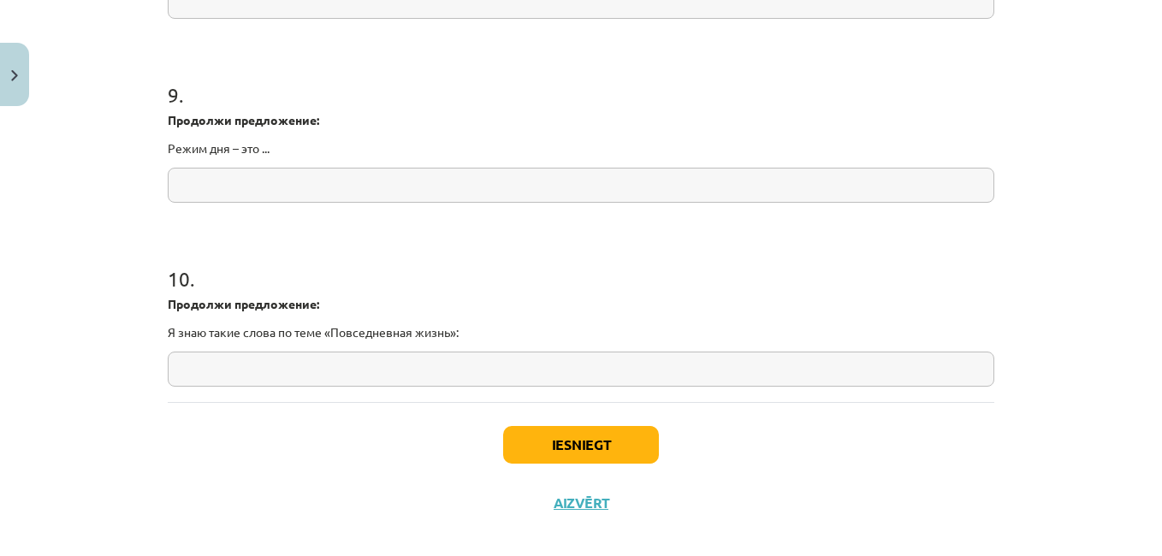
scroll to position [2353, 0]
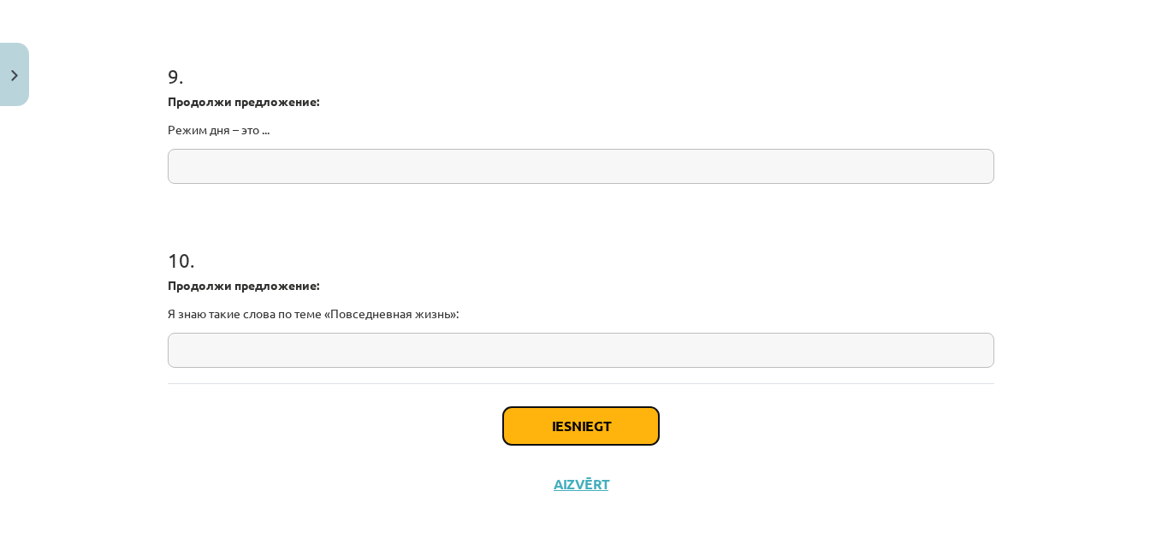
click at [595, 439] on button "Iesniegt" at bounding box center [581, 426] width 156 height 38
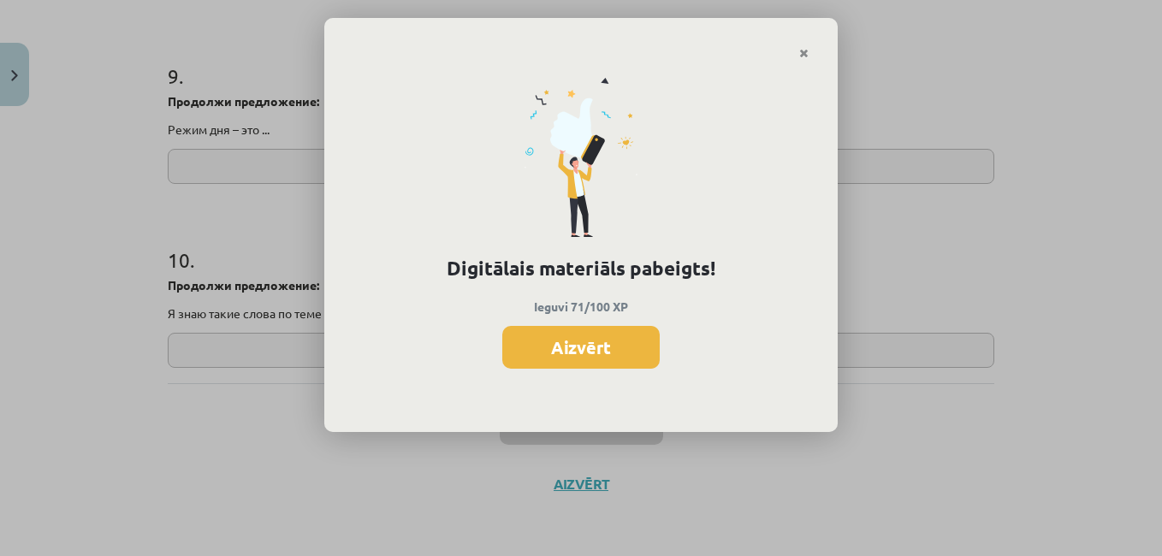
click at [601, 358] on button "Aizvērt" at bounding box center [580, 347] width 157 height 43
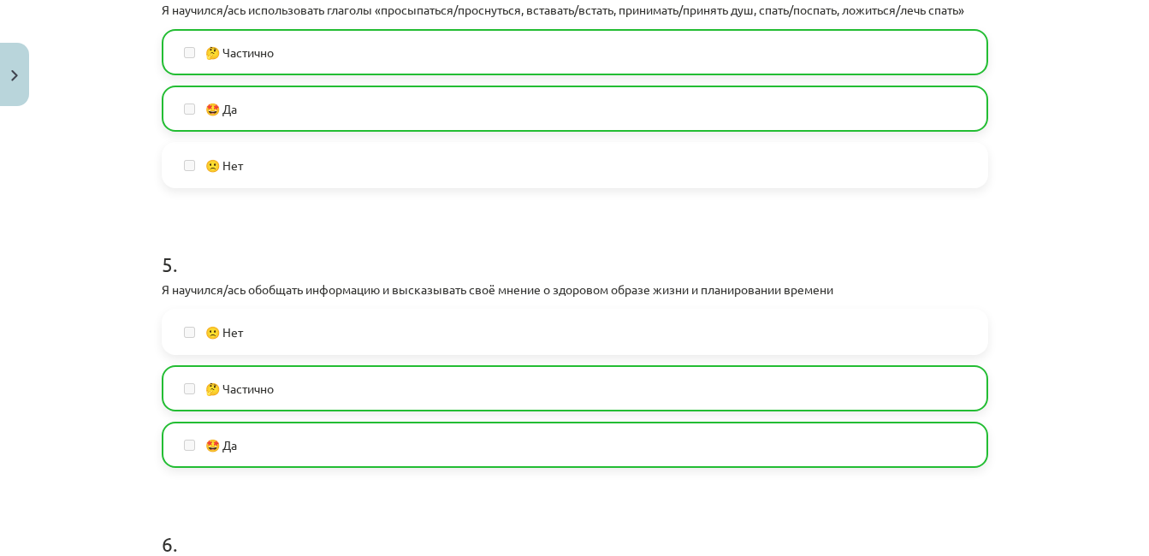
scroll to position [1209, 0]
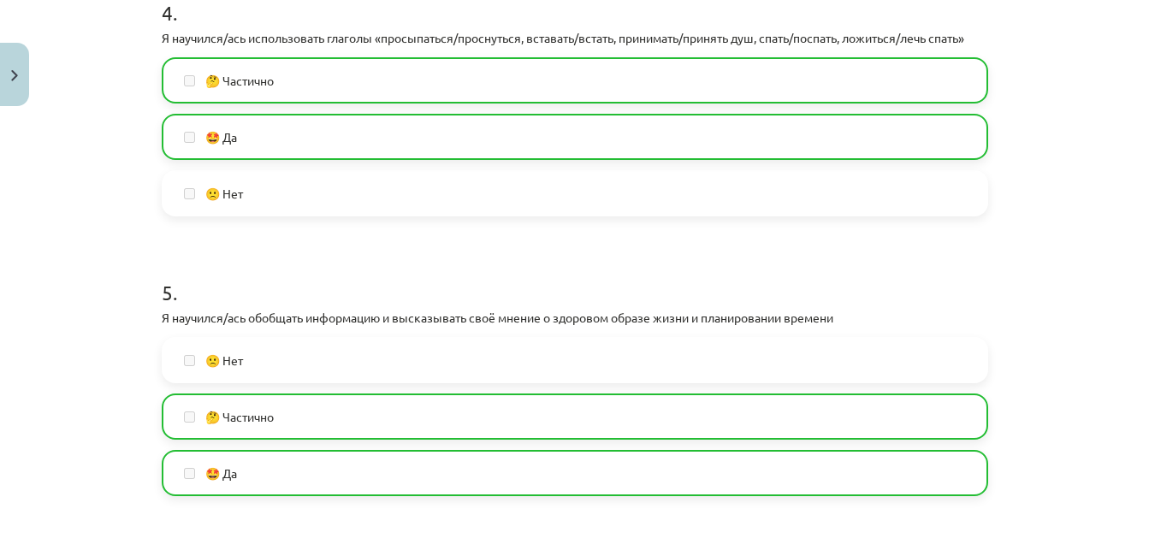
click at [13, 71] on img "Close" at bounding box center [14, 75] width 7 height 11
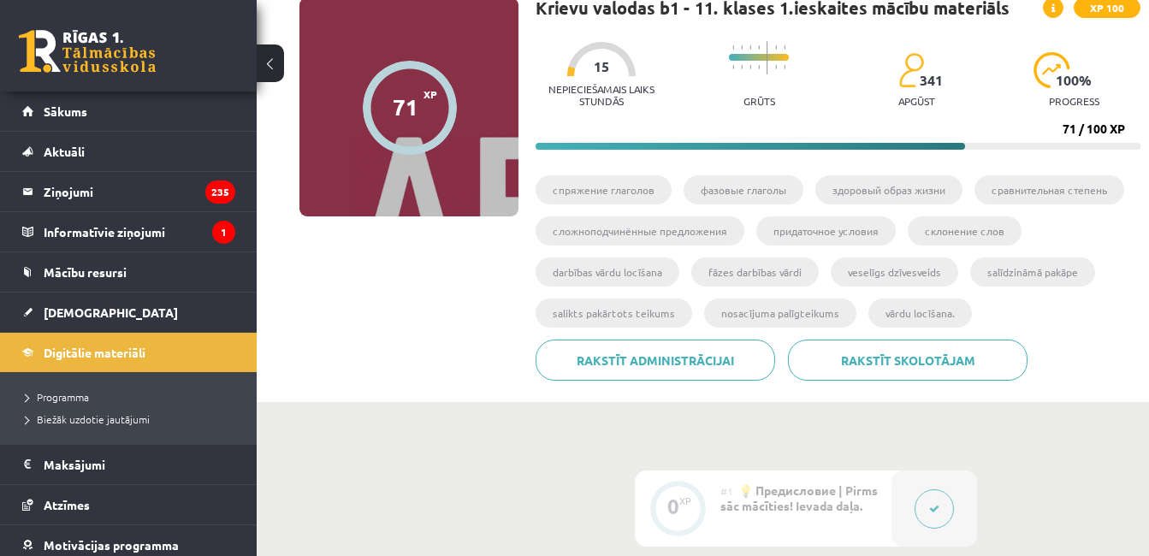
click at [121, 323] on link "[DEMOGRAPHIC_DATA]" at bounding box center [128, 312] width 213 height 39
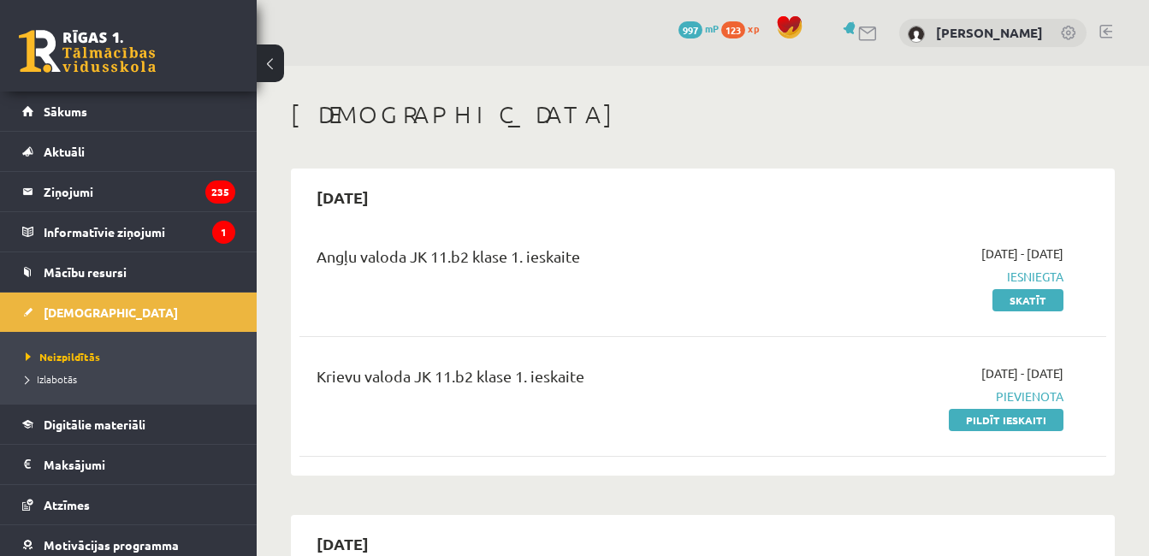
click at [1041, 418] on link "Pildīt ieskaiti" at bounding box center [1006, 420] width 115 height 22
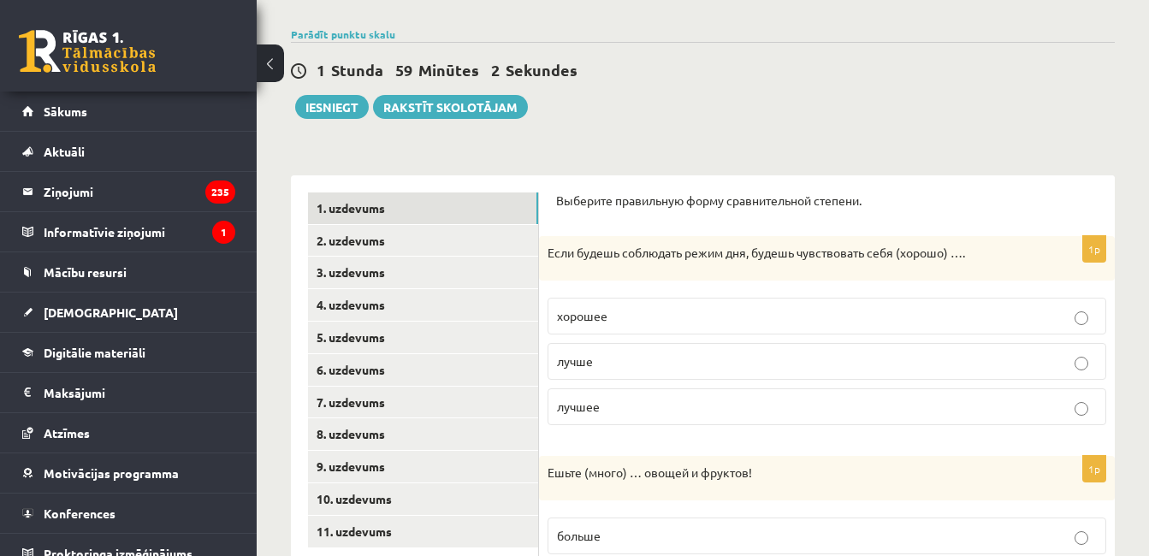
scroll to position [106, 0]
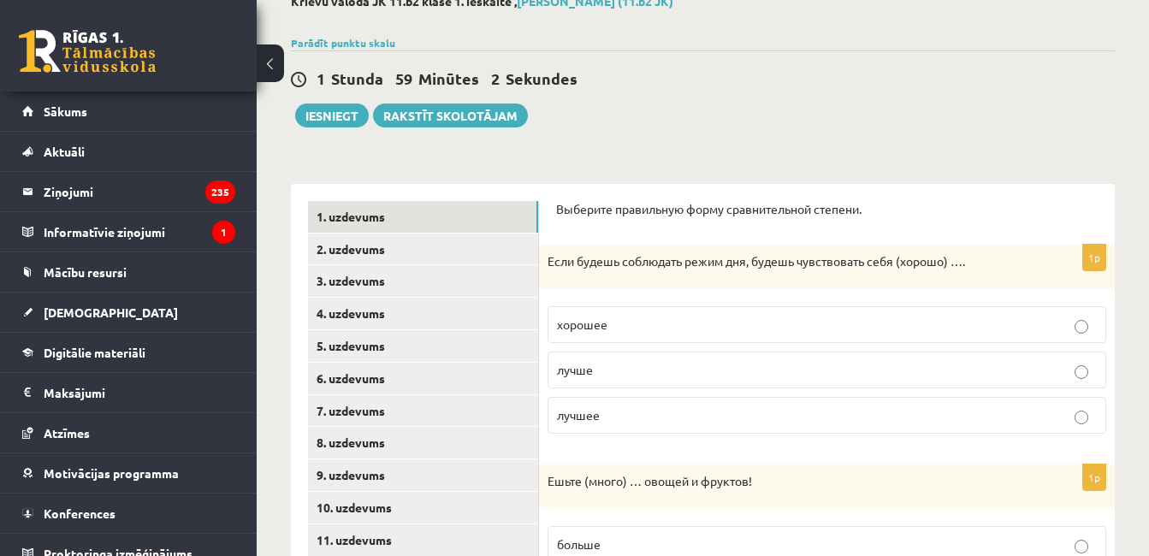
click at [454, 257] on link "2. uzdevums" at bounding box center [423, 250] width 230 height 32
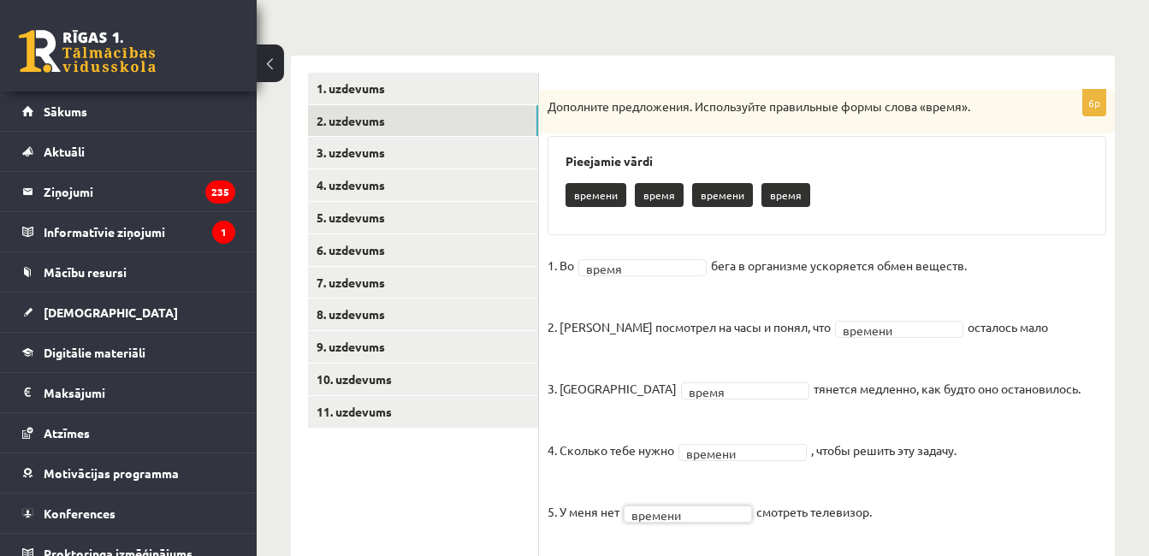
scroll to position [230, 0]
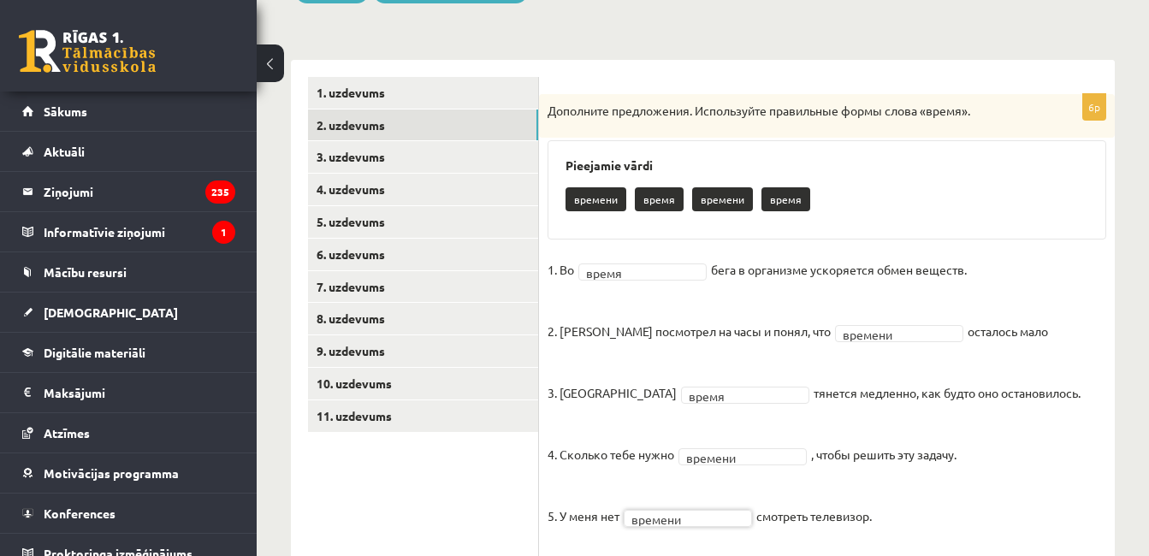
click at [487, 160] on link "3. uzdevums" at bounding box center [423, 157] width 230 height 32
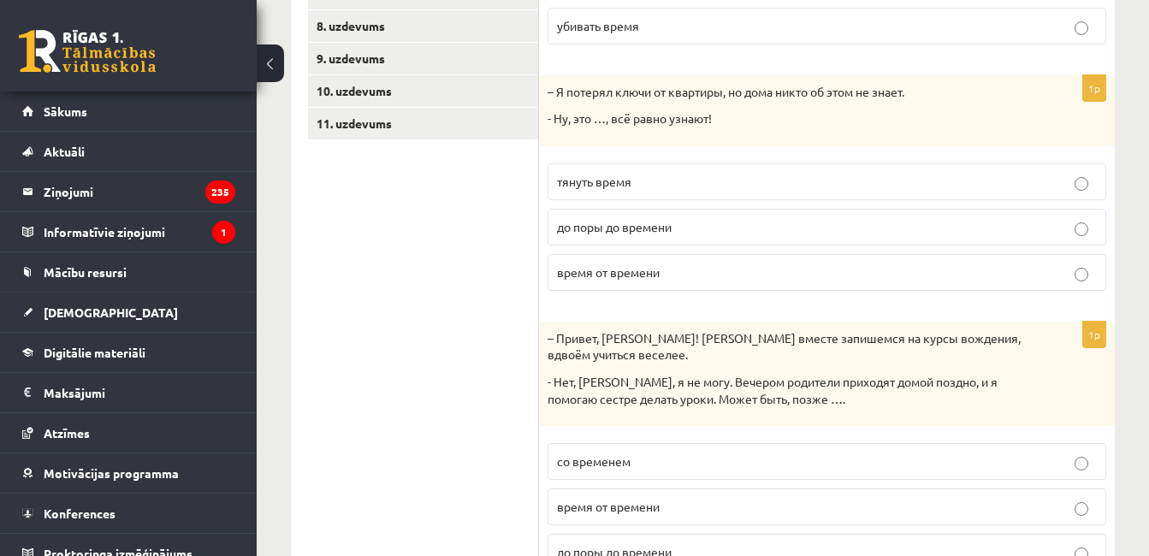
scroll to position [531, 0]
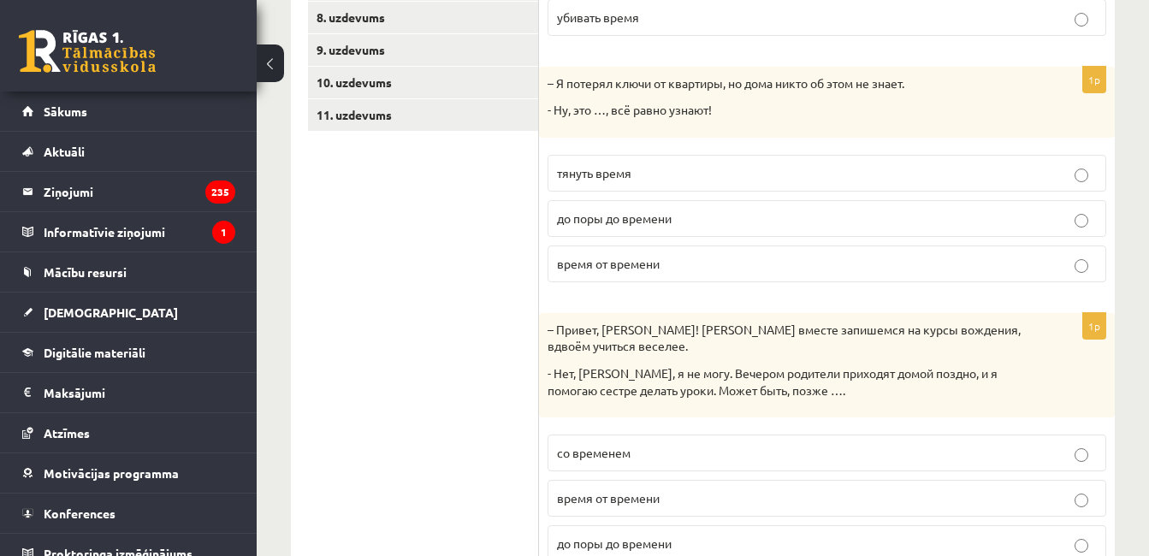
click at [1034, 223] on p "до поры до времени" at bounding box center [827, 219] width 540 height 18
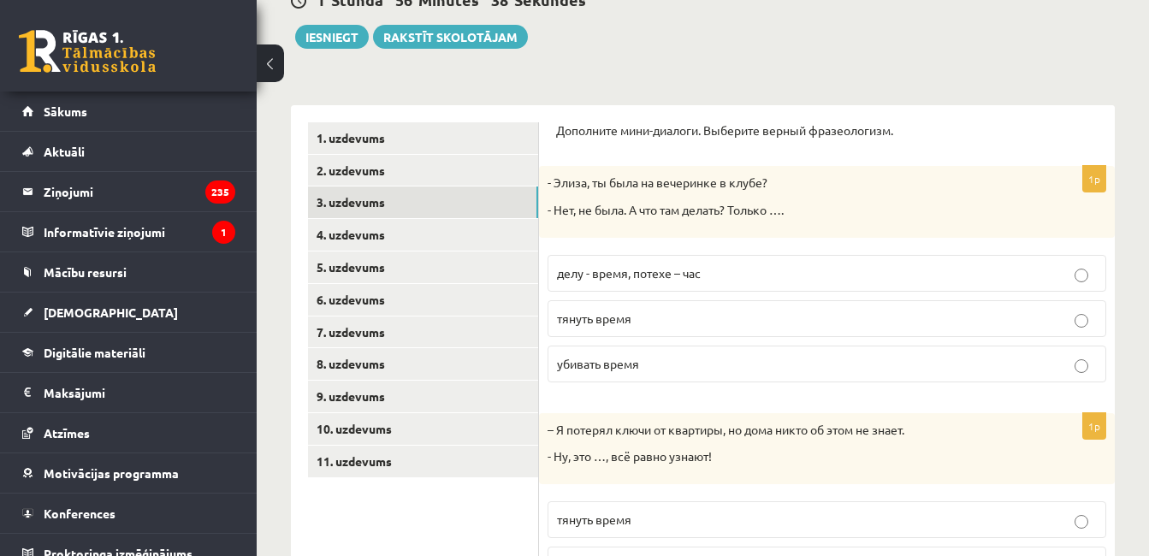
scroll to position [151, 0]
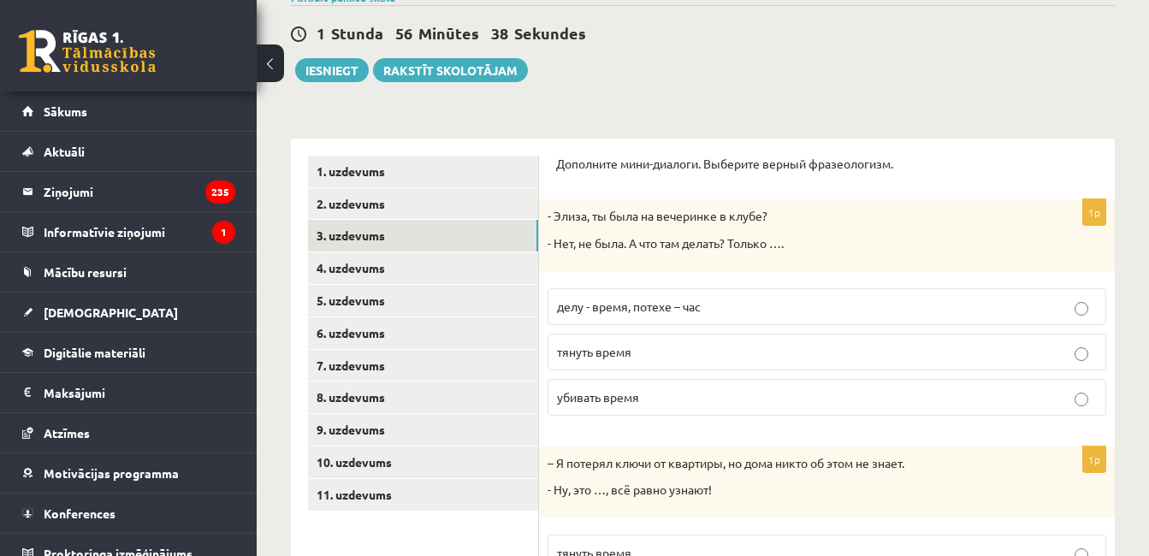
click at [479, 280] on link "4. uzdevums" at bounding box center [423, 268] width 230 height 32
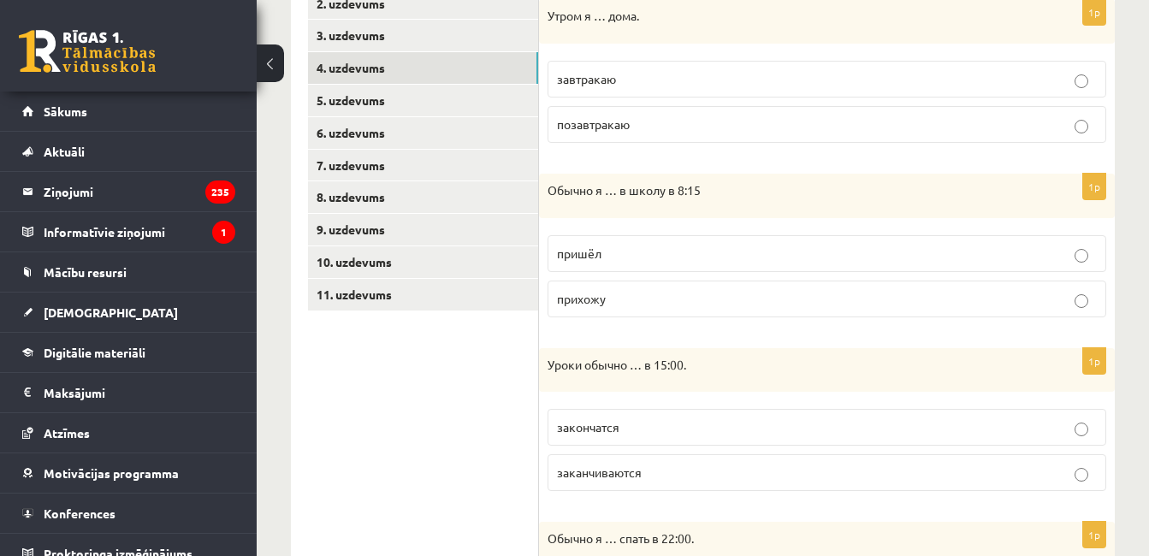
scroll to position [323, 0]
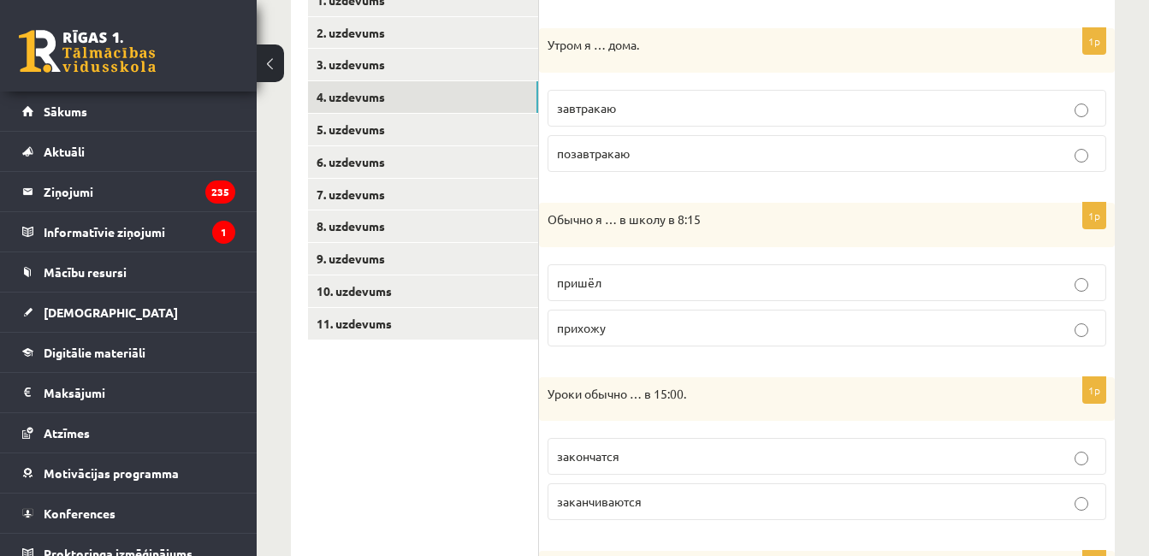
click at [492, 124] on link "5. uzdevums" at bounding box center [423, 130] width 230 height 32
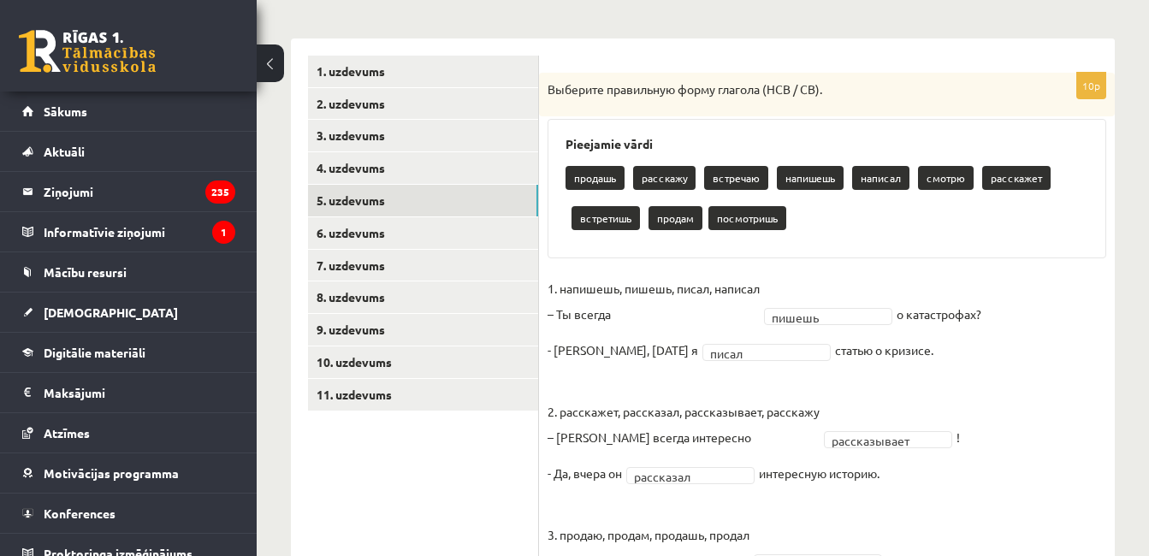
scroll to position [243, 0]
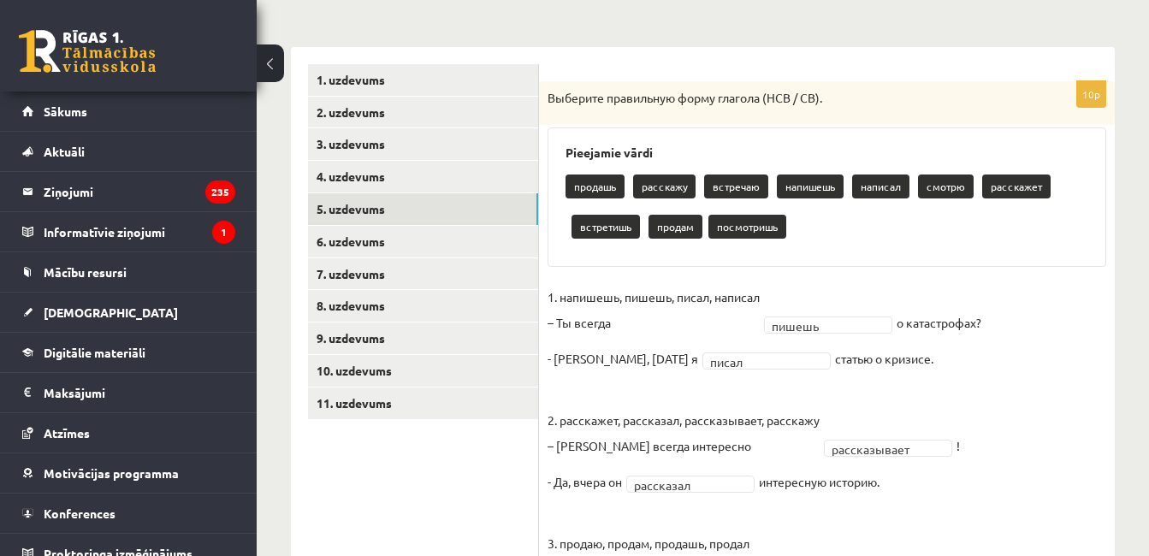
click at [434, 252] on link "6. uzdevums" at bounding box center [423, 242] width 230 height 32
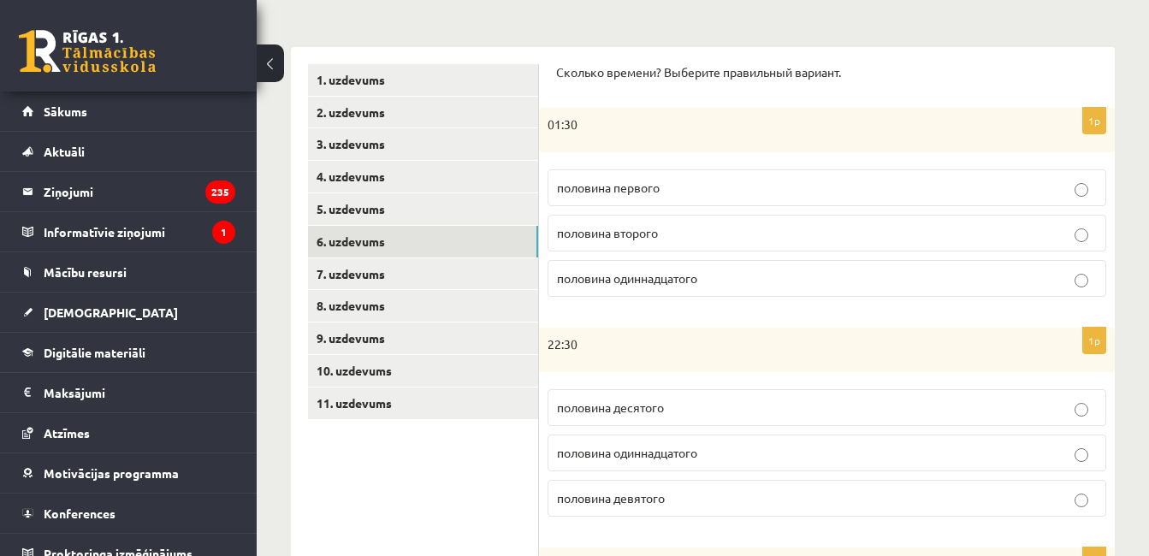
click at [1051, 234] on p "половина второго" at bounding box center [827, 233] width 540 height 18
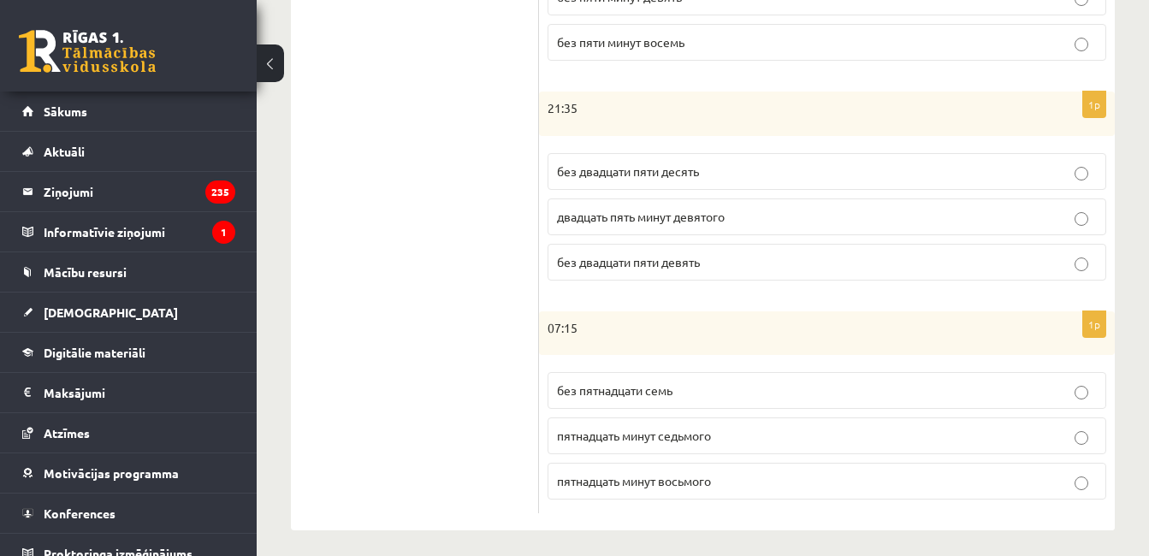
scroll to position [927, 0]
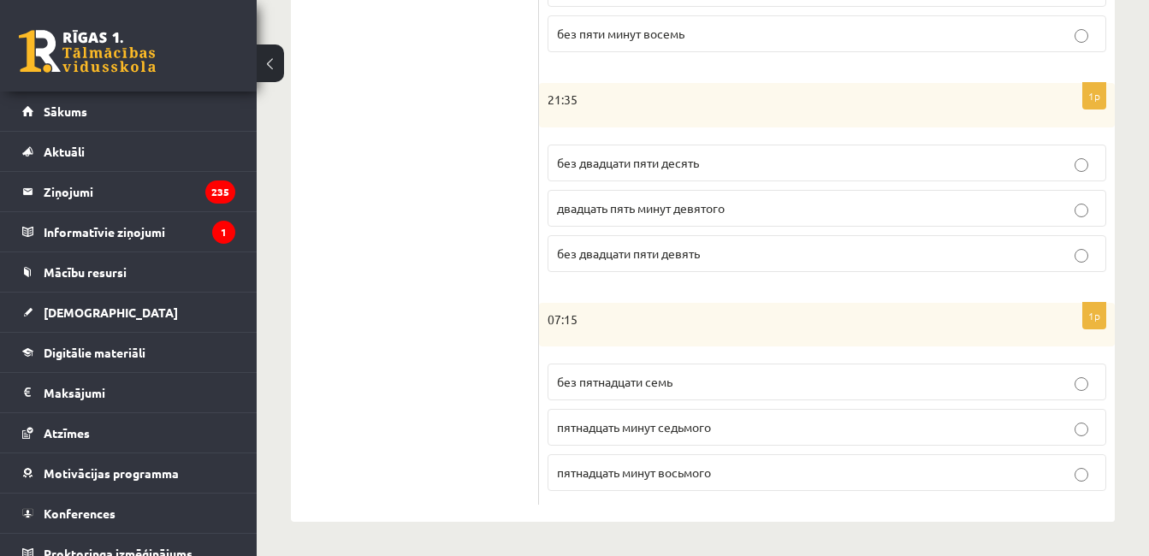
click at [1046, 476] on p "пятнадцать минут восьмого" at bounding box center [827, 473] width 540 height 18
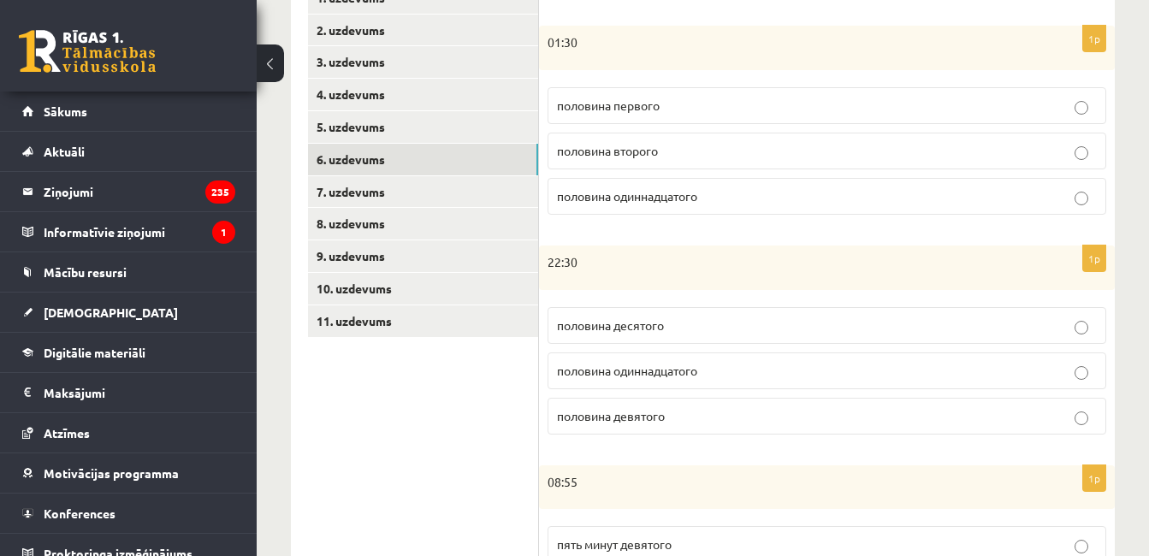
scroll to position [323, 0]
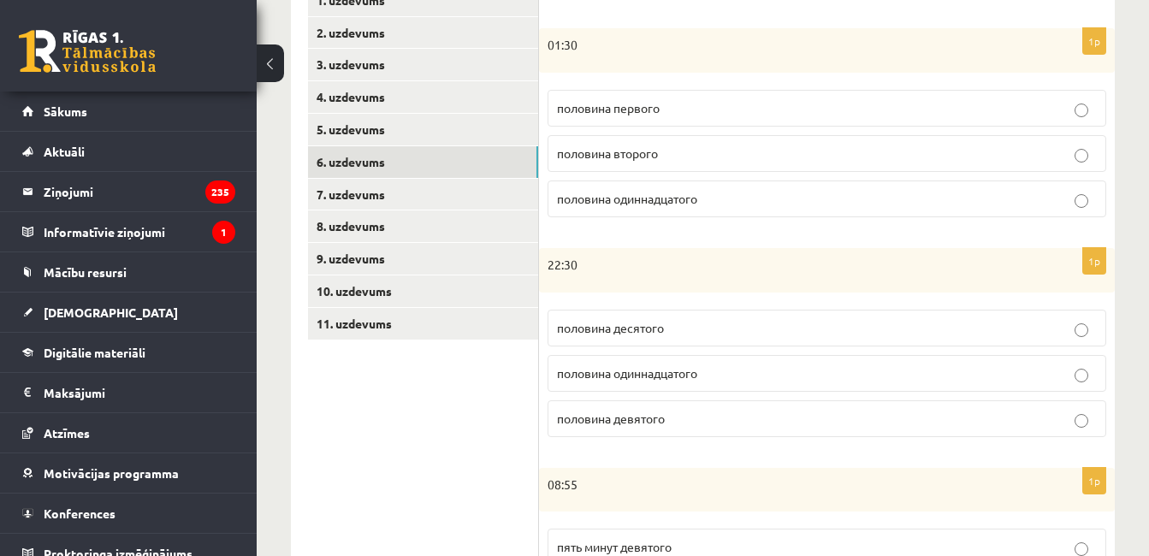
click at [470, 195] on link "7. uzdevums" at bounding box center [423, 195] width 230 height 32
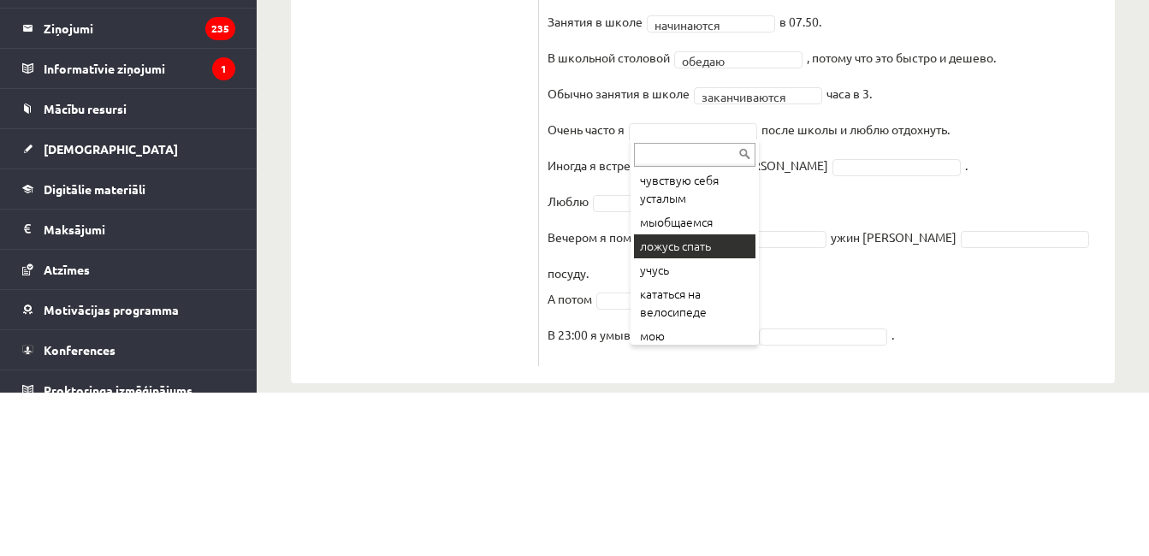
scroll to position [56, 0]
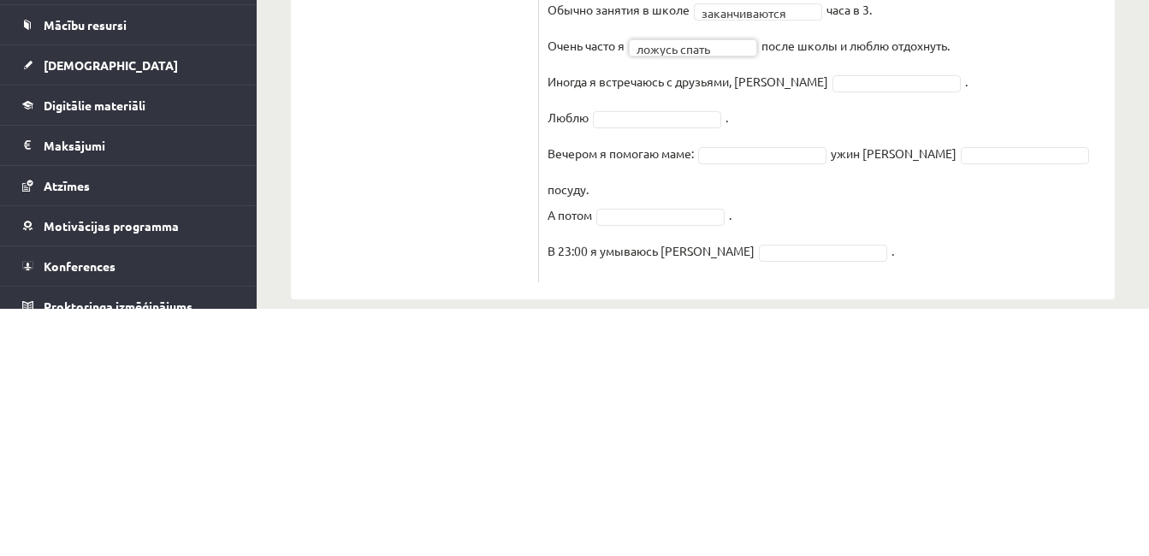
click at [816, 351] on fieldset "**********" at bounding box center [827, 244] width 559 height 554
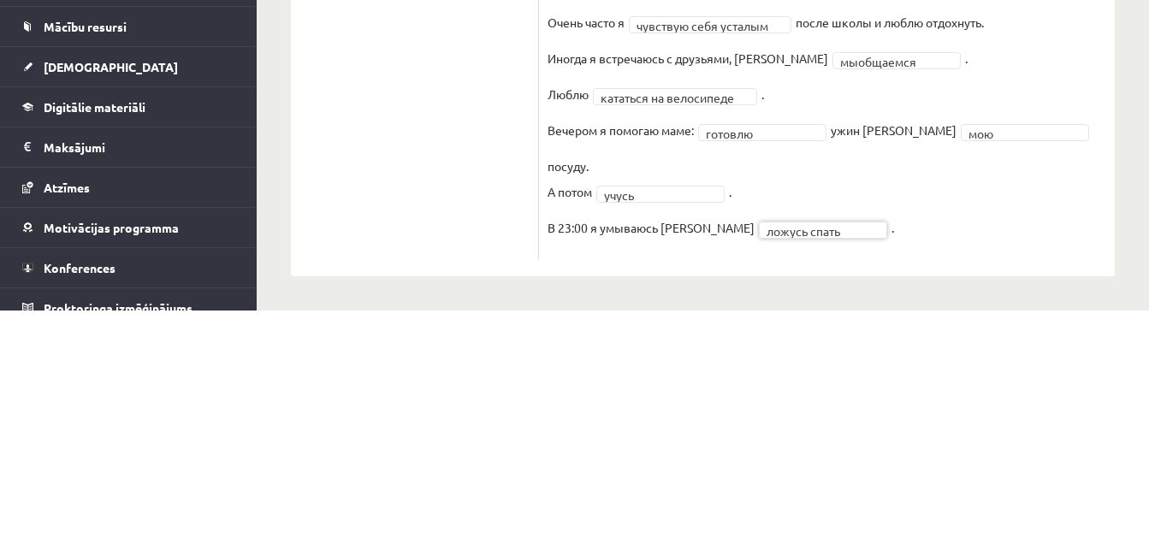
scroll to position [480, 0]
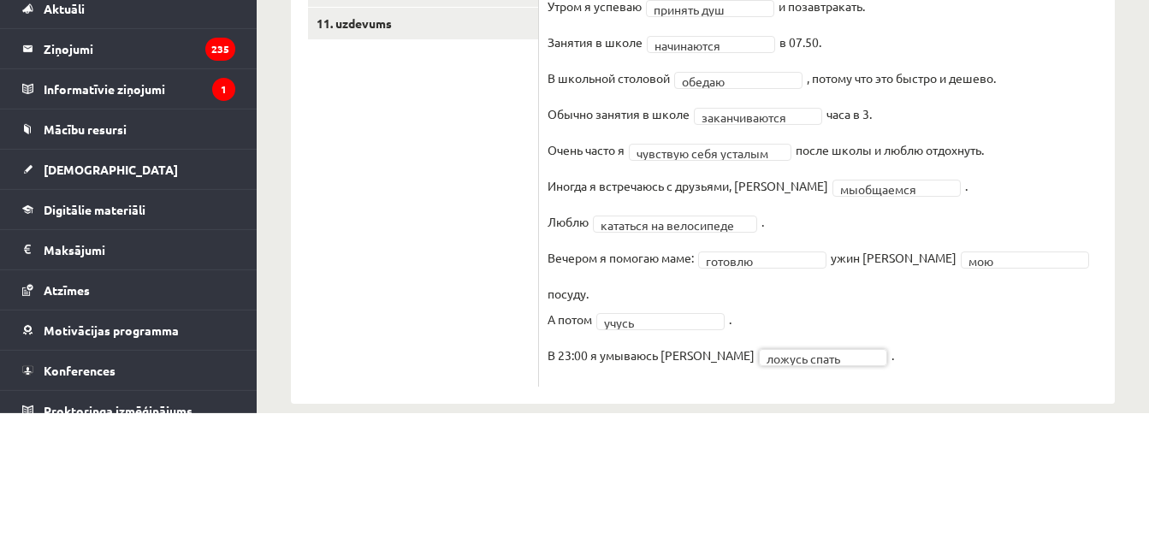
click at [411, 240] on ul "1. uzdevums 2. uzdevums 3. uzdevums 4. uzdevums 5. uzdevums 6. uzdevums 7. uzde…" at bounding box center [423, 178] width 231 height 702
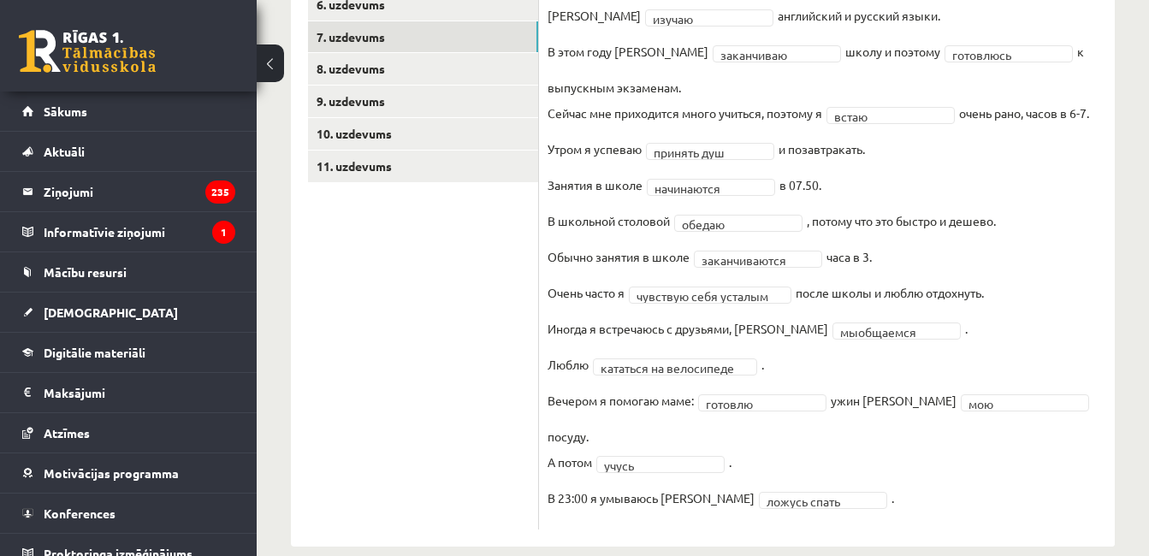
click at [487, 70] on link "8. uzdevums" at bounding box center [423, 69] width 230 height 32
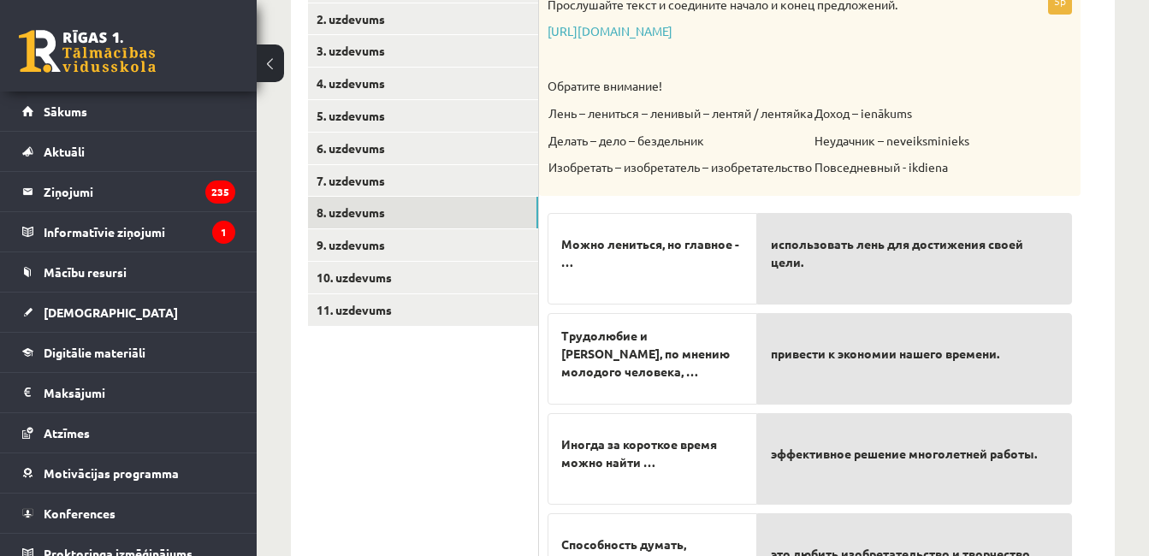
click at [1081, 203] on form "5p Прослушайте текст и соедините начало и конец предложений. [URL][DOMAIN_NAME]…" at bounding box center [827, 342] width 542 height 743
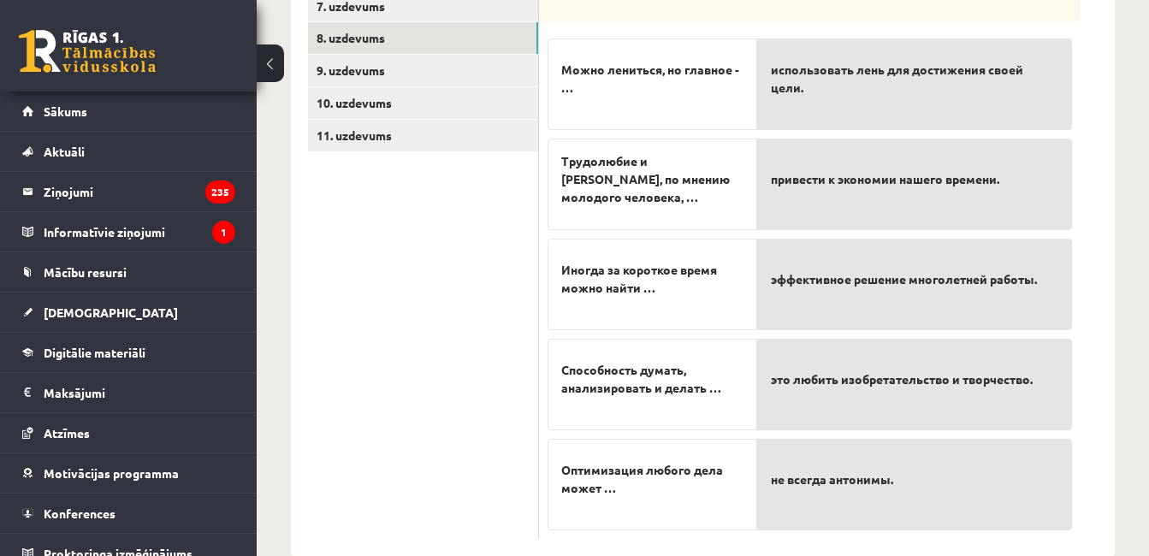
scroll to position [512, 0]
click at [1103, 210] on div "5p Прослушайте текст и соедините начало и конец предложений. [URL][DOMAIN_NAME]…" at bounding box center [827, 166] width 576 height 777
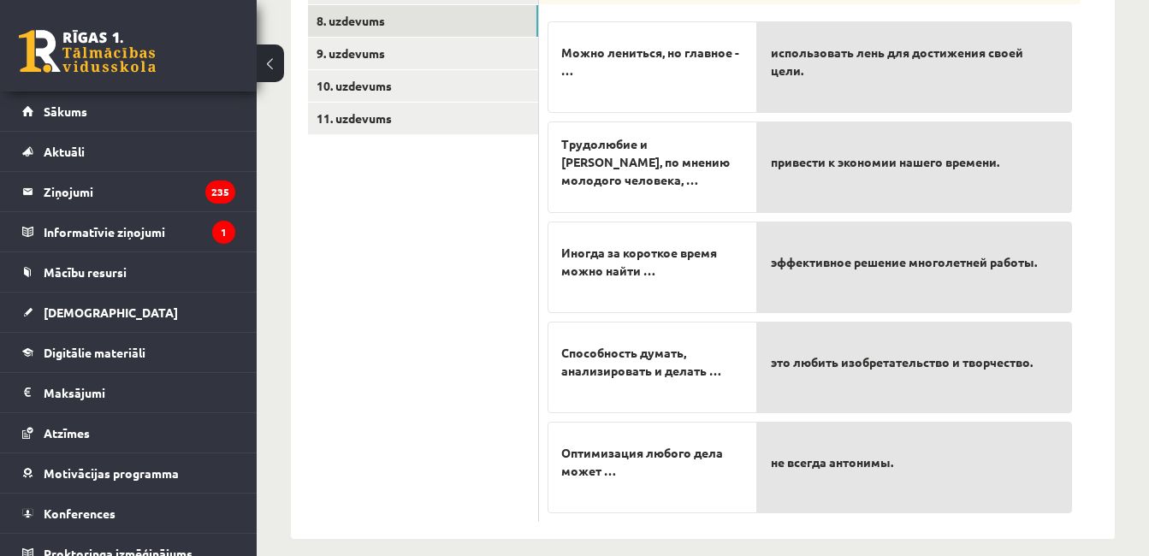
scroll to position [546, 0]
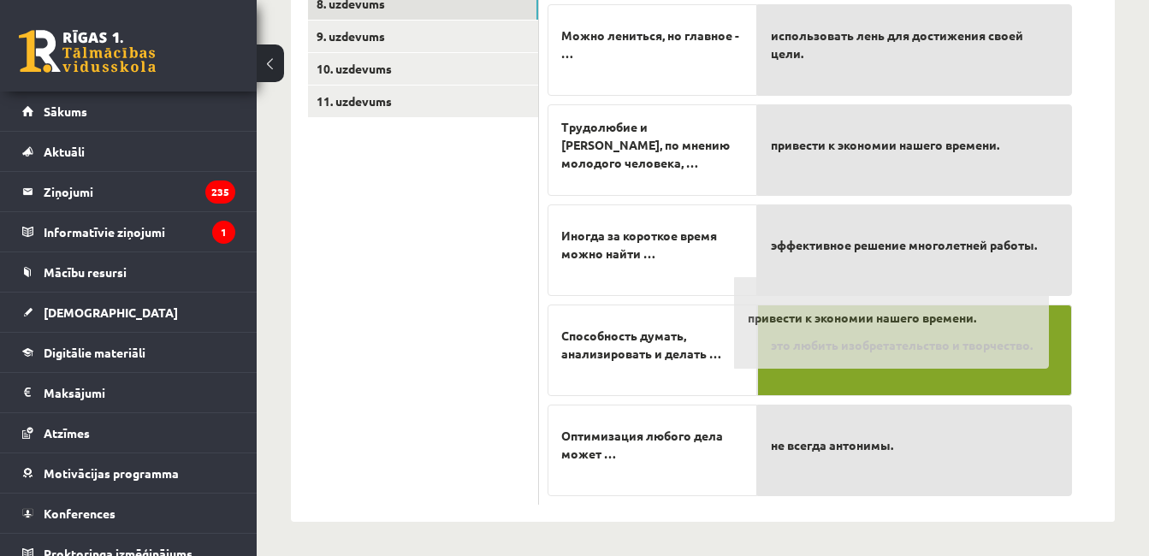
click at [940, 154] on span "привести к экономии нашего времени." at bounding box center [885, 145] width 228 height 18
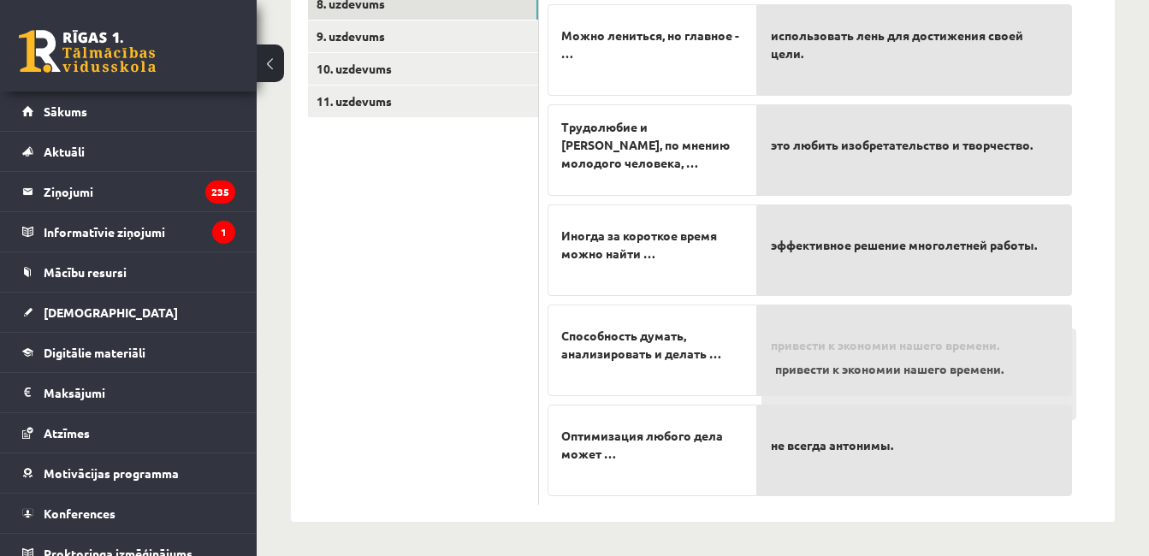
click at [952, 418] on p "не всегда антонимы." at bounding box center [914, 445] width 287 height 54
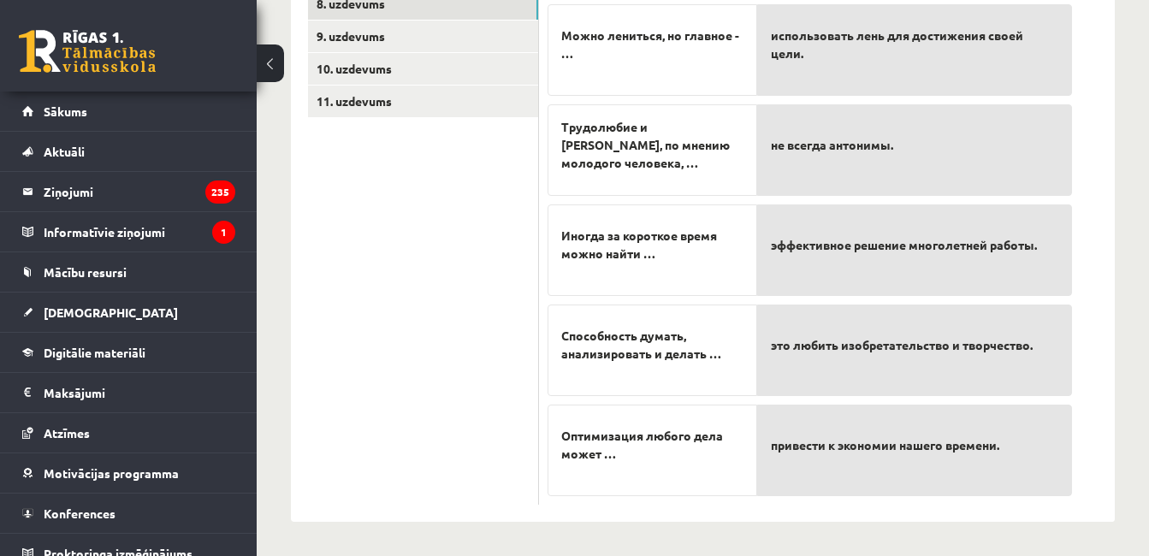
click at [939, 344] on span "это любить изобретательство и творчество." at bounding box center [902, 345] width 262 height 18
click at [443, 46] on link "9. uzdevums" at bounding box center [423, 37] width 230 height 32
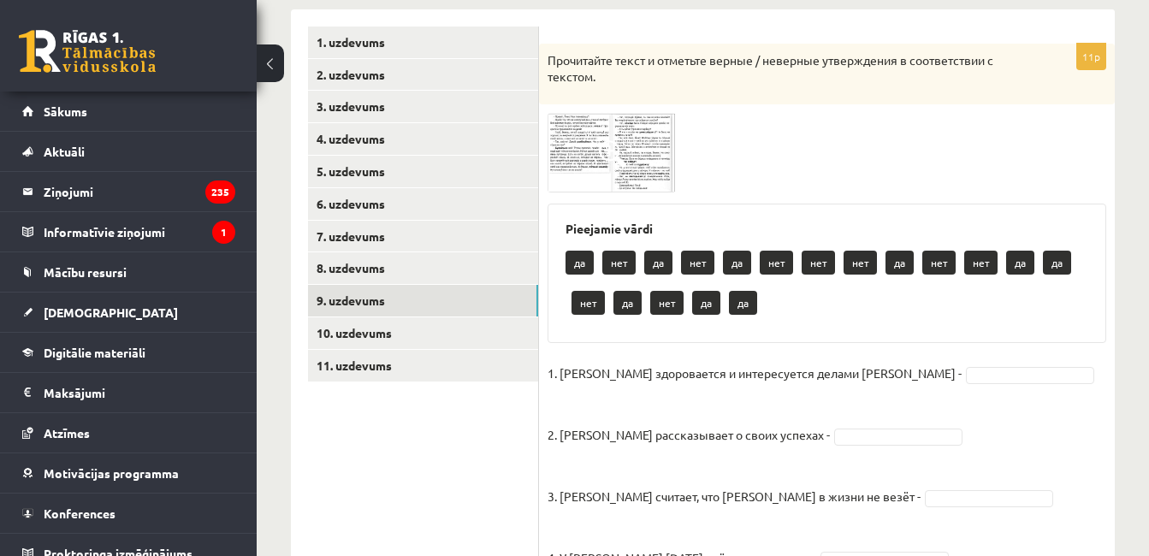
scroll to position [278, 0]
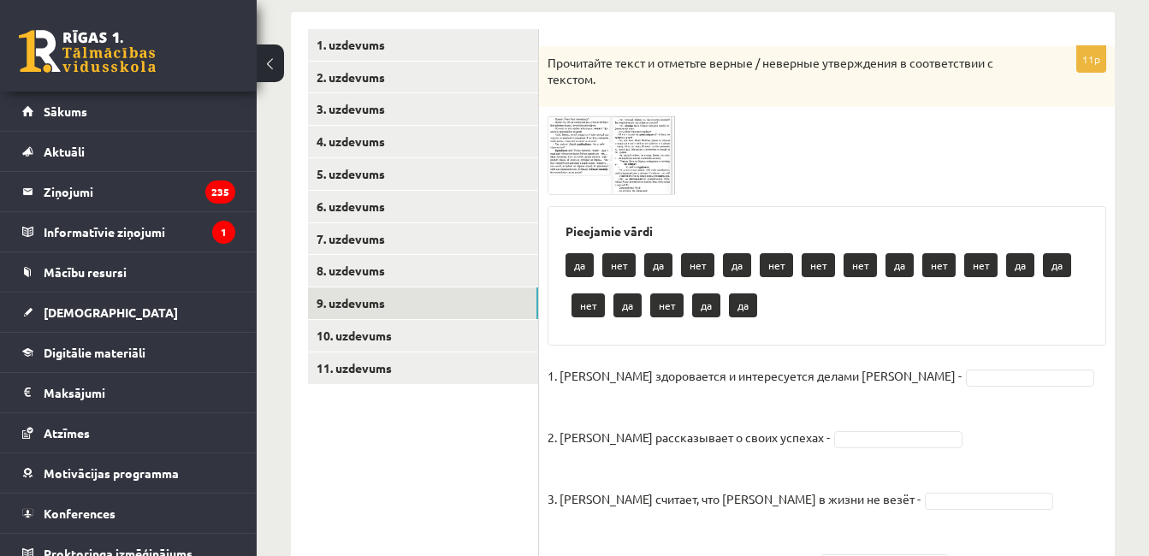
click at [597, 167] on img at bounding box center [612, 156] width 128 height 80
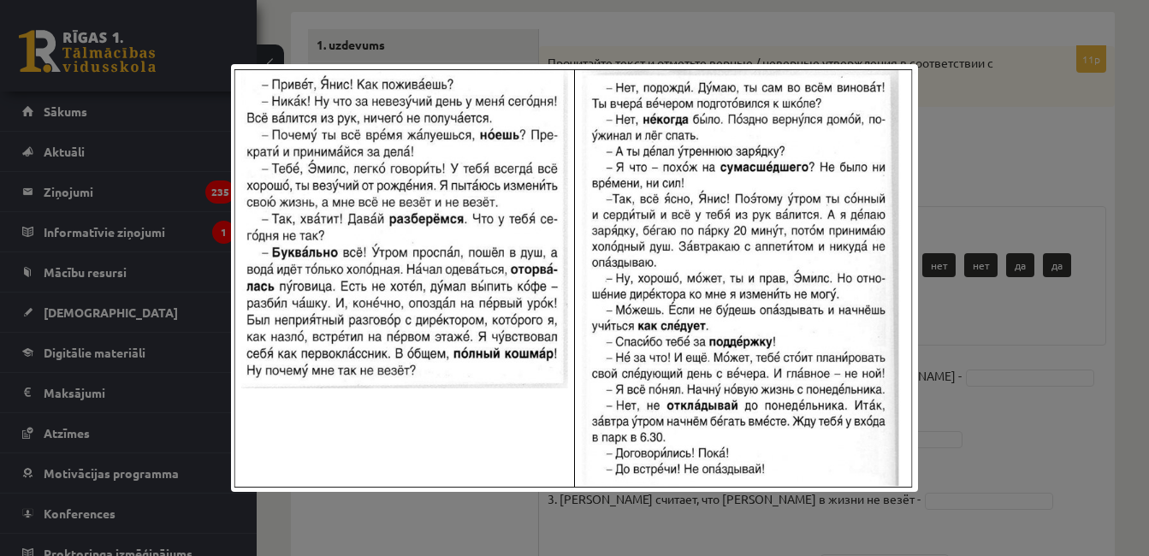
click at [997, 91] on div at bounding box center [574, 278] width 1149 height 556
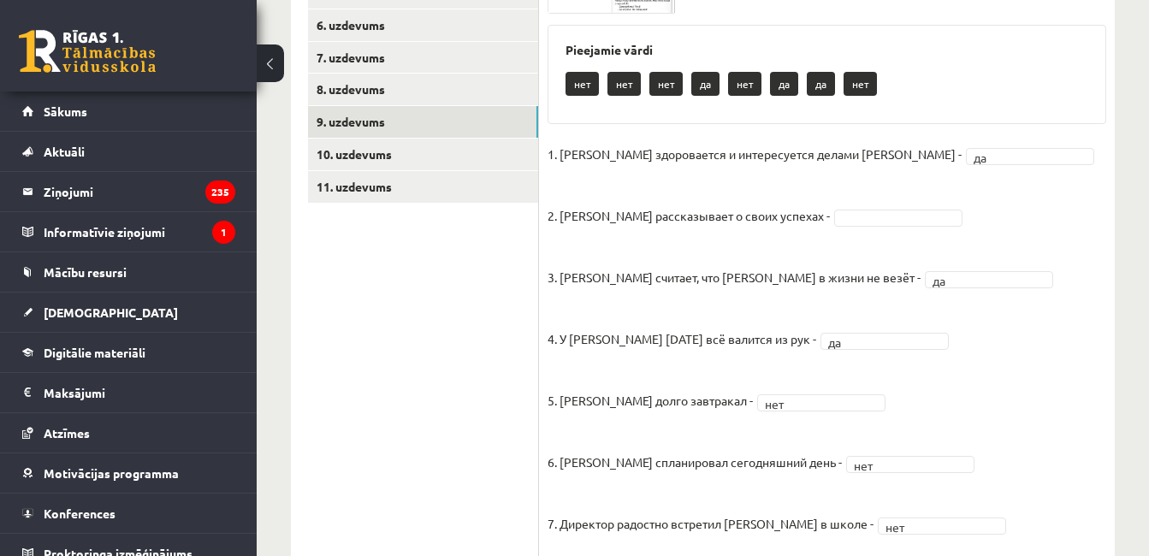
scroll to position [456, 0]
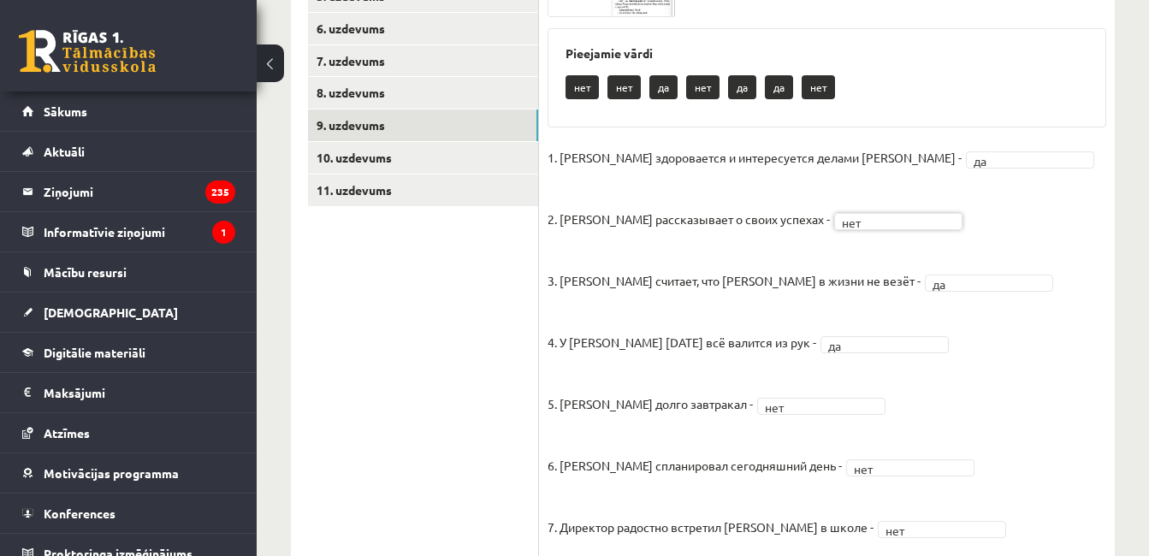
click at [421, 170] on link "10. uzdevums" at bounding box center [423, 158] width 230 height 32
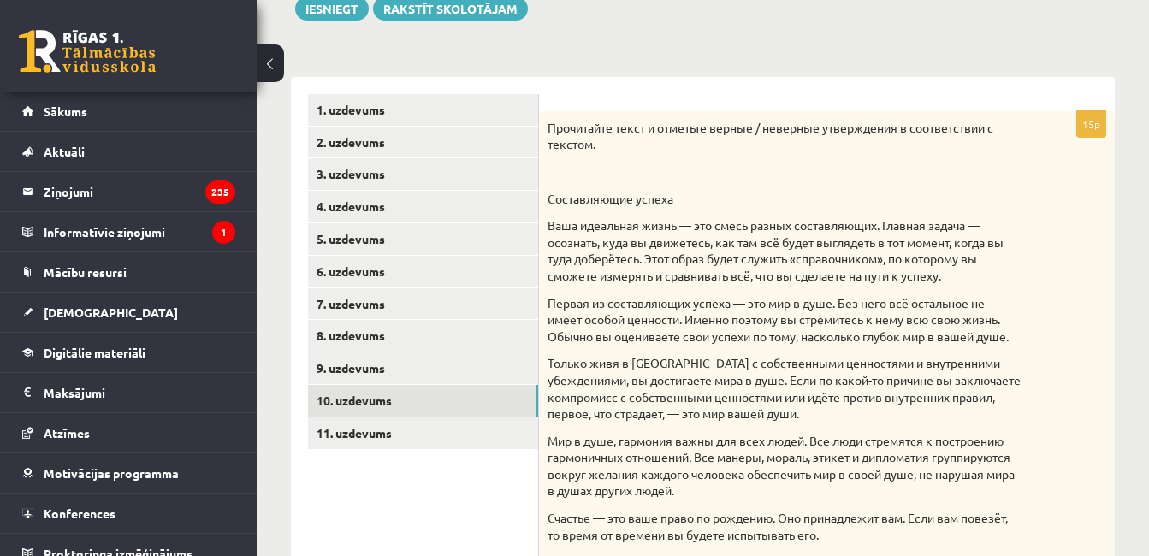
scroll to position [0, 0]
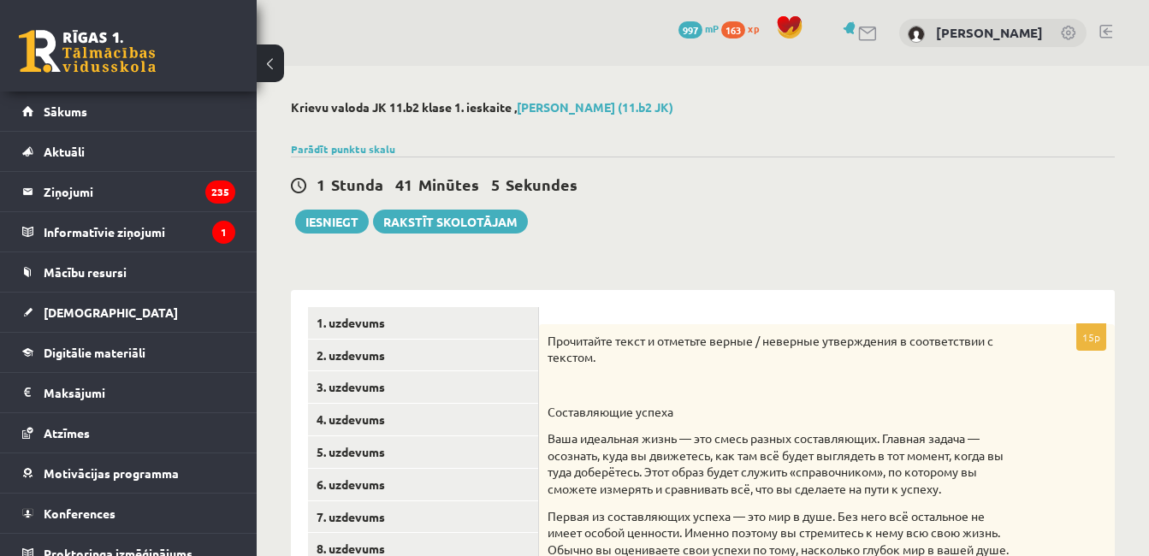
click at [894, 456] on p "Ваша идеальная жизнь — это смесь разных составляющих. Главная задача — осознать…" at bounding box center [784, 463] width 473 height 67
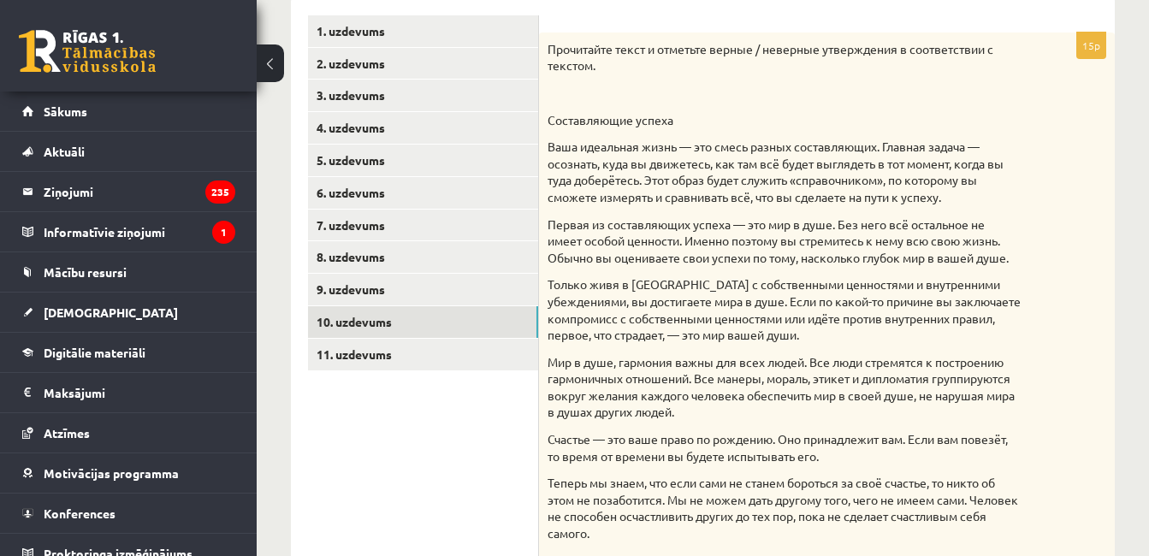
click at [1086, 228] on div "Прочитайте текст и отметьте верные / неверные утверждения в соответствии с текс…" at bounding box center [827, 432] width 576 height 798
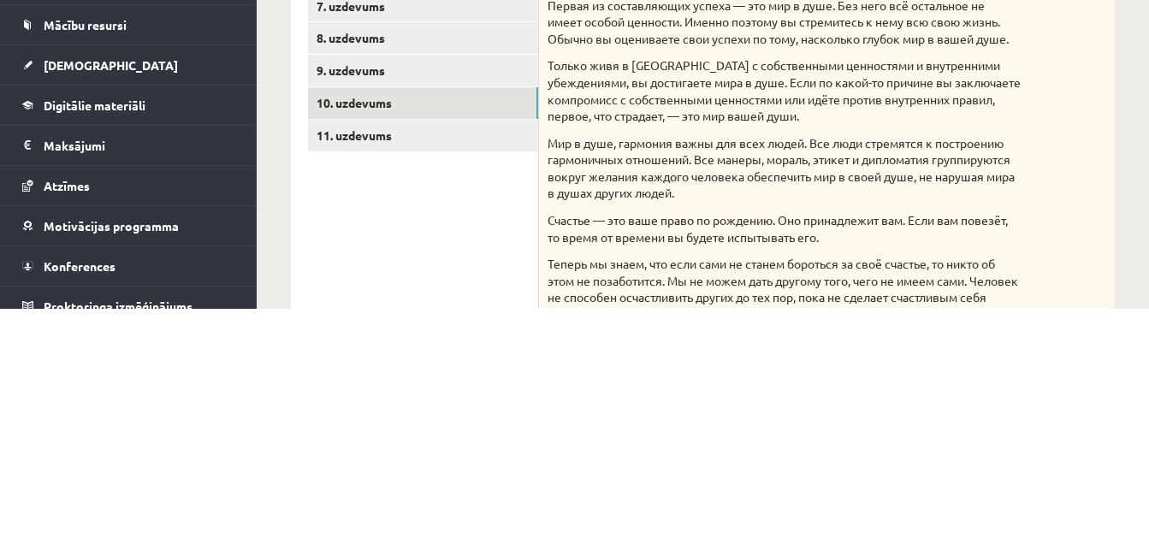
scroll to position [265, 0]
click at [469, 384] on link "11. uzdevums" at bounding box center [423, 381] width 230 height 32
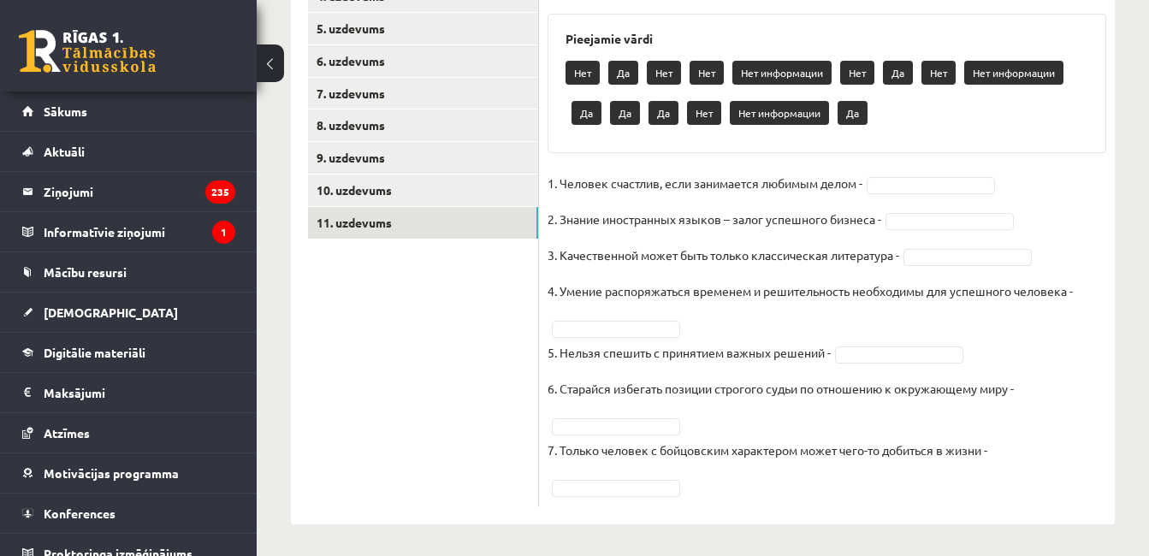
scroll to position [0, 0]
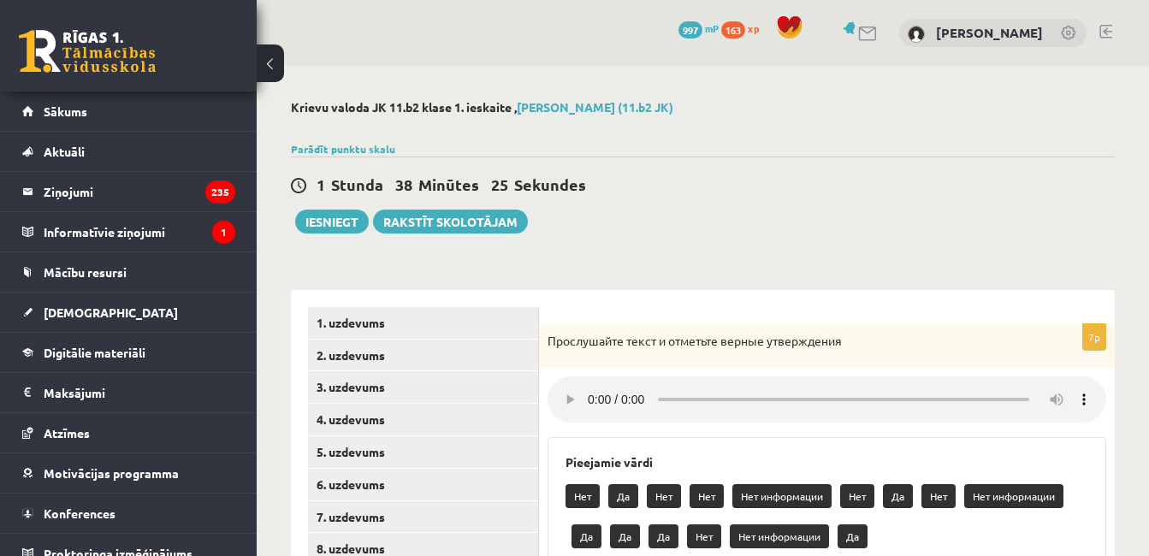
click at [1145, 115] on div "Krievu valoda JK 11.b2 klase 1. ieskaite , Nikola Muižniece (11.b2 JK) Parādīt …" at bounding box center [703, 524] width 892 height 916
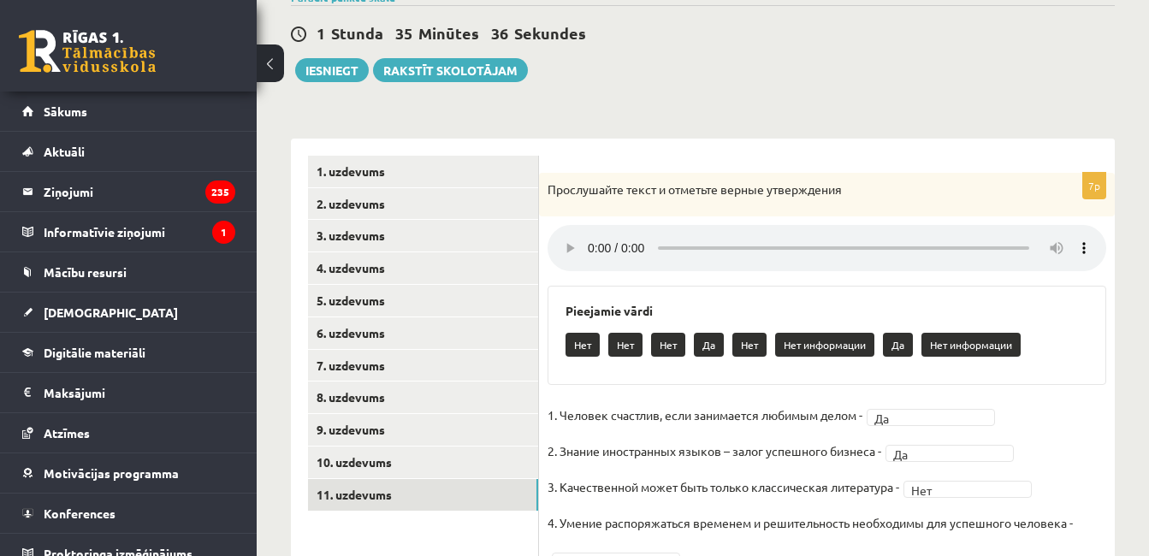
scroll to position [145, 0]
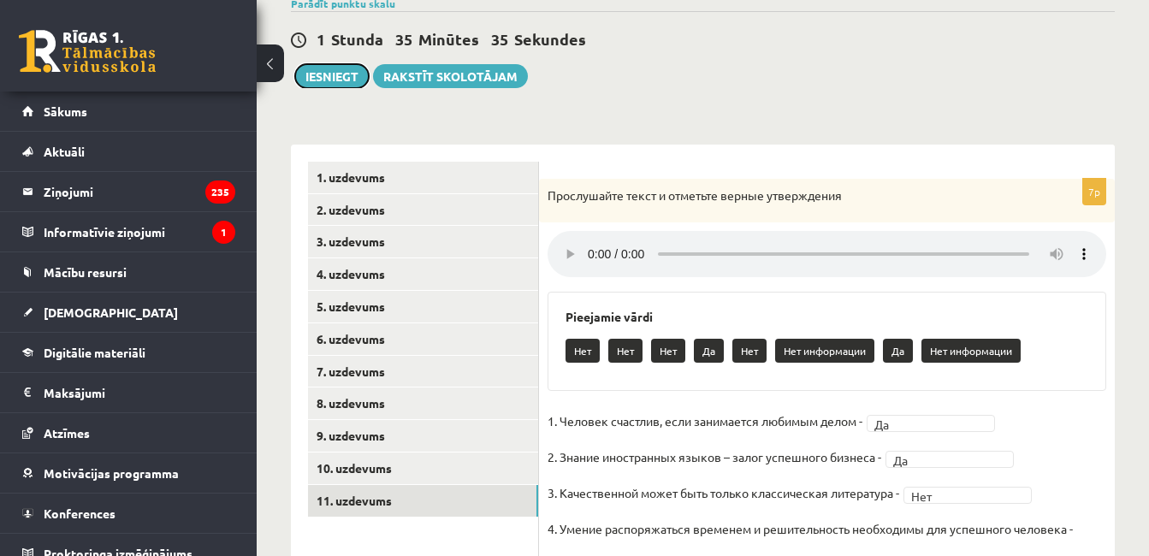
click at [347, 75] on button "Iesniegt" at bounding box center [332, 76] width 74 height 24
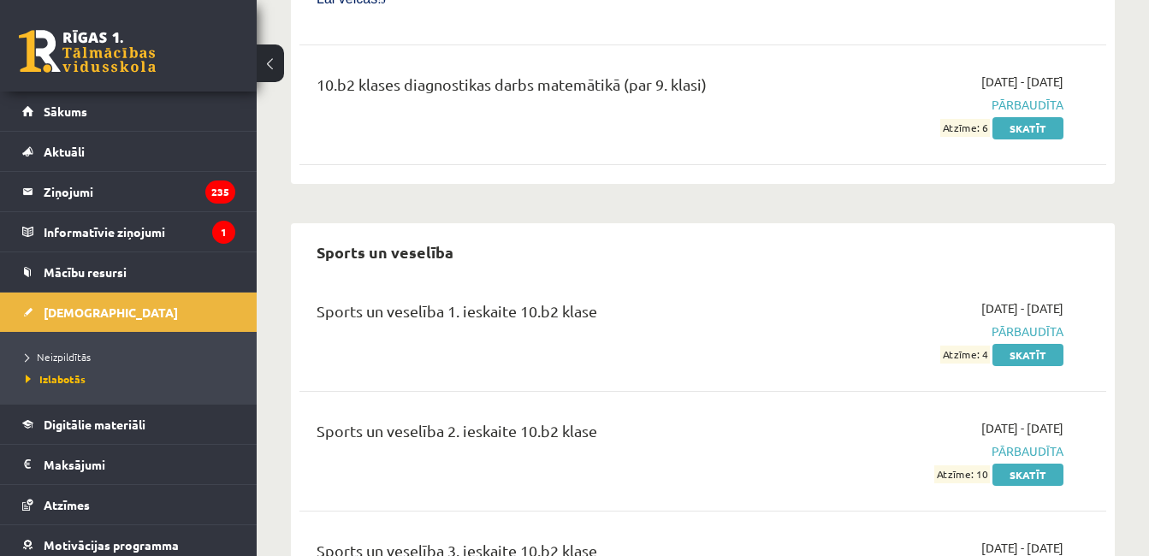
scroll to position [9297, 0]
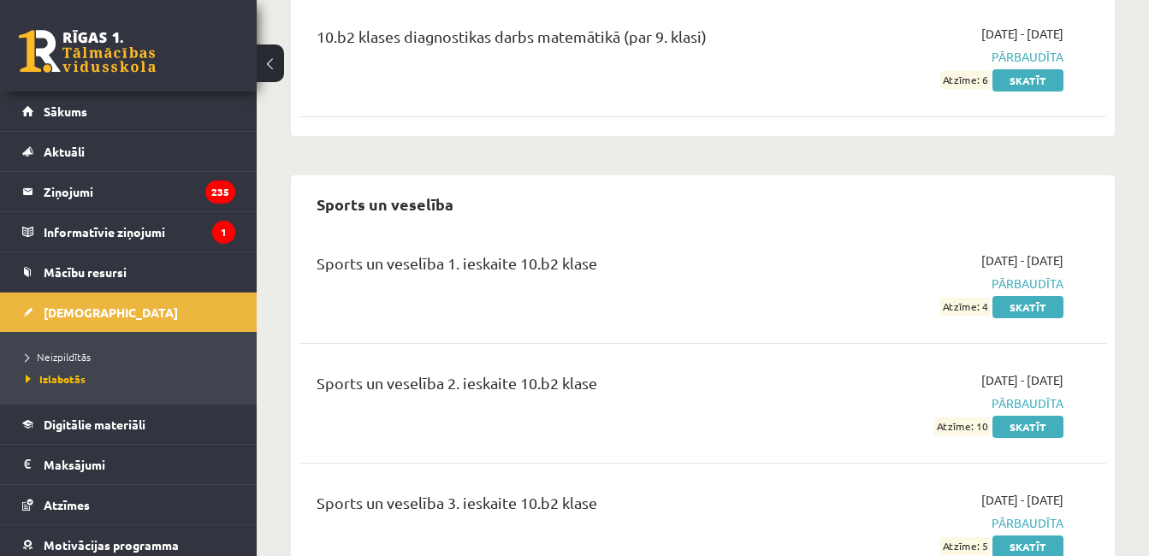
click at [88, 358] on span "Neizpildītās" at bounding box center [58, 357] width 65 height 14
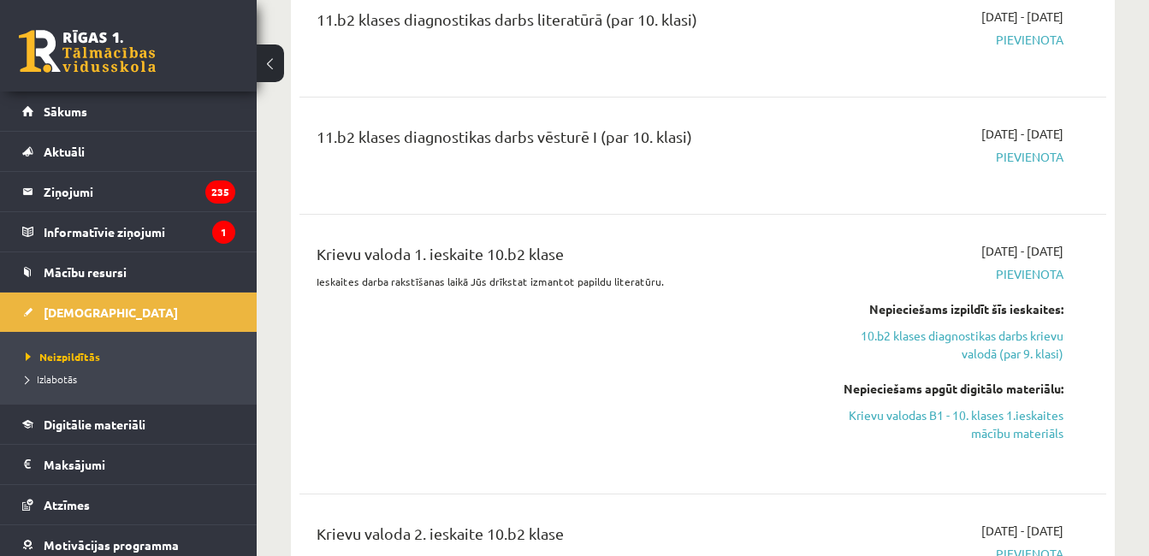
scroll to position [725, 0]
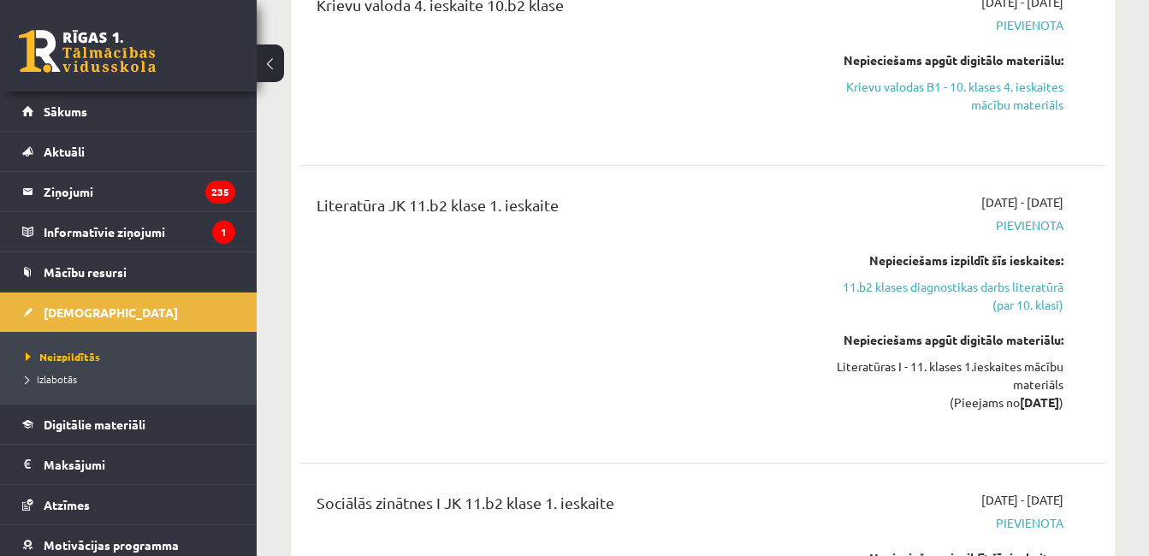
click at [972, 287] on link "11.b2 klases diagnostikas darbs literatūrā (par 10. klasi)" at bounding box center [948, 296] width 232 height 36
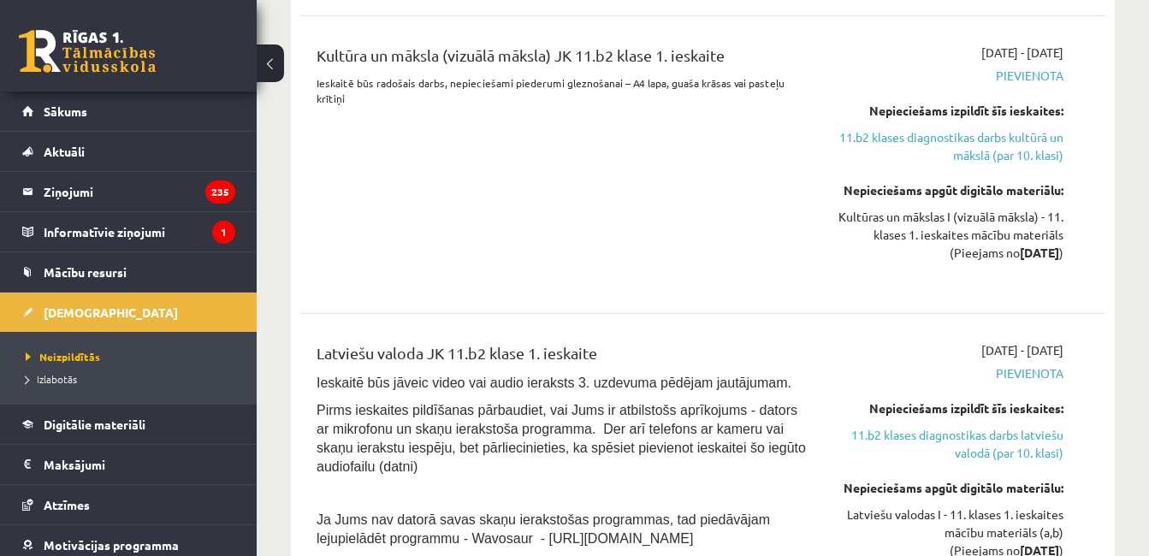
scroll to position [2726, 0]
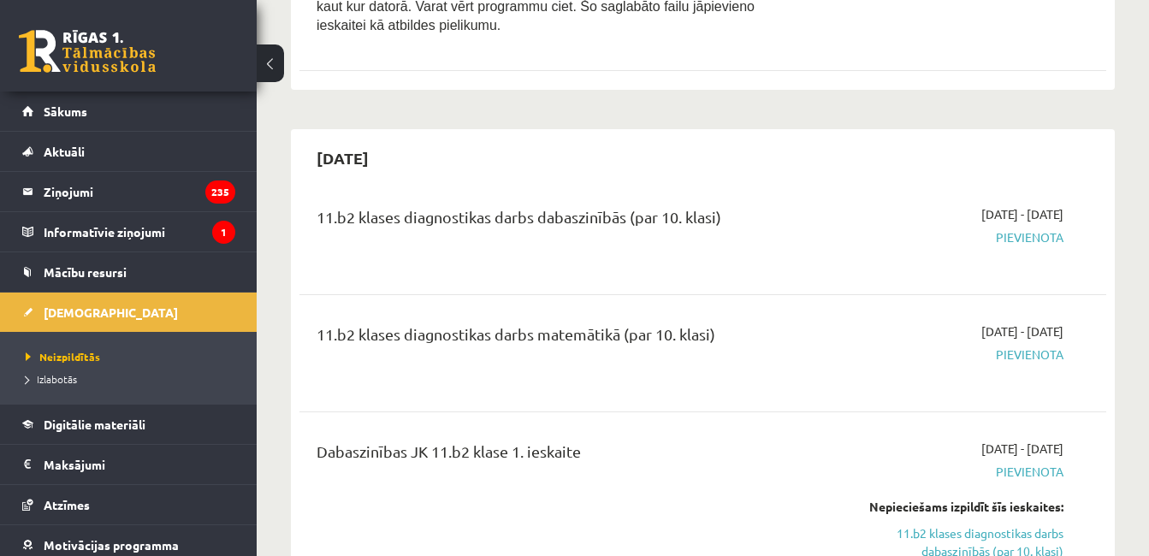
click at [969, 346] on span "Pievienota" at bounding box center [948, 355] width 232 height 18
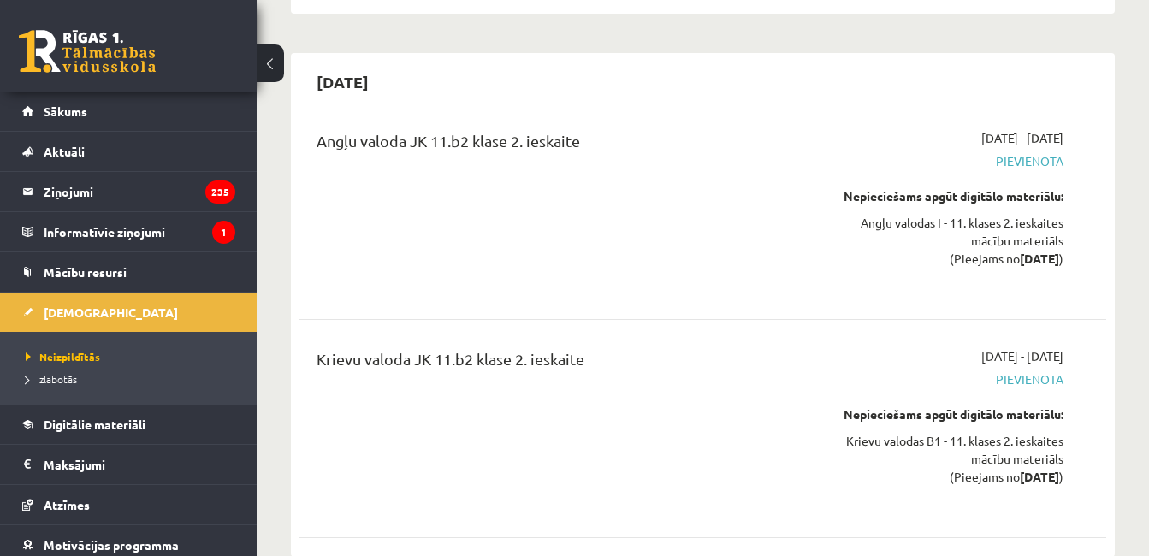
scroll to position [4938, 0]
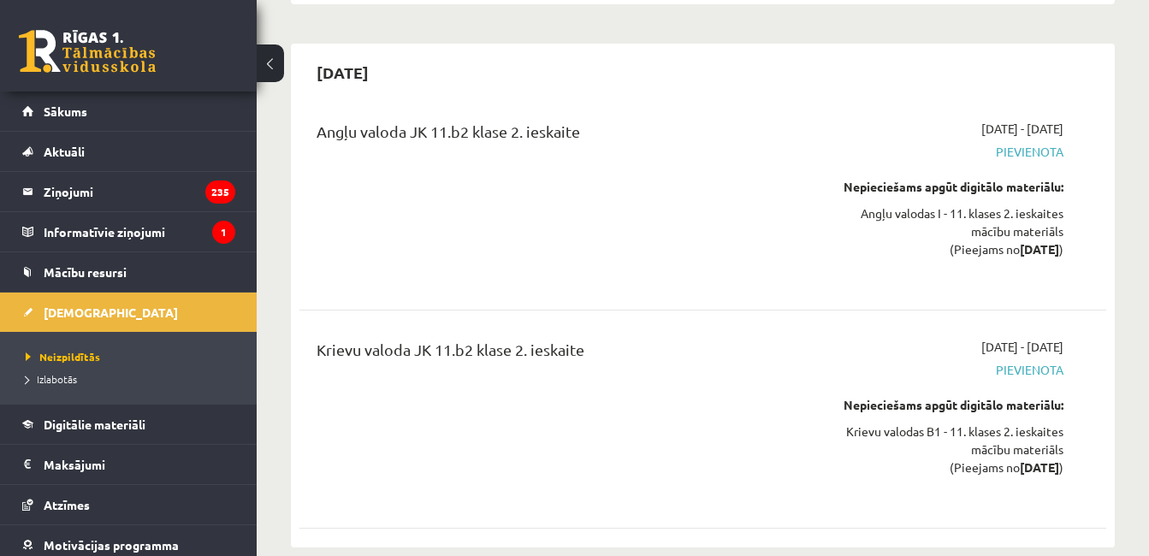
click at [116, 275] on span "Mācību resursi" at bounding box center [85, 271] width 83 height 15
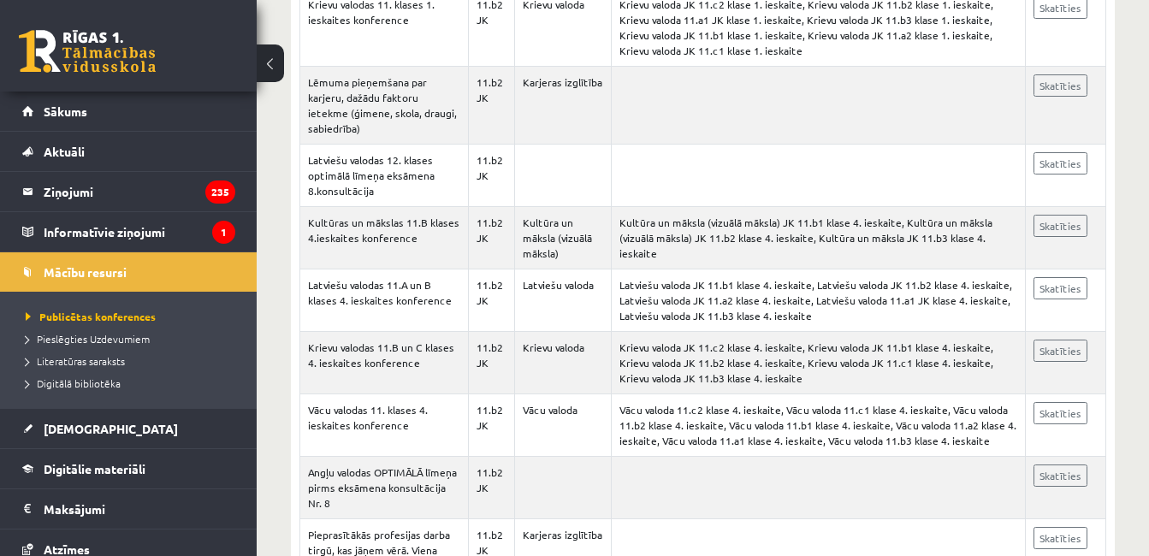
scroll to position [639, 0]
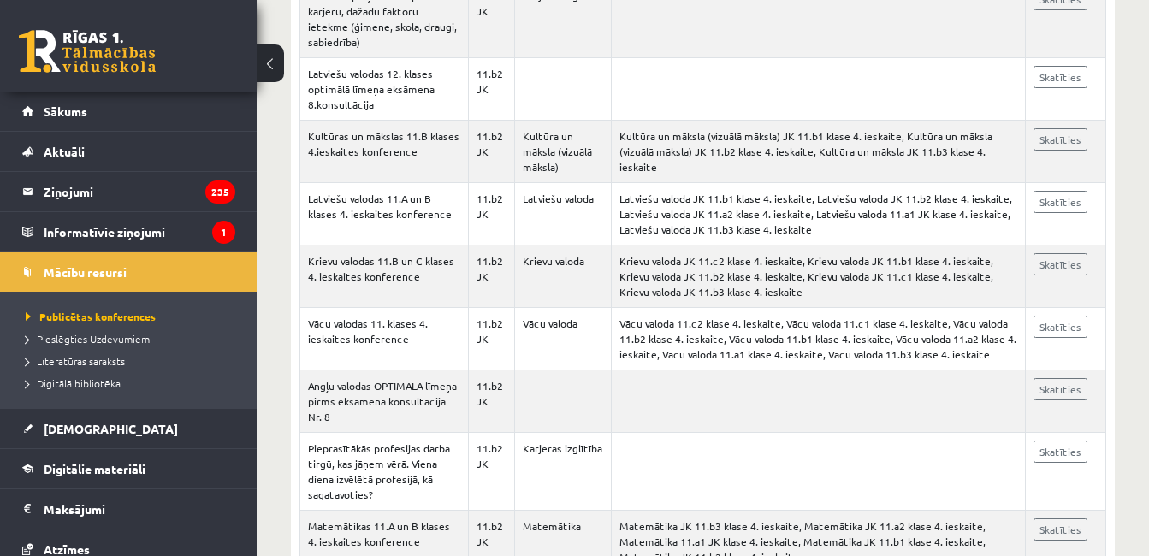
click at [899, 246] on td "Krievu valoda JK 11.c2 klase 4. ieskaite, Krievu valoda JK 11.b1 klase 4. ieska…" at bounding box center [818, 277] width 414 height 62
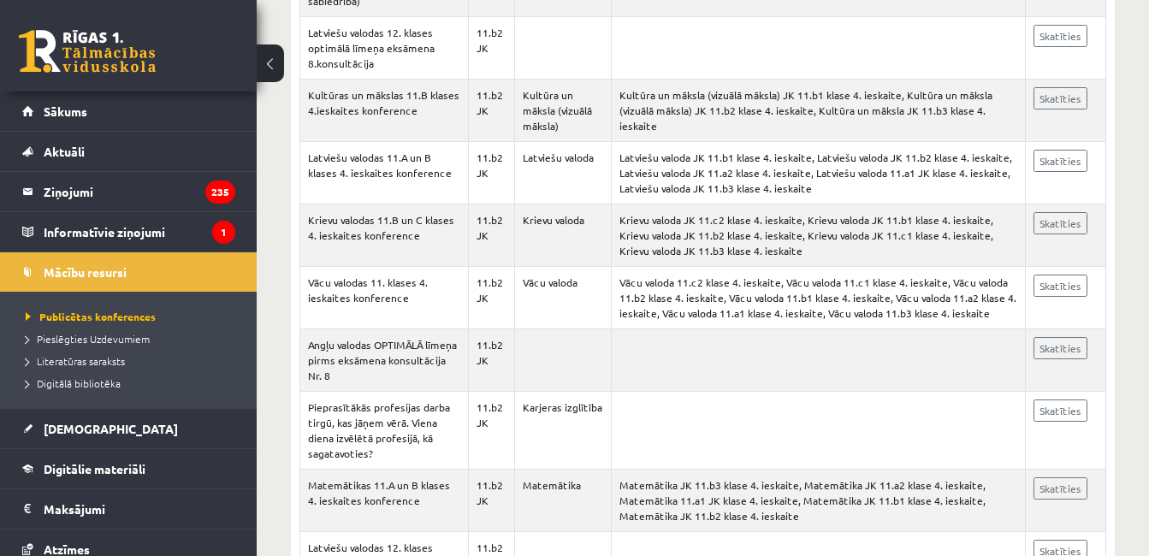
click at [832, 340] on td at bounding box center [818, 360] width 414 height 62
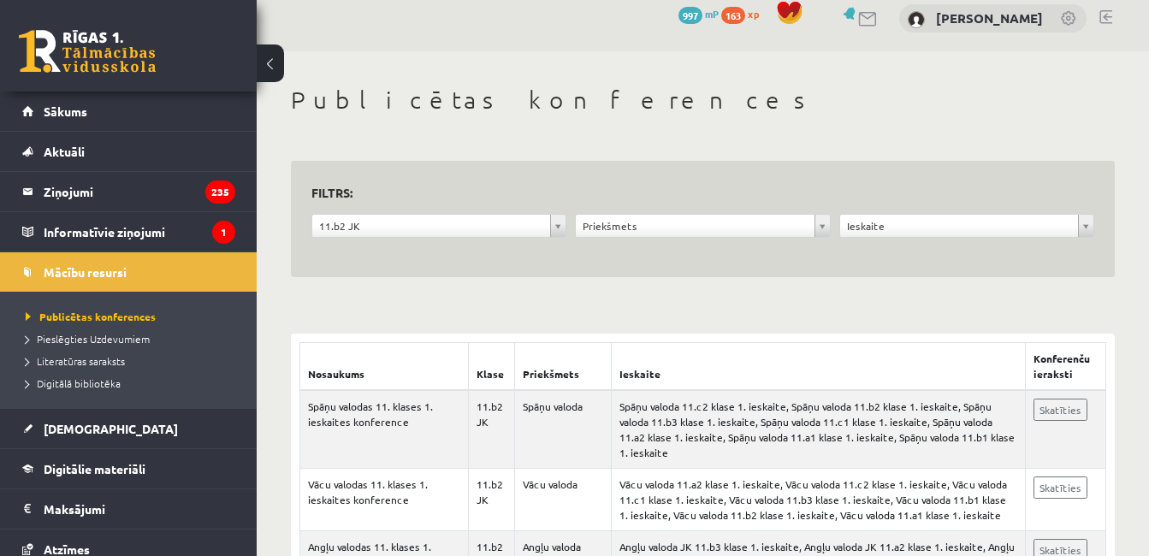
scroll to position [0, 0]
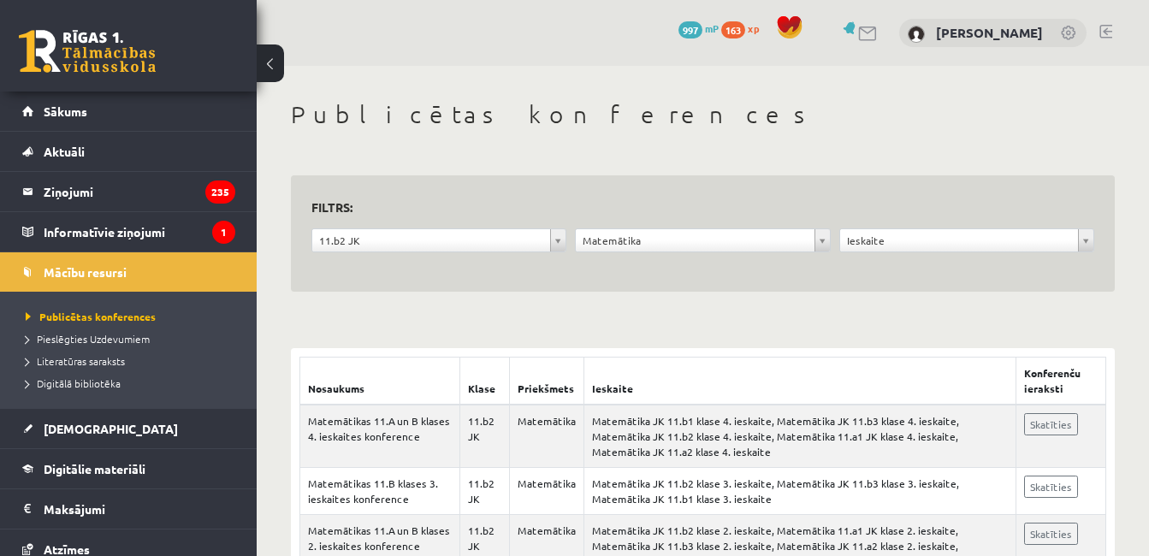
click at [178, 232] on legend "Informatīvie ziņojumi 1" at bounding box center [140, 231] width 192 height 39
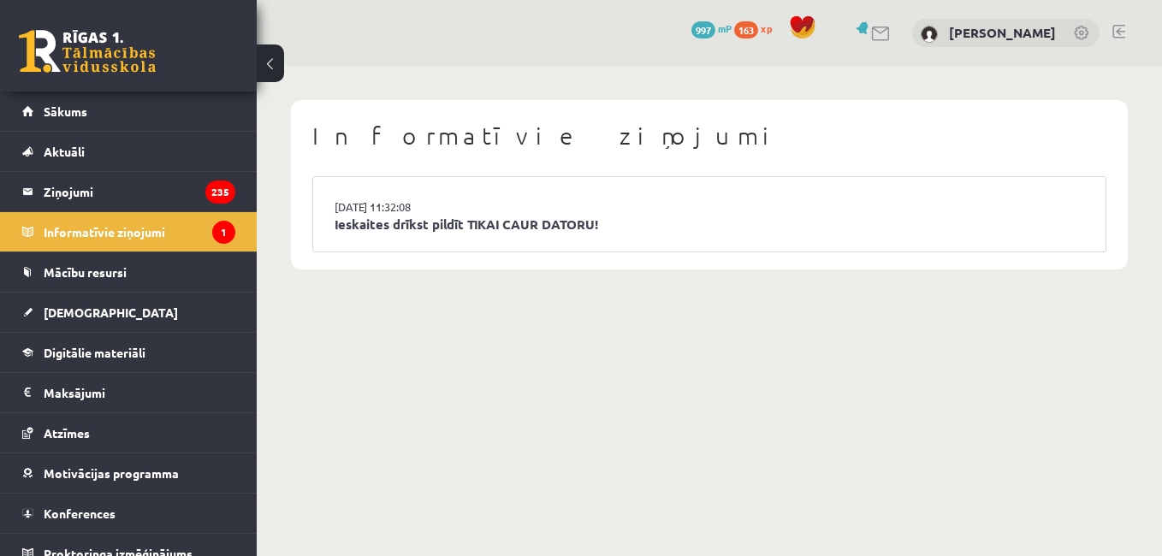
click at [695, 227] on link "Ieskaites drīkst pildīt TIKAI CAUR DATORU!" at bounding box center [709, 225] width 749 height 20
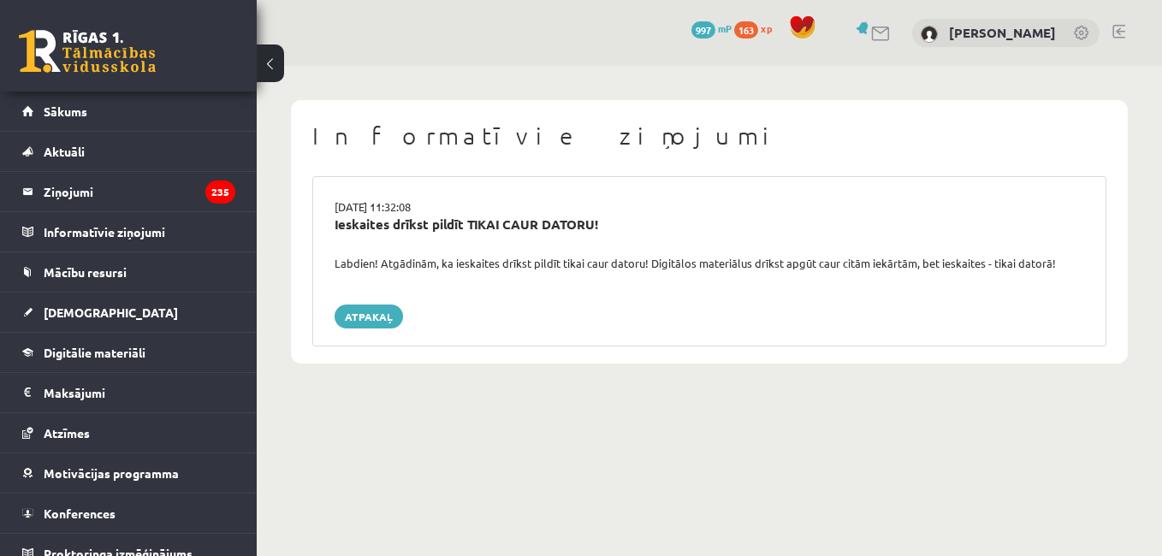
click at [382, 316] on link "Atpakaļ" at bounding box center [369, 317] width 68 height 24
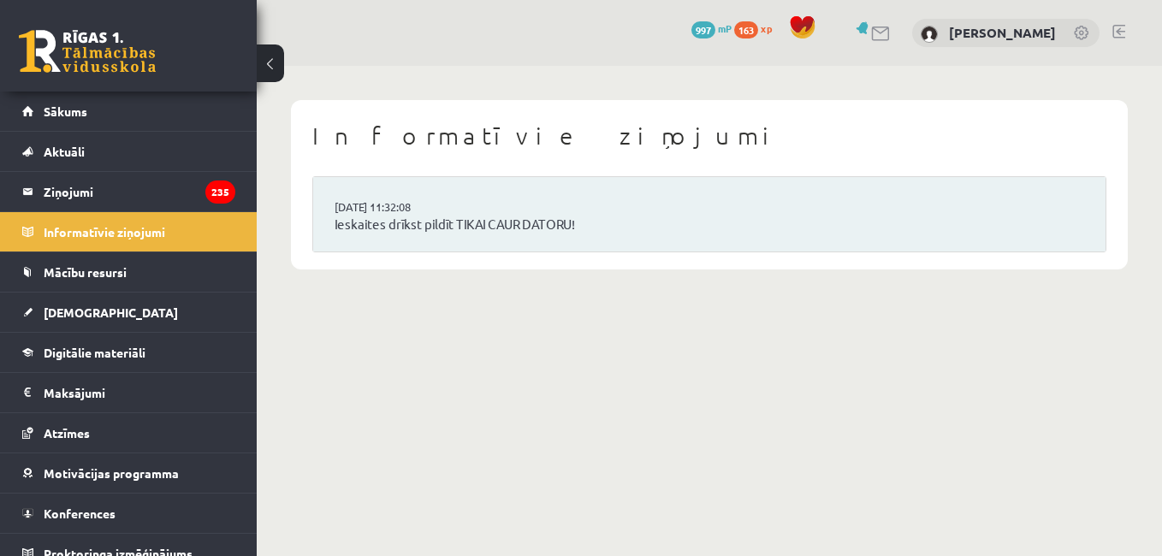
click at [210, 201] on icon "235" at bounding box center [220, 192] width 30 height 23
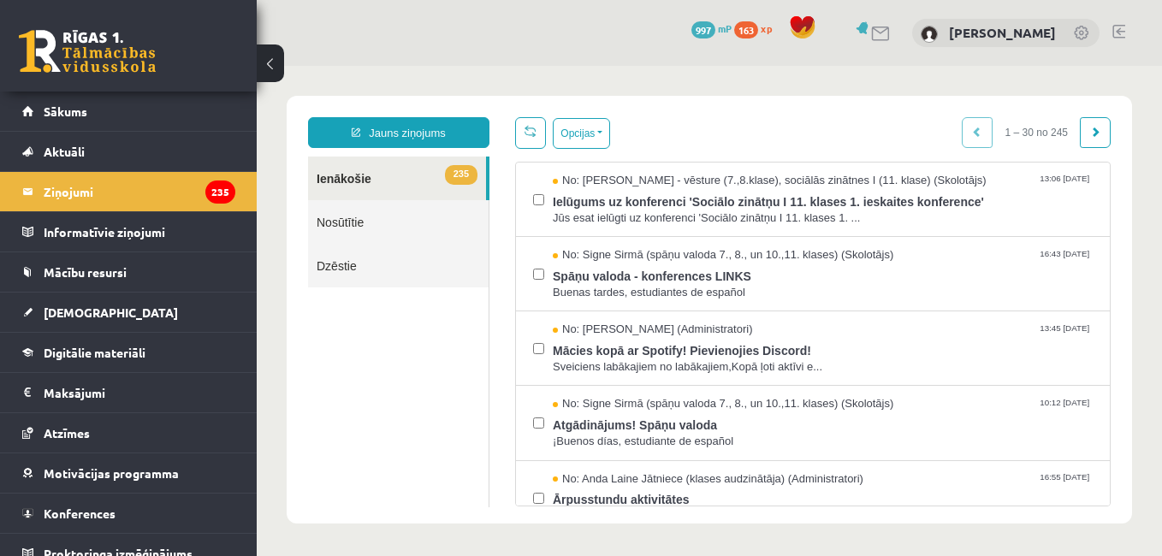
click at [867, 216] on span "Jūs esat ielūgti uz konferenci 'Sociālo zinātņu I 11. klases 1. ..." at bounding box center [823, 218] width 540 height 16
